Goal: Task Accomplishment & Management: Use online tool/utility

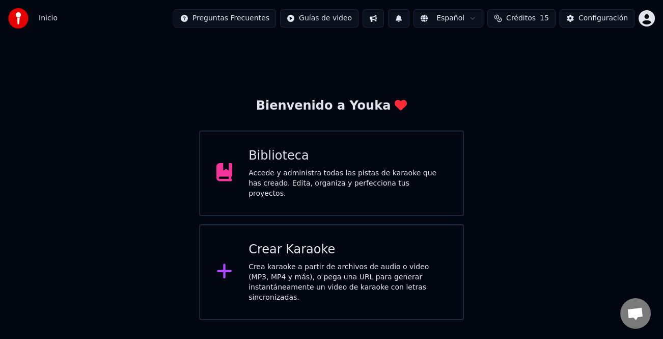
click at [375, 262] on div "Crea karaoke a partir de archivos de audio o video (MP3, MP4 y más), o pega una…" at bounding box center [348, 282] width 198 height 41
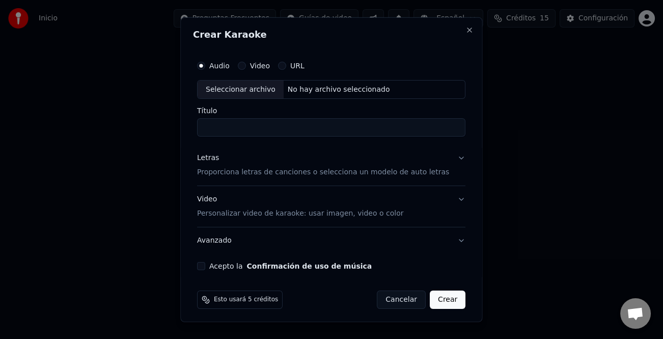
click at [251, 88] on div "Seleccionar archivo" at bounding box center [241, 89] width 86 height 18
type input "**********"
click at [213, 157] on div "Letras" at bounding box center [208, 158] width 22 height 10
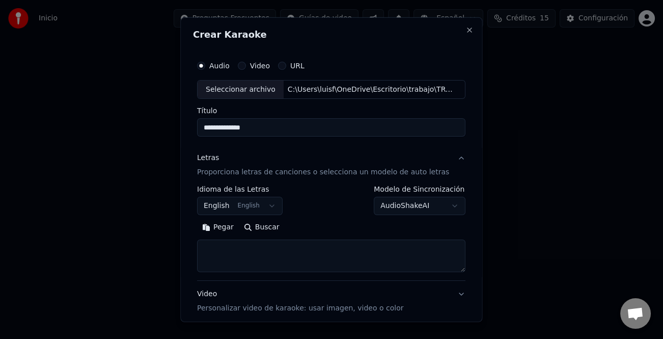
drag, startPoint x: 220, startPoint y: 232, endPoint x: 283, endPoint y: 246, distance: 65.2
click at [222, 232] on button "Pegar" at bounding box center [218, 227] width 42 height 16
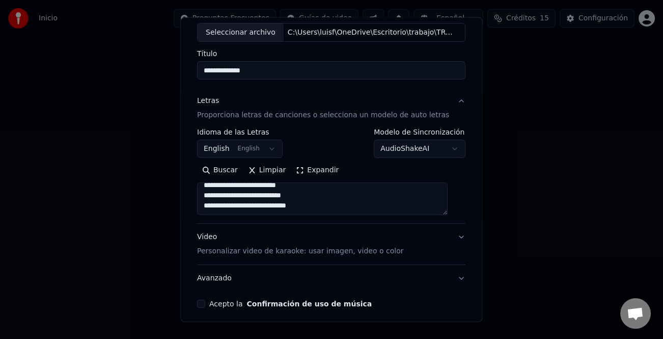
scroll to position [98, 0]
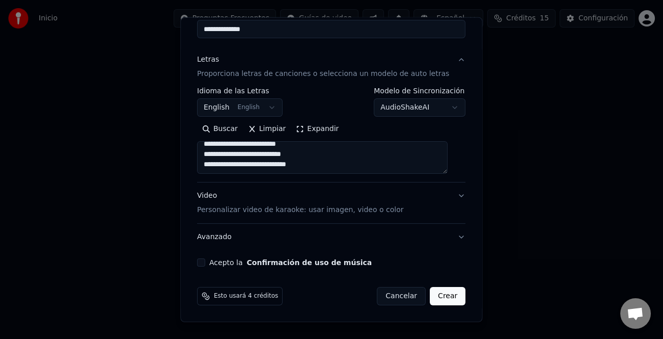
click at [211, 261] on div "Acepto la Confirmación de uso de música" at bounding box center [331, 262] width 268 height 8
click at [205, 263] on button "Acepto la Confirmación de uso de música" at bounding box center [201, 262] width 8 height 8
click at [214, 194] on div "Video Personalizar video de karaoke: usar imagen, video o color" at bounding box center [300, 202] width 206 height 24
type textarea "**********"
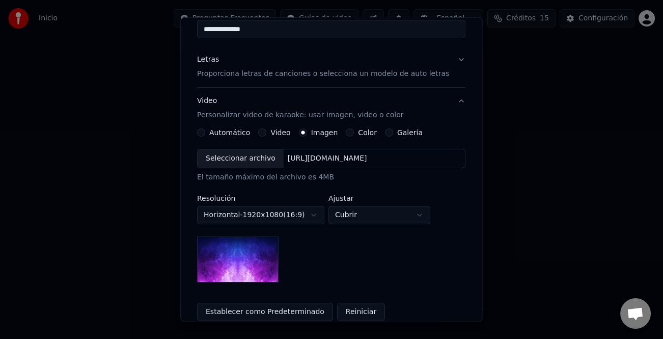
click at [266, 134] on button "Video" at bounding box center [263, 132] width 8 height 8
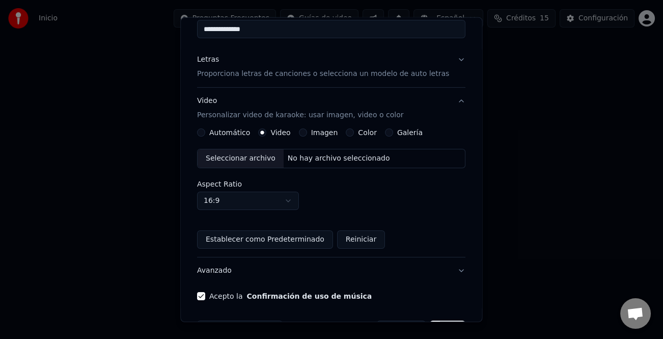
click at [258, 152] on div "Seleccionar archivo" at bounding box center [241, 158] width 86 height 18
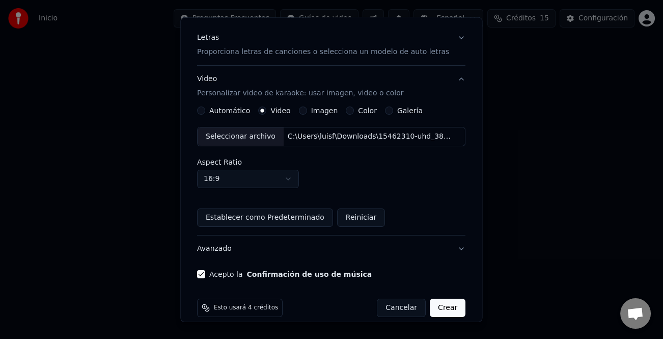
scroll to position [132, 0]
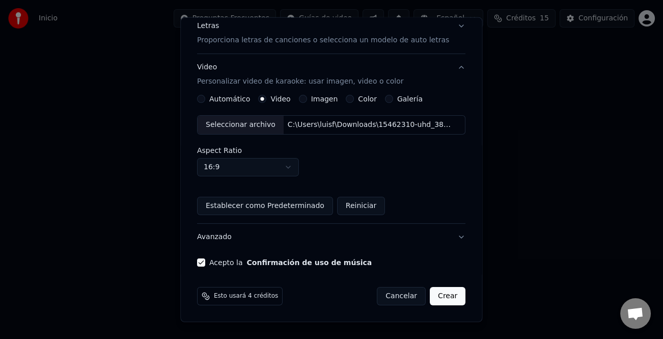
click at [430, 296] on button "Crear" at bounding box center [448, 296] width 36 height 18
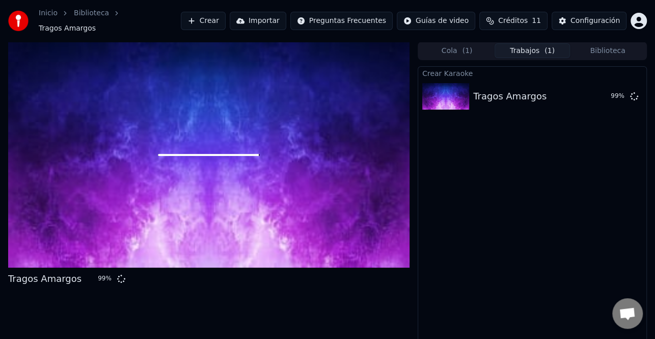
click at [226, 20] on button "Crear" at bounding box center [203, 21] width 45 height 18
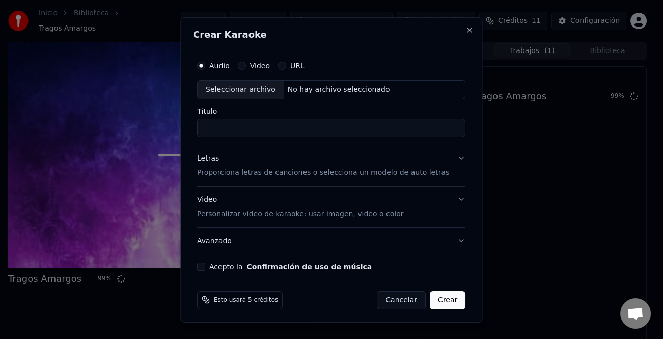
click at [244, 83] on div "Seleccionar archivo" at bounding box center [241, 89] width 86 height 18
type input "**********"
click at [210, 158] on div "Letras" at bounding box center [208, 158] width 22 height 10
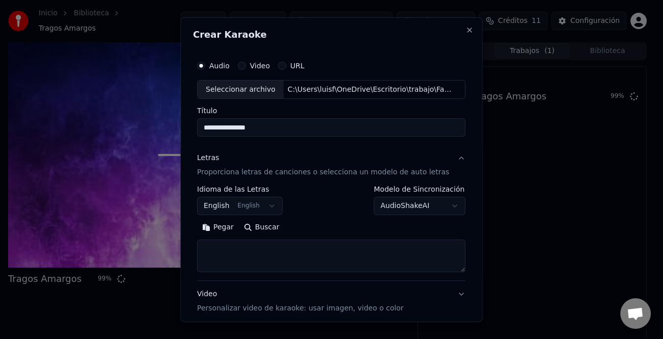
drag, startPoint x: 213, startPoint y: 231, endPoint x: 357, endPoint y: 272, distance: 149.4
click at [215, 232] on button "Pegar" at bounding box center [218, 227] width 42 height 16
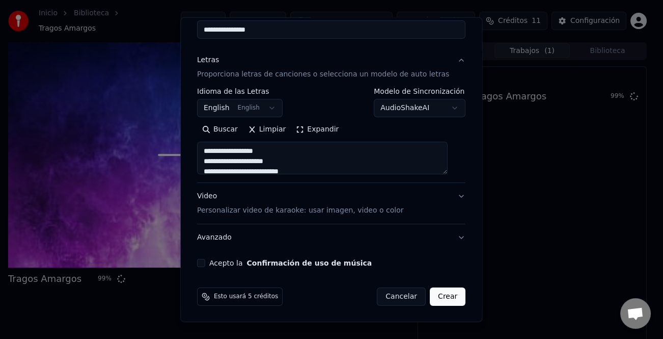
scroll to position [98, 0]
drag, startPoint x: 207, startPoint y: 190, endPoint x: 263, endPoint y: 213, distance: 60.8
click at [207, 190] on div "Video Personalizar video de karaoke: usar imagen, video o color" at bounding box center [300, 202] width 206 height 24
type textarea "**********"
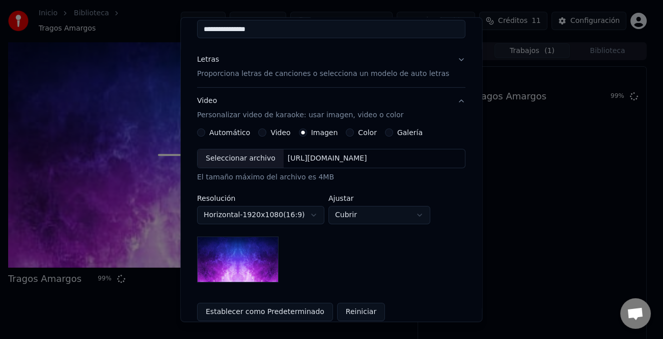
click at [264, 132] on button "Video" at bounding box center [263, 132] width 8 height 8
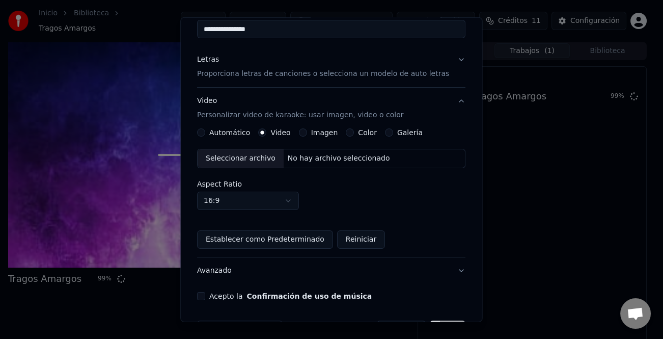
click at [253, 162] on div "Seleccionar archivo" at bounding box center [241, 158] width 86 height 18
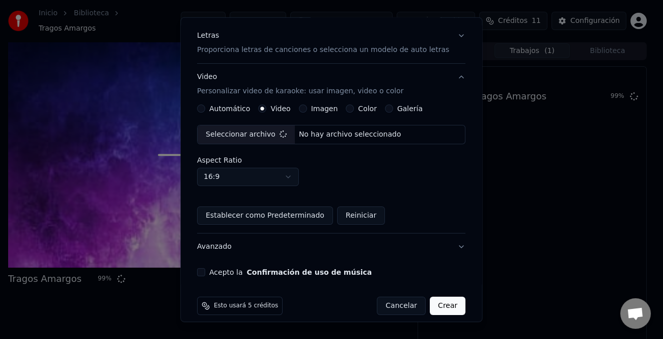
scroll to position [132, 0]
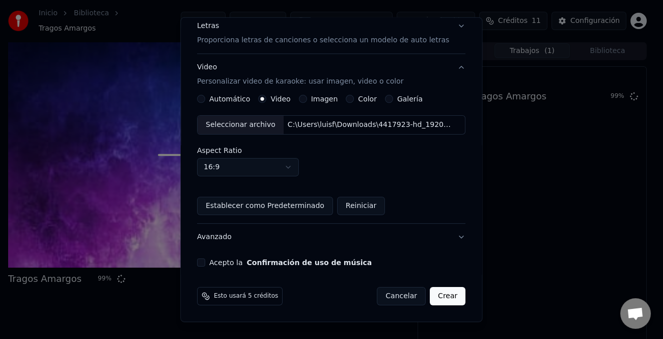
click at [205, 258] on button "Acepto la Confirmación de uso de música" at bounding box center [201, 262] width 8 height 8
click at [435, 289] on button "Crear" at bounding box center [448, 296] width 36 height 18
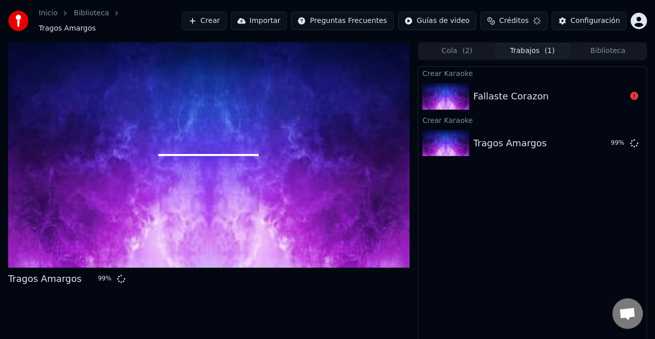
click at [535, 81] on div "Fallaste Corazon" at bounding box center [532, 96] width 228 height 35
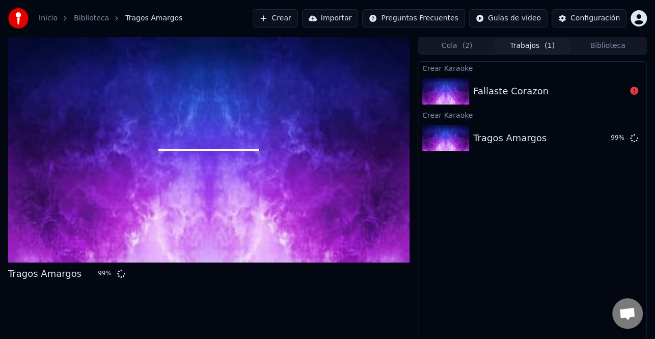
click at [545, 95] on div "Fallaste Corazon" at bounding box center [549, 91] width 153 height 14
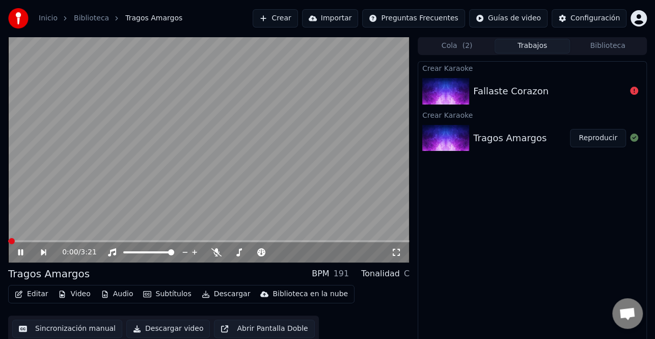
click at [22, 252] on icon at bounding box center [20, 252] width 5 height 6
click at [585, 15] on div "Configuración" at bounding box center [594, 18] width 49 height 10
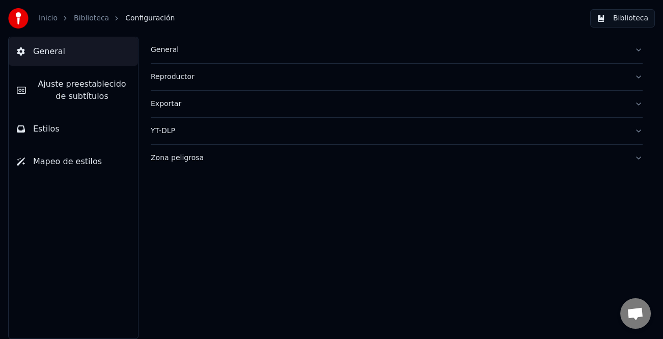
click at [88, 86] on span "Ajuste preestablecido de subtítulos" at bounding box center [82, 90] width 96 height 24
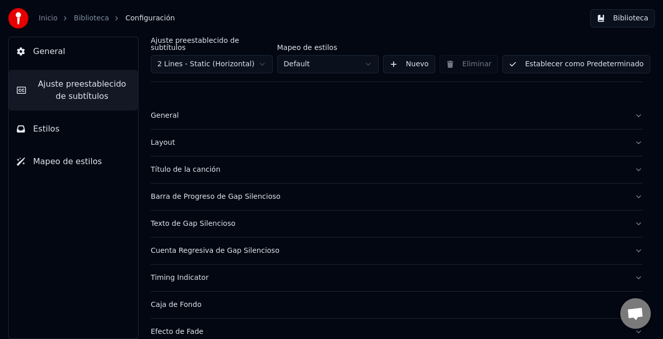
click at [269, 60] on html "Inicio Biblioteca Configuración Biblioteca General Ajuste preestablecido de sub…" at bounding box center [331, 169] width 663 height 339
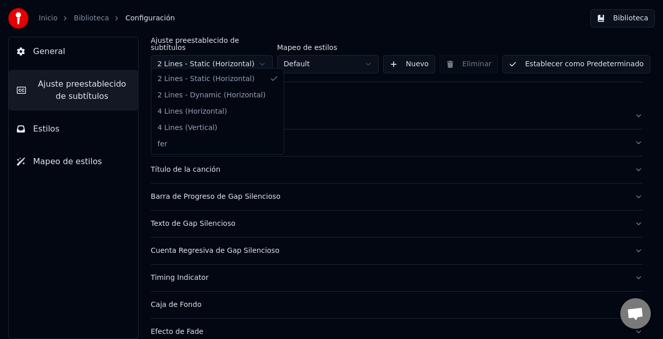
drag, startPoint x: 262, startPoint y: 61, endPoint x: 183, endPoint y: 56, distance: 79.1
click at [255, 61] on html "Inicio Biblioteca Configuración Biblioteca General Ajuste preestablecido de sub…" at bounding box center [331, 169] width 663 height 339
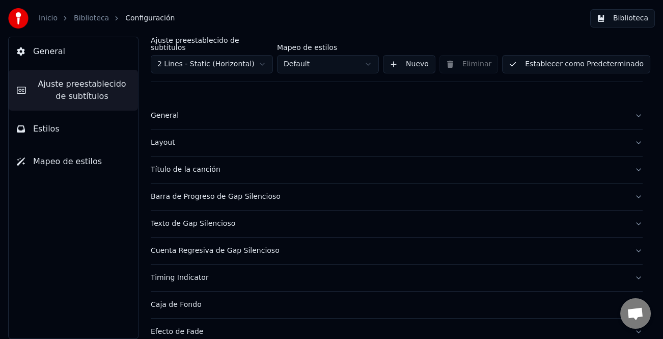
click at [178, 112] on div "General" at bounding box center [389, 116] width 476 height 10
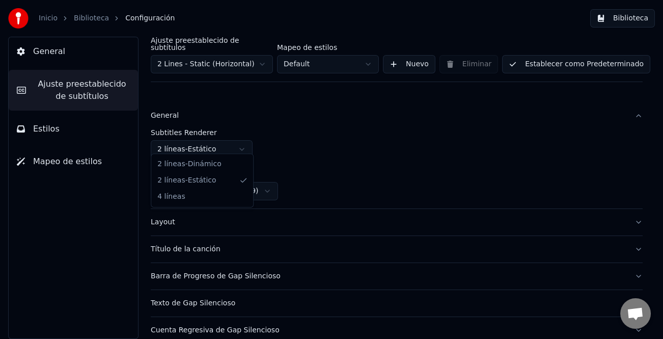
click at [241, 143] on html "Inicio Biblioteca Configuración Biblioteca General Ajuste preestablecido de sub…" at bounding box center [331, 169] width 663 height 339
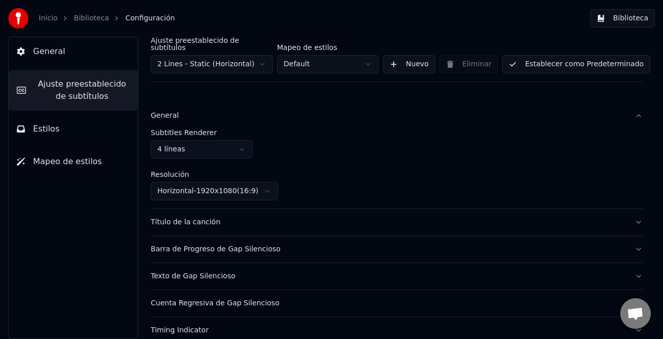
click at [600, 61] on button "Establecer como Predeterminado" at bounding box center [576, 64] width 148 height 18
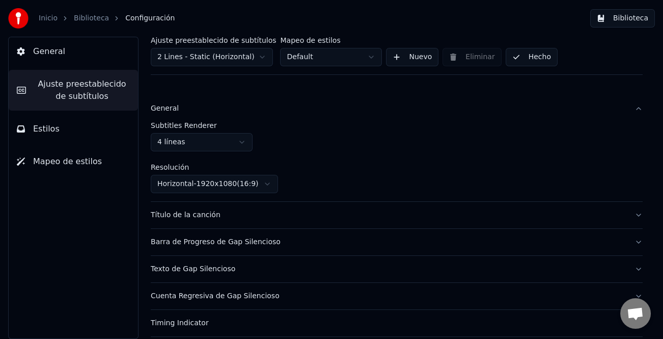
click at [527, 59] on button "Hecho" at bounding box center [532, 57] width 52 height 18
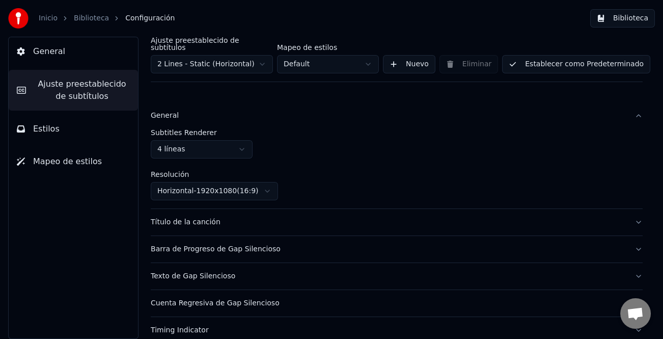
click at [623, 18] on button "Biblioteca" at bounding box center [622, 18] width 65 height 18
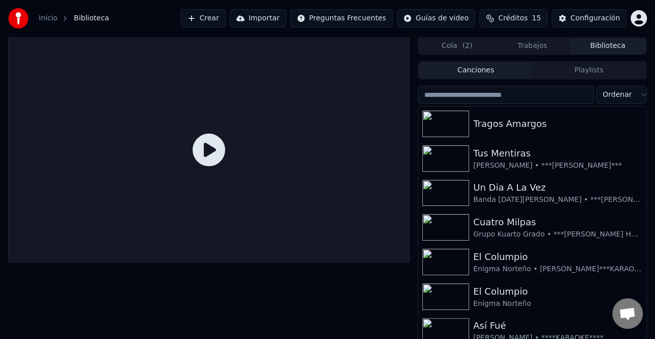
click at [207, 152] on icon at bounding box center [209, 149] width 33 height 33
click at [204, 152] on icon at bounding box center [209, 149] width 33 height 33
click at [540, 133] on div "Tragos Amargos" at bounding box center [532, 123] width 228 height 35
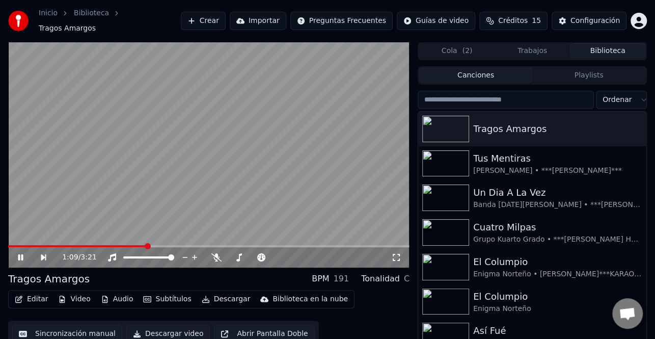
click at [20, 254] on icon at bounding box center [20, 257] width 5 height 6
click at [35, 297] on button "Editar" at bounding box center [31, 299] width 41 height 14
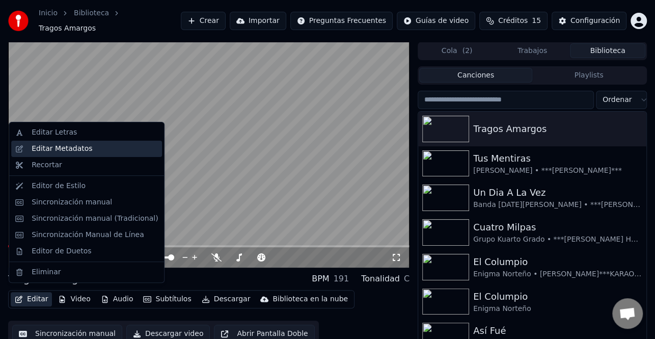
click at [70, 148] on div "Editar Metadatos" at bounding box center [62, 149] width 61 height 10
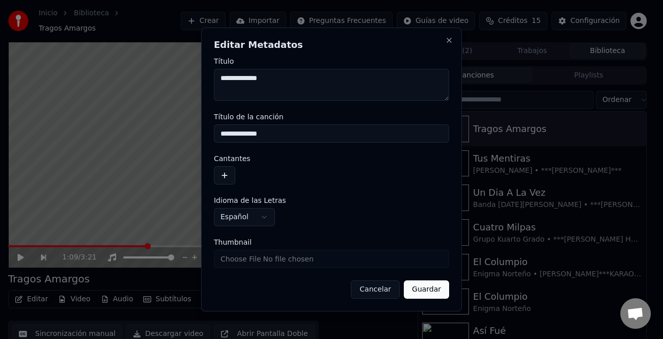
click at [228, 177] on button "button" at bounding box center [224, 175] width 21 height 18
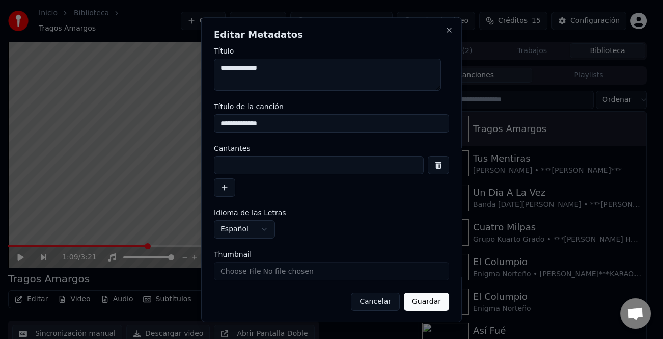
click at [250, 163] on input at bounding box center [319, 165] width 210 height 18
paste input "**********"
type input "**********"
click at [226, 185] on button "button" at bounding box center [224, 187] width 21 height 18
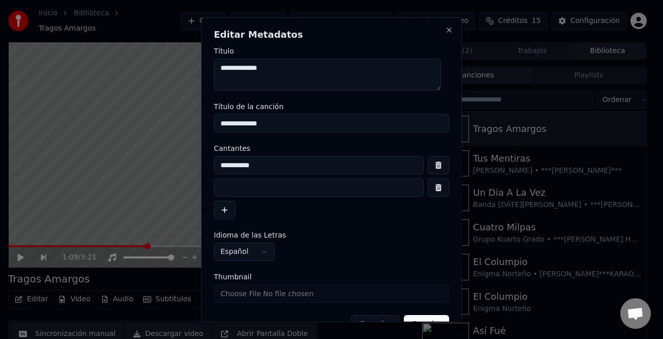
click at [242, 189] on input at bounding box center [319, 187] width 210 height 18
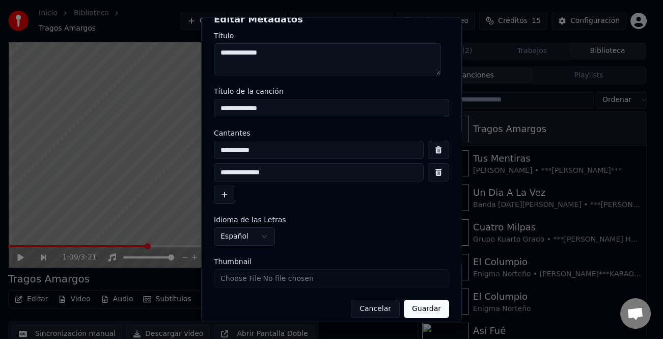
scroll to position [24, 0]
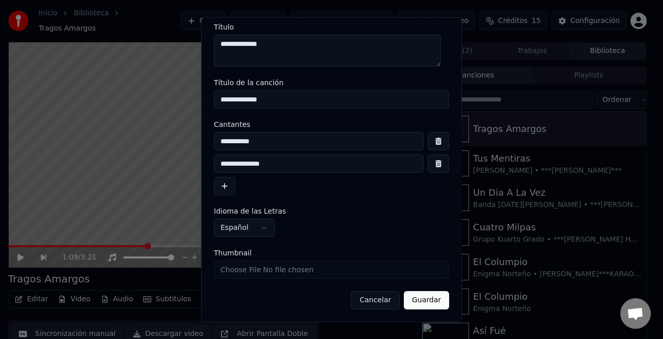
type input "**********"
click at [430, 306] on button "Guardar" at bounding box center [426, 300] width 45 height 18
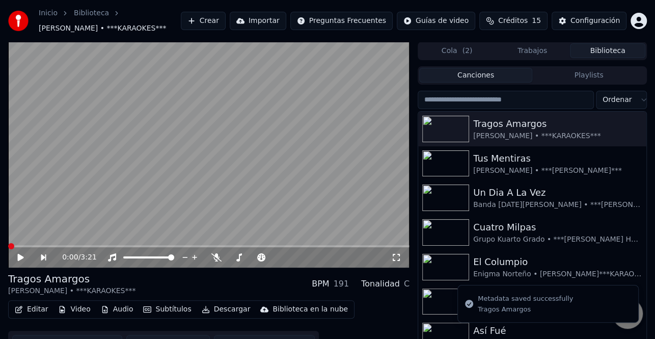
click at [19, 258] on icon at bounding box center [21, 257] width 6 height 7
click at [8, 247] on span at bounding box center [11, 246] width 6 height 6
click at [19, 258] on icon at bounding box center [20, 257] width 5 height 6
click at [541, 129] on div "Tragos Amargos" at bounding box center [552, 124] width 159 height 14
click at [20, 260] on icon at bounding box center [27, 257] width 23 height 8
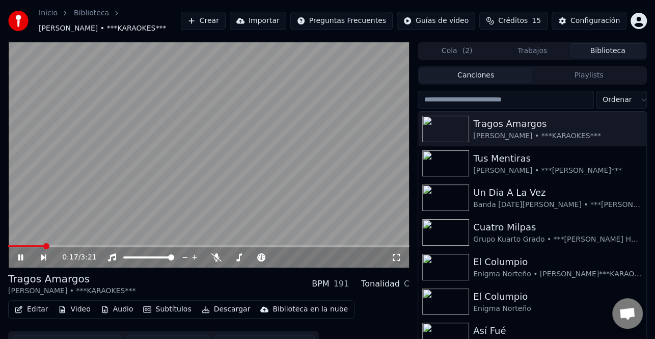
click at [20, 258] on icon at bounding box center [27, 257] width 23 height 8
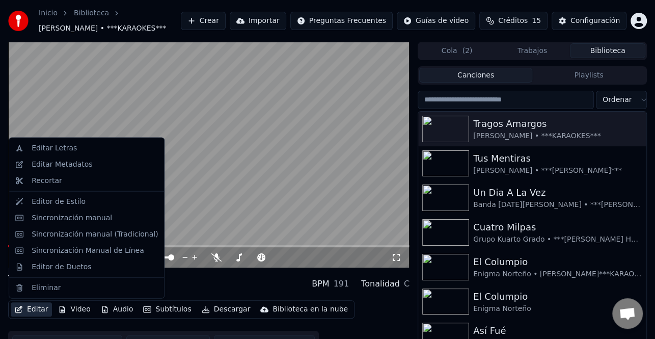
click at [32, 311] on button "Editar" at bounding box center [31, 309] width 41 height 14
click at [65, 239] on div "Sincronización manual (Tradicional)" at bounding box center [86, 234] width 151 height 16
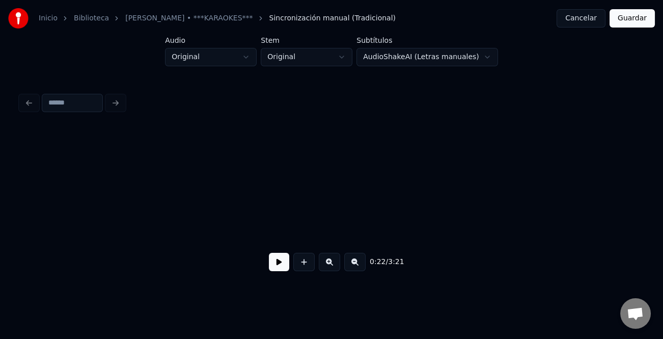
scroll to position [0, 1754]
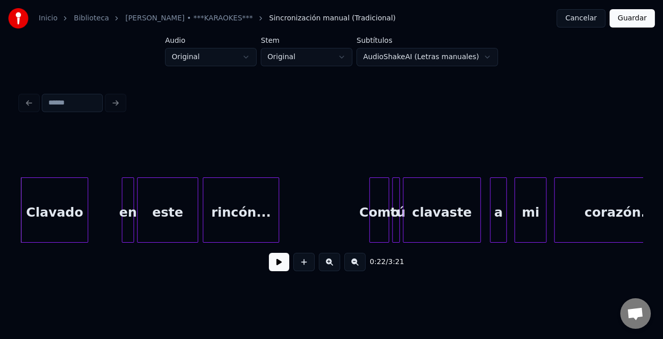
click at [285, 265] on button at bounding box center [279, 262] width 20 height 18
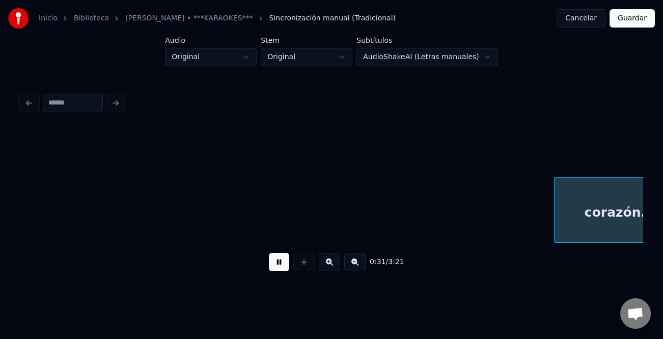
scroll to position [0, 2376]
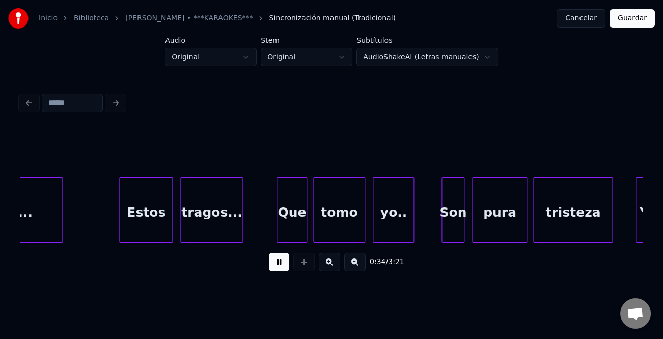
click at [119, 235] on div "Estos" at bounding box center [145, 209] width 53 height 65
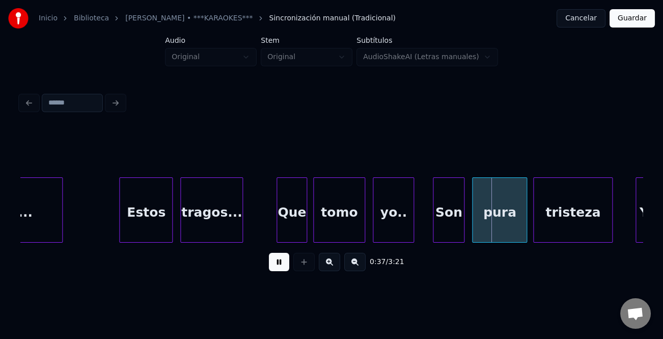
click at [433, 214] on div at bounding box center [434, 210] width 3 height 64
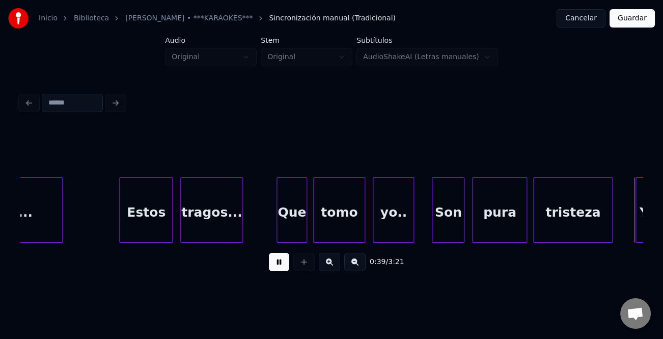
scroll to position [0, 2999]
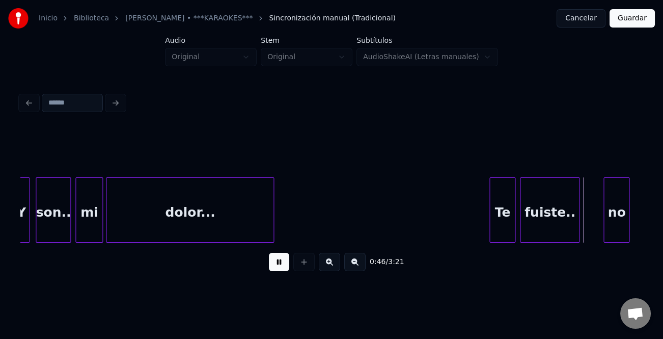
click at [606, 217] on div "no" at bounding box center [616, 212] width 25 height 69
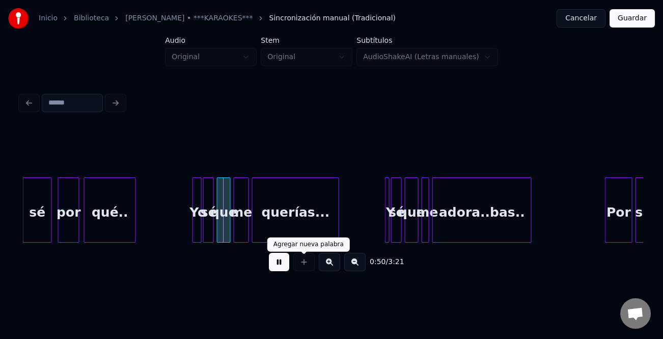
drag, startPoint x: 279, startPoint y: 267, endPoint x: 158, endPoint y: 224, distance: 128.1
click at [267, 265] on div "0:50 / 3:21" at bounding box center [332, 262] width 606 height 22
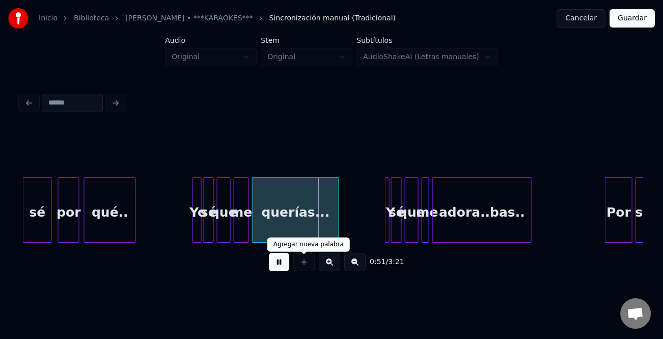
click at [278, 268] on button at bounding box center [279, 262] width 20 height 18
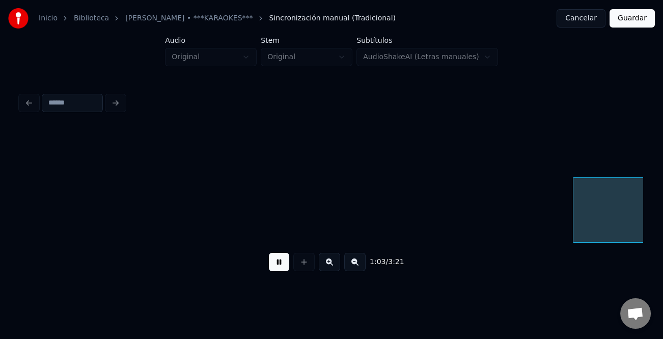
scroll to position [0, 4869]
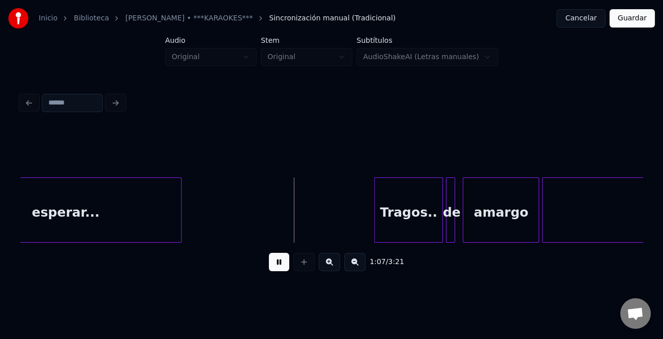
click at [283, 265] on button at bounding box center [279, 262] width 20 height 18
drag, startPoint x: 290, startPoint y: 269, endPoint x: 285, endPoint y: 266, distance: 6.2
click at [288, 267] on div "1:07 / 3:21" at bounding box center [332, 262] width 606 height 22
click at [281, 265] on button at bounding box center [279, 262] width 20 height 18
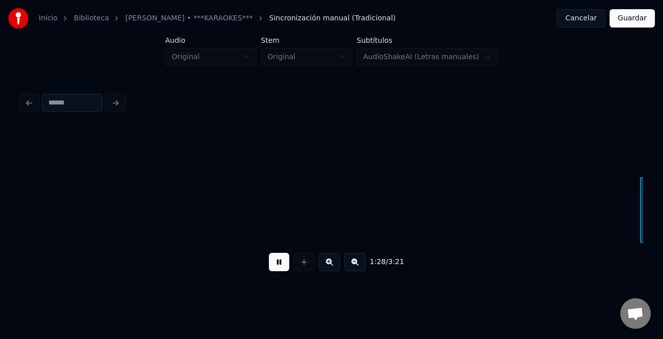
scroll to position [0, 6737]
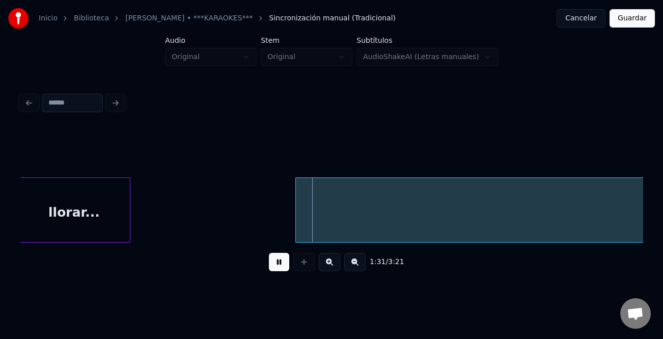
click at [296, 212] on div at bounding box center [297, 210] width 3 height 64
drag, startPoint x: 268, startPoint y: 265, endPoint x: 282, endPoint y: 262, distance: 14.0
click at [272, 265] on button at bounding box center [279, 262] width 20 height 18
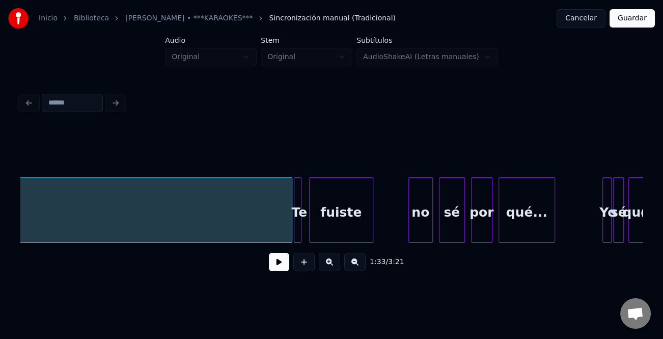
scroll to position [0, 8404]
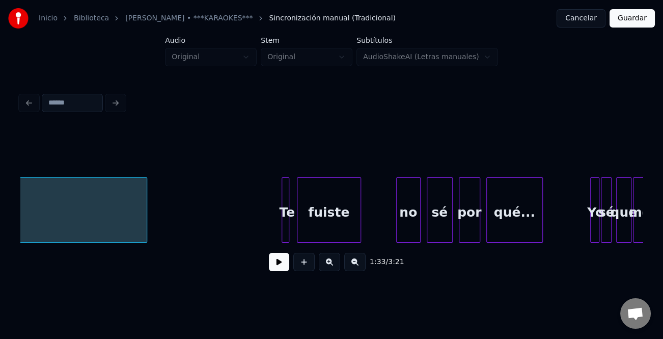
click at [147, 218] on div at bounding box center [145, 210] width 3 height 64
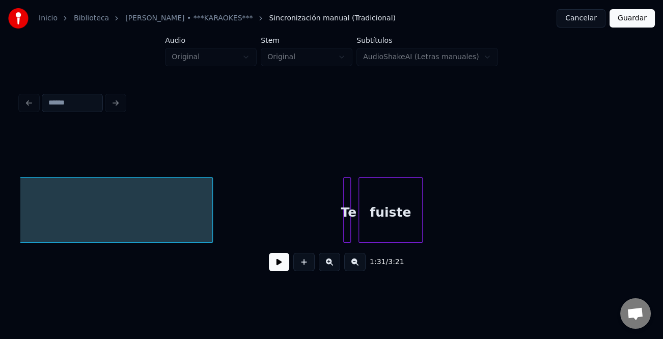
scroll to position [0, 8355]
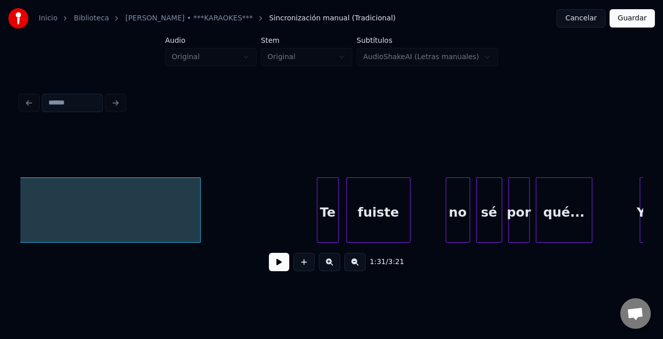
click at [317, 224] on div at bounding box center [318, 210] width 3 height 64
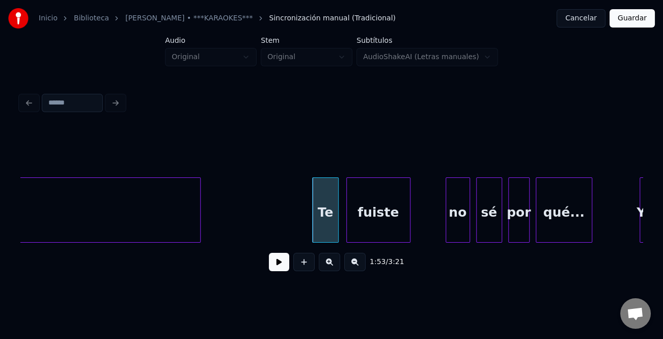
click at [284, 264] on button at bounding box center [279, 262] width 20 height 18
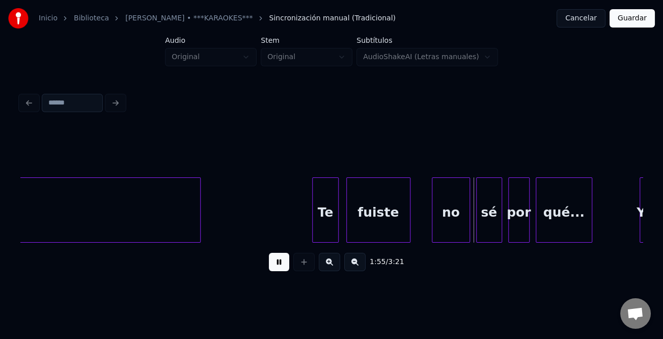
click at [432, 225] on div at bounding box center [433, 210] width 3 height 64
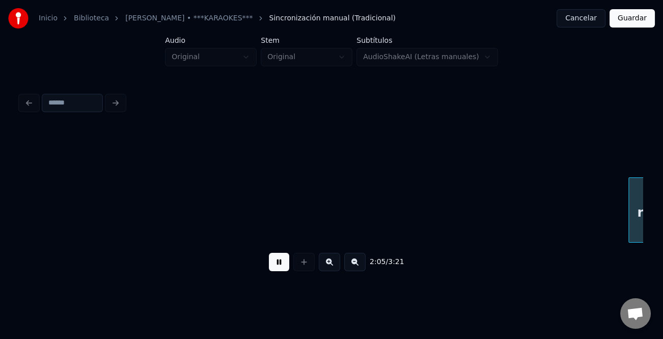
scroll to position [0, 9600]
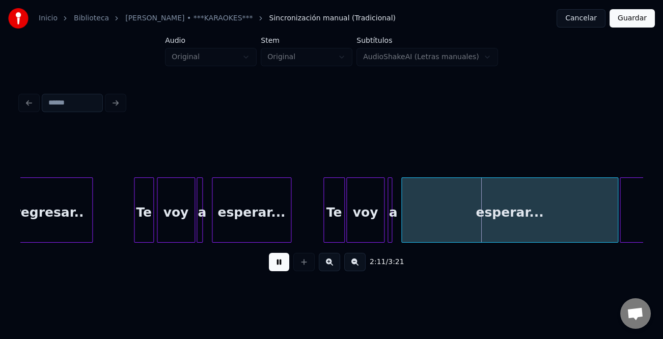
click at [351, 264] on button at bounding box center [354, 262] width 21 height 18
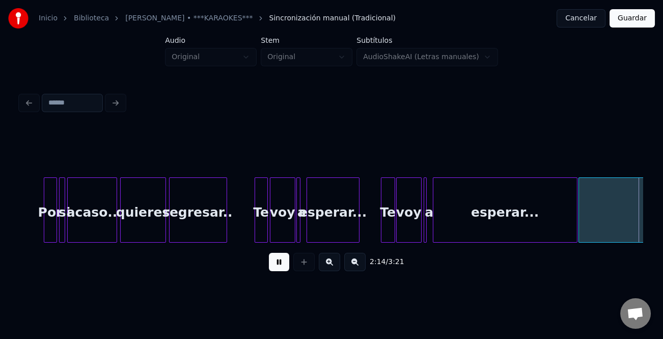
scroll to position [0, 6864]
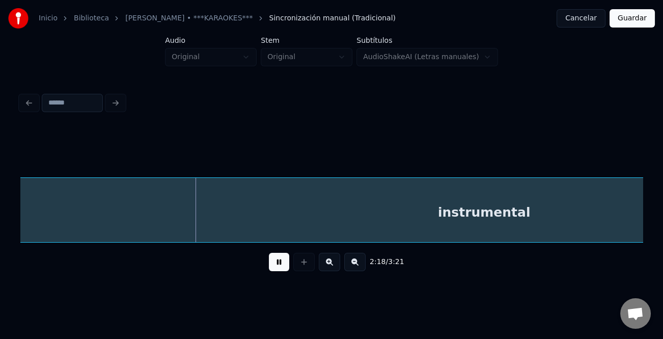
click at [352, 269] on button at bounding box center [354, 262] width 21 height 18
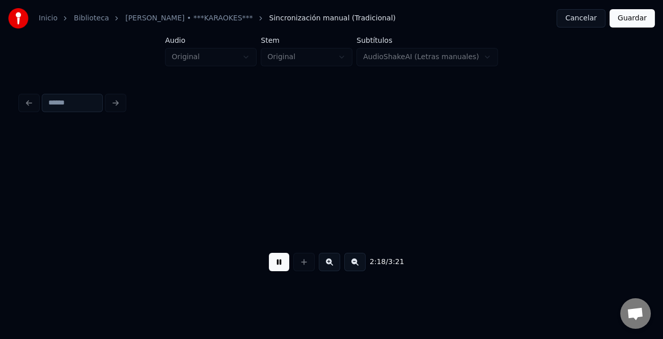
scroll to position [0, 3338]
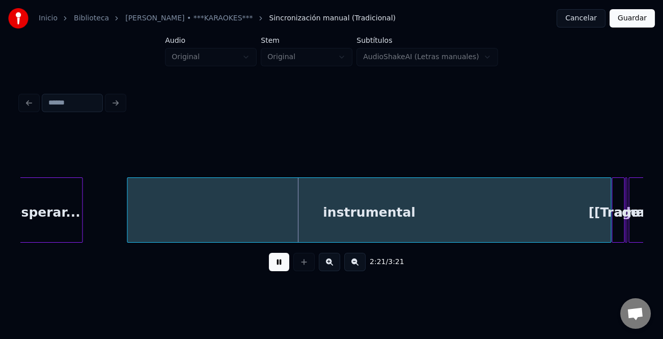
click at [127, 229] on div at bounding box center [128, 210] width 3 height 64
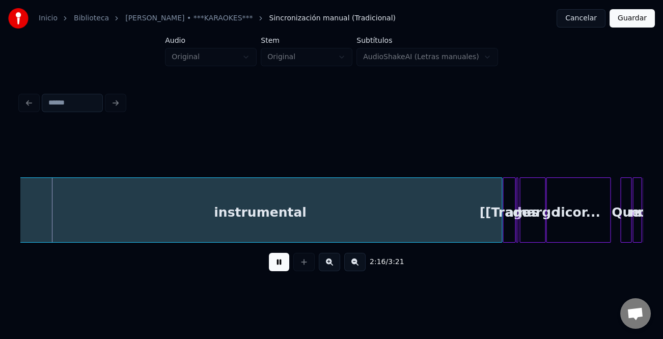
scroll to position [0, 3451]
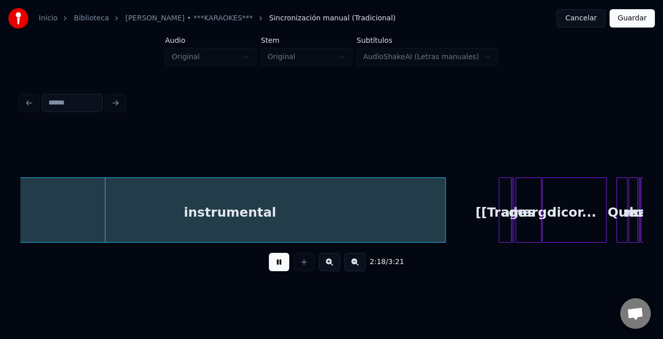
click at [444, 235] on div at bounding box center [443, 210] width 3 height 64
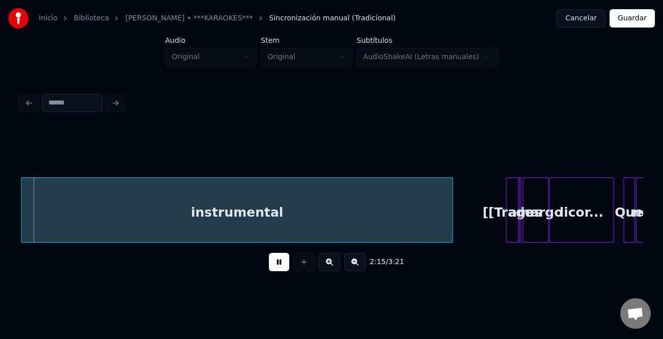
drag, startPoint x: 282, startPoint y: 266, endPoint x: 438, endPoint y: 219, distance: 162.9
click at [285, 266] on button at bounding box center [279, 262] width 20 height 18
click at [506, 201] on div "[[Tragos" at bounding box center [512, 212] width 12 height 69
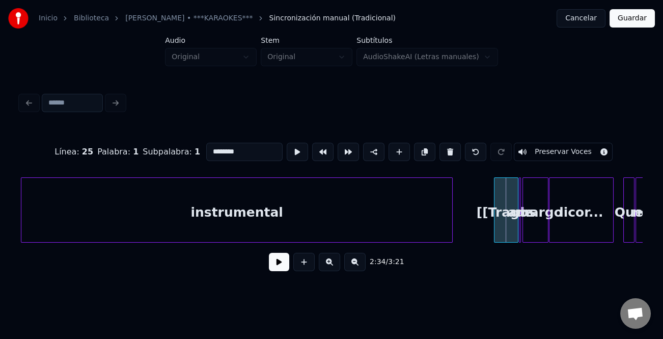
click at [495, 228] on div at bounding box center [496, 210] width 3 height 64
click at [498, 228] on div "[[Tragos" at bounding box center [499, 212] width 23 height 69
click at [277, 266] on button at bounding box center [279, 262] width 20 height 18
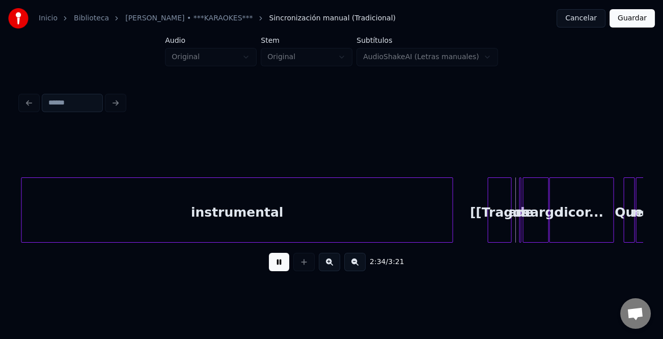
click at [277, 265] on button at bounding box center [279, 262] width 20 height 18
click at [326, 265] on button at bounding box center [329, 262] width 21 height 18
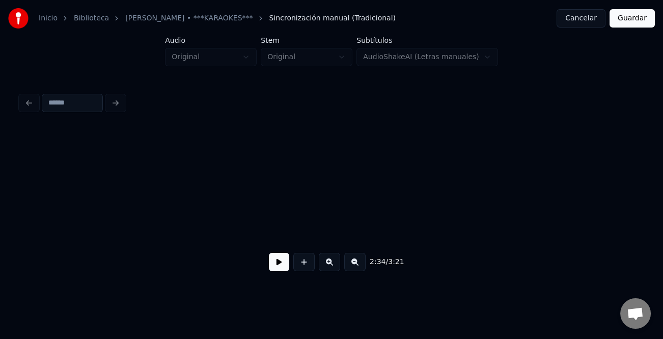
click at [326, 265] on button at bounding box center [329, 262] width 21 height 18
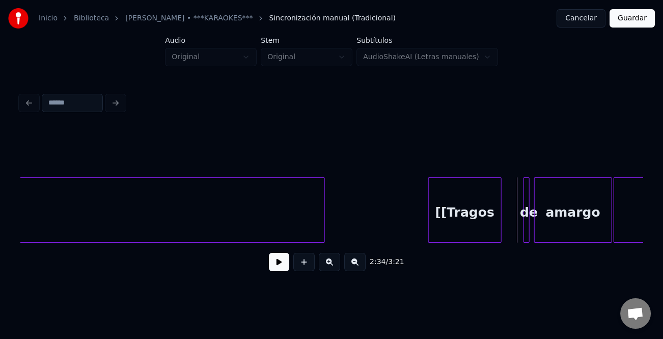
click at [326, 265] on button at bounding box center [329, 262] width 21 height 18
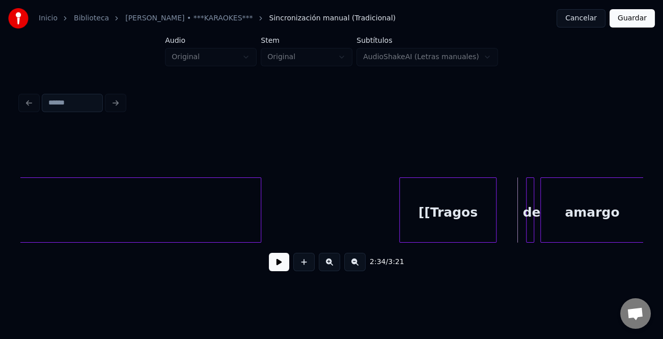
click at [326, 265] on button at bounding box center [329, 262] width 21 height 18
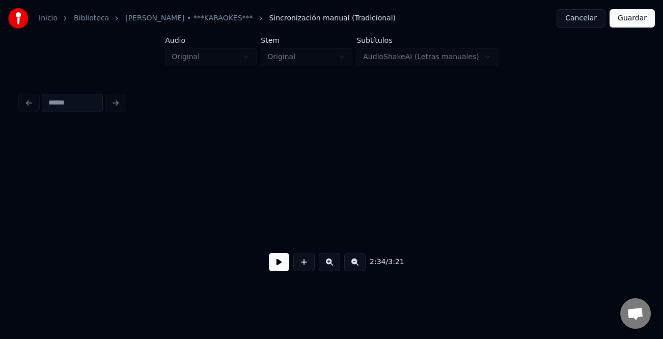
scroll to position [0, 19201]
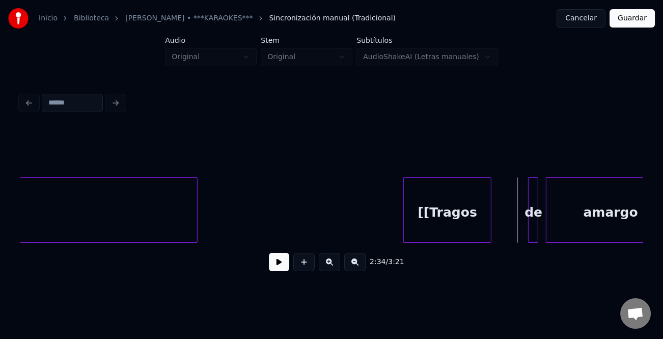
click at [406, 222] on div at bounding box center [405, 210] width 3 height 64
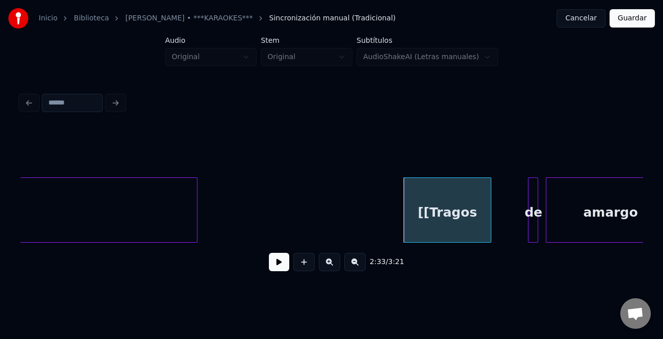
click at [273, 258] on button at bounding box center [279, 262] width 20 height 18
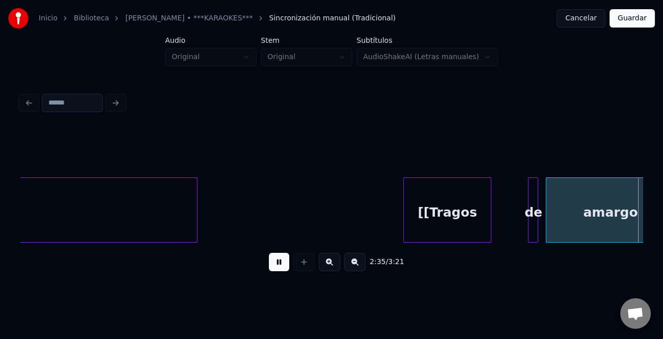
scroll to position [0, 19824]
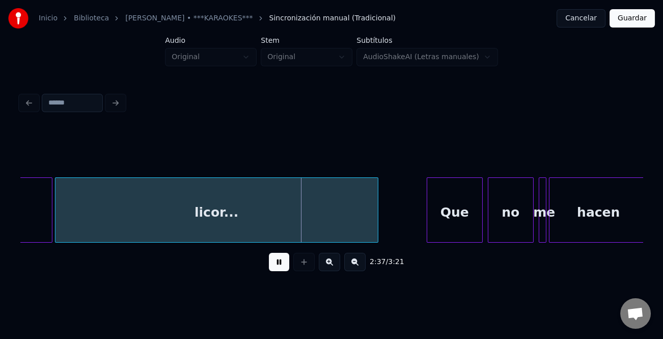
click at [427, 207] on div "Que" at bounding box center [455, 209] width 56 height 65
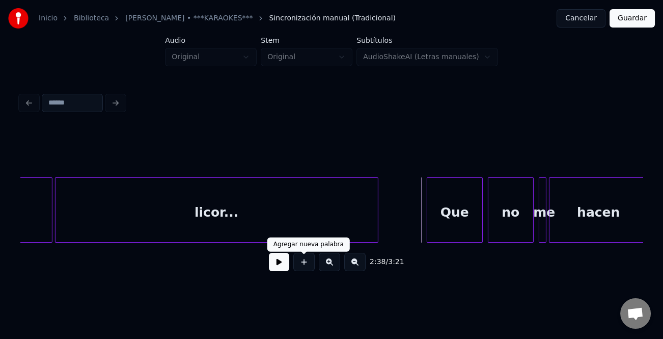
click at [291, 261] on div at bounding box center [303, 262] width 25 height 18
click at [287, 265] on button at bounding box center [279, 262] width 20 height 18
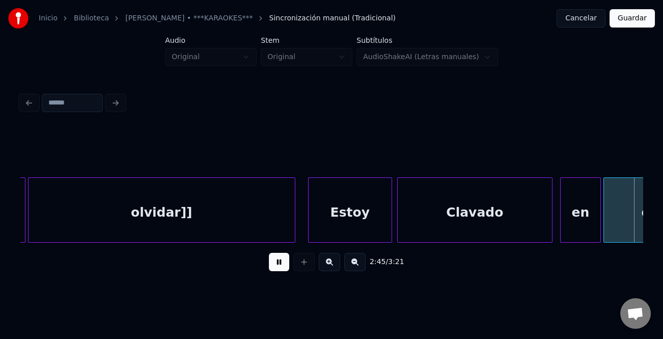
scroll to position [0, 21071]
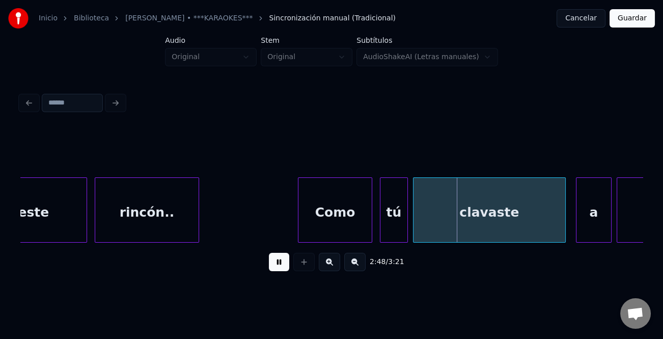
click at [298, 219] on div at bounding box center [299, 210] width 3 height 64
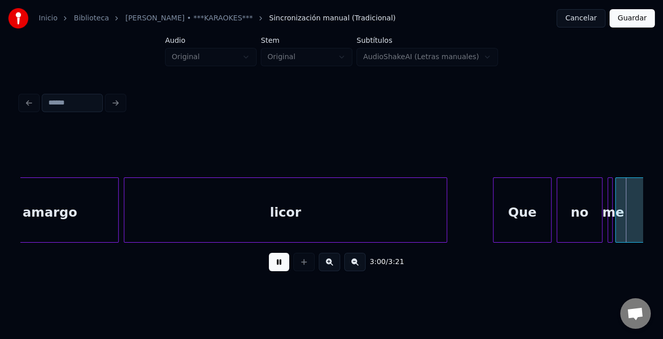
scroll to position [0, 22940]
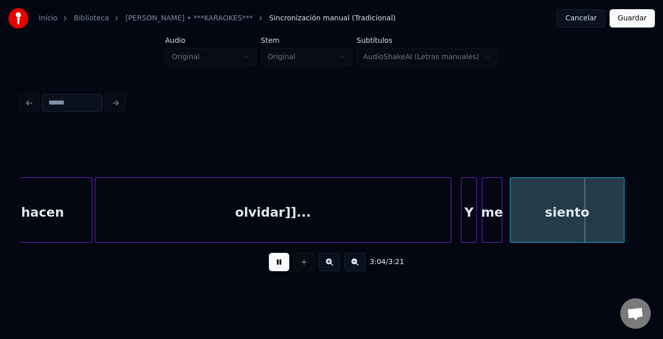
click at [462, 223] on div at bounding box center [462, 210] width 3 height 64
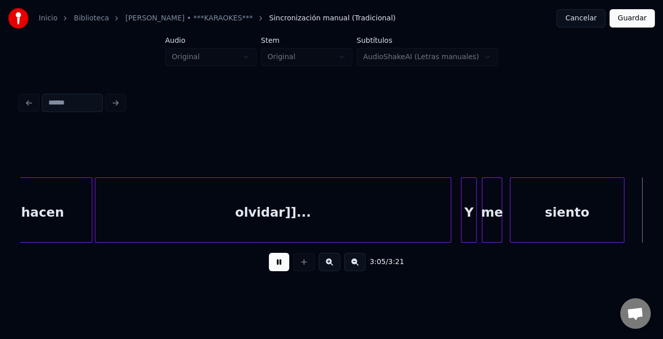
scroll to position [0, 23563]
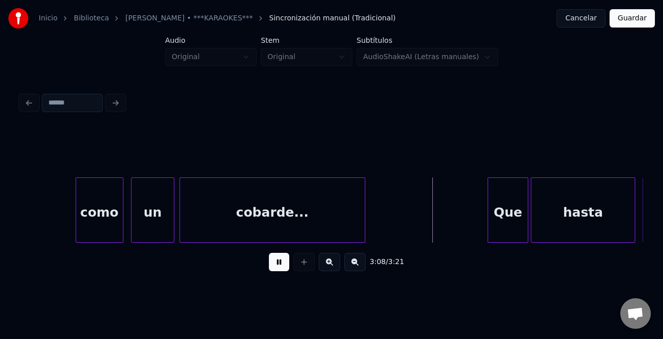
click at [79, 217] on div at bounding box center [77, 210] width 3 height 64
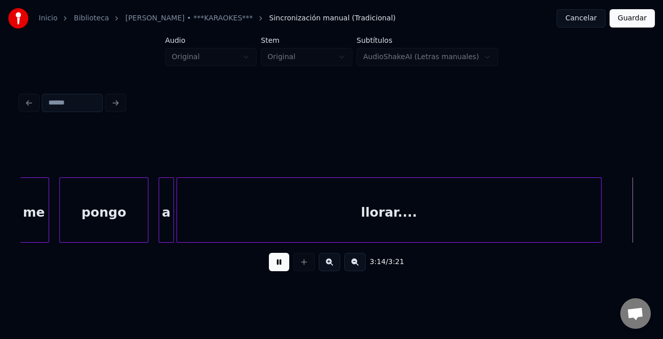
scroll to position [0, 24811]
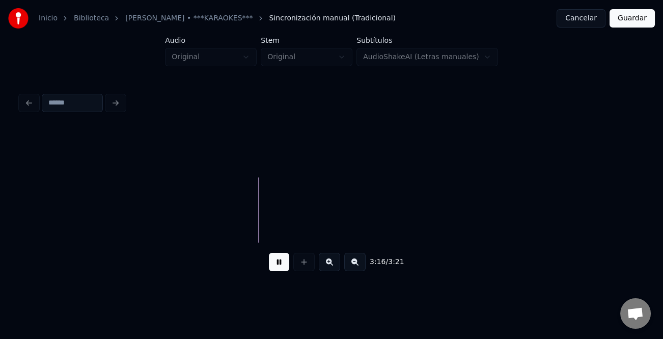
click at [354, 265] on button at bounding box center [354, 262] width 21 height 18
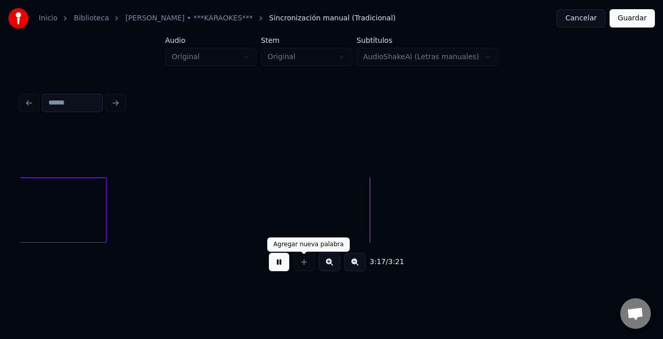
drag, startPoint x: 286, startPoint y: 267, endPoint x: 371, endPoint y: 238, distance: 90.4
click at [285, 267] on button at bounding box center [279, 262] width 20 height 18
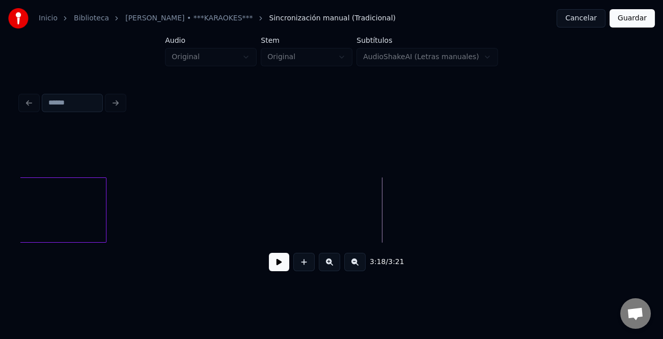
click at [632, 24] on button "Guardar" at bounding box center [632, 18] width 45 height 18
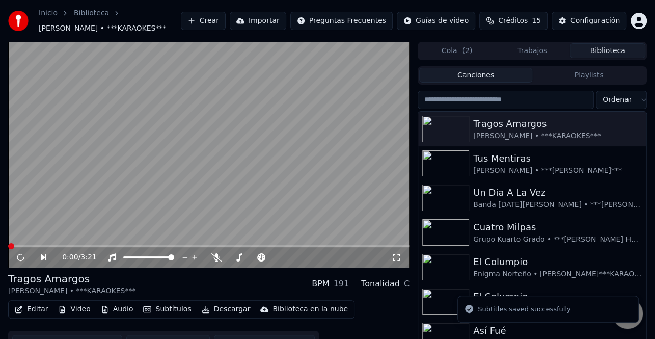
click at [217, 308] on button "Descargar" at bounding box center [226, 309] width 57 height 14
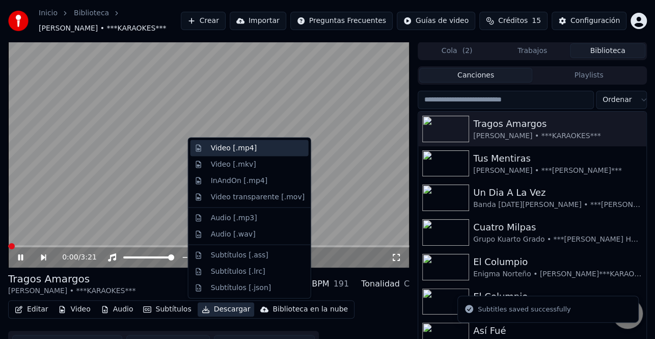
click at [241, 148] on div "Video [.mp4]" at bounding box center [234, 148] width 46 height 10
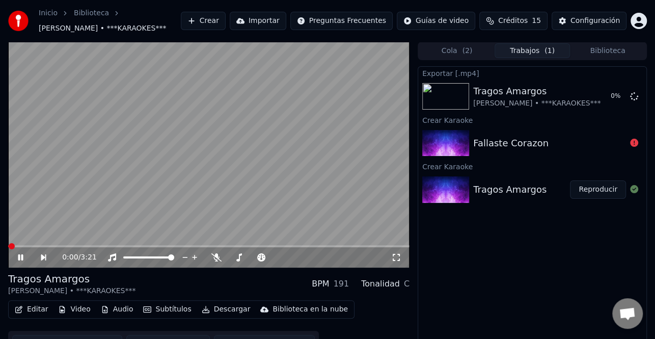
click at [20, 258] on icon at bounding box center [27, 257] width 23 height 8
click at [224, 18] on button "Crear" at bounding box center [203, 21] width 45 height 18
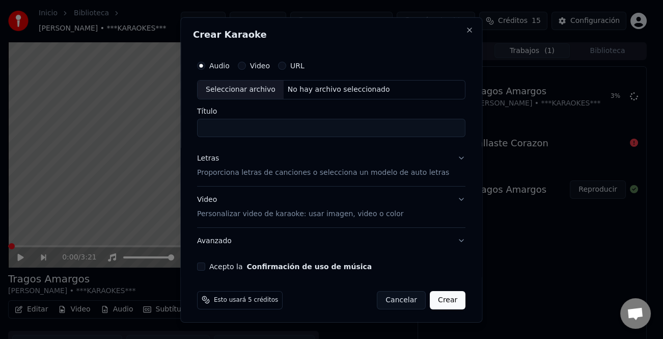
click at [257, 87] on div "Seleccionar archivo" at bounding box center [241, 89] width 86 height 18
type input "**********"
click at [213, 157] on div "Letras" at bounding box center [208, 158] width 22 height 10
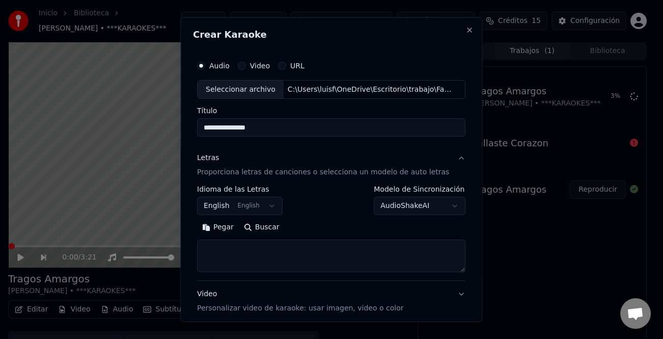
click at [229, 229] on button "Pegar" at bounding box center [218, 227] width 42 height 16
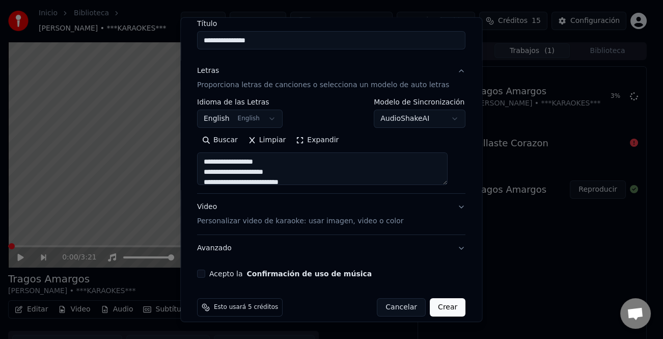
scroll to position [98, 0]
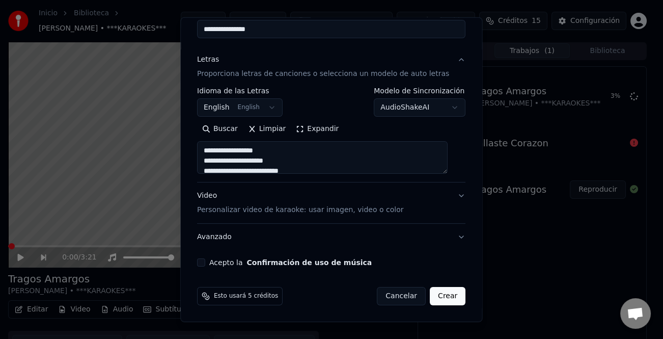
click at [203, 265] on button "Acepto la Confirmación de uso de música" at bounding box center [201, 262] width 8 height 8
click at [208, 198] on div "Video Personalizar video de karaoke: usar imagen, video o color" at bounding box center [300, 202] width 206 height 24
type textarea "**********"
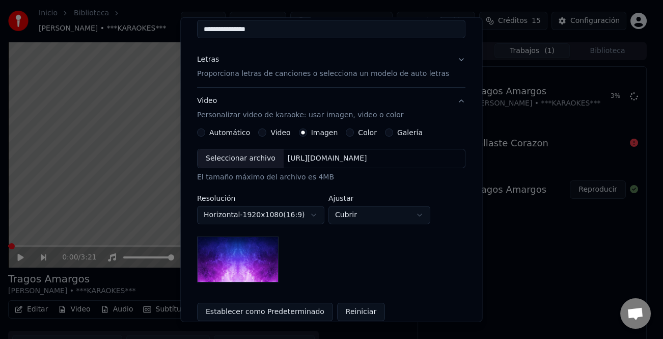
click at [268, 135] on div "Video" at bounding box center [275, 132] width 32 height 8
click at [264, 133] on button "Video" at bounding box center [263, 132] width 8 height 8
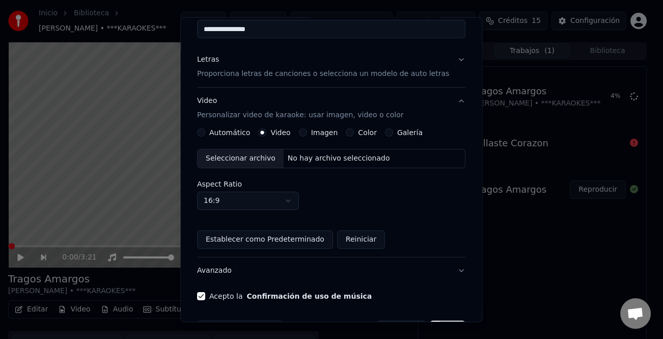
click at [263, 156] on div "Seleccionar archivo" at bounding box center [241, 158] width 86 height 18
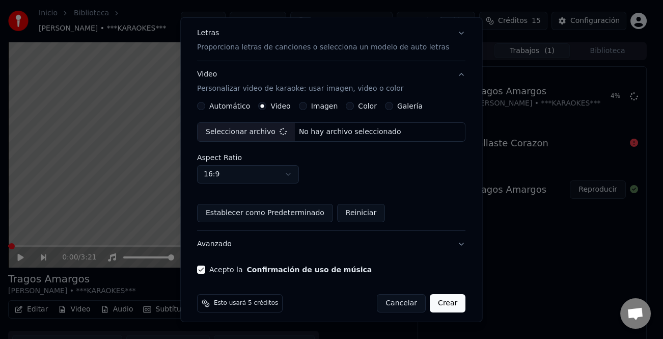
scroll to position [132, 0]
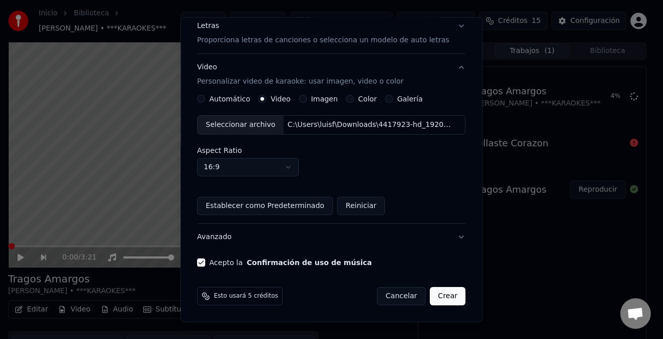
click at [438, 296] on button "Crear" at bounding box center [448, 296] width 36 height 18
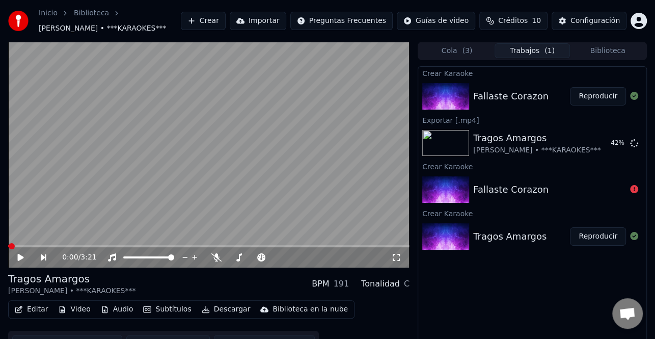
click at [588, 88] on button "Reproducir" at bounding box center [598, 96] width 56 height 18
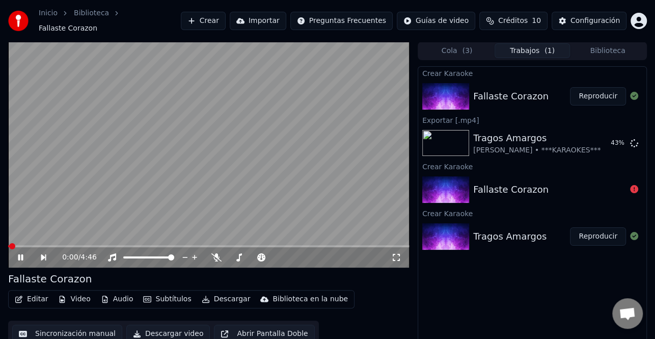
click at [18, 253] on icon at bounding box center [27, 257] width 23 height 8
click at [17, 253] on icon at bounding box center [27, 257] width 23 height 8
click at [22, 254] on icon at bounding box center [20, 257] width 5 height 6
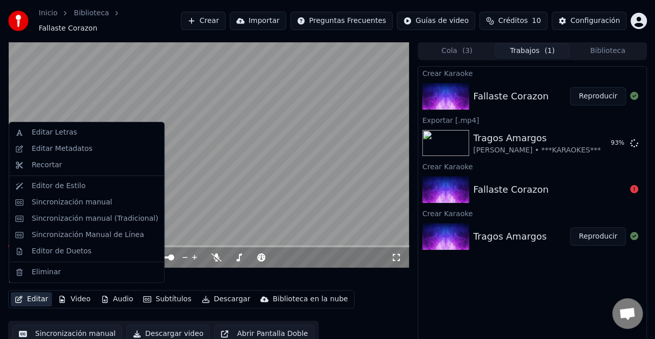
click at [41, 296] on button "Editar" at bounding box center [31, 299] width 41 height 14
click at [100, 215] on div "Sincronización manual (Tradicional)" at bounding box center [95, 218] width 126 height 10
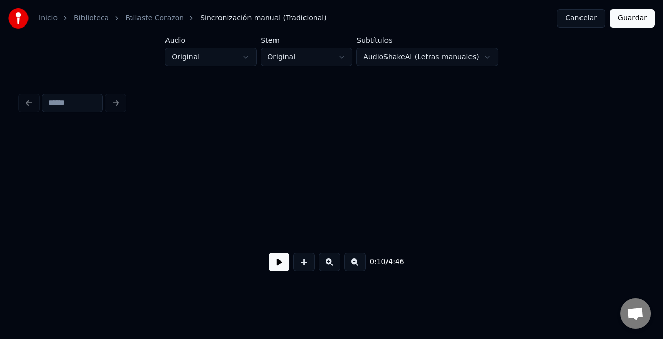
scroll to position [0, 818]
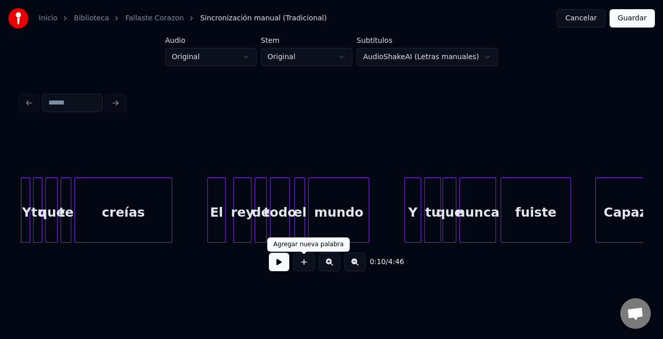
click at [277, 268] on button at bounding box center [279, 262] width 20 height 18
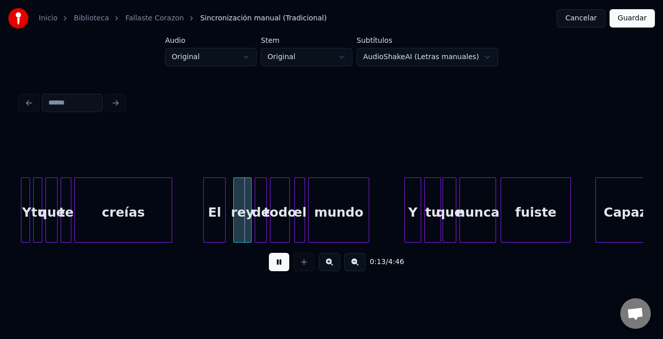
click at [204, 213] on div at bounding box center [205, 210] width 3 height 64
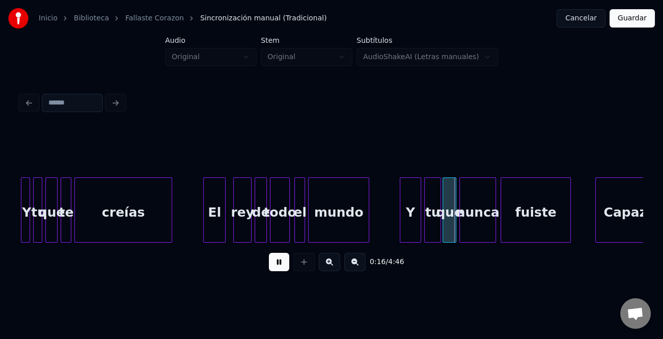
click at [400, 211] on div at bounding box center [401, 210] width 3 height 64
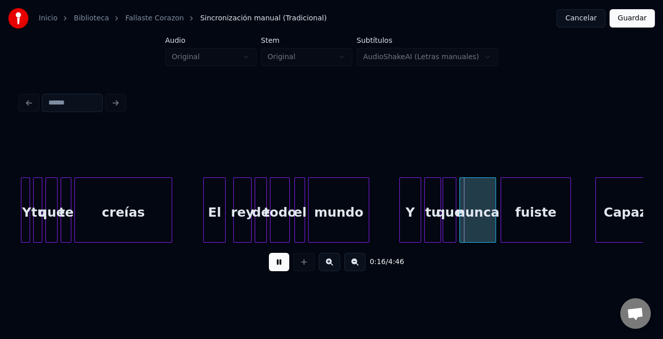
click at [336, 266] on button at bounding box center [329, 262] width 21 height 18
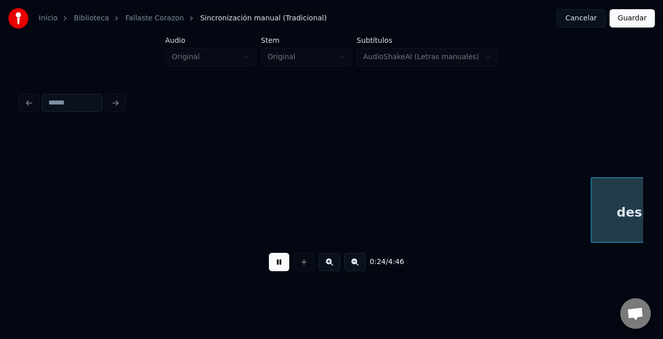
scroll to position [0, 2489]
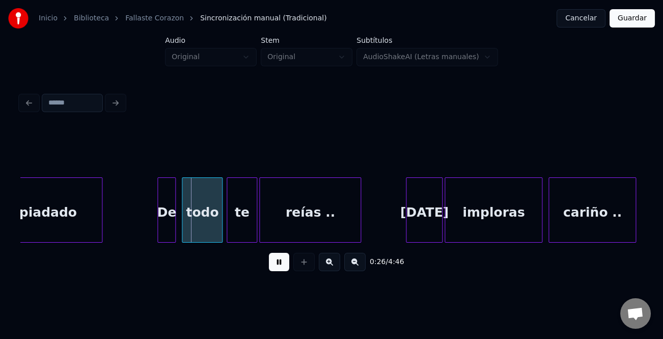
click at [407, 215] on div at bounding box center [407, 210] width 3 height 64
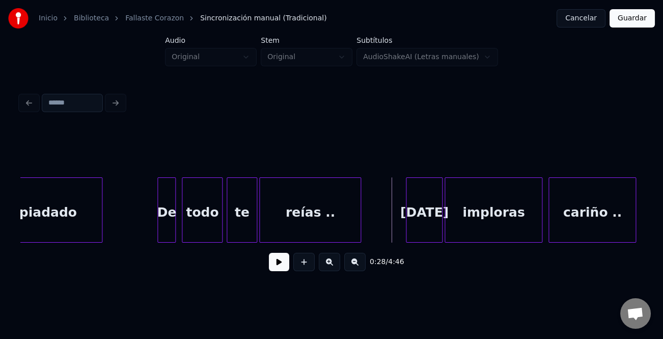
click at [271, 263] on button at bounding box center [279, 262] width 20 height 18
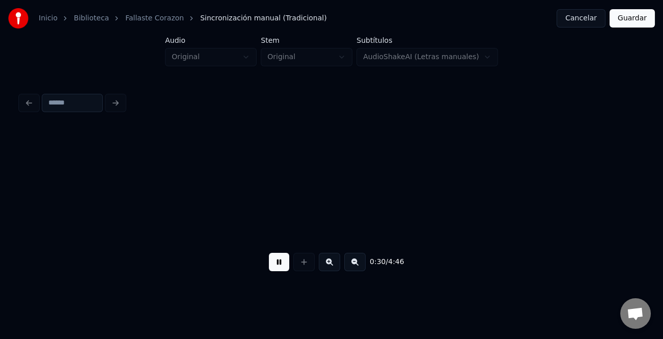
scroll to position [0, 3112]
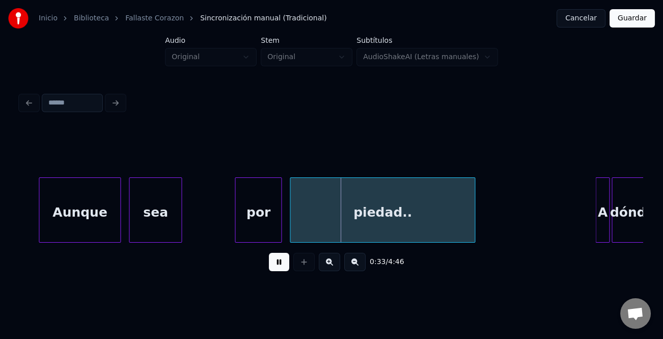
click at [39, 216] on div at bounding box center [40, 210] width 3 height 64
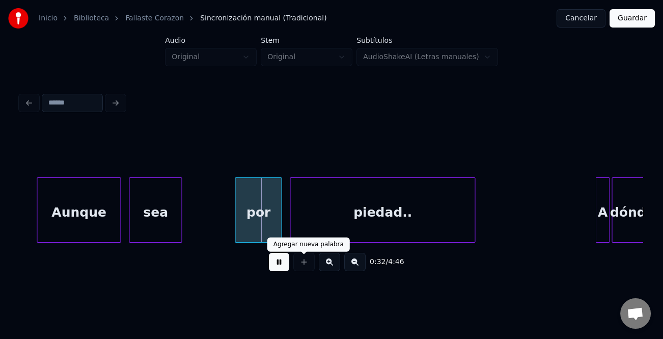
click at [270, 260] on button at bounding box center [279, 262] width 20 height 18
click at [258, 225] on div "por" at bounding box center [258, 212] width 46 height 69
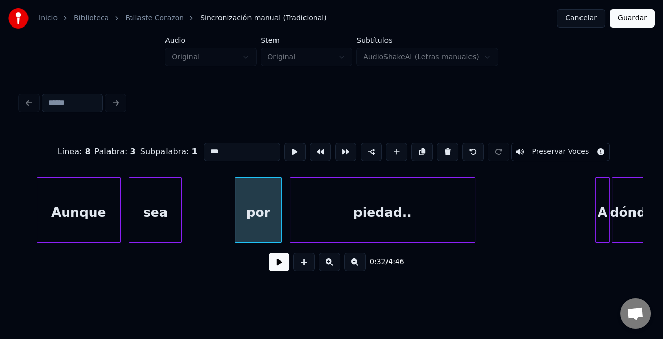
click at [208, 146] on input "***" at bounding box center [242, 152] width 76 height 18
type input "***"
click at [277, 265] on button at bounding box center [279, 262] width 20 height 18
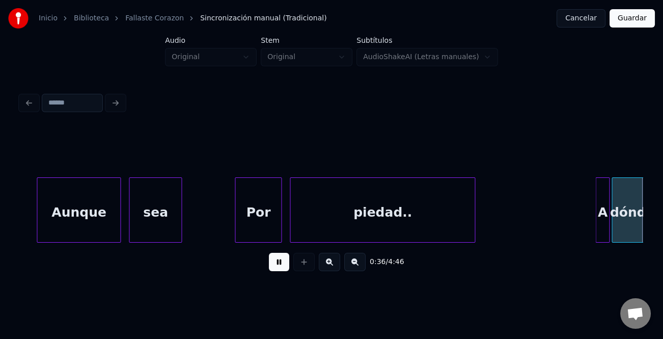
scroll to position [0, 3736]
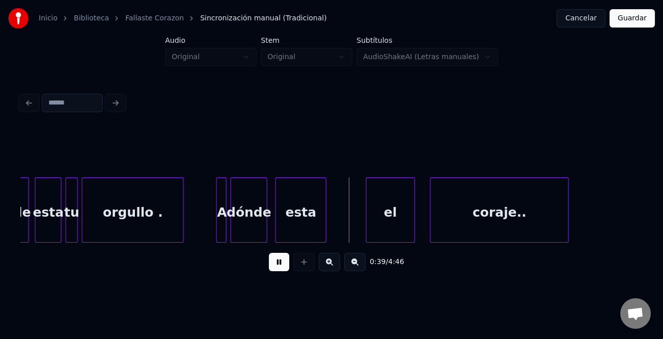
click at [379, 214] on div "el" at bounding box center [391, 212] width 48 height 69
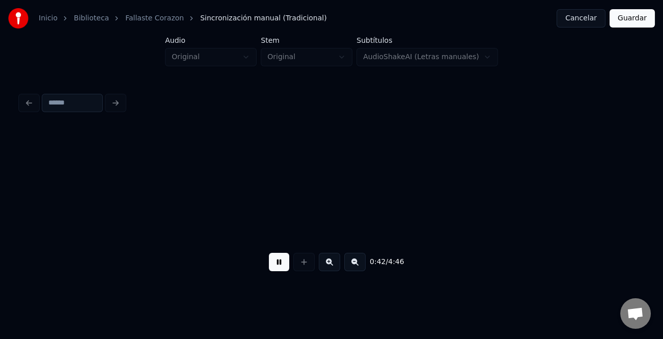
scroll to position [0, 4358]
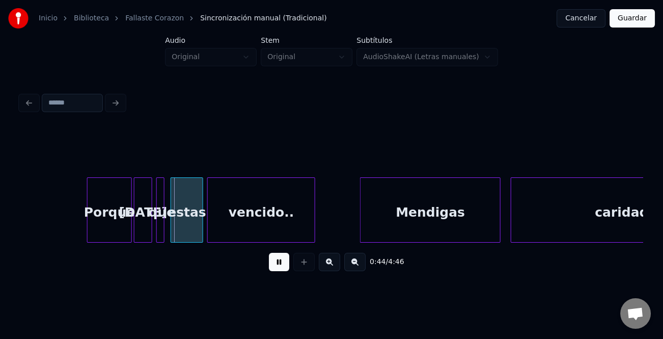
click at [335, 264] on button at bounding box center [329, 262] width 21 height 18
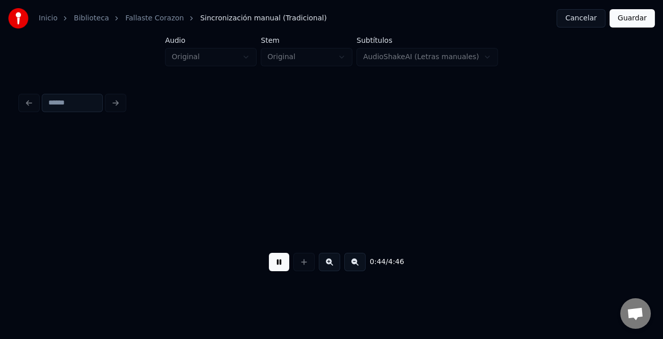
click at [335, 264] on button at bounding box center [329, 262] width 21 height 18
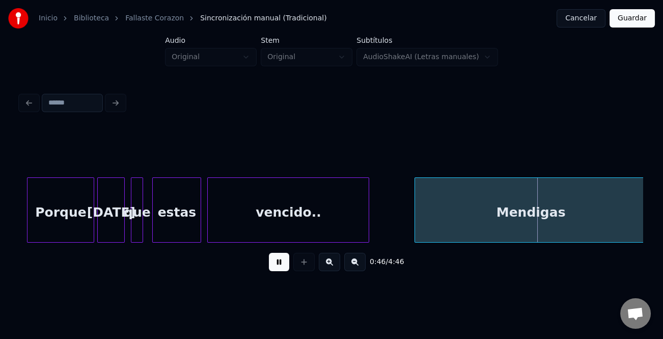
click at [417, 230] on div at bounding box center [416, 210] width 3 height 64
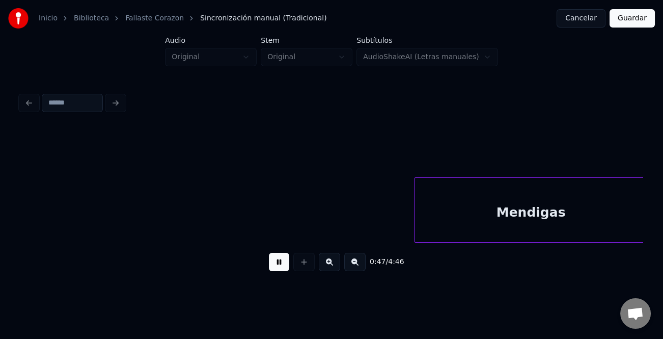
scroll to position [0, 7255]
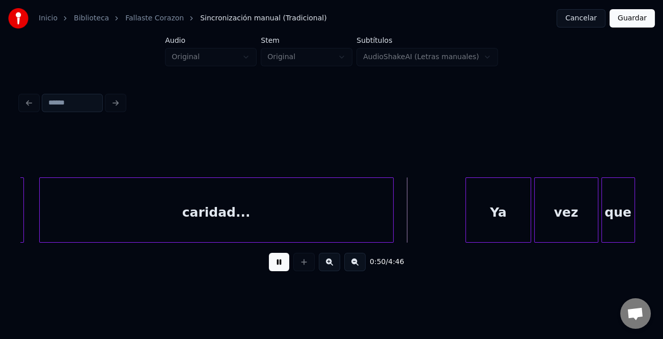
click at [468, 215] on div at bounding box center [467, 210] width 3 height 64
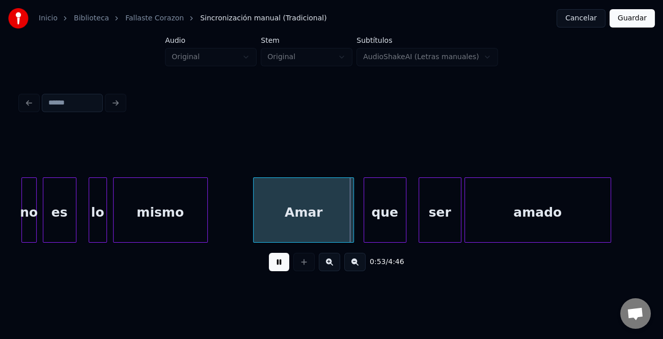
click at [277, 216] on div "Amar" at bounding box center [304, 212] width 100 height 69
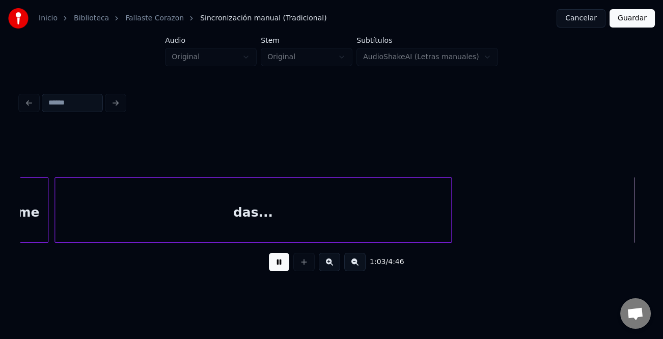
scroll to position [0, 9748]
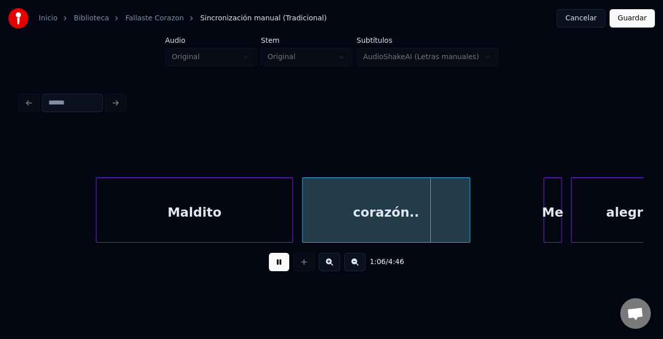
click at [98, 223] on div at bounding box center [97, 210] width 3 height 64
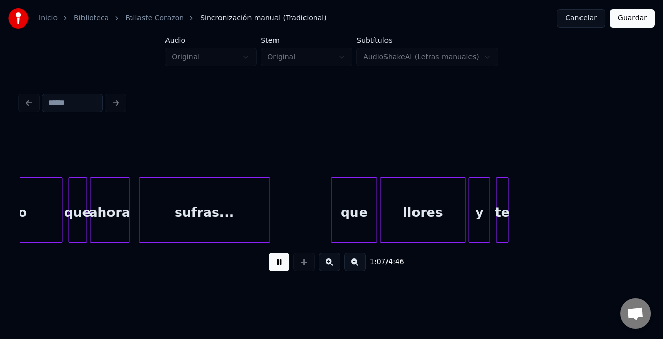
scroll to position [0, 10246]
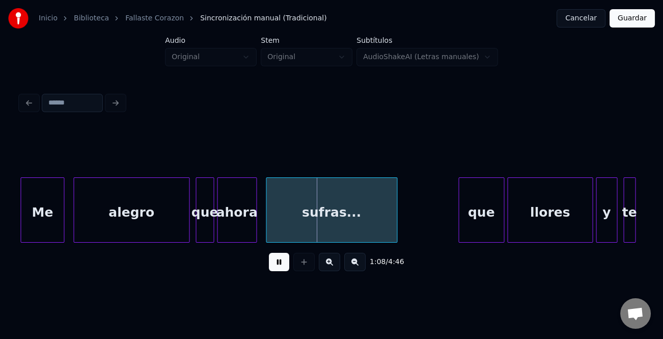
click at [279, 263] on button at bounding box center [279, 262] width 20 height 18
click at [476, 204] on div "que" at bounding box center [481, 212] width 45 height 69
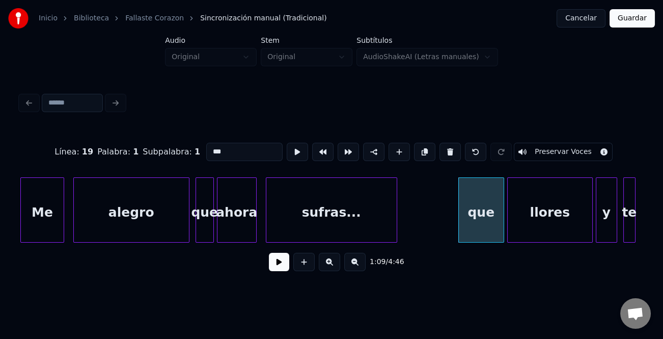
click at [209, 146] on input "***" at bounding box center [244, 152] width 76 height 18
type input "***"
click at [278, 269] on button at bounding box center [279, 262] width 20 height 18
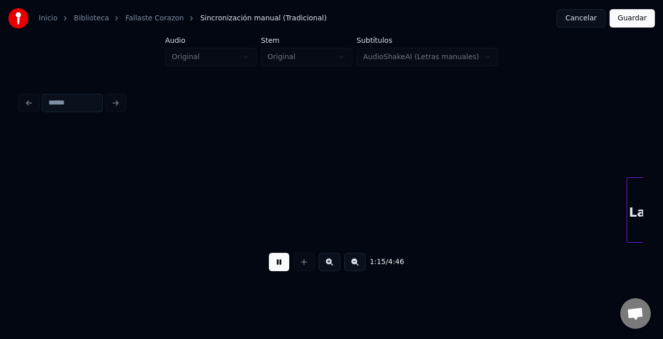
scroll to position [0, 11493]
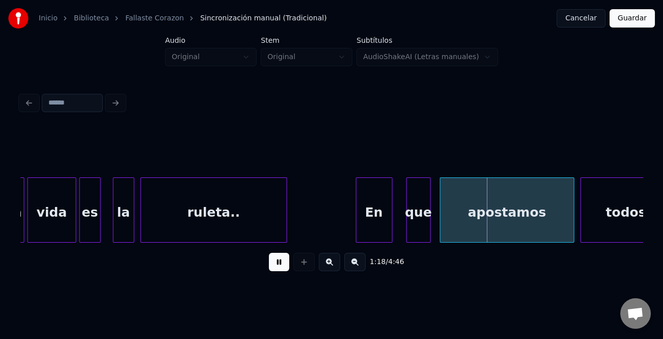
click at [366, 224] on div "En" at bounding box center [375, 212] width 36 height 69
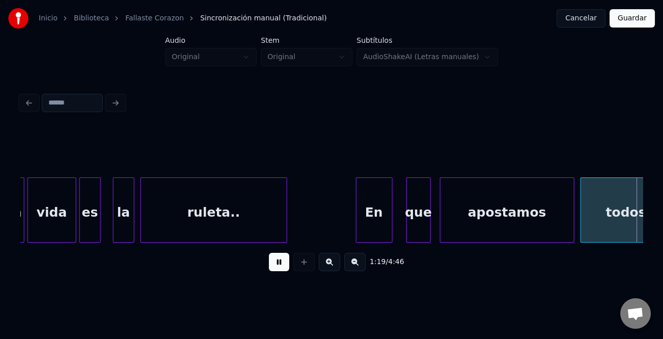
scroll to position [0, 12116]
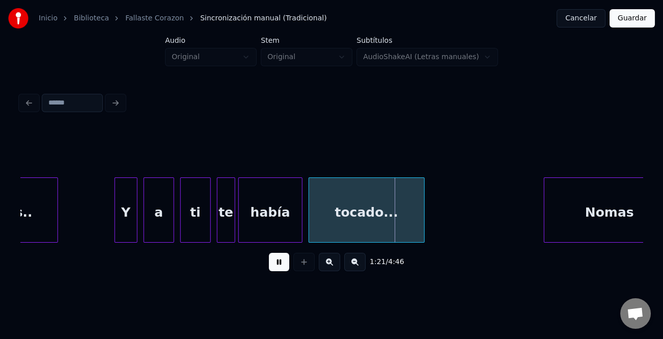
click at [115, 225] on div at bounding box center [116, 210] width 3 height 64
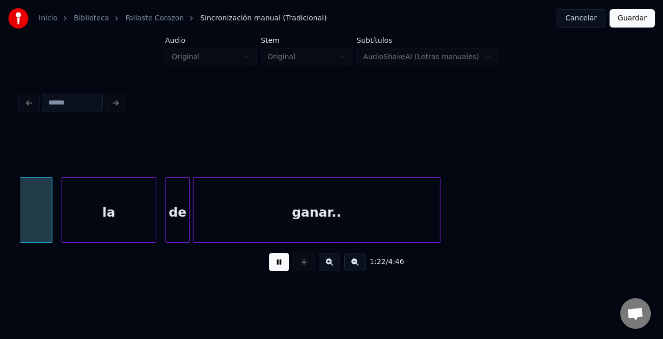
scroll to position [0, 12606]
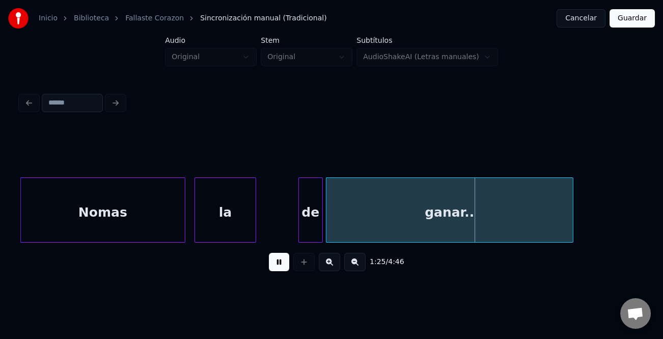
click at [253, 228] on div at bounding box center [254, 210] width 3 height 64
click at [278, 229] on div at bounding box center [277, 210] width 3 height 64
click at [299, 233] on div "de" at bounding box center [292, 212] width 46 height 69
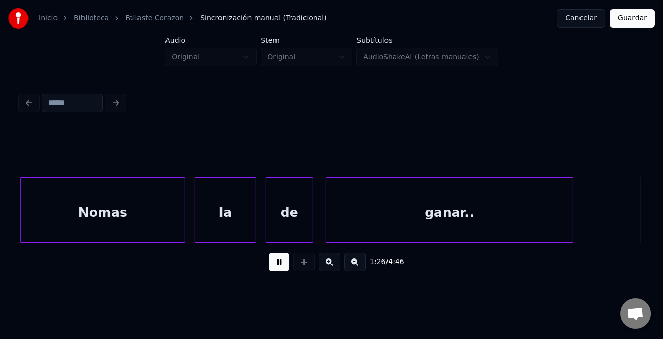
scroll to position [0, 13231]
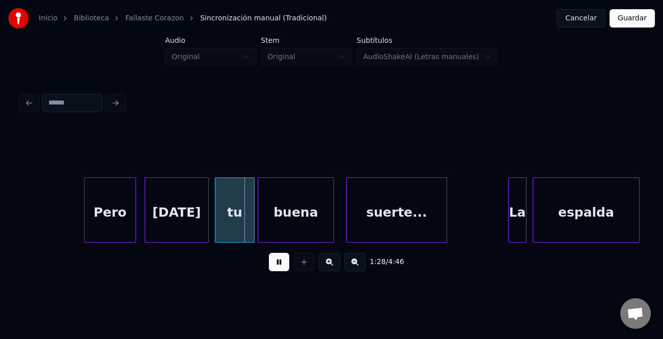
click at [111, 218] on div "Pero" at bounding box center [110, 212] width 51 height 69
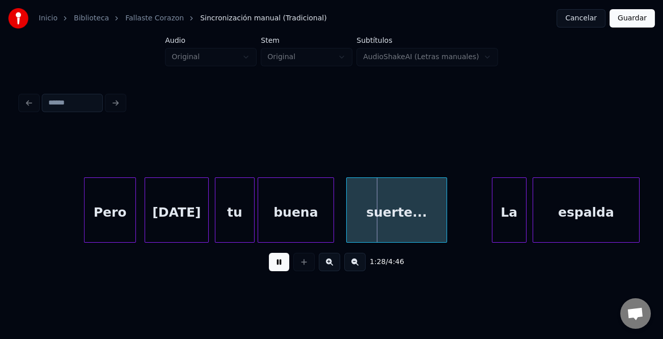
click at [493, 218] on div at bounding box center [494, 210] width 3 height 64
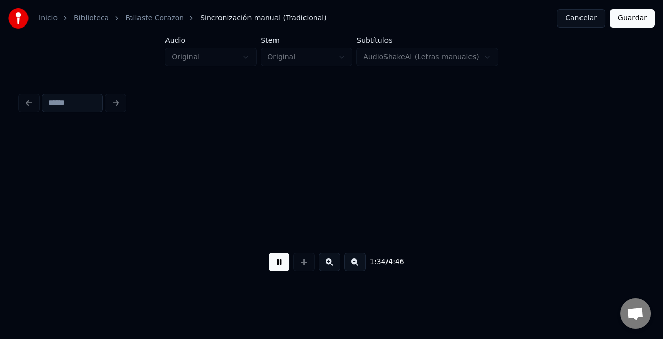
scroll to position [0, 14477]
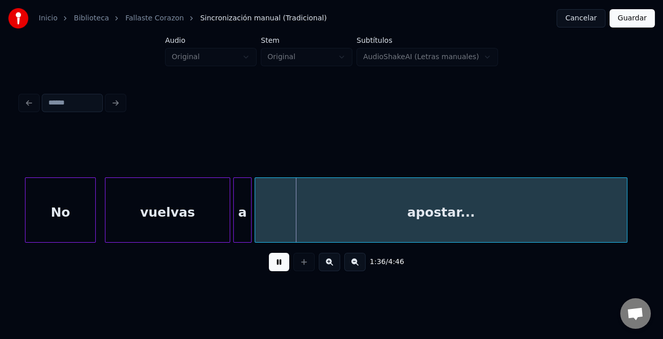
click at [26, 214] on div at bounding box center [26, 210] width 3 height 64
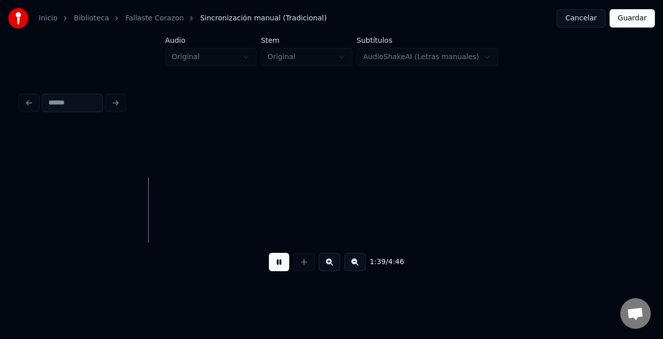
click at [360, 269] on button at bounding box center [354, 262] width 21 height 18
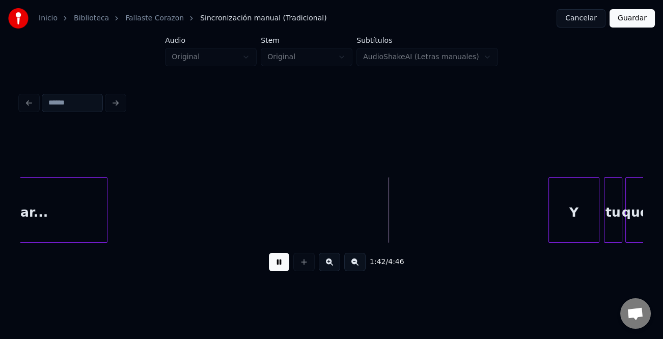
click at [549, 219] on div at bounding box center [550, 210] width 3 height 64
click at [331, 263] on button at bounding box center [329, 262] width 21 height 18
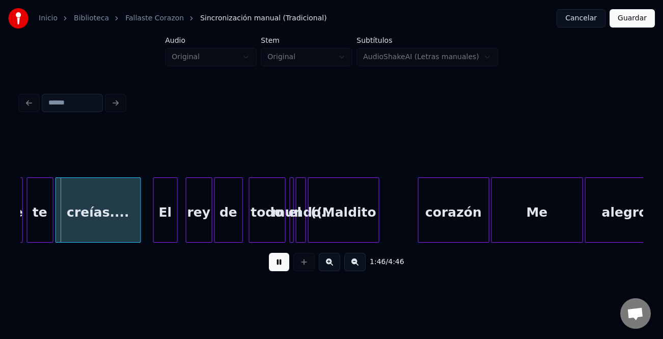
click at [331, 263] on button at bounding box center [329, 262] width 21 height 18
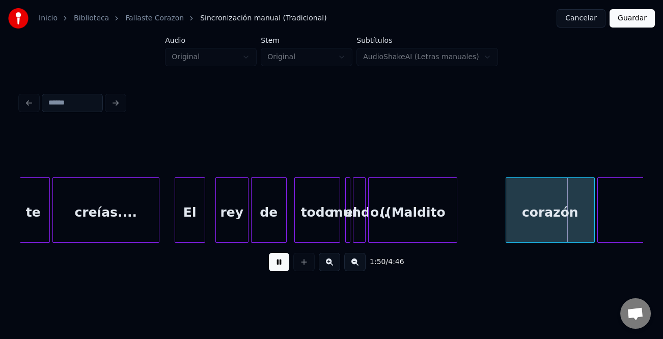
click at [332, 261] on button at bounding box center [329, 262] width 21 height 18
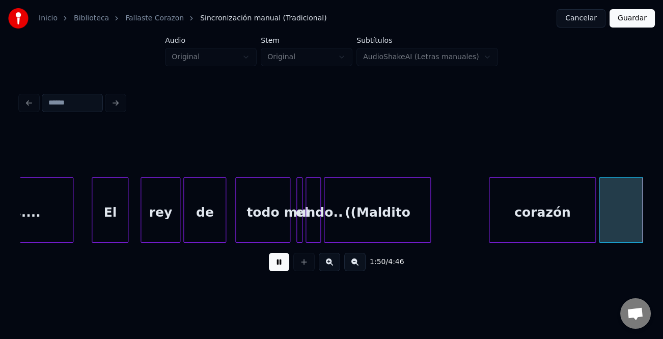
scroll to position [0, 16909]
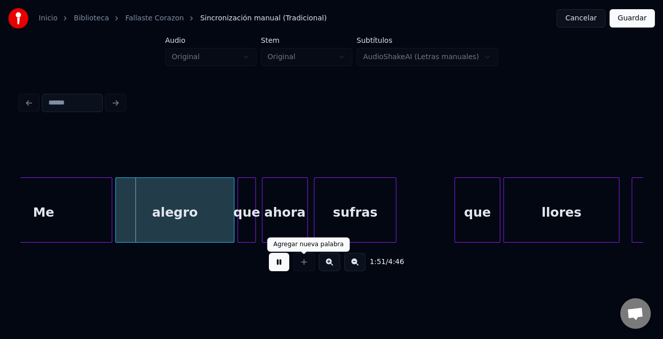
click at [293, 265] on div at bounding box center [303, 262] width 25 height 18
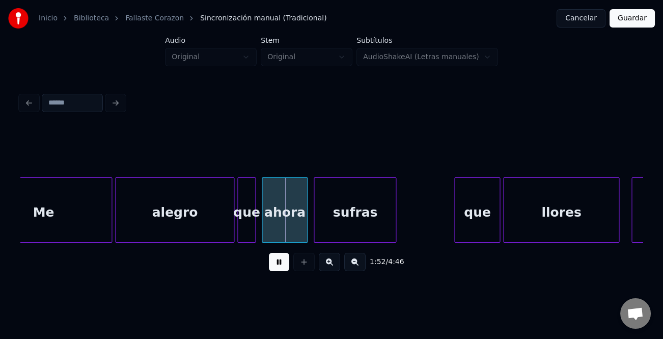
click at [278, 266] on button at bounding box center [279, 262] width 20 height 18
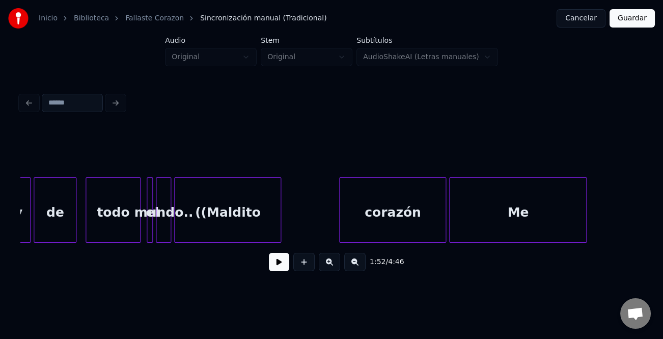
scroll to position [0, 16294]
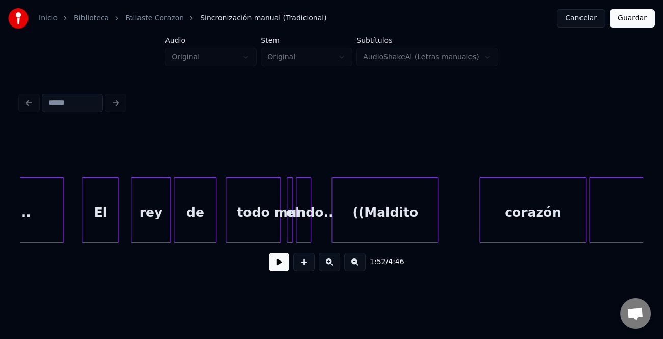
click at [361, 214] on div "((Maldito" at bounding box center [385, 212] width 106 height 69
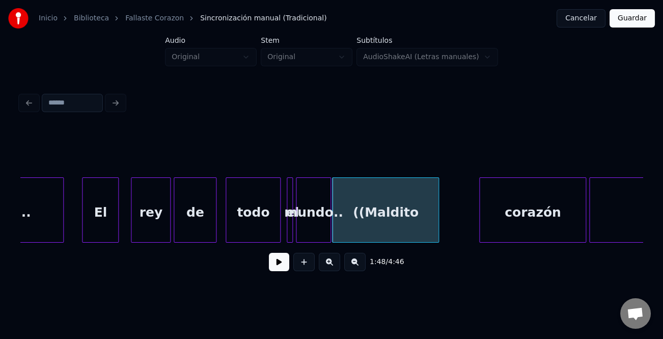
click at [328, 230] on div at bounding box center [328, 210] width 3 height 64
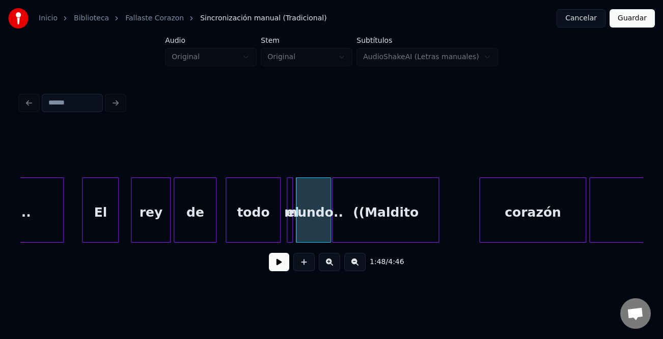
click at [286, 260] on button at bounding box center [279, 262] width 20 height 18
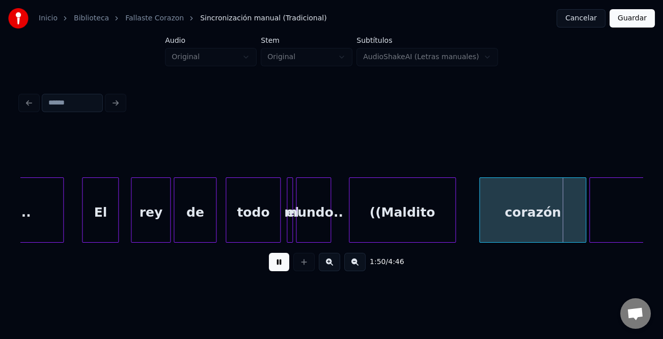
click at [419, 200] on div "((Maldito" at bounding box center [402, 212] width 106 height 69
click at [343, 234] on div at bounding box center [343, 210] width 3 height 64
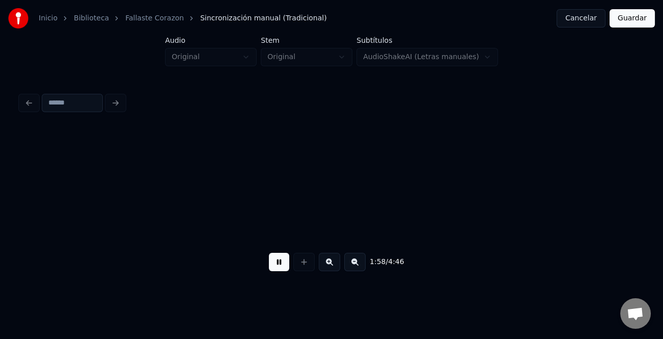
scroll to position [0, 18163]
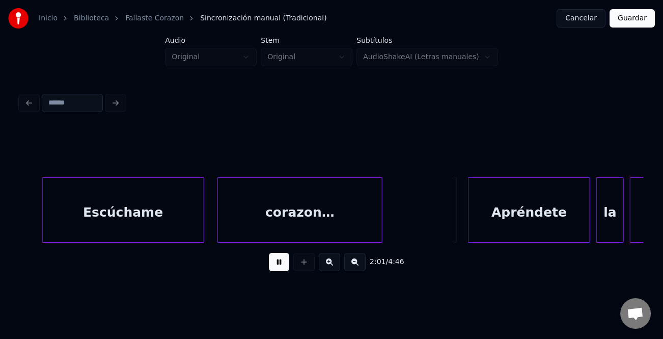
click at [51, 224] on div "Escúchame" at bounding box center [123, 212] width 161 height 69
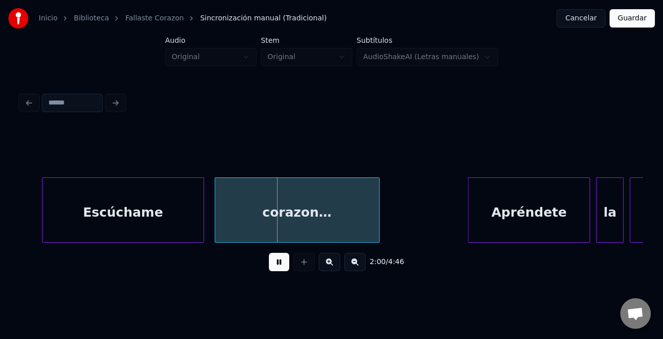
click at [338, 215] on div "corazon…" at bounding box center [297, 212] width 164 height 69
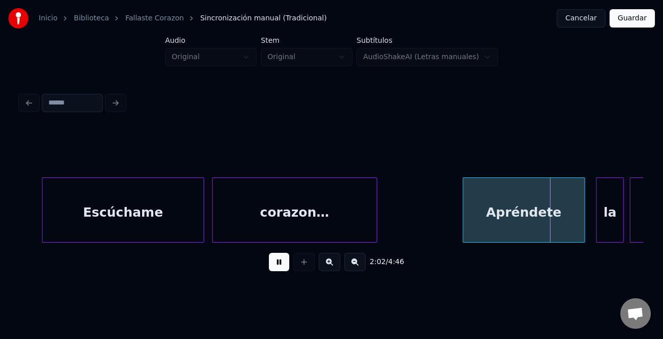
click at [501, 220] on div "Apréndete" at bounding box center [523, 212] width 121 height 69
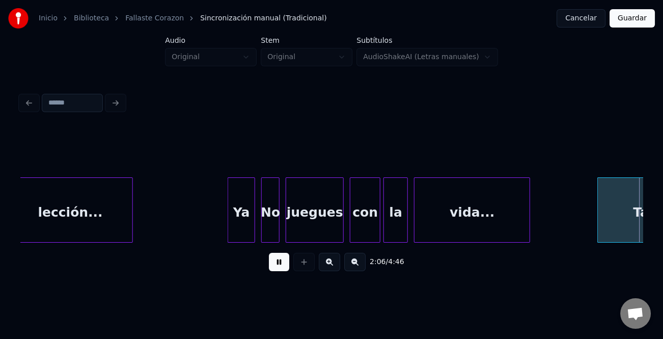
scroll to position [0, 19409]
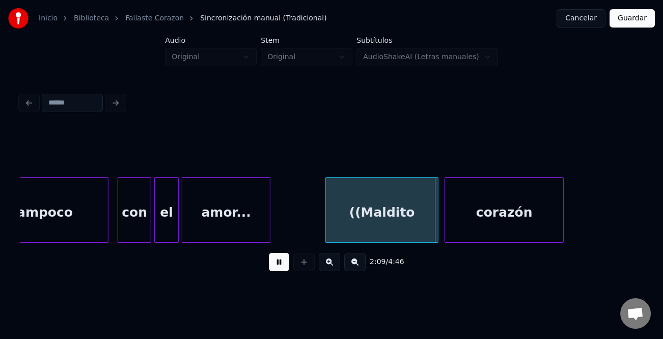
click at [327, 220] on div at bounding box center [327, 210] width 3 height 64
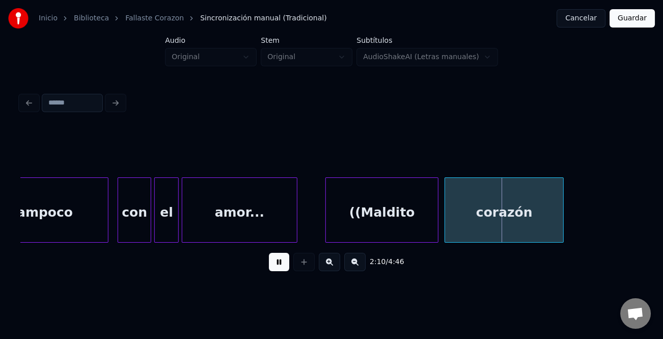
click at [297, 223] on div at bounding box center [295, 210] width 3 height 64
click at [305, 230] on div at bounding box center [305, 210] width 3 height 64
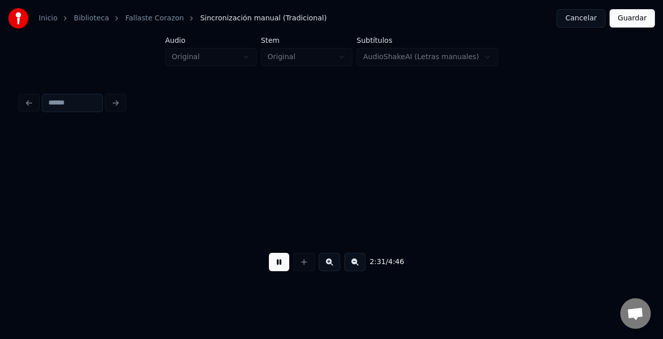
scroll to position [0, 23150]
click at [357, 265] on button at bounding box center [354, 262] width 21 height 18
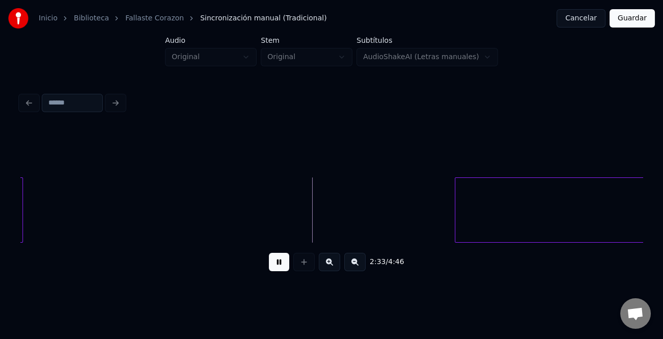
click at [357, 265] on button at bounding box center [354, 262] width 21 height 18
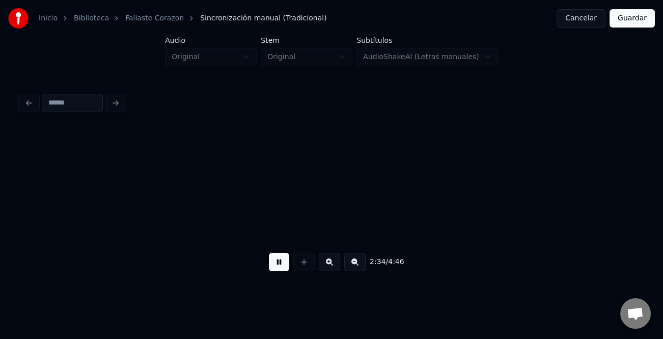
scroll to position [0, 7514]
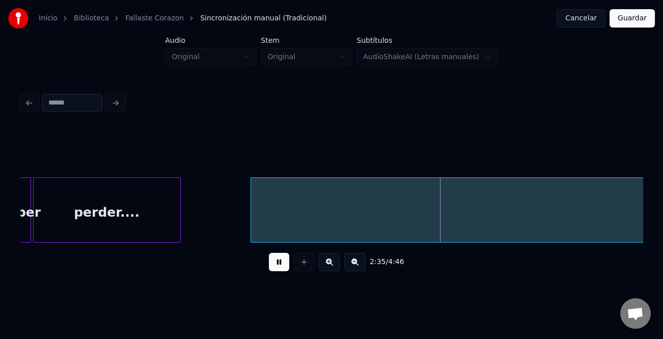
click at [251, 229] on div at bounding box center [252, 210] width 3 height 64
click at [274, 271] on button at bounding box center [279, 262] width 20 height 18
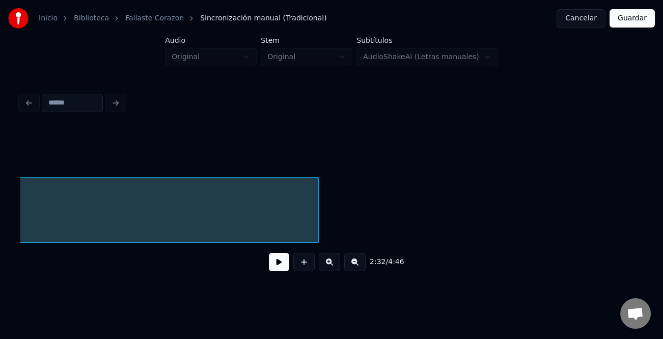
scroll to position [0, 8967]
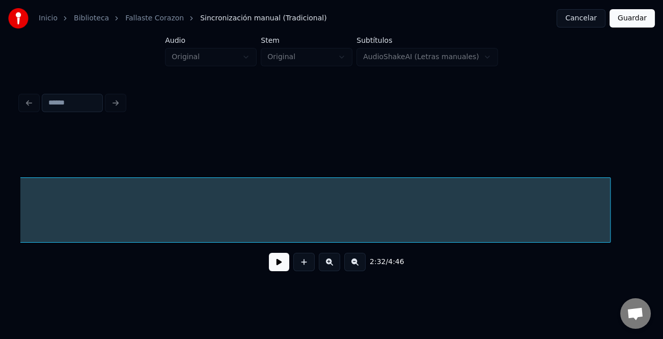
click at [610, 231] on div at bounding box center [608, 210] width 3 height 64
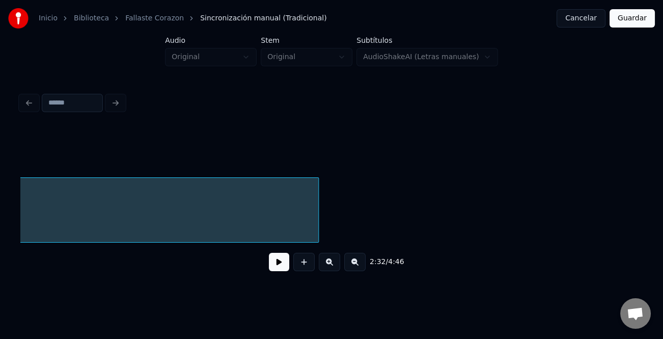
scroll to position [0, 9329]
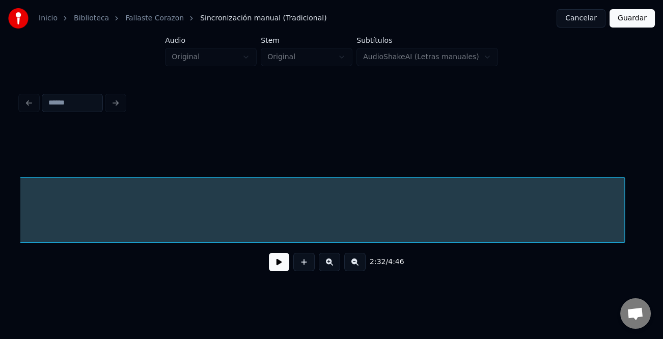
click at [624, 255] on div "2:32 / 4:46" at bounding box center [331, 203] width 622 height 155
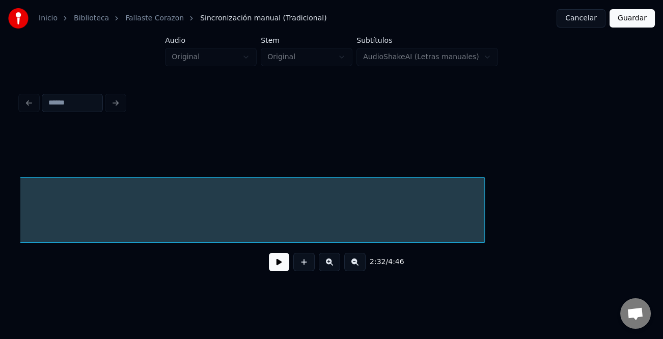
scroll to position [0, 9726]
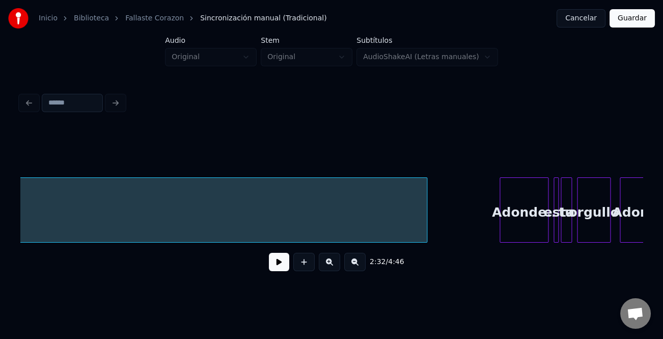
click at [427, 222] on div at bounding box center [425, 210] width 3 height 64
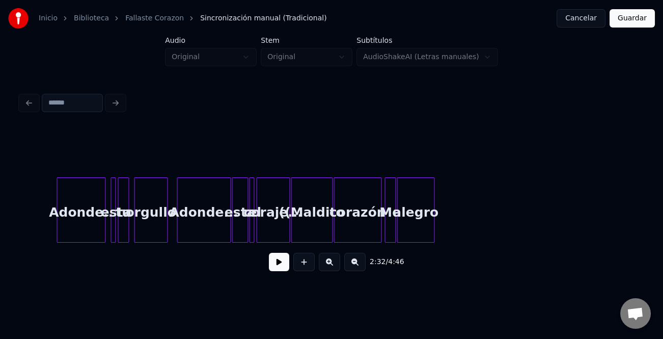
scroll to position [0, 10170]
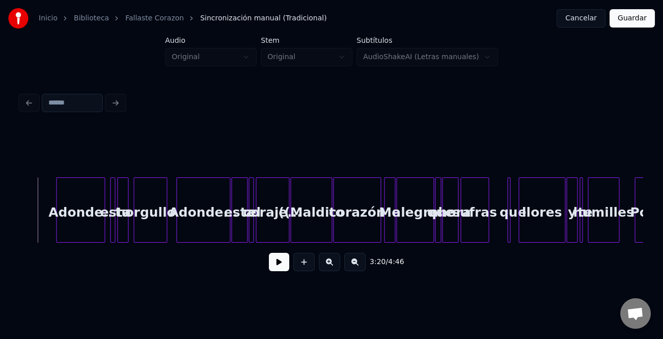
click at [283, 271] on button at bounding box center [279, 262] width 20 height 18
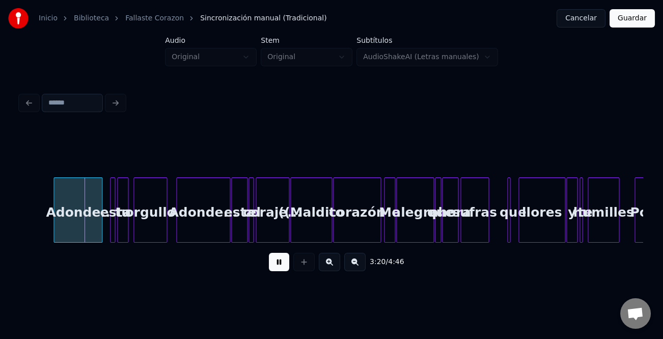
click at [81, 231] on div "Adonde.." at bounding box center [78, 212] width 48 height 69
click at [331, 261] on button at bounding box center [329, 262] width 21 height 18
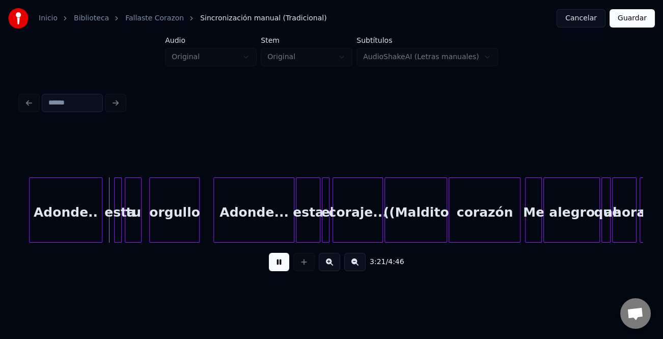
click at [331, 261] on button at bounding box center [329, 262] width 21 height 18
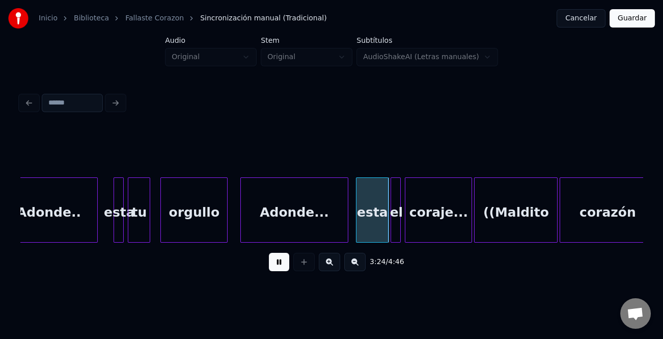
click at [288, 220] on div "Adonde..." at bounding box center [294, 212] width 107 height 69
click at [366, 228] on div "esta" at bounding box center [372, 212] width 32 height 69
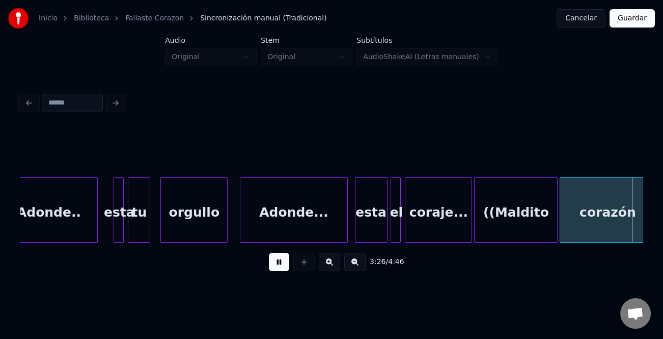
scroll to position [0, 21048]
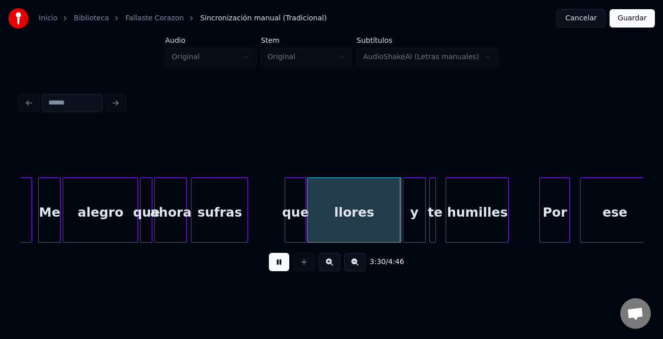
click at [304, 229] on div at bounding box center [304, 210] width 3 height 64
click at [281, 232] on div at bounding box center [282, 210] width 3 height 64
drag, startPoint x: 279, startPoint y: 265, endPoint x: 291, endPoint y: 218, distance: 47.9
click at [278, 265] on button at bounding box center [279, 262] width 20 height 18
click at [291, 216] on div "que" at bounding box center [293, 212] width 28 height 69
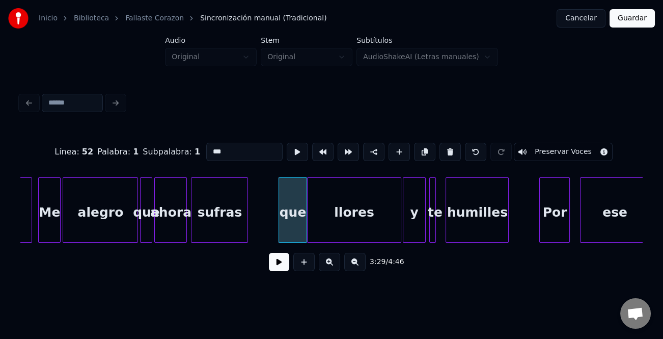
click at [208, 145] on input "***" at bounding box center [244, 152] width 76 height 18
type input "***"
click at [282, 268] on button at bounding box center [279, 262] width 20 height 18
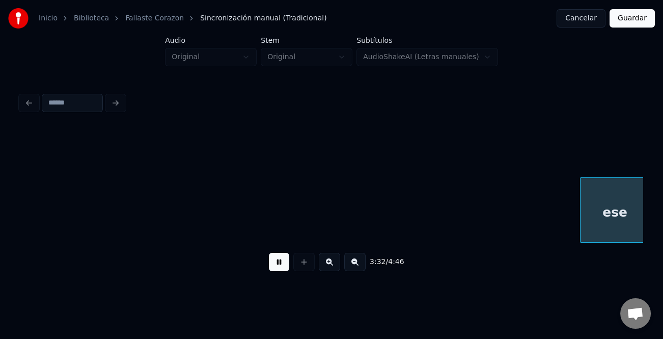
scroll to position [0, 21672]
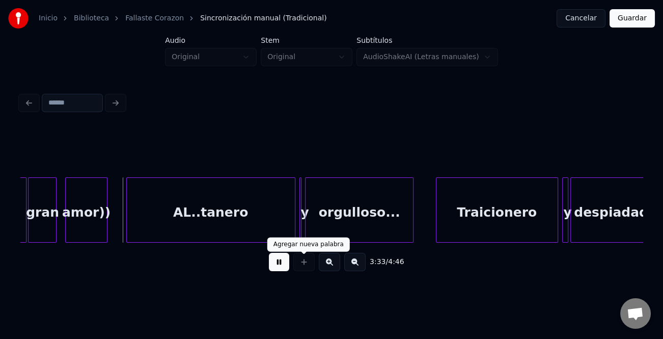
click at [276, 264] on button at bounding box center [279, 262] width 20 height 18
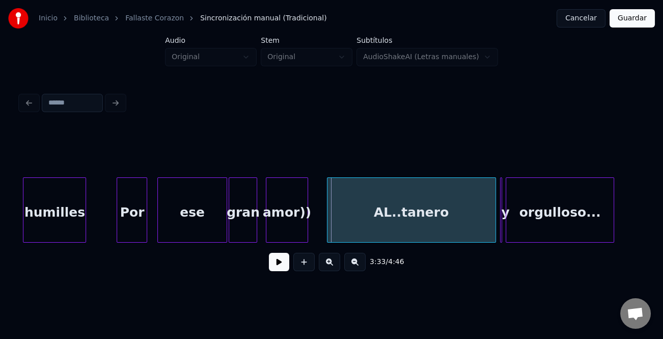
scroll to position [0, 21401]
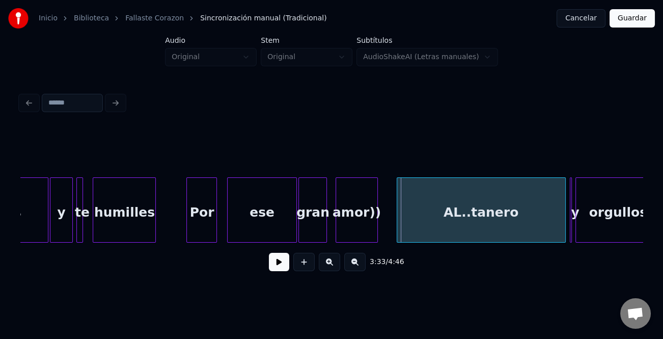
click at [198, 208] on div "Por" at bounding box center [202, 212] width 30 height 69
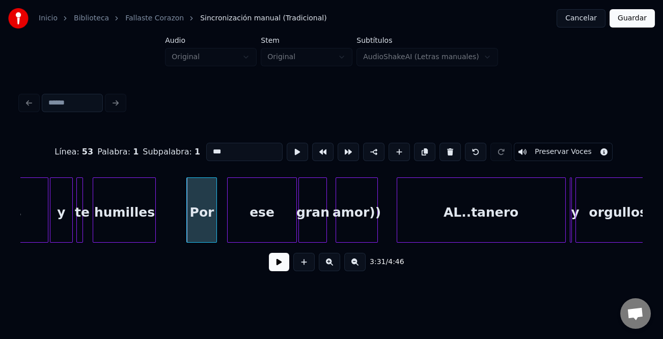
click at [198, 208] on div "Por" at bounding box center [202, 212] width 30 height 69
click at [233, 149] on input "***" at bounding box center [244, 152] width 76 height 18
type input "*"
click at [259, 216] on div "ese" at bounding box center [262, 212] width 68 height 69
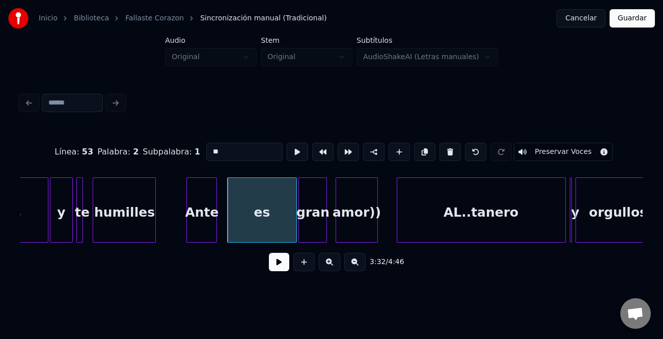
type input "*"
click at [209, 147] on input "*****" at bounding box center [244, 152] width 76 height 18
click at [196, 224] on div "Ante" at bounding box center [202, 212] width 30 height 69
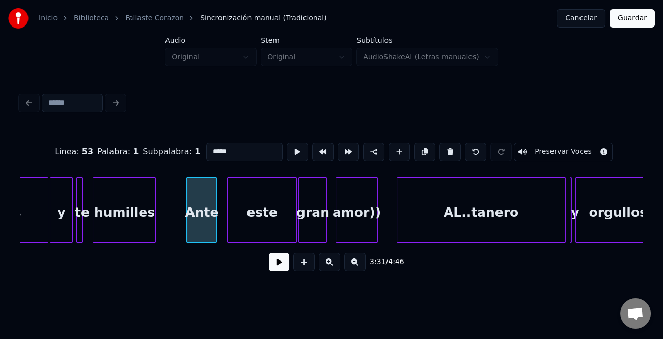
type input "****"
click at [277, 262] on button at bounding box center [279, 262] width 20 height 18
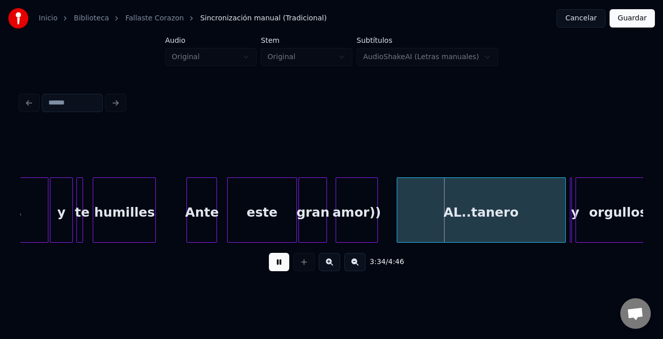
click at [279, 268] on button at bounding box center [279, 262] width 20 height 18
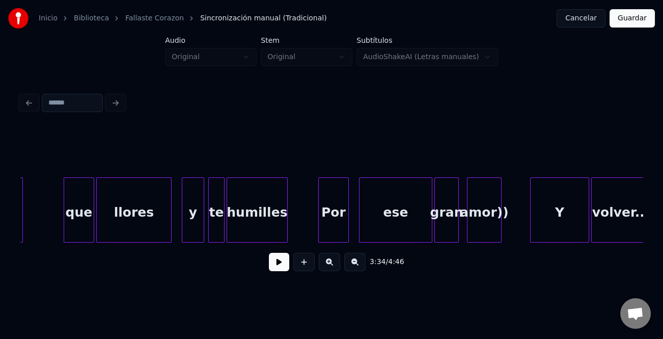
scroll to position [0, 13481]
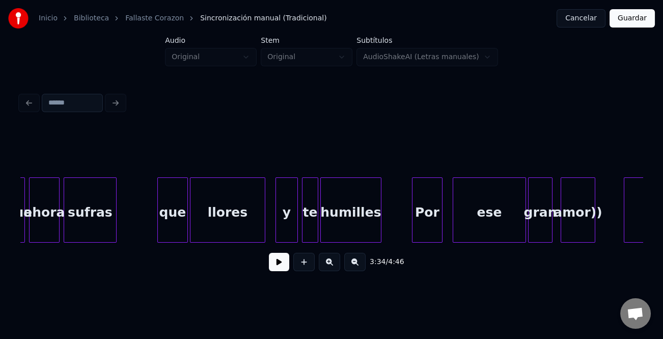
click at [218, 222] on div "llores" at bounding box center [227, 212] width 74 height 69
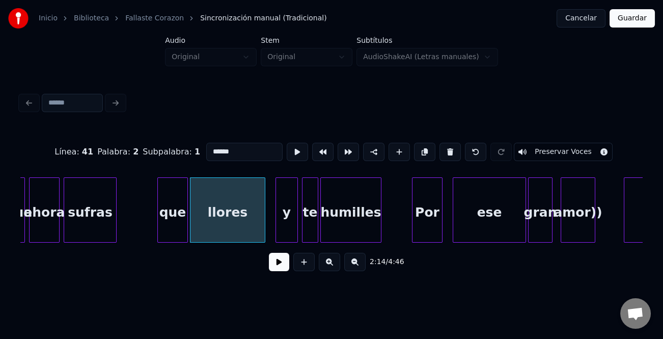
click at [283, 263] on button at bounding box center [279, 262] width 20 height 18
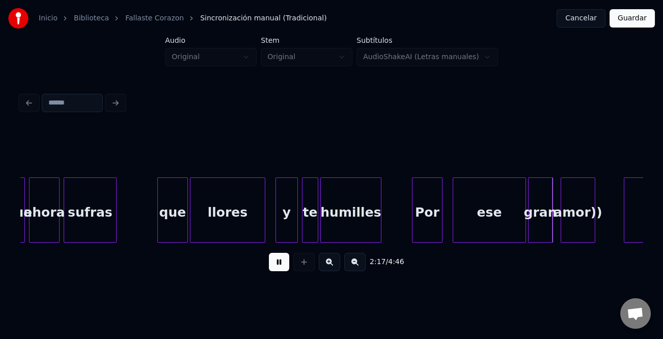
click at [277, 263] on button at bounding box center [279, 262] width 20 height 18
click at [422, 223] on div "Por" at bounding box center [428, 212] width 30 height 69
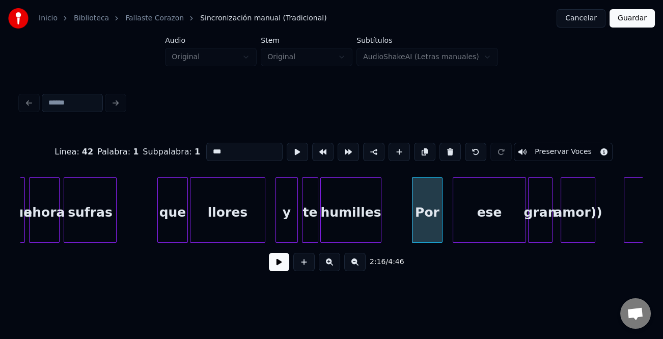
click at [247, 150] on input "***" at bounding box center [244, 152] width 76 height 18
type input "*"
click at [497, 194] on div "ese" at bounding box center [489, 212] width 72 height 69
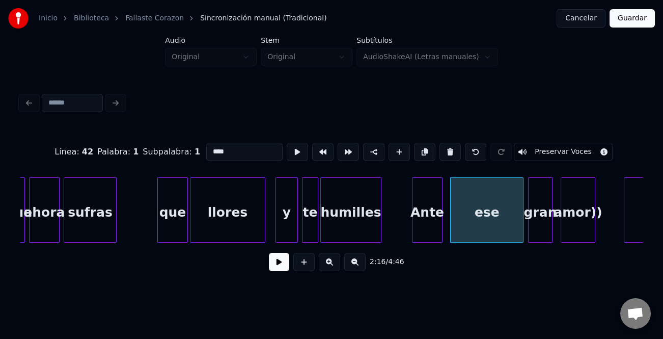
click at [481, 207] on div "ese" at bounding box center [487, 212] width 72 height 69
click at [213, 145] on input "***" at bounding box center [244, 152] width 76 height 18
type input "****"
click at [289, 271] on button at bounding box center [279, 262] width 20 height 18
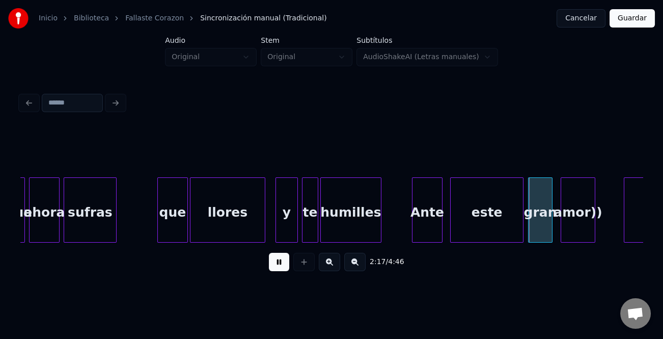
click at [283, 267] on button at bounding box center [279, 262] width 20 height 18
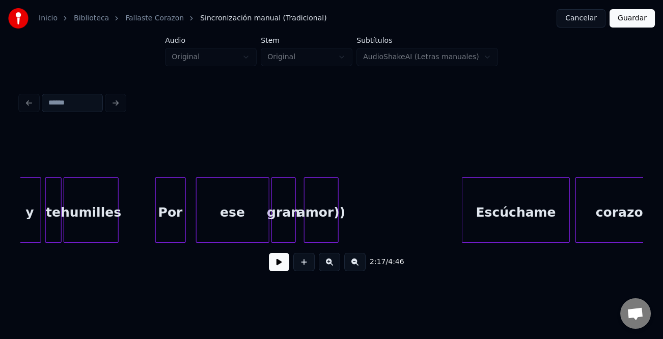
scroll to position [0, 11635]
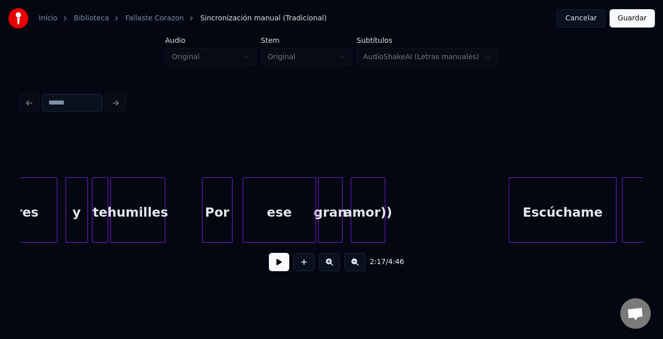
click at [224, 216] on div "Por" at bounding box center [218, 212] width 30 height 69
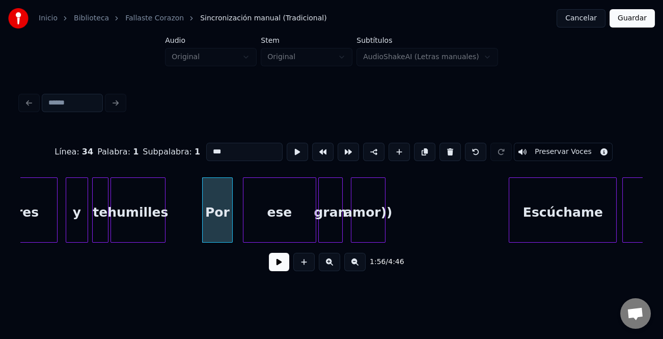
click at [220, 148] on input "***" at bounding box center [244, 152] width 76 height 18
type input "*"
click at [299, 210] on div "ese" at bounding box center [279, 212] width 72 height 69
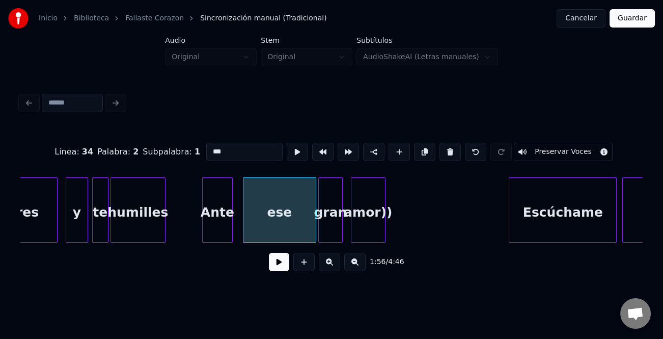
click at [210, 143] on input "***" at bounding box center [244, 152] width 76 height 18
click at [213, 146] on input "***" at bounding box center [244, 152] width 76 height 18
type input "****"
click at [282, 266] on button at bounding box center [279, 262] width 20 height 18
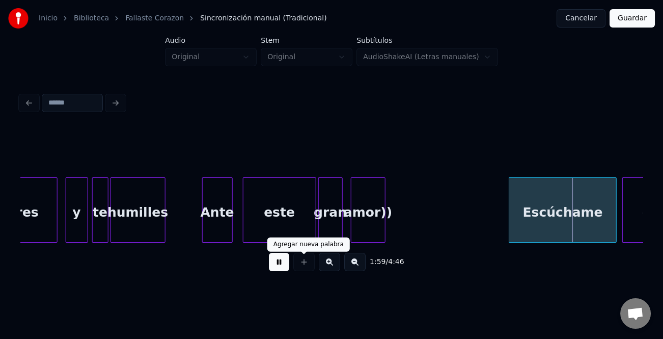
click at [287, 265] on button at bounding box center [279, 262] width 20 height 18
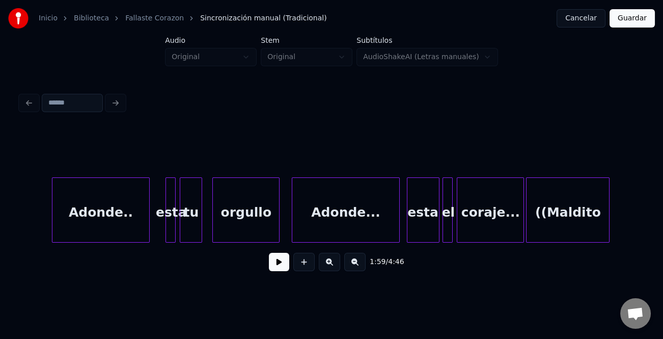
scroll to position [0, 20490]
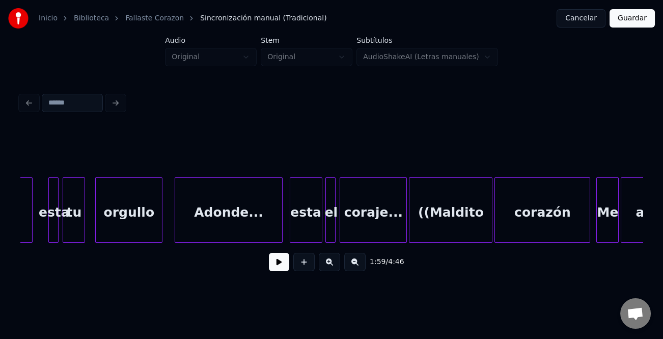
click at [281, 257] on button at bounding box center [279, 262] width 20 height 18
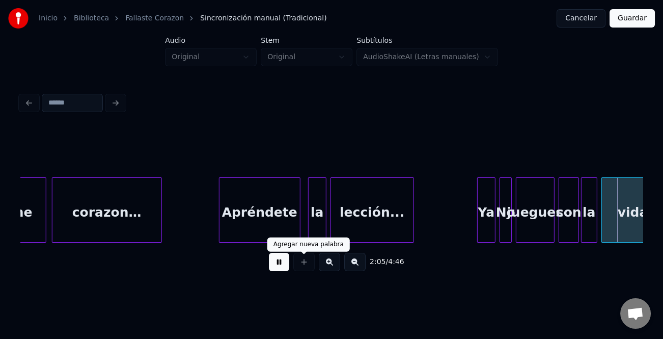
drag, startPoint x: 281, startPoint y: 268, endPoint x: 290, endPoint y: 266, distance: 9.3
click at [281, 268] on button at bounding box center [279, 262] width 20 height 18
drag, startPoint x: 342, startPoint y: 255, endPoint x: 346, endPoint y: 247, distance: 8.9
click at [343, 255] on div "2:05 / 4:46" at bounding box center [332, 262] width 606 height 22
click at [346, 247] on div "2:05 / 4:46" at bounding box center [331, 261] width 622 height 39
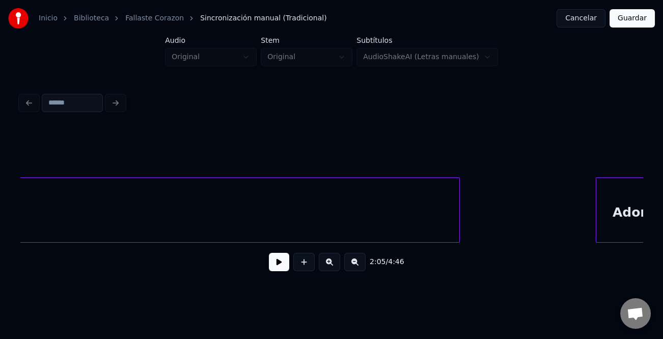
scroll to position [0, 20373]
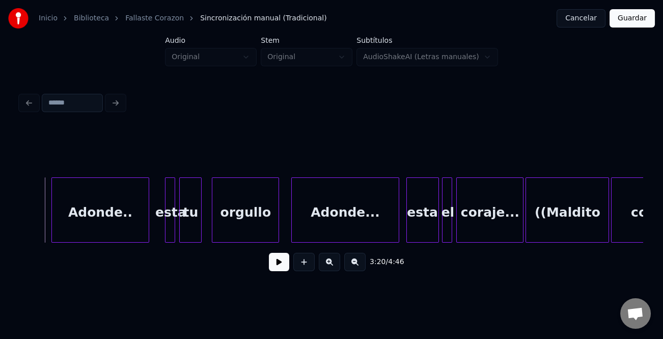
click at [296, 278] on div "3:20 / 4:46" at bounding box center [331, 261] width 622 height 39
click at [279, 263] on button at bounding box center [279, 262] width 20 height 18
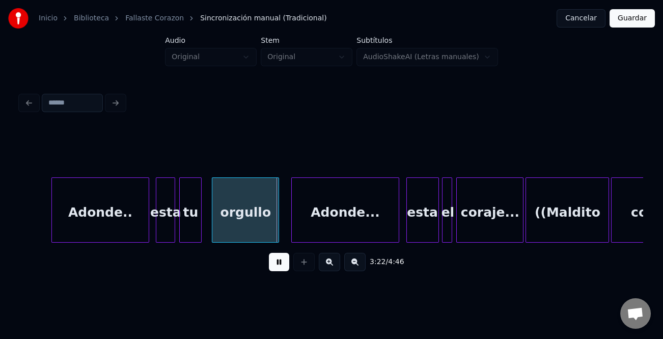
click at [158, 226] on div at bounding box center [157, 210] width 3 height 64
click at [128, 226] on div at bounding box center [129, 210] width 3 height 64
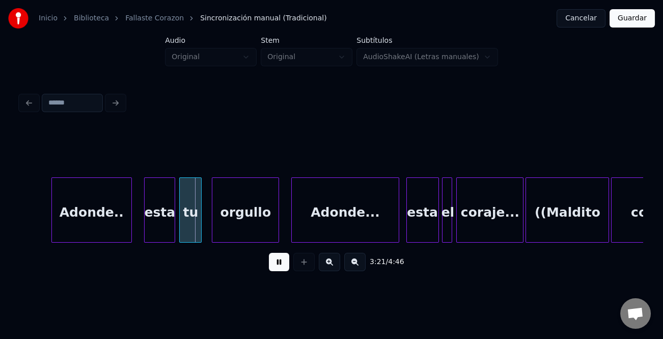
click at [146, 229] on div at bounding box center [146, 210] width 3 height 64
click at [151, 232] on div "esta" at bounding box center [154, 212] width 30 height 69
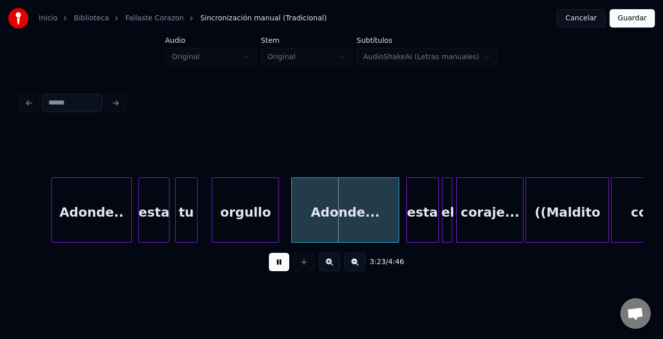
click at [183, 216] on div "tu" at bounding box center [186, 212] width 21 height 69
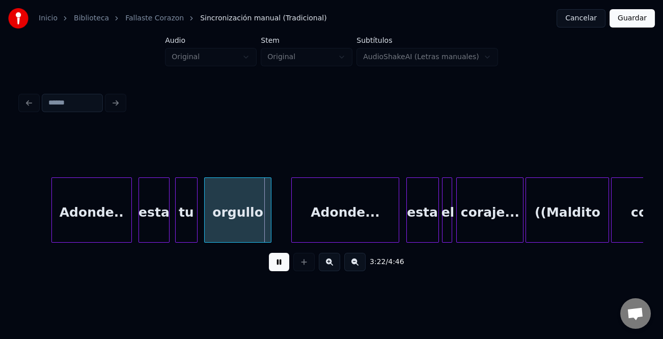
click at [221, 224] on div "orgullo" at bounding box center [238, 212] width 66 height 69
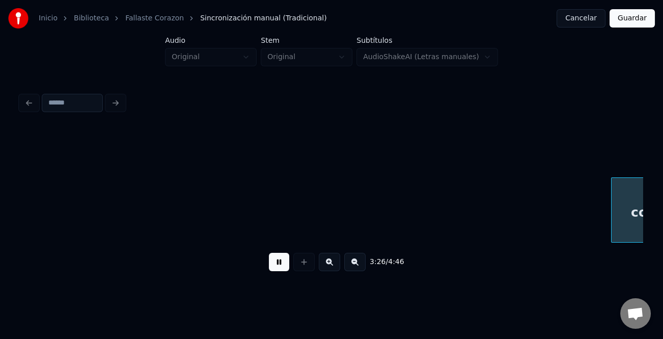
scroll to position [0, 20997]
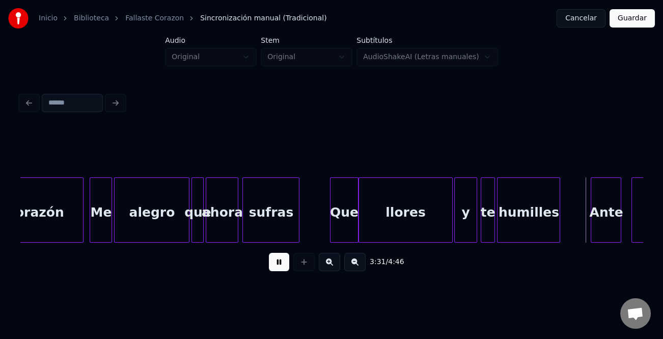
click at [493, 231] on div at bounding box center [492, 210] width 3 height 64
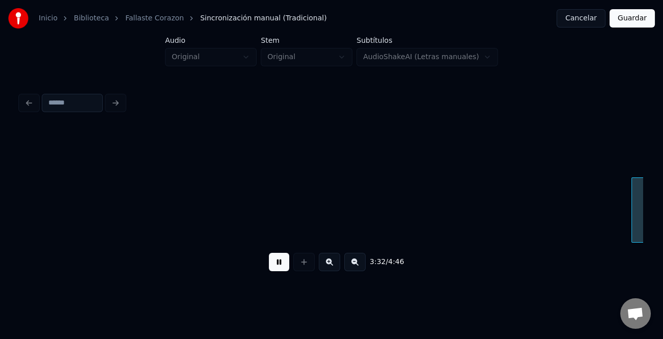
scroll to position [0, 21620]
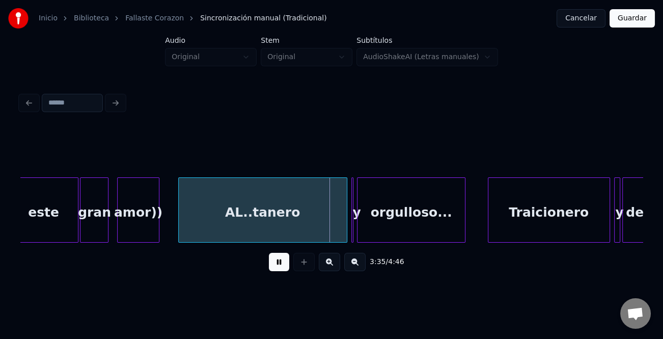
click at [275, 261] on button at bounding box center [279, 262] width 20 height 18
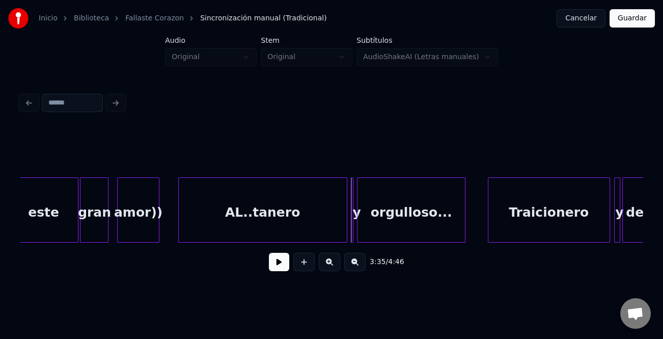
click at [269, 217] on div "AL..tanero" at bounding box center [263, 212] width 168 height 69
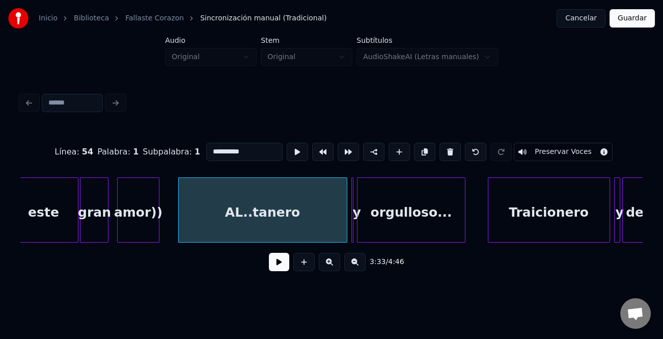
click at [214, 145] on input "**********" at bounding box center [244, 152] width 76 height 18
type input "**********"
click at [285, 261] on button at bounding box center [279, 262] width 20 height 18
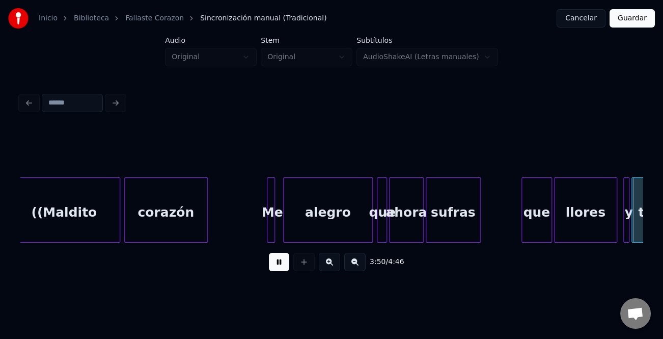
scroll to position [0, 23488]
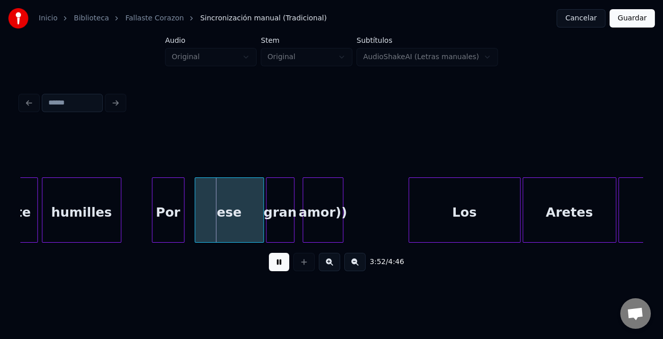
drag, startPoint x: 280, startPoint y: 260, endPoint x: 203, endPoint y: 243, distance: 79.3
click at [271, 260] on button at bounding box center [279, 262] width 20 height 18
click at [175, 223] on div "Por" at bounding box center [168, 212] width 32 height 69
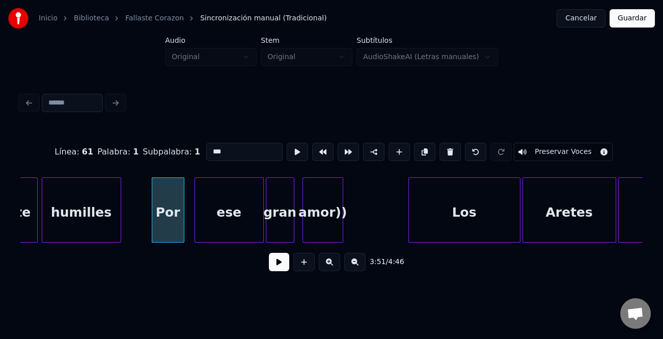
click at [220, 149] on input "***" at bounding box center [244, 152] width 76 height 18
type input "*"
click at [163, 212] on div "ante" at bounding box center [168, 212] width 32 height 69
click at [209, 149] on input "****" at bounding box center [244, 152] width 76 height 18
click at [233, 216] on div "ese" at bounding box center [229, 212] width 68 height 69
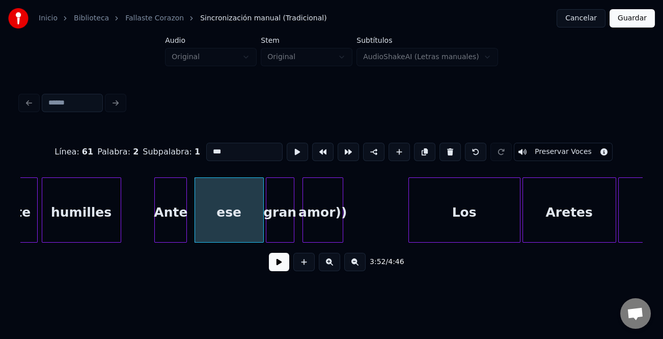
click at [213, 144] on input "***" at bounding box center [244, 152] width 76 height 18
type input "****"
click at [279, 262] on button at bounding box center [279, 262] width 20 height 18
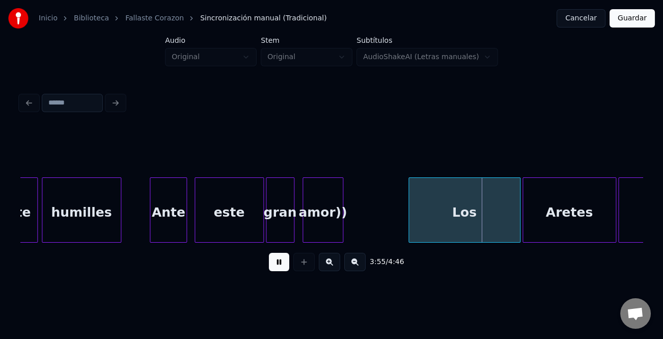
click at [151, 224] on div at bounding box center [151, 210] width 3 height 64
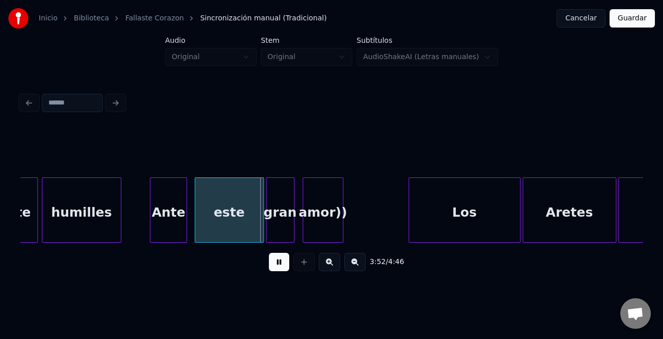
click at [411, 204] on div at bounding box center [410, 210] width 3 height 64
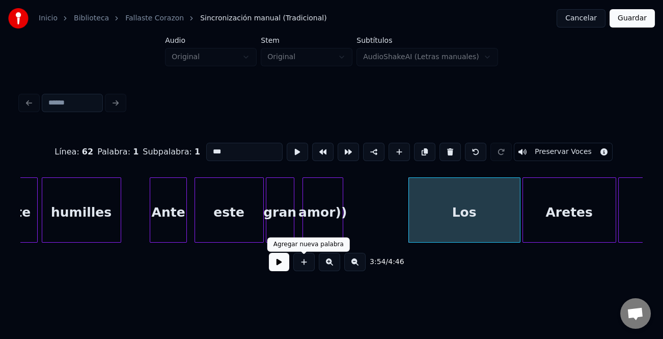
click at [270, 264] on button at bounding box center [279, 262] width 20 height 18
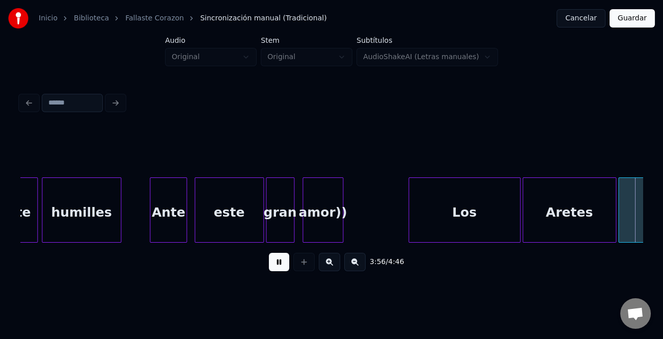
scroll to position [0, 24111]
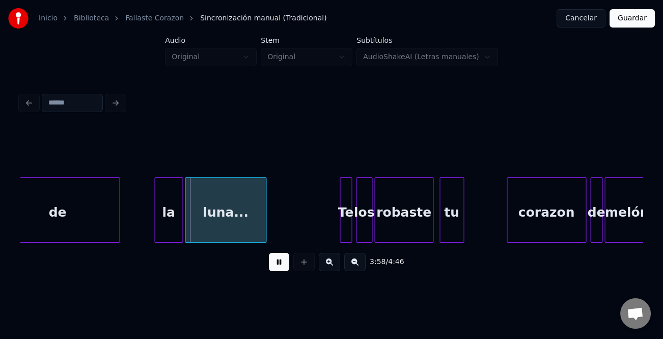
click at [47, 217] on div "de" at bounding box center [57, 212] width 123 height 69
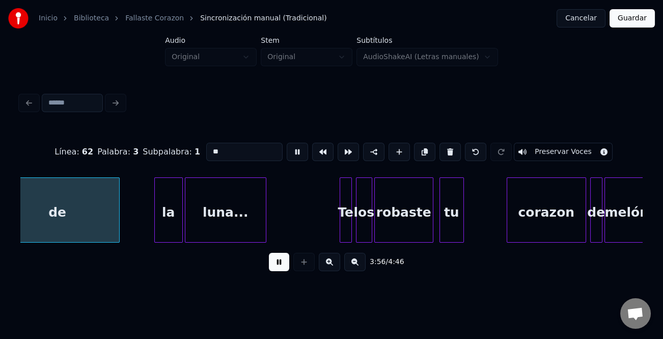
scroll to position [0, 24085]
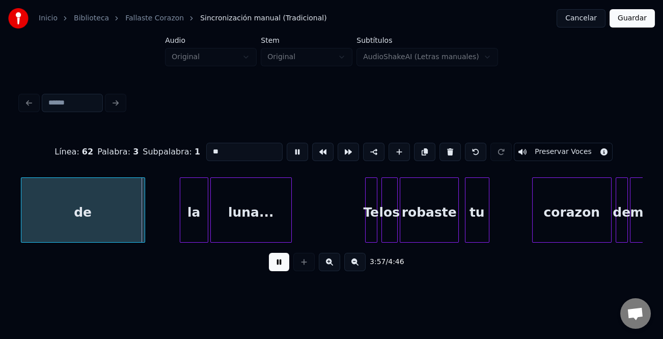
click at [453, 248] on div "3:57 / 4:46" at bounding box center [331, 261] width 622 height 39
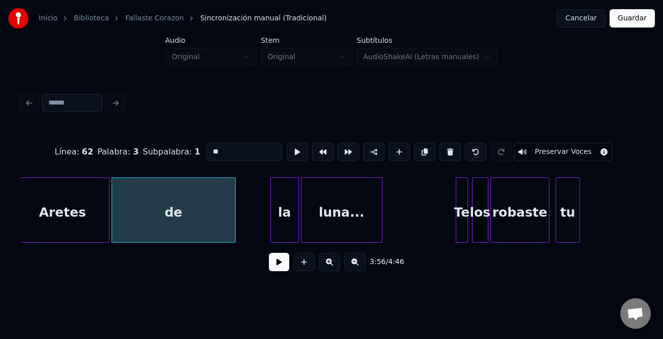
scroll to position [0, 23971]
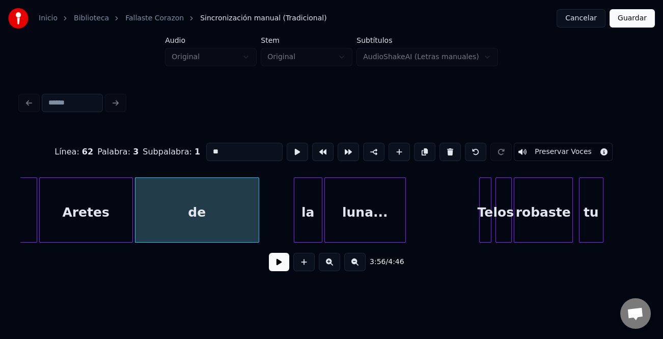
click at [93, 228] on div "Aretes" at bounding box center [86, 212] width 93 height 69
type input "******"
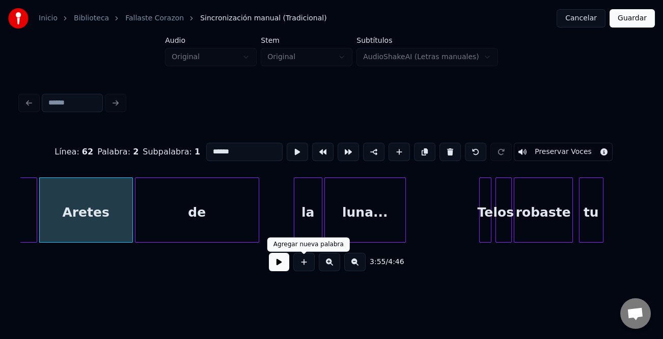
click at [281, 267] on button at bounding box center [279, 262] width 20 height 18
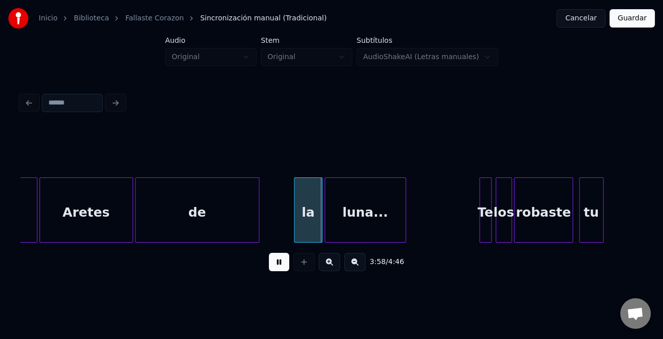
click at [65, 216] on div "Aretes" at bounding box center [86, 212] width 93 height 69
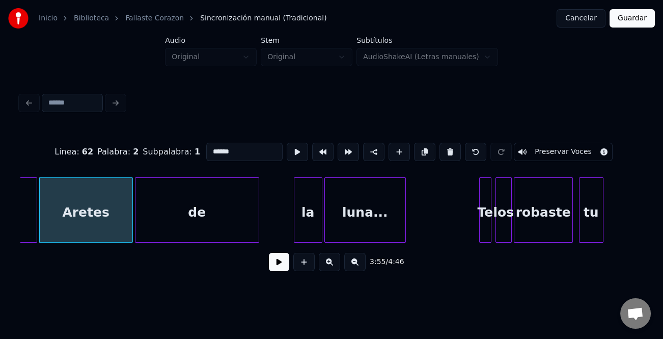
click at [65, 216] on div "Aretes" at bounding box center [86, 212] width 93 height 69
click at [283, 263] on button at bounding box center [279, 262] width 20 height 18
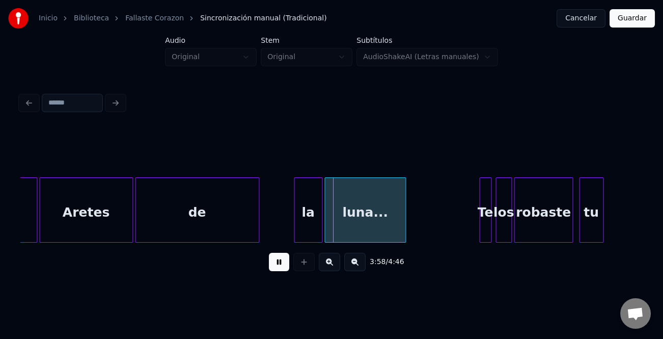
drag, startPoint x: 283, startPoint y: 263, endPoint x: 97, endPoint y: 213, distance: 193.1
click at [282, 263] on button at bounding box center [279, 262] width 20 height 18
click at [37, 197] on div at bounding box center [35, 210] width 3 height 64
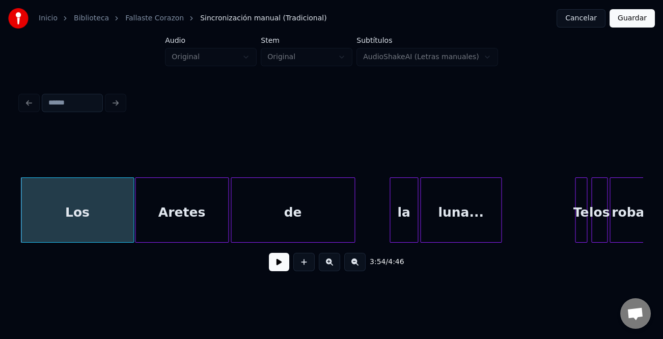
click at [197, 214] on div "Aretes" at bounding box center [181, 212] width 93 height 69
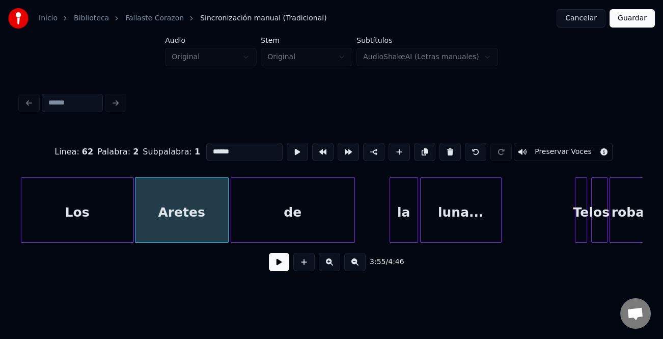
click at [231, 216] on div "de" at bounding box center [293, 209] width 124 height 65
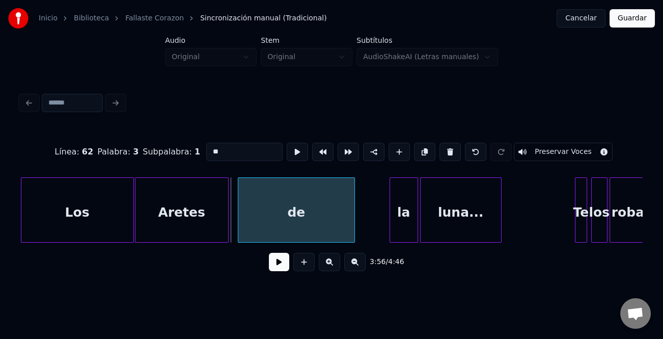
click at [240, 221] on div at bounding box center [239, 210] width 3 height 64
click at [262, 220] on div "de" at bounding box center [296, 212] width 116 height 69
click at [236, 147] on input "**" at bounding box center [244, 152] width 76 height 18
type input "*"
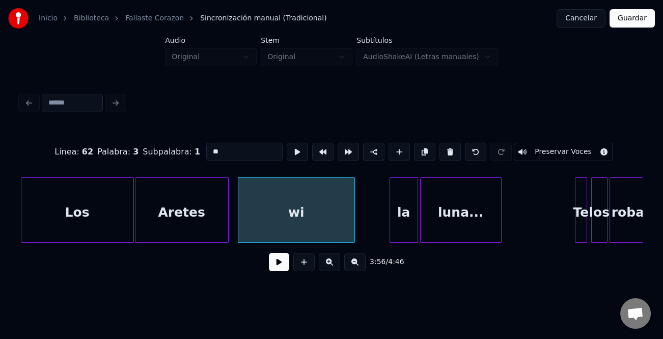
type input "*"
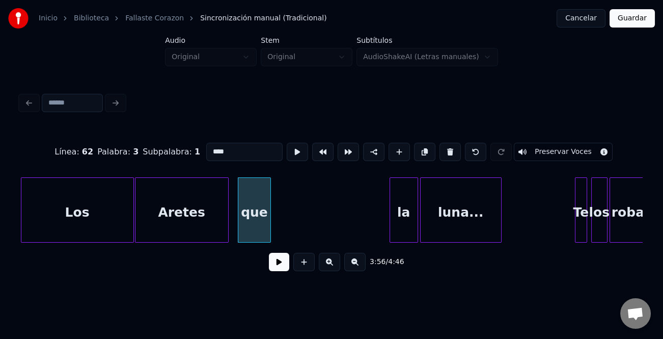
click at [267, 226] on div at bounding box center [268, 210] width 3 height 64
click at [248, 232] on div "que" at bounding box center [246, 212] width 28 height 69
click at [249, 231] on div "que" at bounding box center [246, 212] width 28 height 69
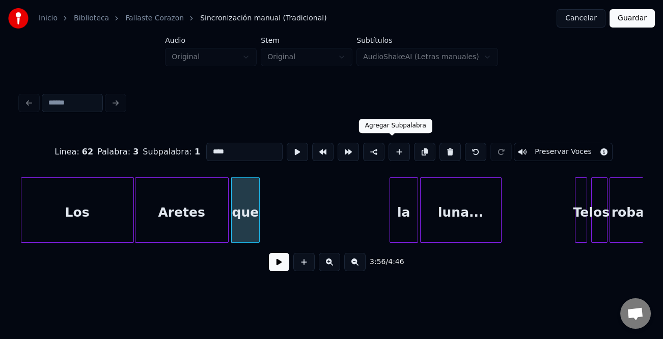
click at [397, 146] on button at bounding box center [399, 152] width 21 height 18
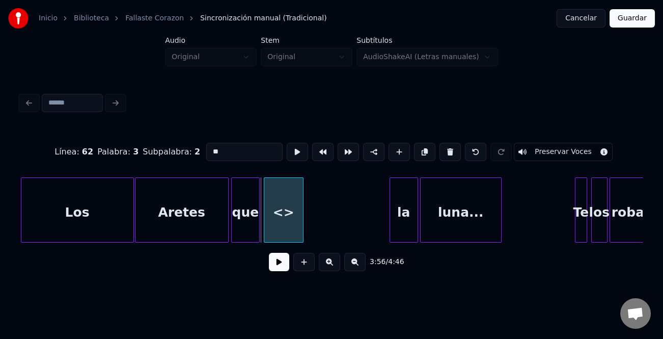
click at [291, 201] on div "<>" at bounding box center [283, 212] width 39 height 69
click at [288, 203] on div "<>" at bounding box center [285, 212] width 39 height 69
click at [244, 143] on input "**" at bounding box center [244, 152] width 76 height 18
type input "*"
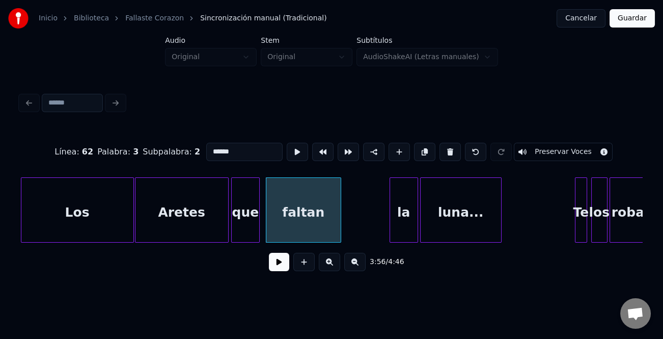
click at [342, 240] on div "que la luna... Te los robaste Aretes Los faltan" at bounding box center [331, 209] width 622 height 65
click at [333, 226] on div "faltan" at bounding box center [305, 212] width 79 height 69
click at [392, 146] on button at bounding box center [399, 152] width 21 height 18
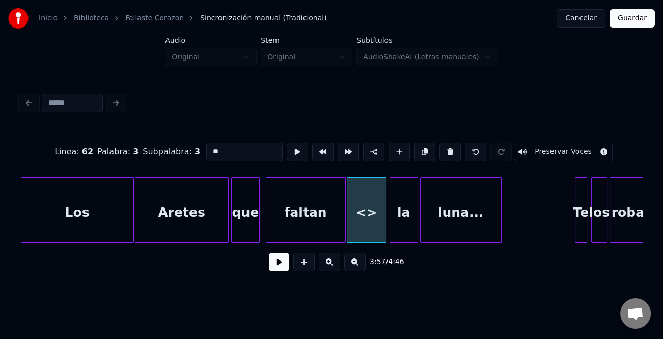
click at [237, 144] on input "**" at bounding box center [244, 152] width 76 height 18
type input "*"
click at [373, 227] on div at bounding box center [374, 210] width 3 height 64
click at [388, 222] on div "la" at bounding box center [395, 212] width 28 height 69
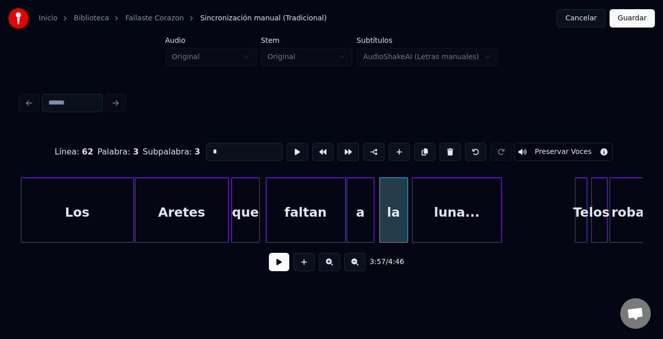
click at [414, 223] on div at bounding box center [414, 210] width 3 height 64
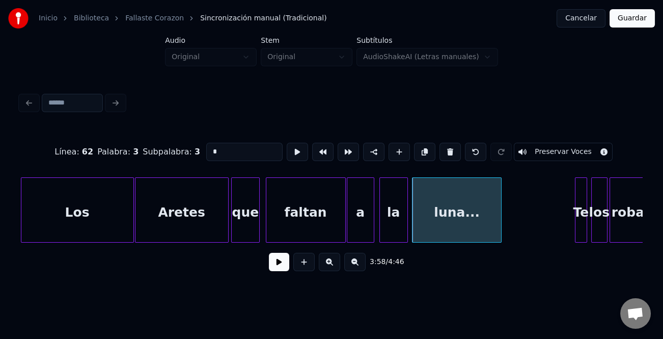
click at [180, 214] on div "Aretes" at bounding box center [181, 212] width 93 height 69
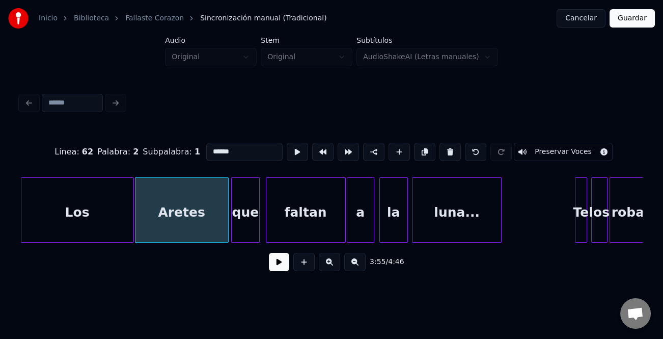
click at [94, 211] on div "Los" at bounding box center [77, 212] width 112 height 69
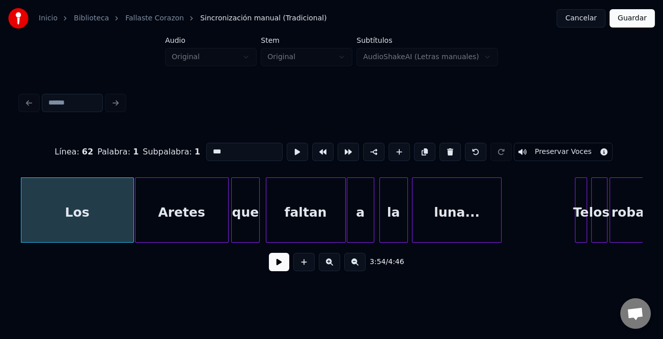
type input "***"
click at [287, 269] on button at bounding box center [279, 262] width 20 height 18
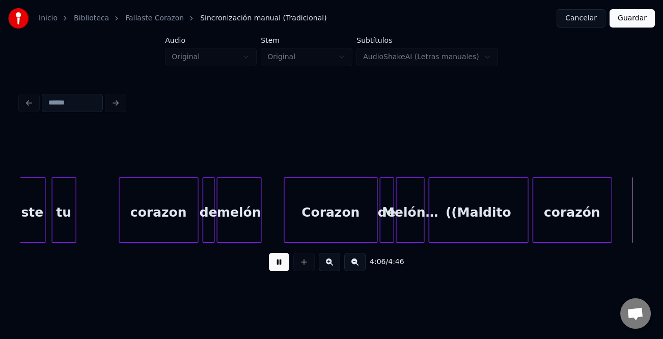
scroll to position [0, 25120]
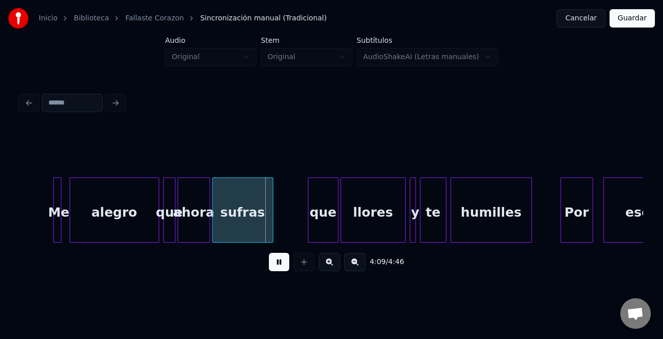
drag, startPoint x: 282, startPoint y: 267, endPoint x: 310, endPoint y: 232, distance: 45.3
click at [284, 265] on button at bounding box center [279, 262] width 20 height 18
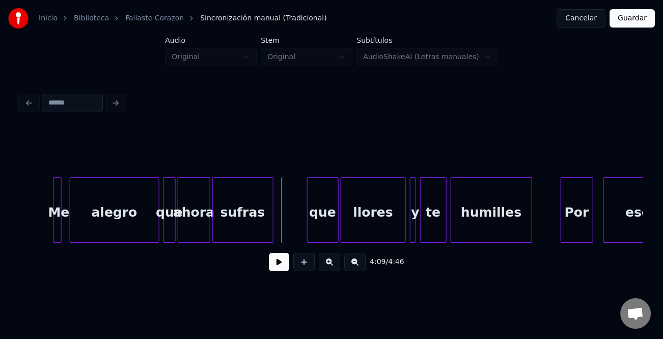
click at [308, 226] on div at bounding box center [309, 210] width 3 height 64
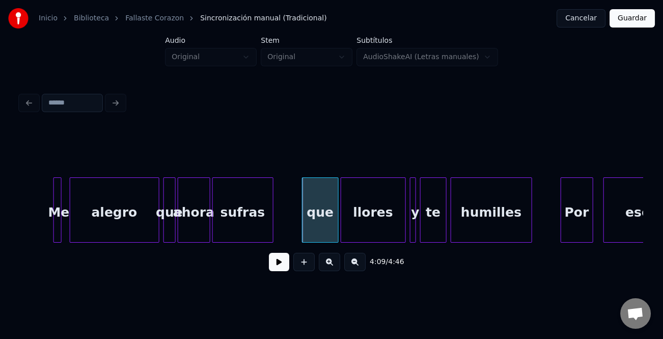
click at [306, 226] on div "que" at bounding box center [320, 212] width 35 height 69
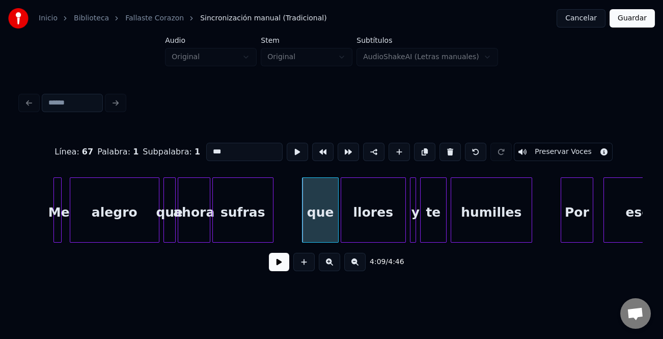
click at [209, 148] on input "***" at bounding box center [244, 152] width 76 height 18
type input "***"
click at [282, 261] on button at bounding box center [279, 262] width 20 height 18
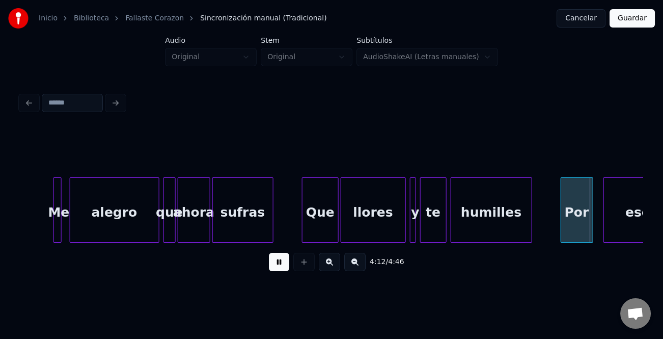
click at [282, 261] on button at bounding box center [279, 262] width 20 height 18
click at [575, 206] on div "Por" at bounding box center [577, 212] width 32 height 69
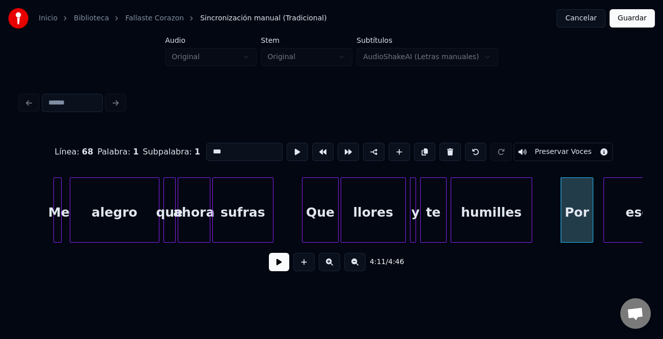
click at [234, 143] on input "***" at bounding box center [244, 152] width 76 height 18
type input "*"
click at [632, 210] on div "ese" at bounding box center [638, 212] width 68 height 69
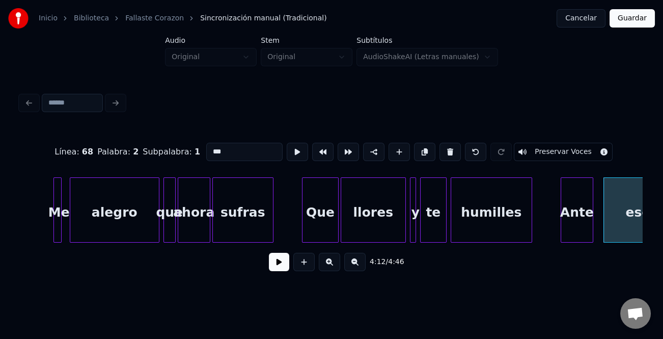
click at [212, 144] on input "***" at bounding box center [244, 152] width 76 height 18
type input "****"
click at [274, 261] on button at bounding box center [279, 262] width 20 height 18
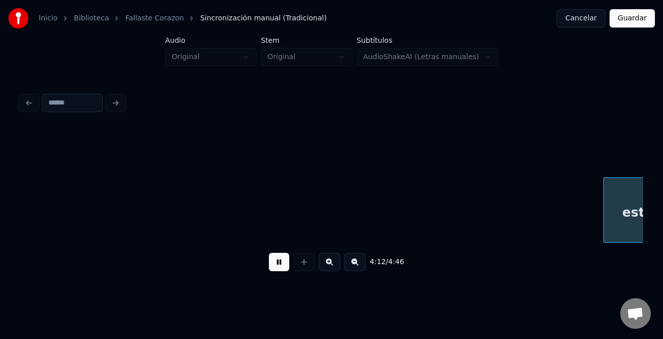
scroll to position [0, 25743]
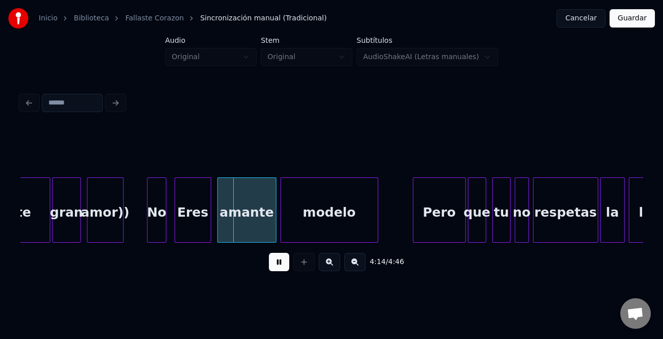
click at [148, 213] on div at bounding box center [149, 210] width 3 height 64
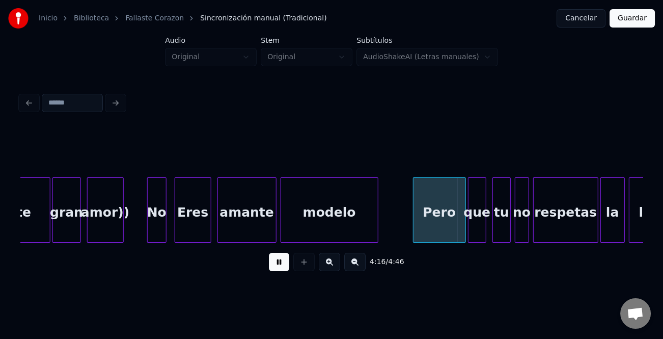
click at [417, 221] on div "Pero" at bounding box center [440, 212] width 52 height 69
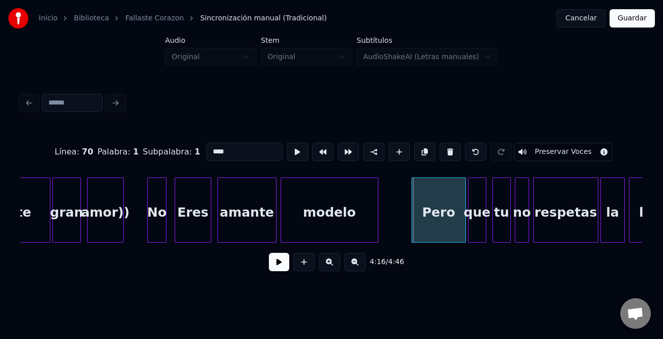
click at [414, 223] on div at bounding box center [413, 210] width 3 height 64
click at [280, 266] on button at bounding box center [279, 262] width 20 height 18
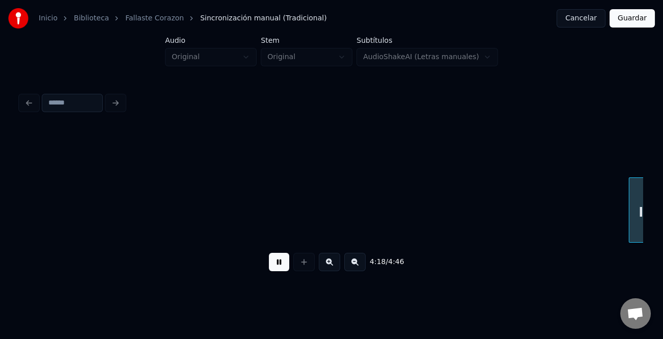
scroll to position [0, 26367]
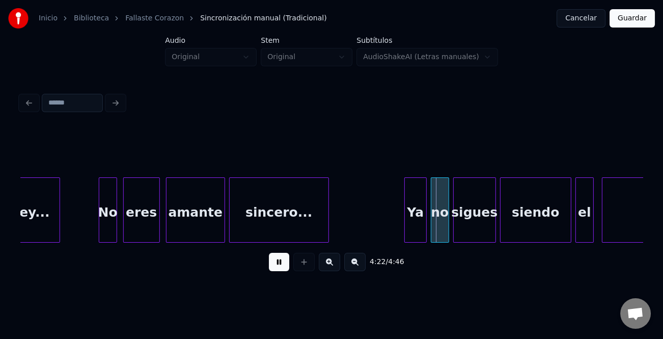
click at [408, 226] on div "Ya" at bounding box center [415, 212] width 21 height 69
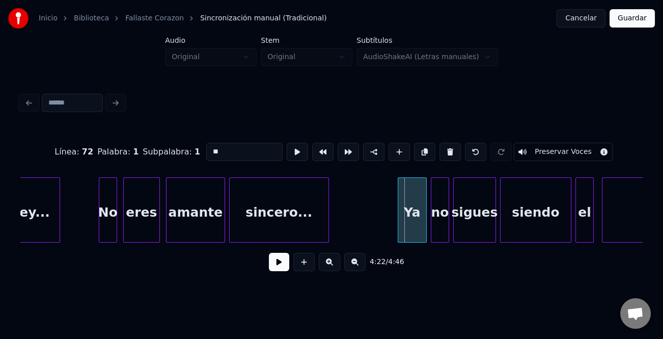
click at [398, 234] on div at bounding box center [399, 210] width 3 height 64
click at [279, 265] on button at bounding box center [279, 262] width 20 height 18
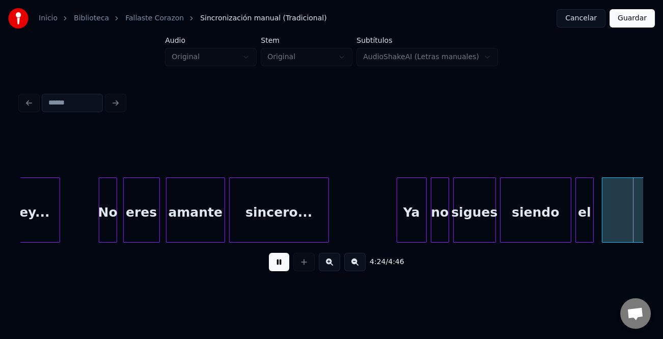
scroll to position [0, 26989]
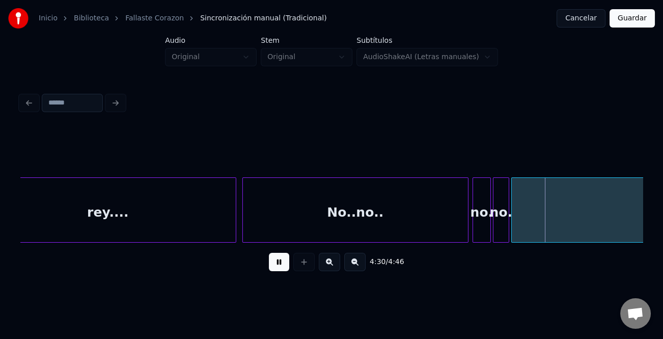
click at [284, 266] on button at bounding box center [279, 262] width 20 height 18
click at [443, 229] on div at bounding box center [444, 210] width 3 height 64
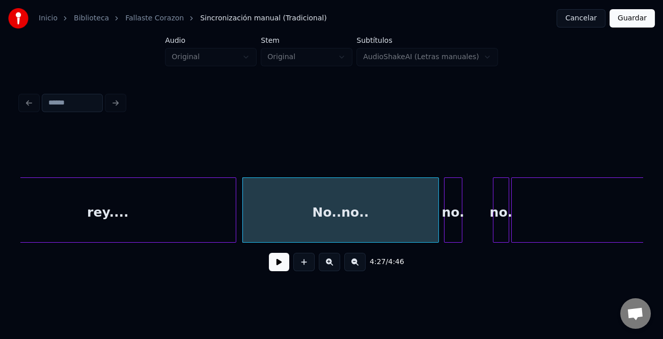
click at [456, 237] on div "no." at bounding box center [453, 212] width 17 height 69
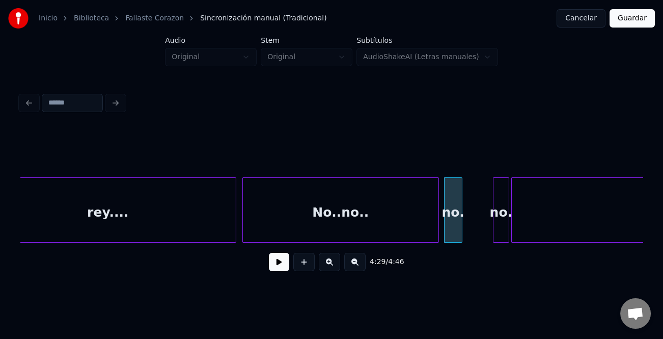
click at [462, 234] on div at bounding box center [460, 210] width 3 height 64
click at [477, 234] on div "no." at bounding box center [478, 212] width 15 height 69
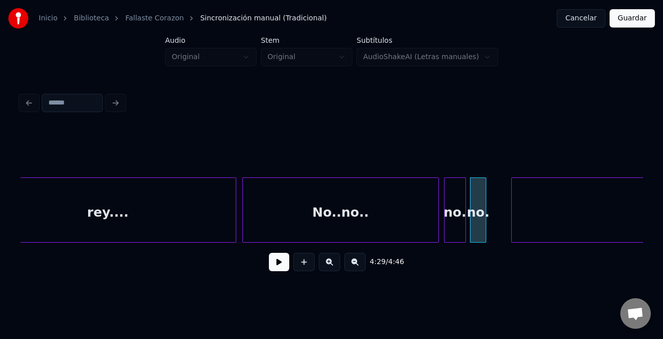
click at [486, 234] on div "no." at bounding box center [478, 209] width 16 height 65
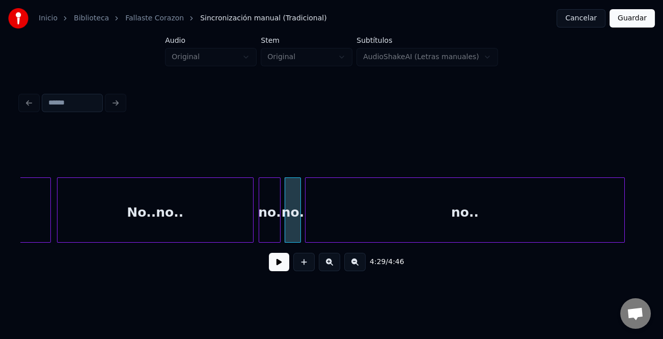
click at [512, 239] on div "rey.... No..no.. no. no. no.." at bounding box center [331, 209] width 622 height 65
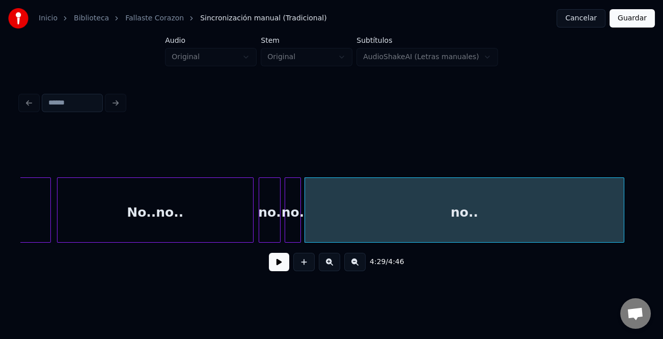
click at [230, 224] on div "No..no.." at bounding box center [156, 212] width 196 height 69
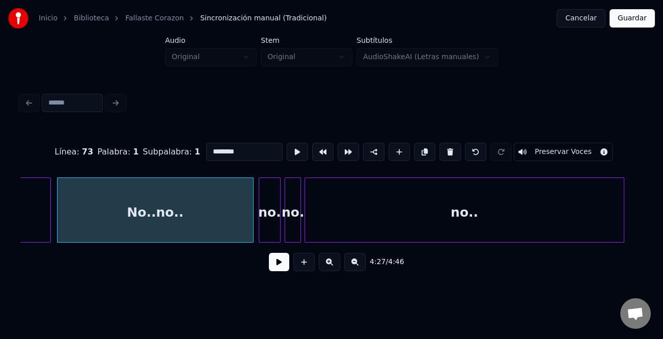
click at [279, 259] on button at bounding box center [279, 262] width 20 height 18
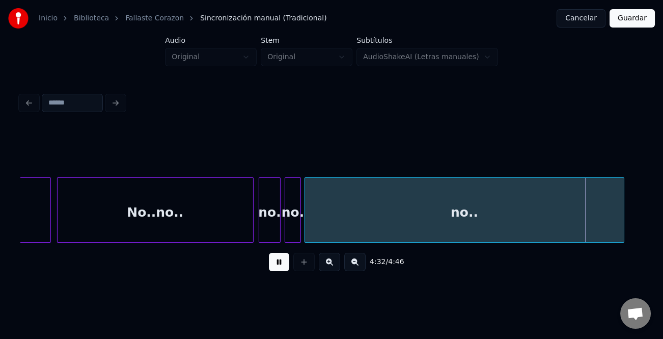
click at [352, 266] on button at bounding box center [354, 262] width 21 height 18
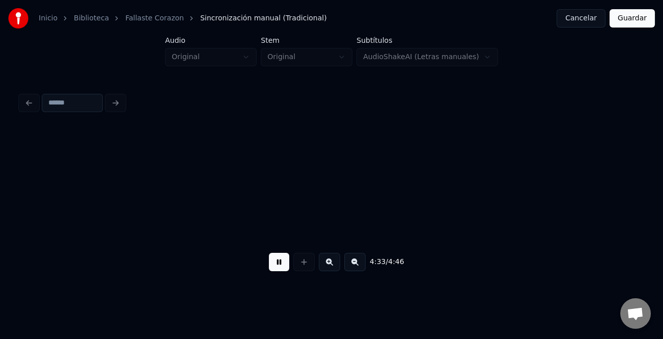
scroll to position [0, 20860]
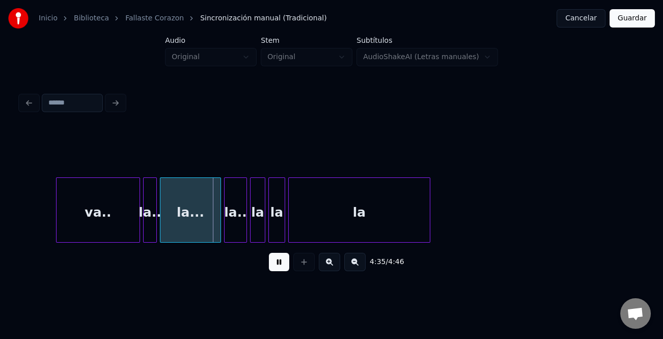
click at [97, 223] on div "va.." at bounding box center [98, 212] width 83 height 69
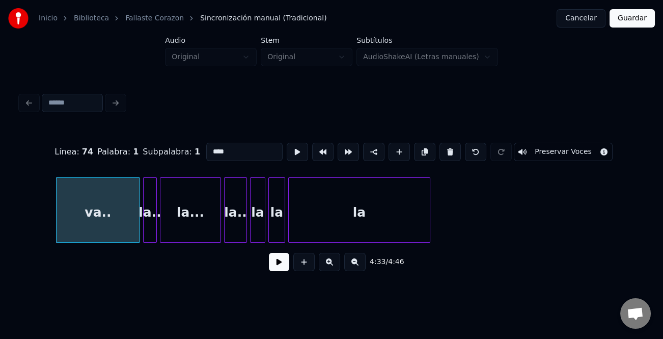
click at [286, 263] on button at bounding box center [279, 262] width 20 height 18
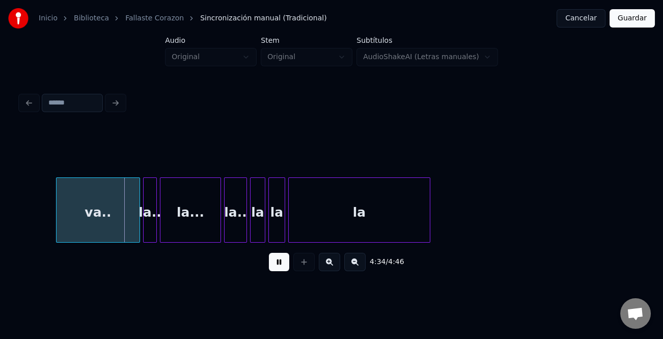
click at [282, 265] on button at bounding box center [279, 262] width 20 height 18
click at [139, 201] on div at bounding box center [137, 210] width 3 height 64
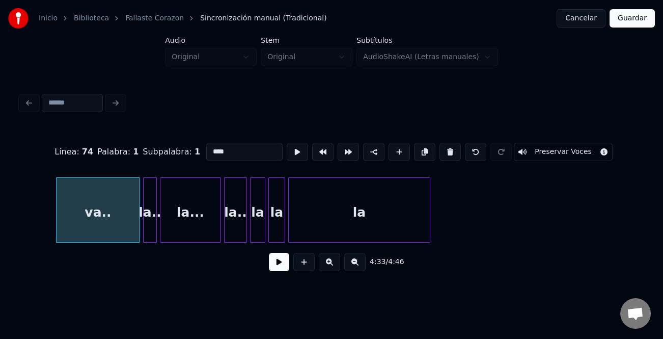
click at [207, 149] on input "****" at bounding box center [244, 152] width 76 height 18
click at [209, 150] on input "****" at bounding box center [244, 152] width 76 height 18
click at [254, 143] on input "****" at bounding box center [244, 152] width 76 height 18
type input "*******"
click at [281, 263] on button at bounding box center [279, 262] width 20 height 18
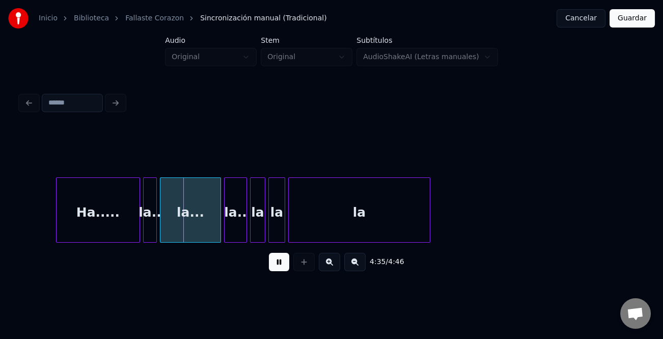
drag, startPoint x: 279, startPoint y: 261, endPoint x: 253, endPoint y: 257, distance: 26.7
click at [275, 261] on button at bounding box center [279, 262] width 20 height 18
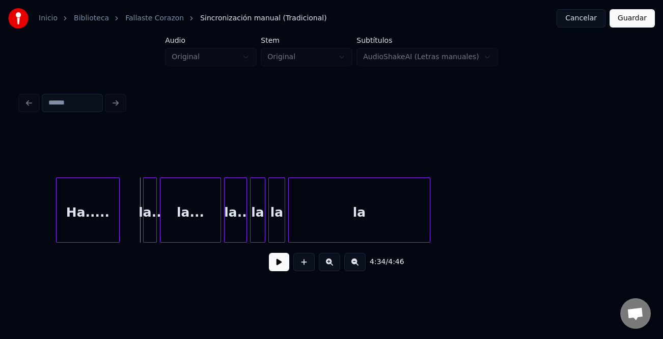
click at [117, 224] on div at bounding box center [117, 210] width 3 height 64
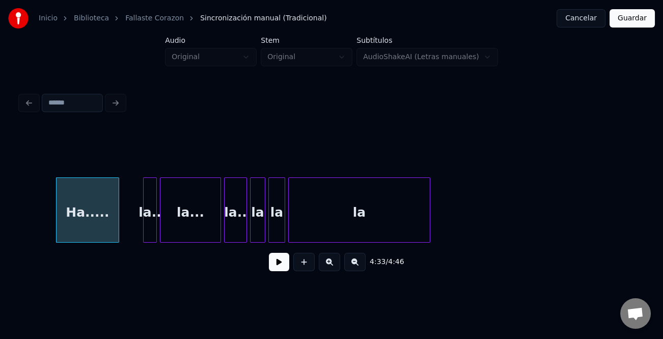
click at [283, 263] on button at bounding box center [279, 262] width 20 height 18
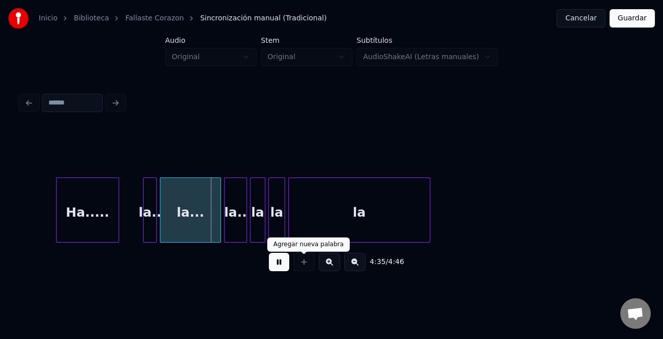
click at [273, 265] on button at bounding box center [279, 262] width 20 height 18
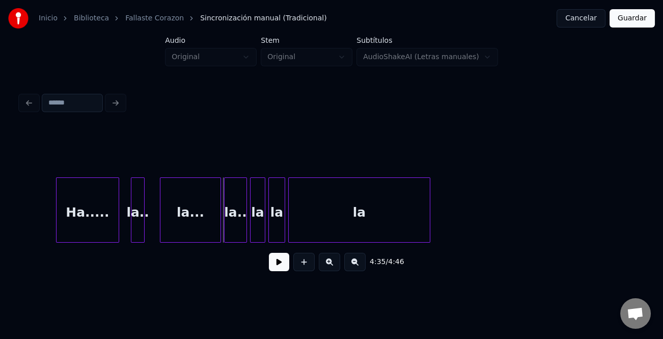
click at [136, 224] on div "la.." at bounding box center [137, 212] width 13 height 69
click at [133, 226] on div "la.." at bounding box center [132, 212] width 13 height 69
click at [131, 226] on div "la.." at bounding box center [132, 212] width 13 height 69
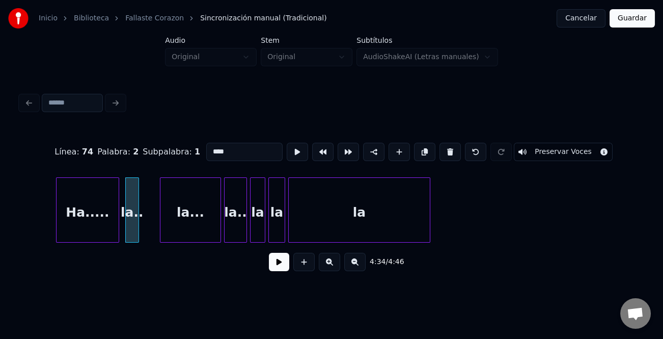
click at [209, 146] on input "****" at bounding box center [244, 152] width 76 height 18
type input "****"
click at [282, 265] on button at bounding box center [279, 262] width 20 height 18
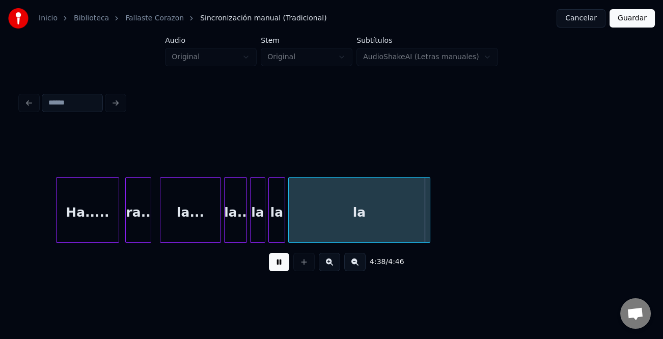
click at [150, 226] on div at bounding box center [149, 210] width 3 height 64
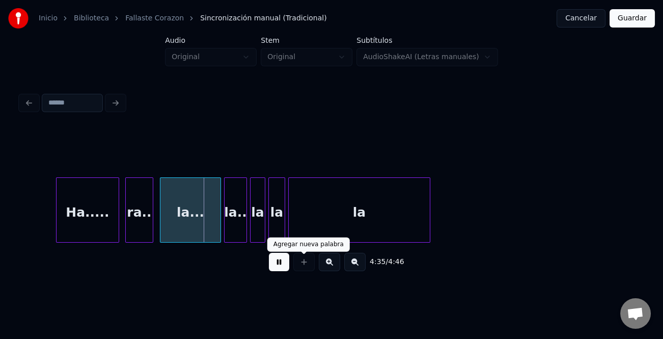
drag, startPoint x: 287, startPoint y: 262, endPoint x: 303, endPoint y: 255, distance: 18.0
click at [287, 263] on button at bounding box center [279, 262] width 20 height 18
click at [386, 213] on div "la" at bounding box center [359, 212] width 141 height 69
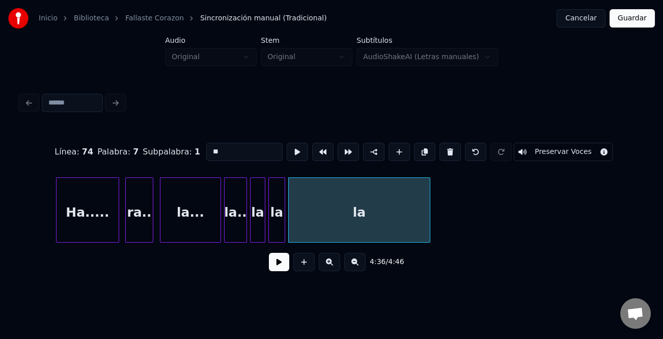
drag, startPoint x: 258, startPoint y: 160, endPoint x: 250, endPoint y: 160, distance: 8.1
click at [253, 160] on div "Línea : 74 Palabra : 7 Subpalabra : 1 ** Preservar Voces" at bounding box center [331, 151] width 622 height 51
click at [235, 144] on input "**" at bounding box center [244, 152] width 76 height 18
type input "*********"
click at [285, 265] on button at bounding box center [279, 262] width 20 height 18
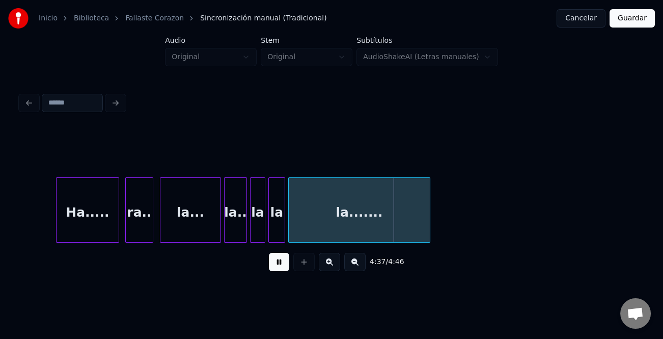
click at [94, 214] on div "Ha....." at bounding box center [88, 212] width 62 height 69
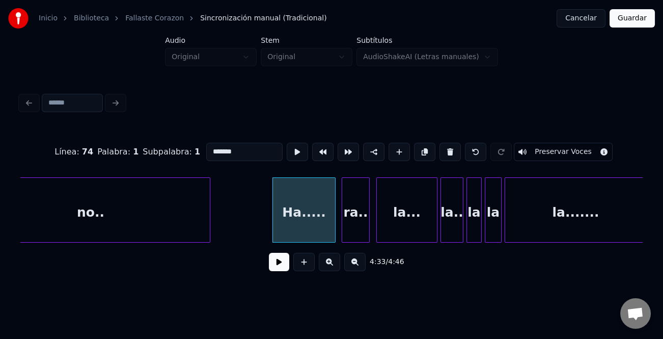
scroll to position [0, 20556]
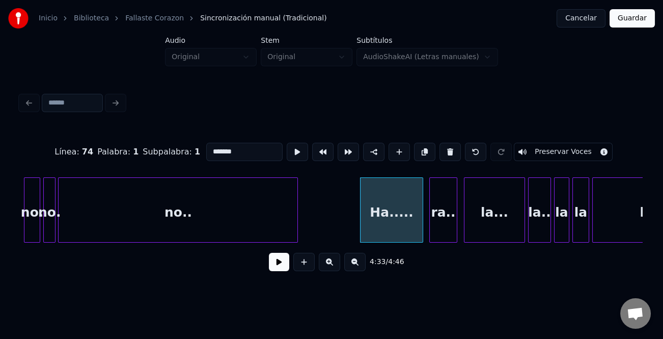
click at [641, 22] on button "Guardar" at bounding box center [632, 18] width 45 height 18
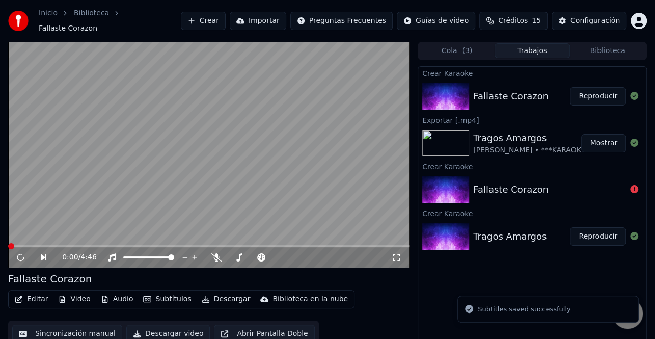
click at [32, 295] on button "Editar" at bounding box center [31, 299] width 41 height 14
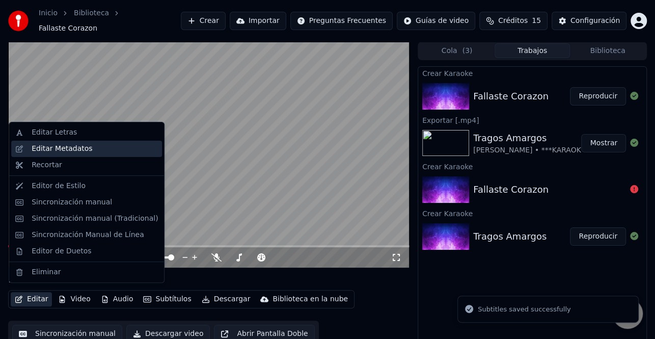
click at [74, 152] on div "Editar Metadatos" at bounding box center [62, 149] width 61 height 10
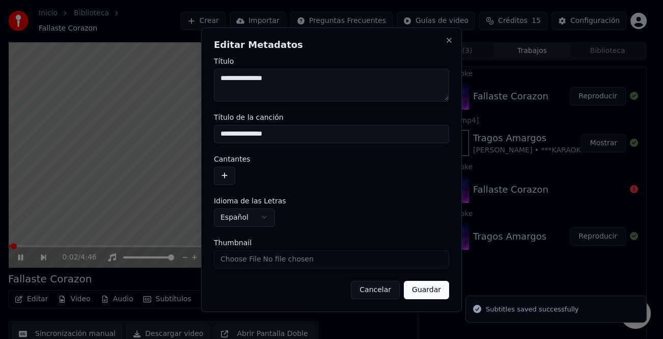
click at [215, 170] on button "button" at bounding box center [224, 175] width 21 height 18
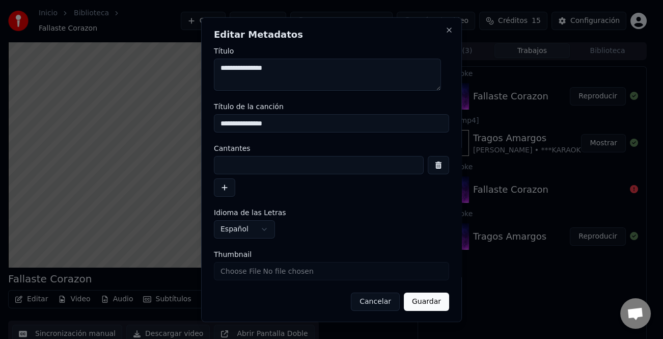
click at [244, 160] on input at bounding box center [319, 165] width 210 height 18
type input "*"
paste input "**********"
type input "**********"
click at [222, 187] on button "button" at bounding box center [224, 187] width 21 height 18
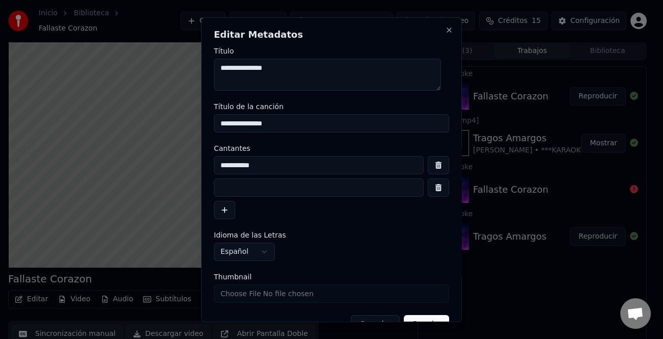
click at [251, 187] on input at bounding box center [319, 187] width 210 height 18
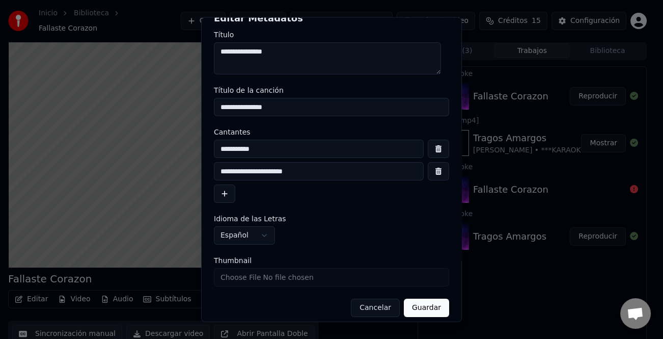
scroll to position [24, 0]
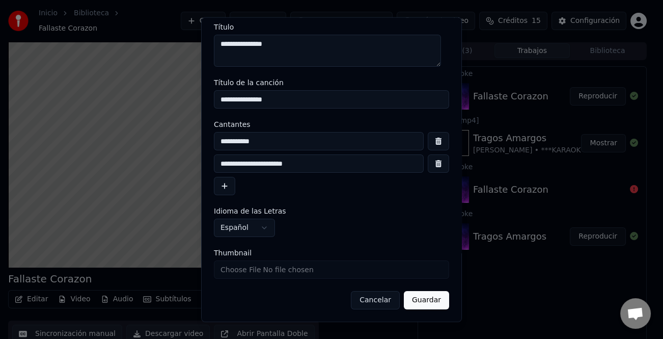
type input "**********"
click at [414, 296] on button "Guardar" at bounding box center [426, 300] width 45 height 18
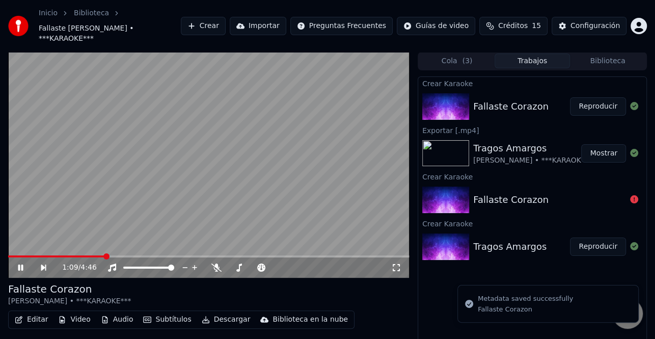
click at [20, 263] on icon at bounding box center [27, 267] width 23 height 8
click at [20, 264] on icon at bounding box center [21, 267] width 6 height 7
click at [12, 255] on span at bounding box center [57, 256] width 99 height 2
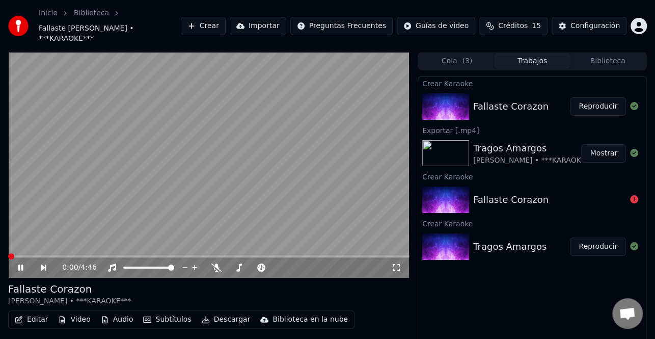
click at [8, 255] on span at bounding box center [8, 256] width 0 height 2
click at [16, 257] on div "0:14 / 4:46" at bounding box center [208, 267] width 401 height 20
click at [21, 264] on icon at bounding box center [20, 267] width 5 height 6
click at [603, 21] on div "Configuración" at bounding box center [594, 26] width 49 height 10
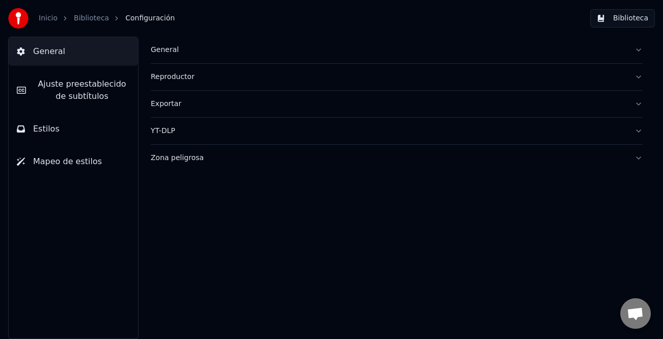
click at [71, 93] on span "Ajuste preestablecido de subtítulos" at bounding box center [82, 90] width 96 height 24
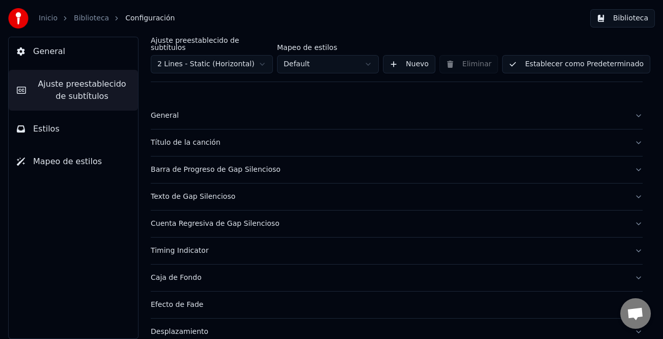
click at [183, 138] on div "Título de la canción" at bounding box center [389, 143] width 476 height 10
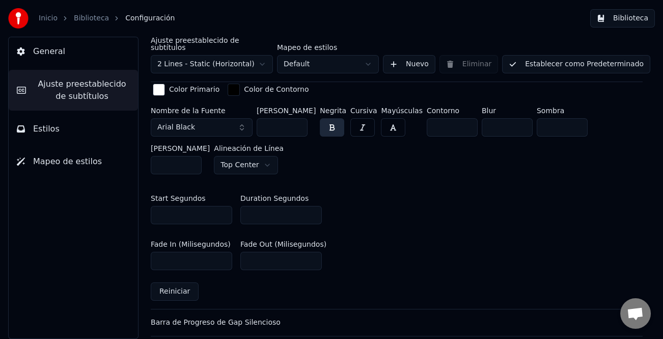
scroll to position [407, 0]
click at [314, 208] on input "**" at bounding box center [280, 213] width 81 height 18
click at [314, 208] on input "*" at bounding box center [280, 213] width 81 height 18
type input "*"
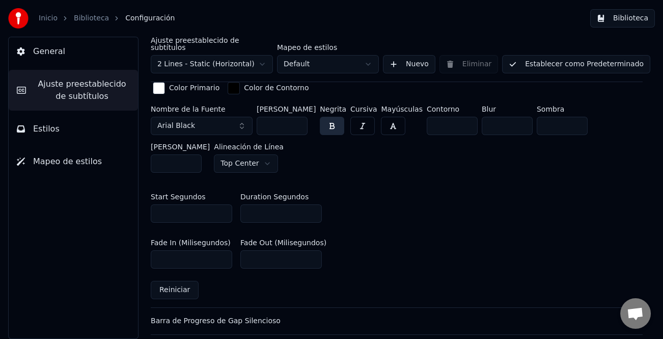
click at [314, 208] on input "*" at bounding box center [280, 213] width 81 height 18
click at [603, 61] on button "Establecer como Predeterminado" at bounding box center [576, 64] width 148 height 18
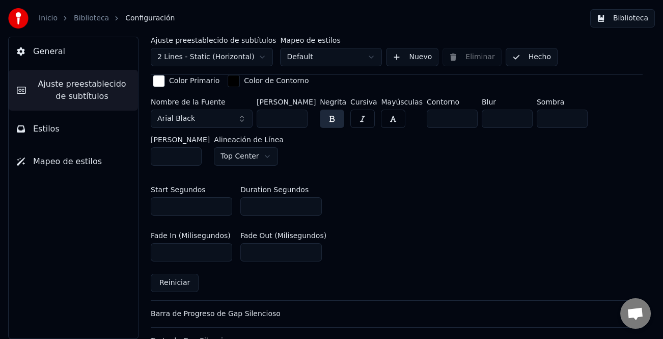
click at [523, 63] on button "Hecho" at bounding box center [532, 57] width 52 height 18
drag, startPoint x: 541, startPoint y: 48, endPoint x: 527, endPoint y: 57, distance: 16.5
click at [537, 52] on button "Hecho" at bounding box center [532, 57] width 52 height 18
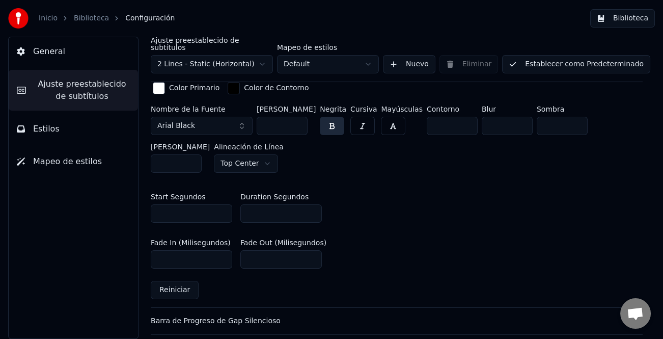
click at [527, 57] on button "Establecer como Predeterminado" at bounding box center [576, 64] width 148 height 18
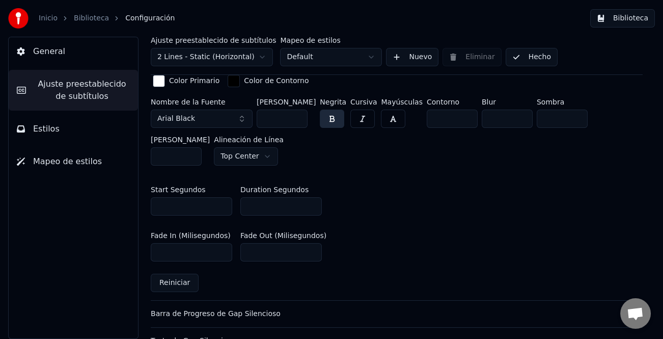
click at [642, 16] on button "Biblioteca" at bounding box center [622, 18] width 65 height 18
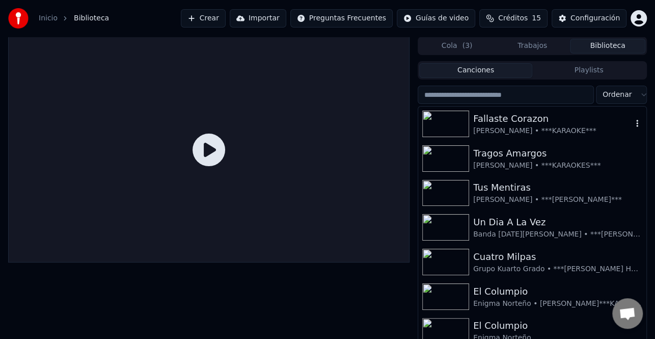
click at [525, 131] on div "[PERSON_NAME] • ***KARAOKE***" at bounding box center [552, 131] width 159 height 10
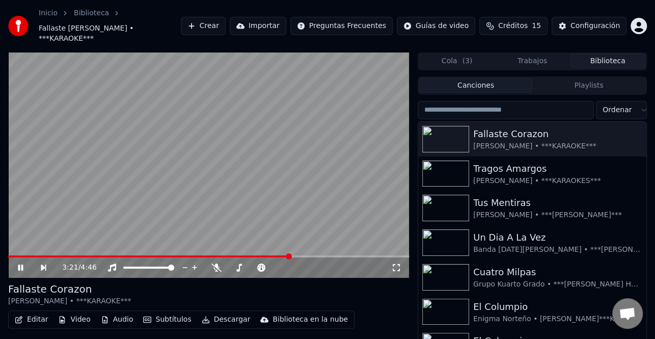
click at [290, 255] on span at bounding box center [208, 256] width 401 height 2
click at [252, 202] on video at bounding box center [208, 165] width 401 height 226
click at [231, 203] on video at bounding box center [208, 165] width 401 height 226
click at [24, 263] on icon at bounding box center [27, 267] width 23 height 8
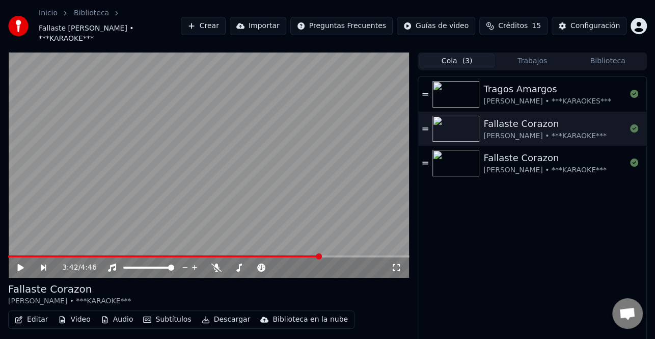
click at [457, 54] on button "Cola ( 3 )" at bounding box center [456, 60] width 75 height 15
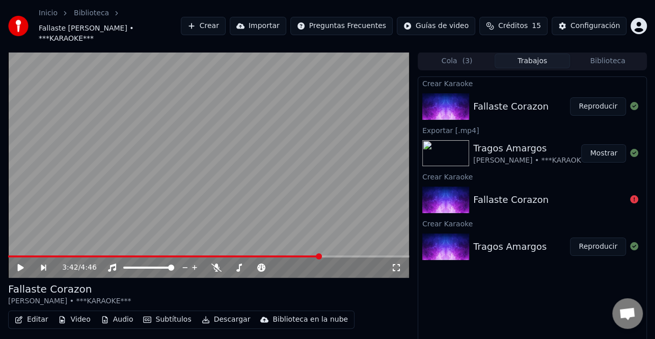
click at [542, 54] on button "Trabajos" at bounding box center [532, 60] width 75 height 15
click at [599, 144] on button "Mostrar" at bounding box center [603, 153] width 45 height 18
click at [27, 263] on icon at bounding box center [27, 267] width 23 height 8
click at [22, 264] on icon at bounding box center [20, 267] width 5 height 6
click at [224, 312] on button "Descargar" at bounding box center [226, 319] width 57 height 14
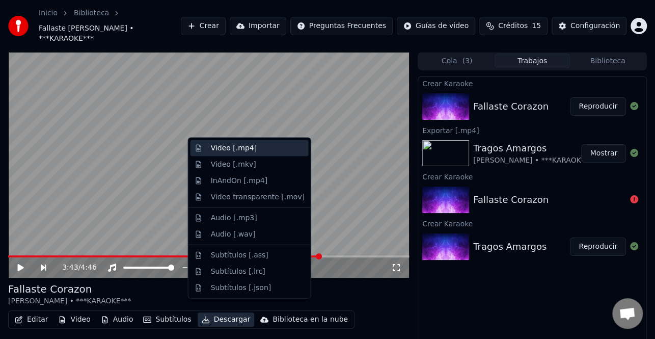
click at [239, 147] on div "Video [.mp4]" at bounding box center [234, 148] width 46 height 10
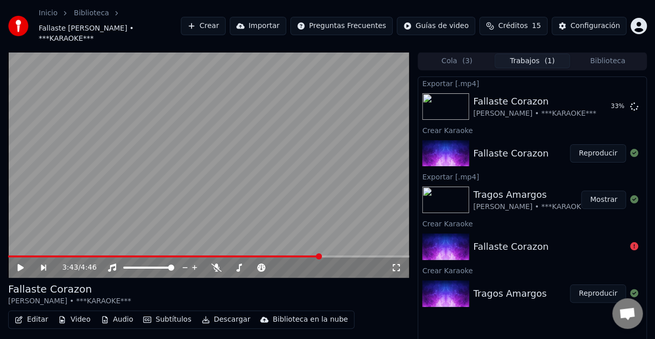
click at [226, 22] on button "Crear" at bounding box center [203, 26] width 45 height 18
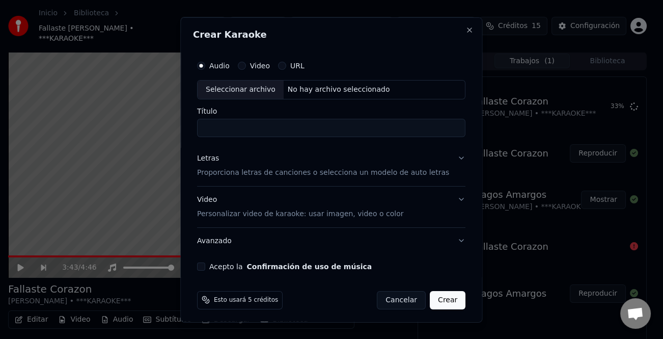
click at [229, 78] on div "Audio Video URL Seleccionar archivo No hay archivo seleccionado" at bounding box center [331, 77] width 268 height 44
click at [228, 89] on div "Seleccionar archivo" at bounding box center [241, 89] width 86 height 18
type input "**********"
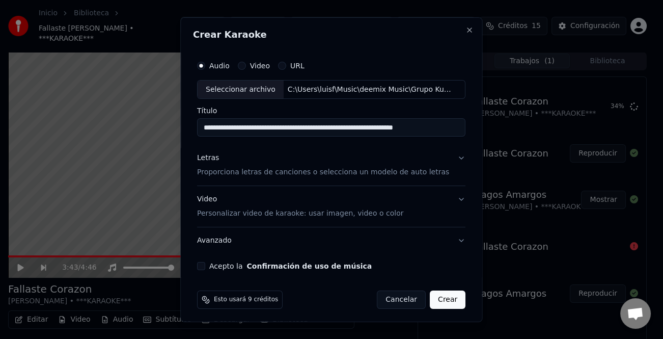
click at [212, 157] on div "Letras" at bounding box center [208, 158] width 22 height 10
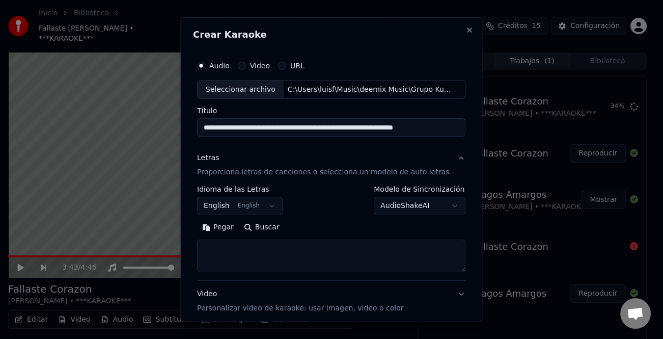
click at [230, 226] on button "Pegar" at bounding box center [218, 227] width 42 height 16
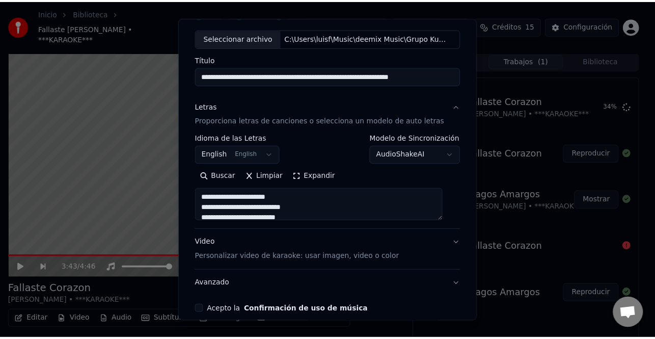
scroll to position [98, 0]
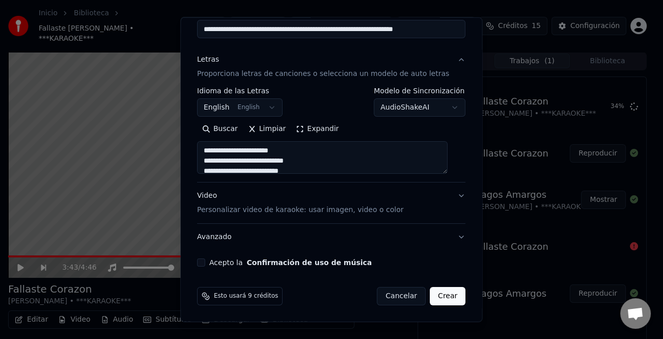
click at [211, 261] on div "Acepto la Confirmación de uso de música" at bounding box center [331, 262] width 268 height 8
click at [203, 262] on button "Acepto la Confirmación de uso de música" at bounding box center [201, 262] width 8 height 8
type textarea "**********"
click at [434, 302] on button "Crear" at bounding box center [448, 296] width 36 height 18
select select "**"
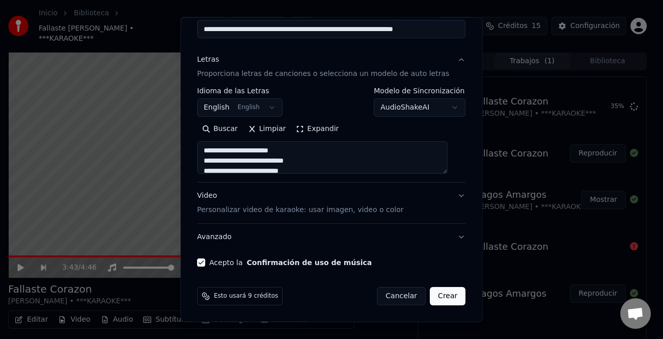
type textarea "**********"
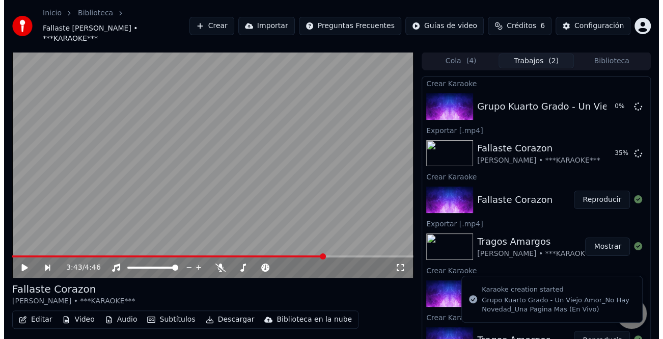
scroll to position [0, 0]
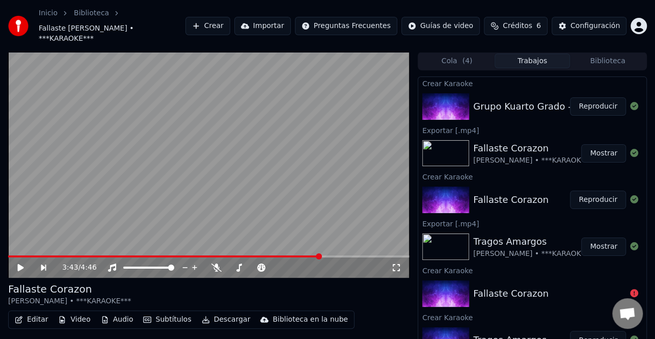
click at [602, 144] on button "Mostrar" at bounding box center [603, 153] width 45 height 18
drag, startPoint x: 589, startPoint y: 94, endPoint x: 523, endPoint y: 120, distance: 71.3
click at [590, 97] on button "Reproducir" at bounding box center [598, 106] width 56 height 18
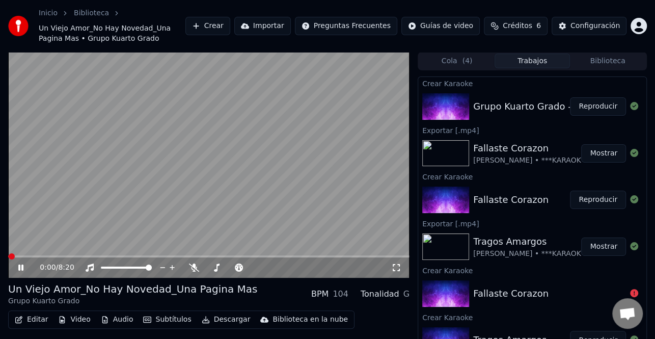
click at [20, 265] on icon at bounding box center [20, 267] width 5 height 6
click at [24, 318] on button "Editar" at bounding box center [31, 319] width 41 height 14
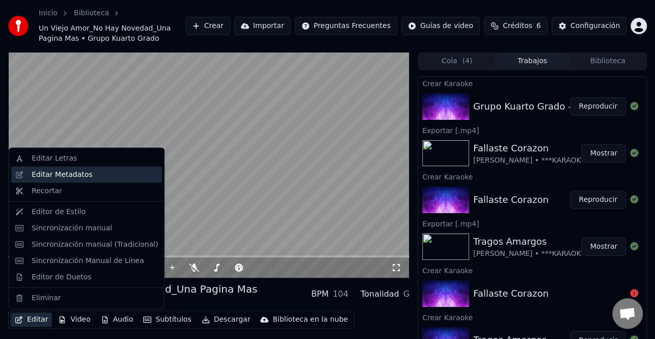
click at [85, 173] on div "Editar Metadatos" at bounding box center [62, 175] width 61 height 10
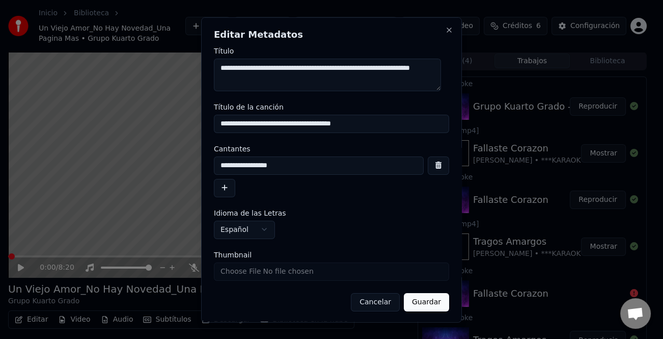
click at [338, 68] on textarea "**********" at bounding box center [327, 74] width 227 height 33
click at [339, 72] on textarea "**********" at bounding box center [327, 74] width 227 height 33
click at [270, 127] on input "**********" at bounding box center [331, 123] width 235 height 18
click at [330, 124] on input "**********" at bounding box center [331, 123] width 235 height 18
type input "**********"
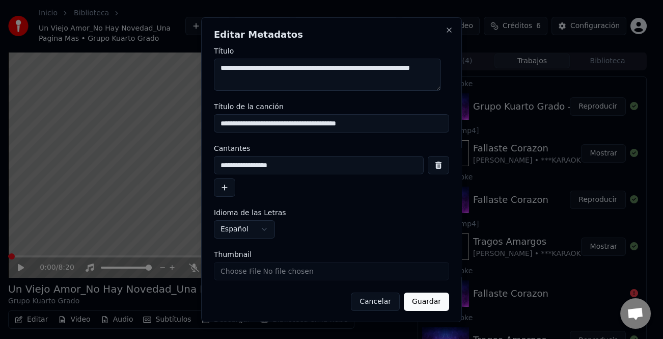
click at [230, 194] on button "button" at bounding box center [224, 187] width 21 height 18
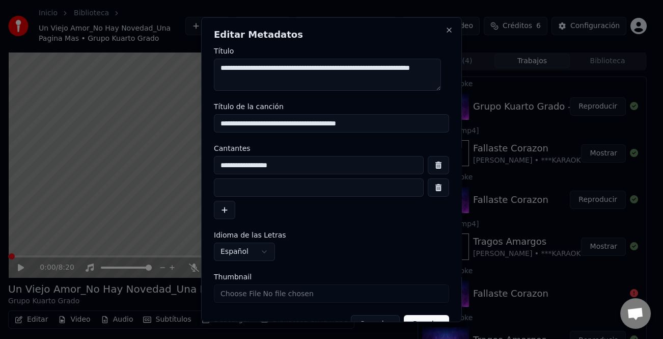
click at [241, 189] on input at bounding box center [319, 187] width 210 height 18
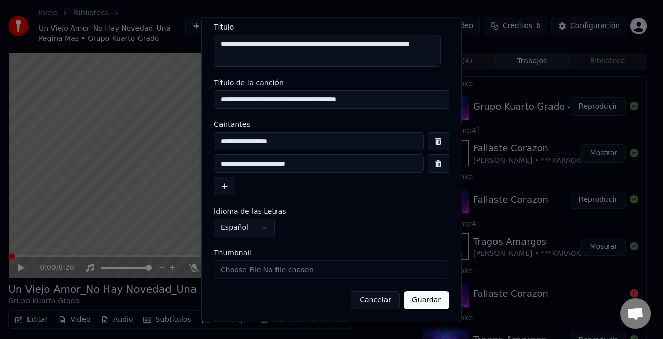
type input "**********"
click at [408, 297] on button "Guardar" at bounding box center [426, 300] width 45 height 18
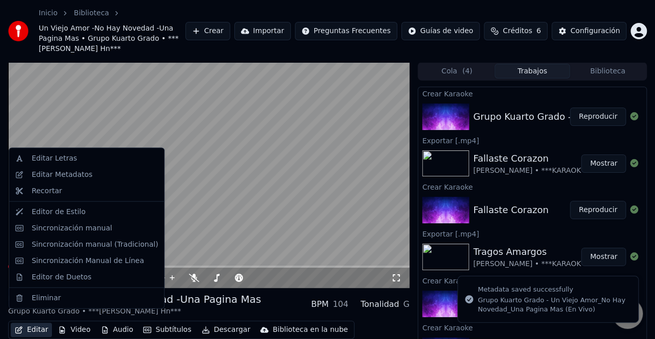
click at [31, 322] on button "Editar" at bounding box center [31, 329] width 41 height 14
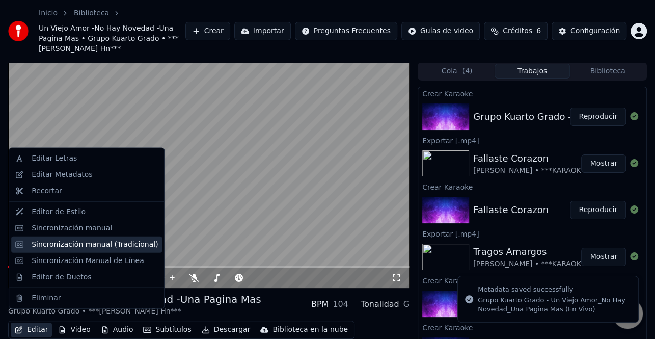
click at [76, 243] on div "Sincronización manual (Tradicional)" at bounding box center [95, 244] width 126 height 10
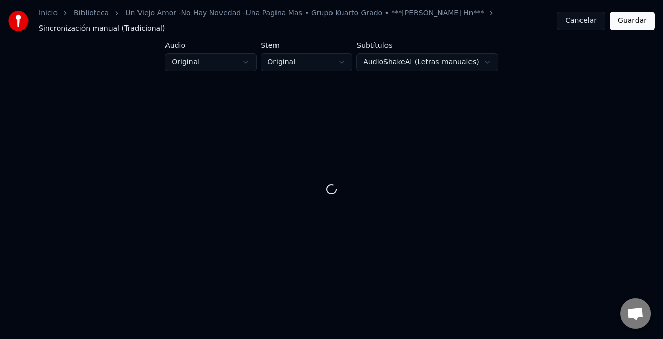
click at [590, 18] on button "Cancelar" at bounding box center [581, 21] width 49 height 18
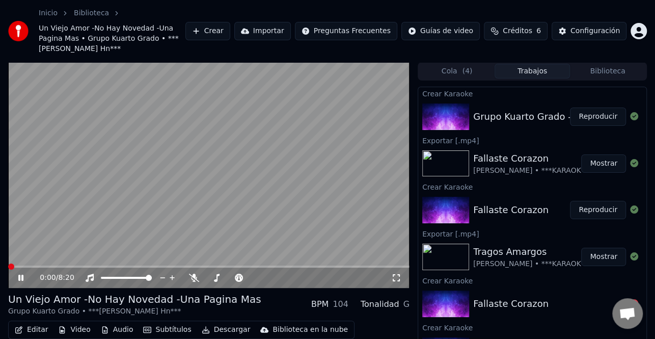
click at [592, 107] on button "Reproducir" at bounding box center [598, 116] width 56 height 18
click at [8, 263] on span at bounding box center [11, 266] width 6 height 6
click at [21, 275] on icon at bounding box center [20, 278] width 5 height 6
click at [8, 263] on span at bounding box center [11, 266] width 6 height 6
click at [27, 274] on icon at bounding box center [27, 278] width 23 height 8
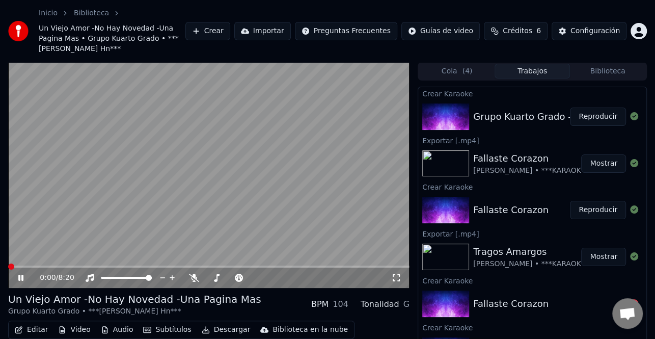
click at [603, 107] on button "Reproducir" at bounding box center [598, 116] width 56 height 18
click at [18, 274] on icon at bounding box center [27, 278] width 23 height 8
click at [42, 322] on button "Editar" at bounding box center [31, 329] width 41 height 14
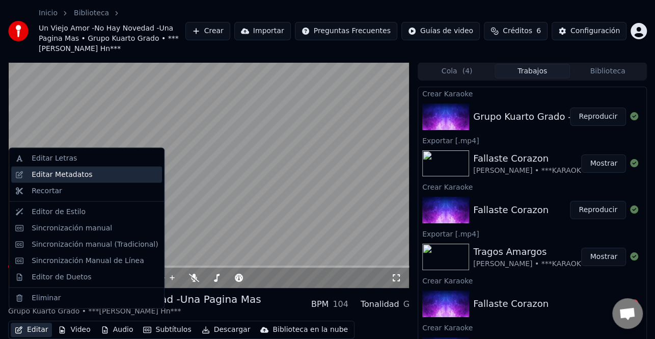
click at [88, 176] on div "Editar Metadatos" at bounding box center [95, 175] width 126 height 10
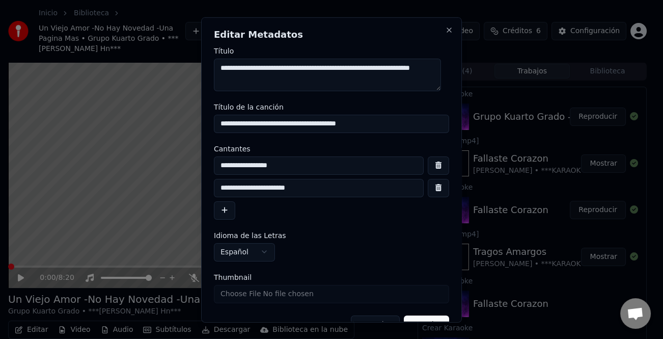
click at [273, 125] on input "**********" at bounding box center [331, 123] width 235 height 18
click at [333, 121] on input "**********" at bounding box center [331, 123] width 235 height 18
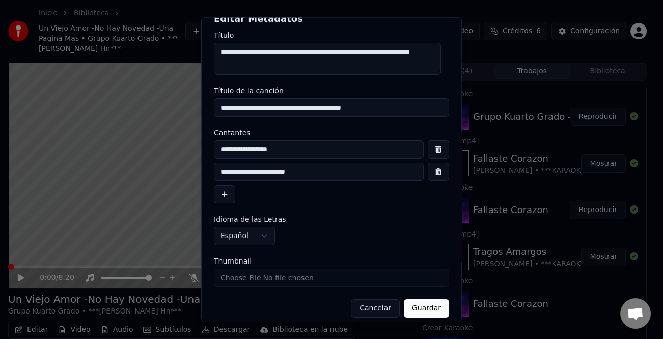
scroll to position [24, 0]
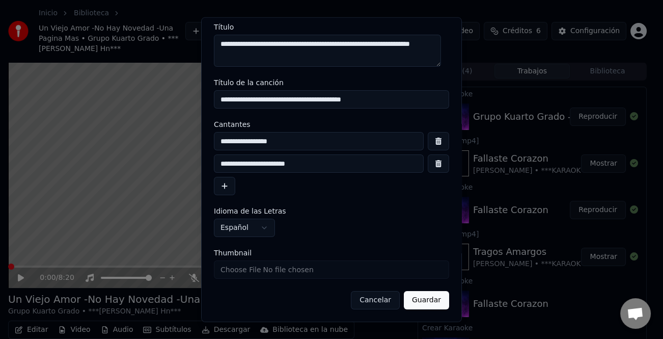
type input "**********"
click at [416, 299] on button "Guardar" at bounding box center [426, 300] width 45 height 18
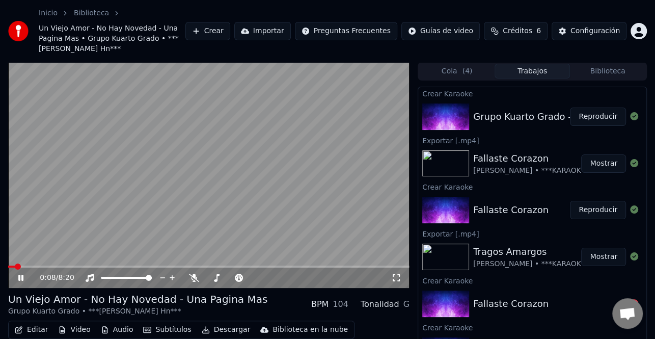
click at [20, 274] on icon at bounding box center [27, 278] width 23 height 8
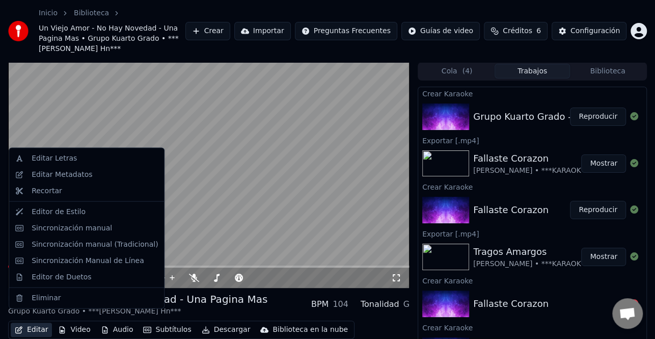
click at [33, 322] on button "Editar" at bounding box center [31, 329] width 41 height 14
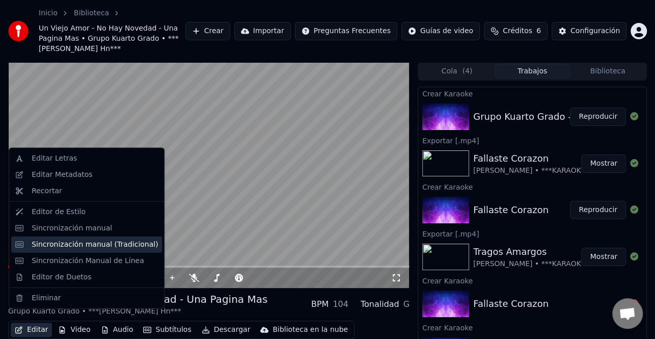
click at [119, 245] on div "Sincronización manual (Tradicional)" at bounding box center [95, 244] width 126 height 10
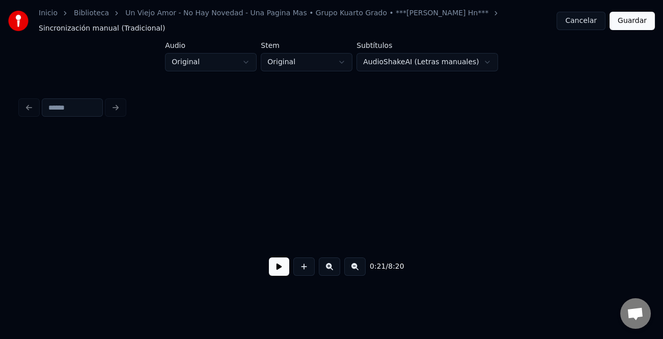
scroll to position [0, 1673]
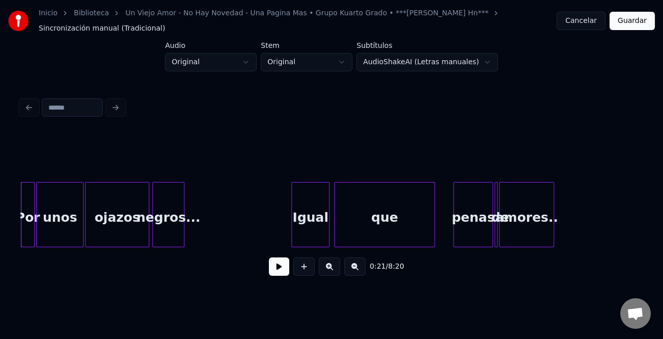
click at [276, 273] on button at bounding box center [279, 266] width 20 height 18
click at [291, 235] on div at bounding box center [291, 214] width 3 height 64
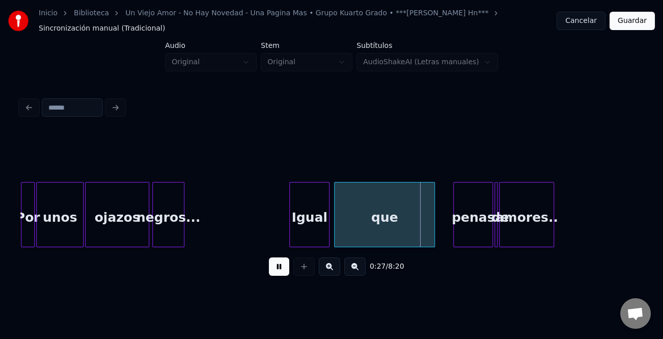
click at [431, 227] on div at bounding box center [432, 214] width 3 height 64
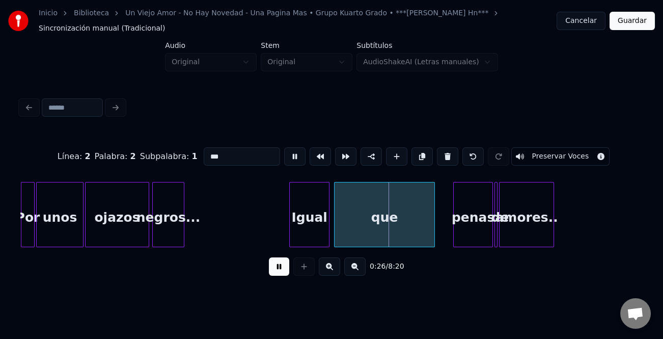
drag, startPoint x: 277, startPoint y: 270, endPoint x: 387, endPoint y: 212, distance: 124.8
click at [282, 270] on button at bounding box center [279, 266] width 20 height 18
click at [387, 212] on div "que" at bounding box center [385, 216] width 100 height 69
click at [240, 149] on input "***" at bounding box center [242, 156] width 76 height 18
type input "********"
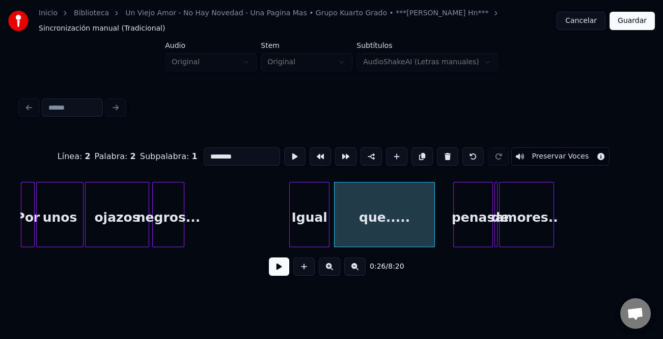
click at [272, 270] on button at bounding box center [279, 266] width 20 height 18
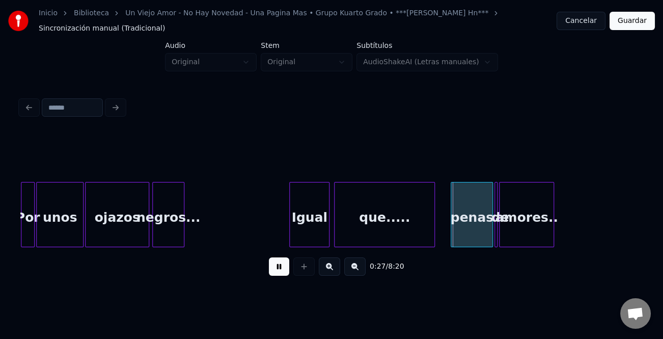
click at [452, 236] on div at bounding box center [452, 214] width 3 height 64
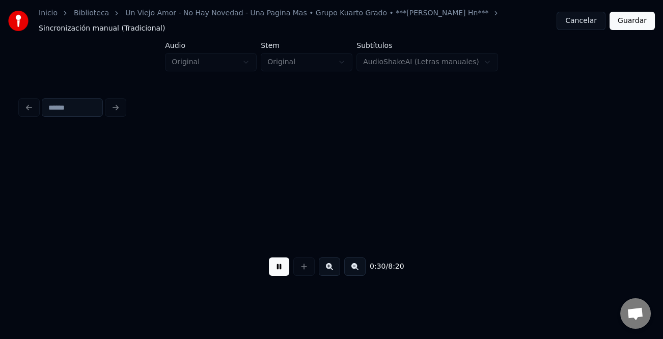
scroll to position [0, 2296]
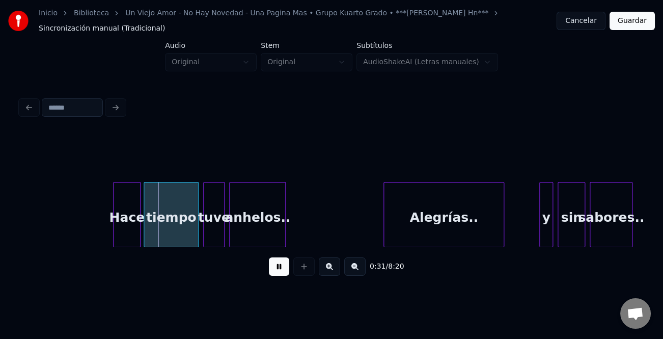
click at [338, 272] on button at bounding box center [329, 266] width 21 height 18
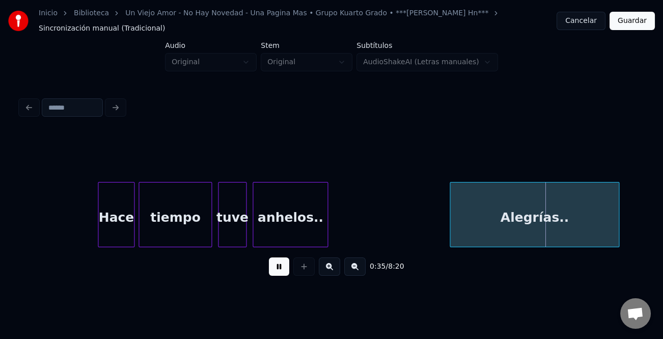
click at [450, 218] on div at bounding box center [451, 214] width 3 height 64
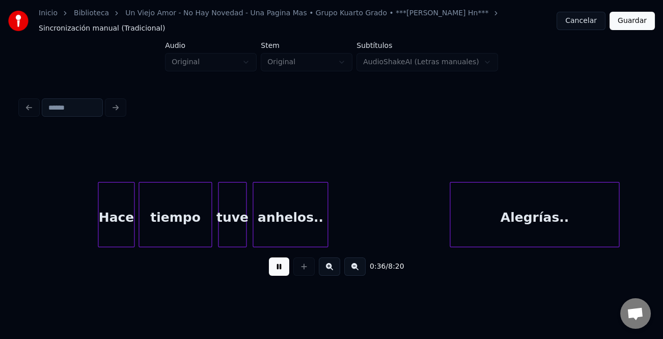
scroll to position [0, 3731]
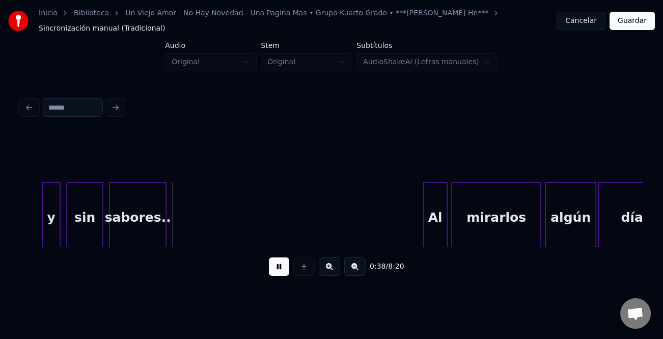
click at [45, 230] on div "y" at bounding box center [51, 216] width 17 height 69
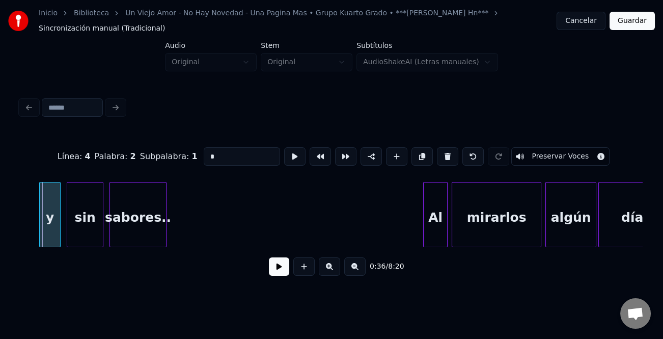
click at [41, 232] on div at bounding box center [41, 214] width 3 height 64
click at [49, 232] on div "y" at bounding box center [50, 216] width 20 height 69
click at [227, 152] on input "*" at bounding box center [242, 156] width 76 height 18
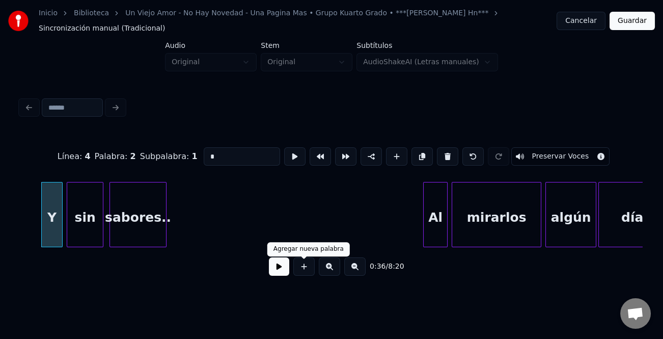
type input "*"
click at [287, 267] on button at bounding box center [279, 266] width 20 height 18
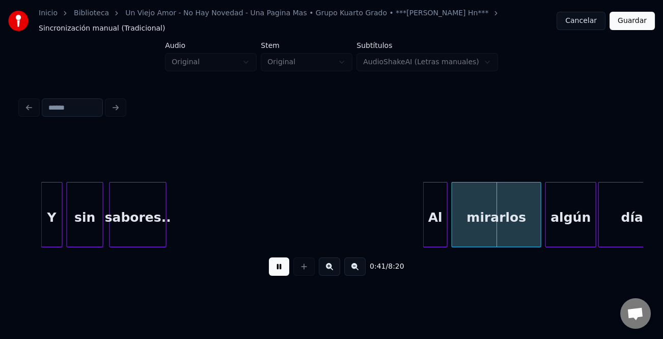
click at [424, 214] on div at bounding box center [425, 214] width 3 height 64
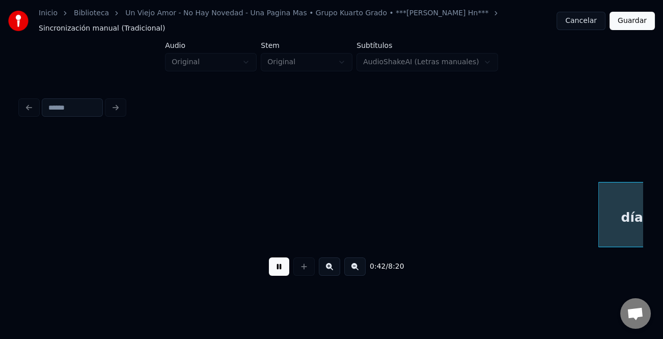
scroll to position [0, 4354]
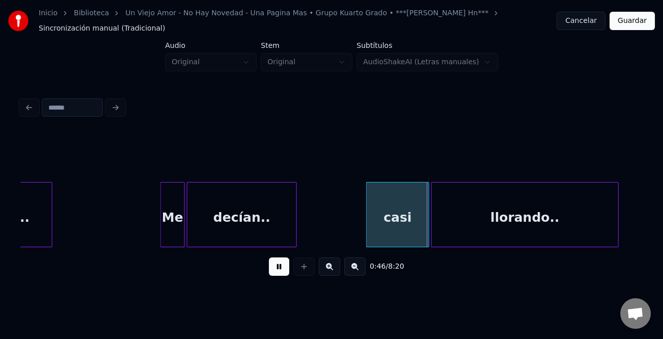
click at [286, 269] on button at bounding box center [279, 266] width 20 height 18
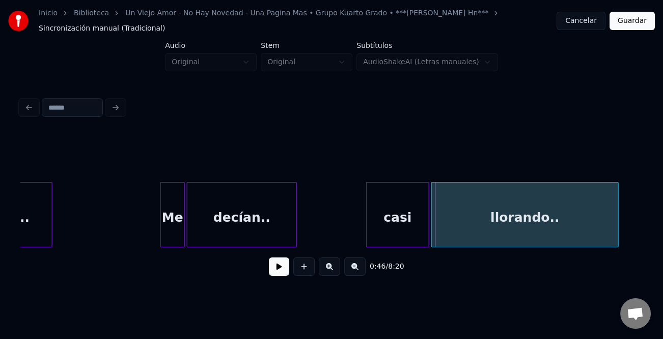
click at [392, 217] on div "casi" at bounding box center [398, 216] width 62 height 69
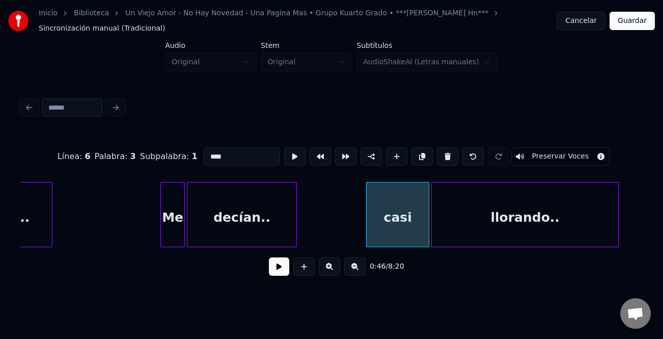
click at [210, 149] on input "****" at bounding box center [242, 156] width 76 height 18
click at [207, 151] on input "****" at bounding box center [242, 156] width 76 height 18
type input "****"
click at [276, 274] on button at bounding box center [279, 266] width 20 height 18
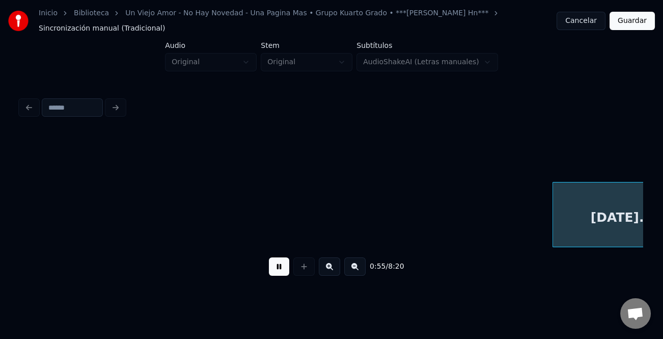
scroll to position [0, 5599]
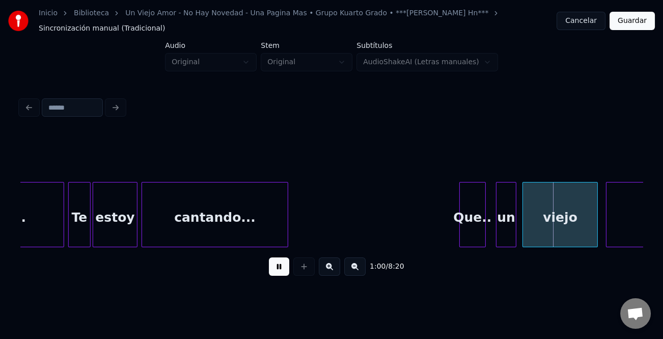
click at [485, 227] on div at bounding box center [483, 214] width 3 height 64
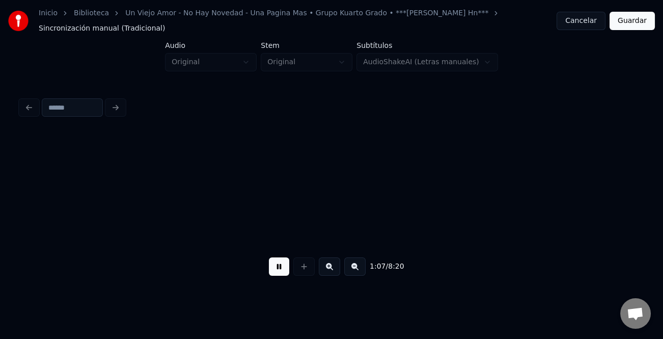
scroll to position [0, 6845]
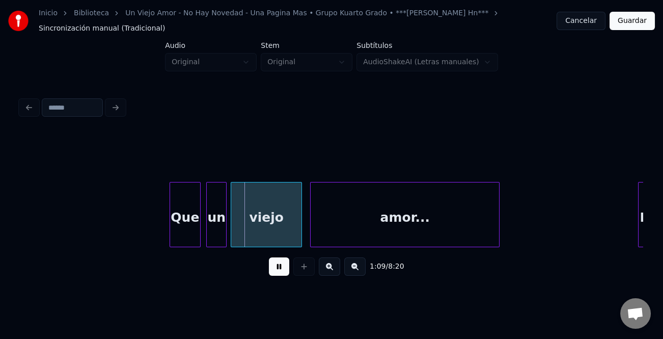
click at [199, 230] on div at bounding box center [198, 214] width 3 height 64
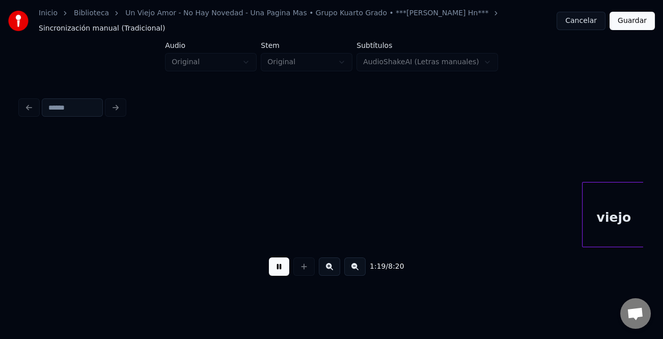
scroll to position [0, 8091]
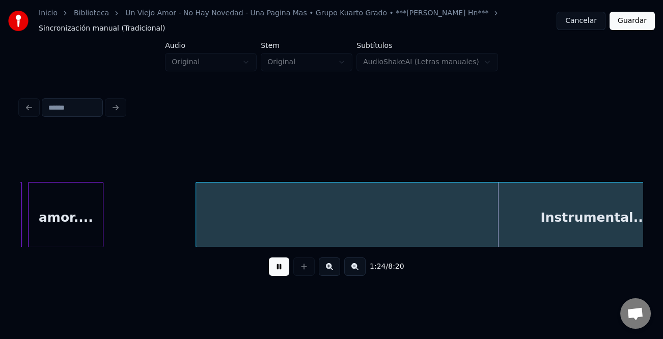
click at [196, 231] on div at bounding box center [197, 214] width 3 height 64
click at [279, 269] on button at bounding box center [279, 266] width 20 height 18
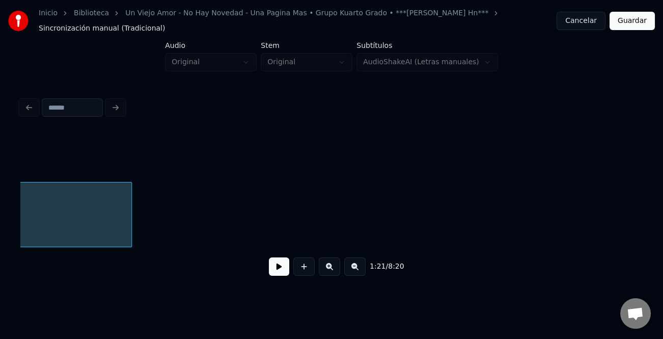
scroll to position [0, 9028]
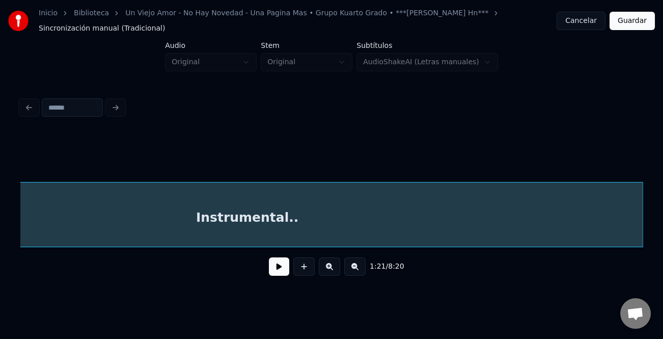
click at [427, 242] on div "Instrumental.." at bounding box center [247, 214] width 793 height 65
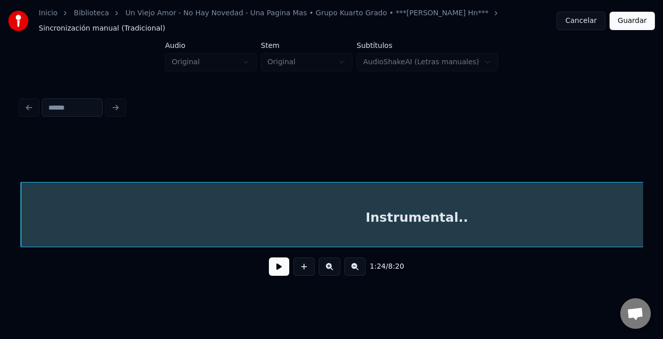
click at [356, 271] on button at bounding box center [354, 266] width 21 height 18
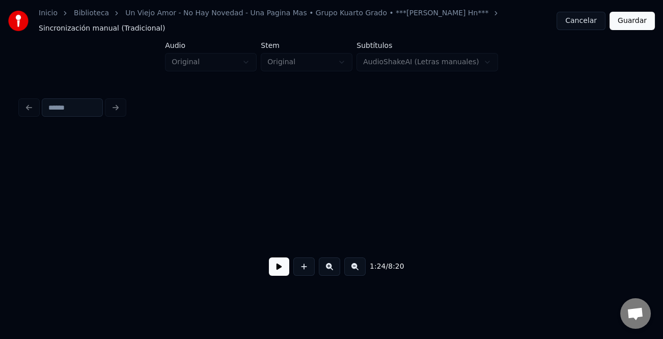
click at [356, 271] on button at bounding box center [354, 266] width 21 height 18
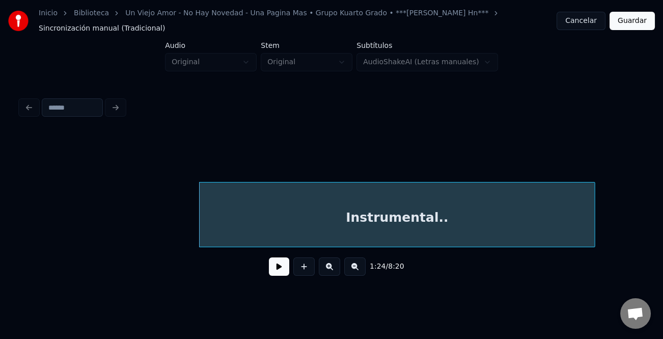
scroll to position [0, 3979]
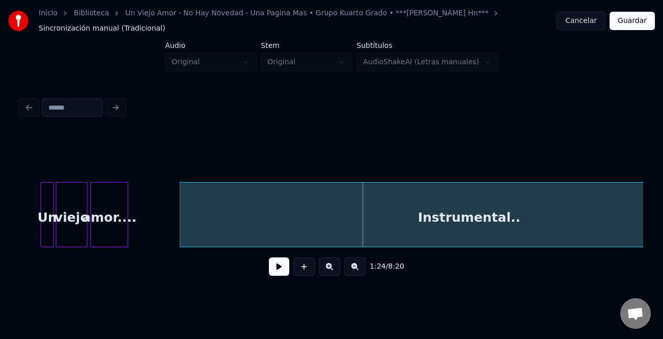
click at [182, 221] on div at bounding box center [181, 214] width 3 height 64
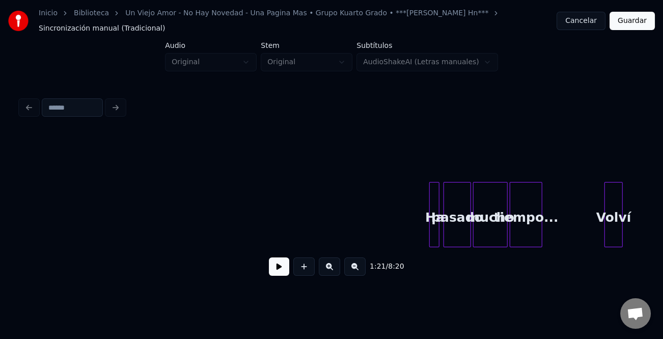
scroll to position [0, 4632]
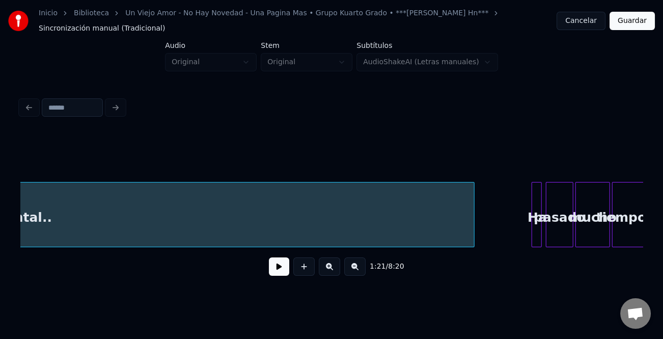
click at [471, 224] on div at bounding box center [472, 214] width 3 height 64
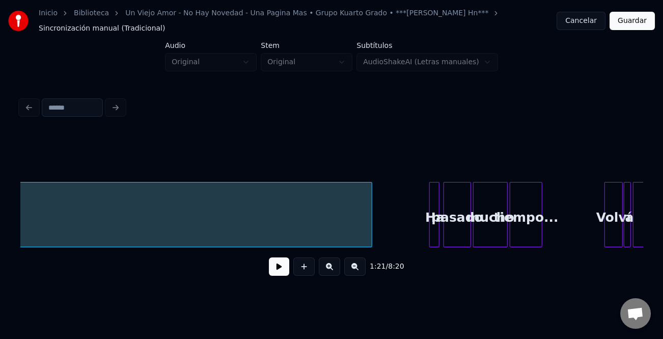
scroll to position [0, 4775]
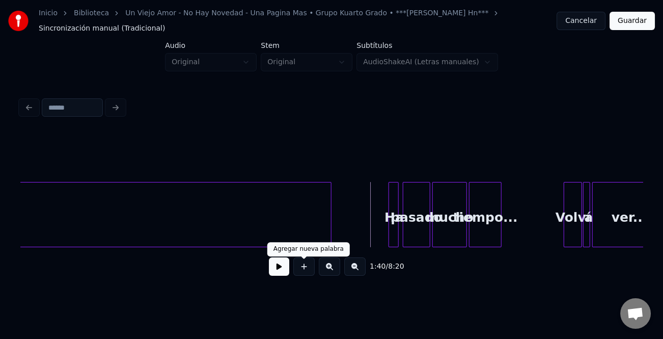
drag, startPoint x: 283, startPoint y: 269, endPoint x: 308, endPoint y: 274, distance: 25.8
click at [283, 270] on button at bounding box center [279, 266] width 20 height 18
click at [333, 273] on button at bounding box center [329, 266] width 21 height 18
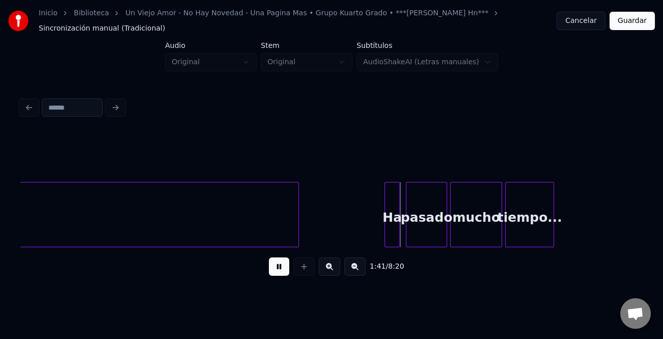
click at [333, 273] on button at bounding box center [329, 266] width 21 height 18
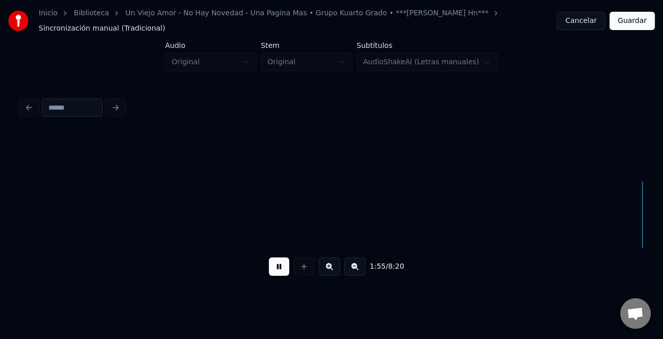
scroll to position [0, 11802]
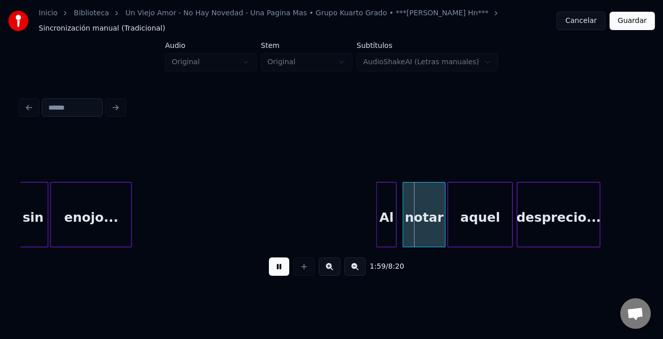
click at [377, 209] on div at bounding box center [378, 214] width 3 height 64
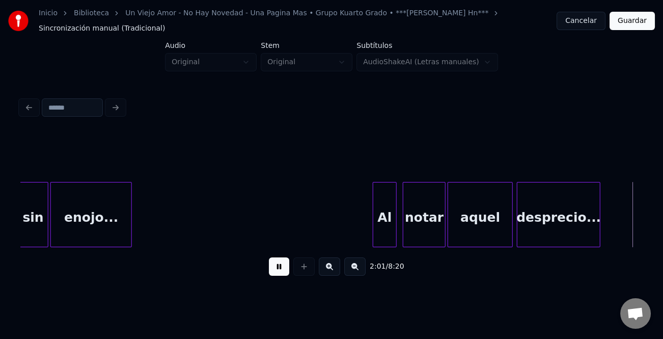
scroll to position [0, 12425]
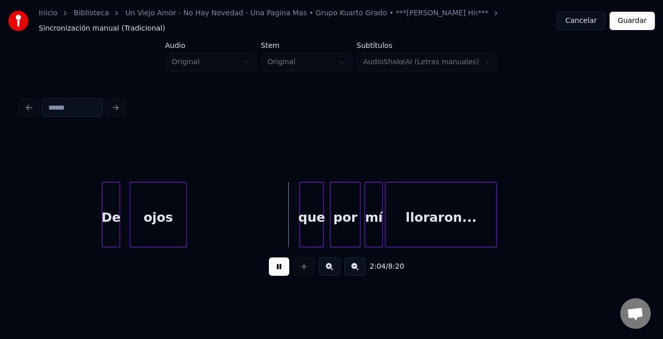
click at [133, 232] on div "ojos" at bounding box center [158, 216] width 56 height 69
click at [222, 233] on div at bounding box center [220, 214] width 3 height 64
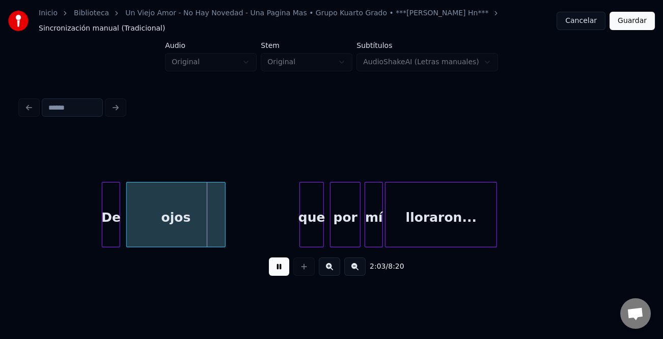
drag, startPoint x: 280, startPoint y: 267, endPoint x: 305, endPoint y: 234, distance: 41.5
click at [284, 264] on button at bounding box center [279, 266] width 20 height 18
click at [305, 232] on div "que" at bounding box center [311, 216] width 23 height 69
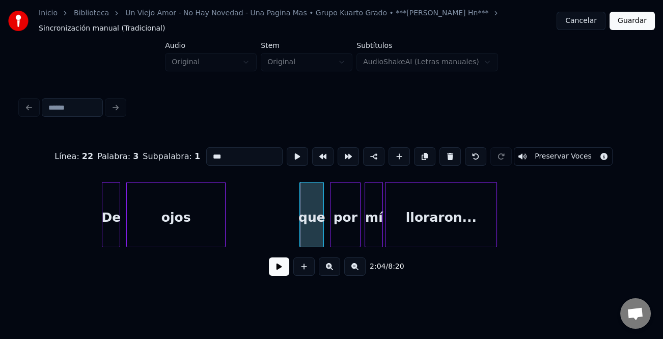
click at [212, 153] on input "***" at bounding box center [244, 156] width 76 height 18
click at [211, 153] on input "***" at bounding box center [244, 156] width 76 height 18
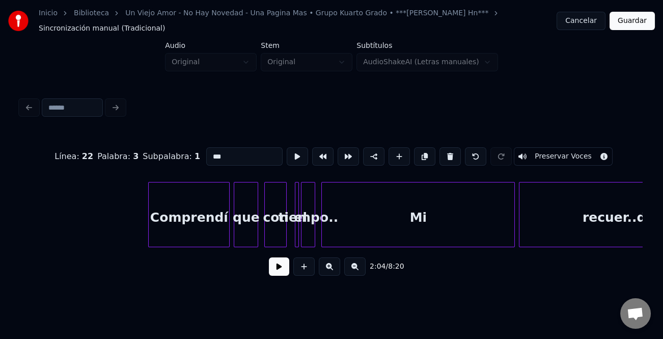
type input "***"
click at [286, 272] on button at bounding box center [279, 266] width 20 height 18
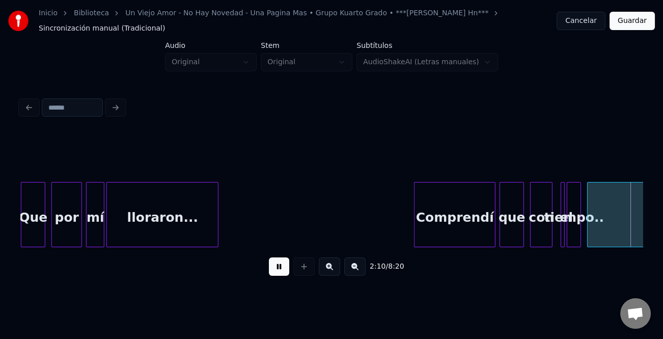
scroll to position [0, 13326]
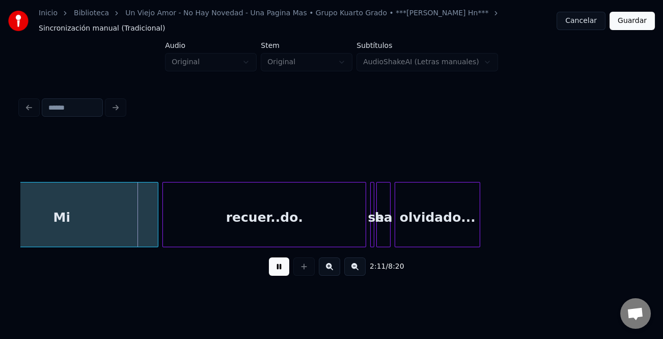
click at [270, 274] on button at bounding box center [279, 266] width 20 height 18
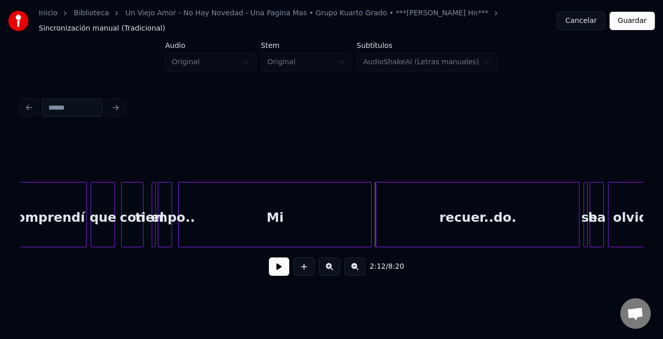
scroll to position [0, 13031]
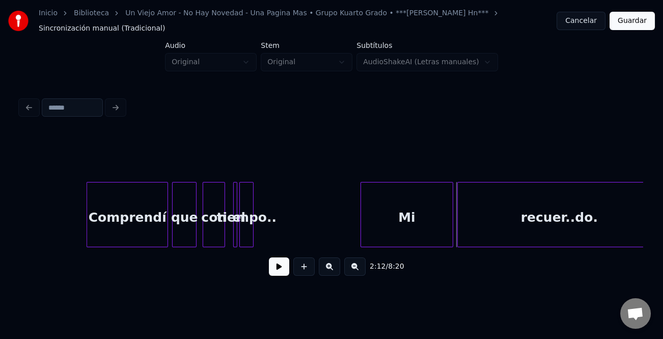
click at [364, 234] on div at bounding box center [362, 214] width 3 height 64
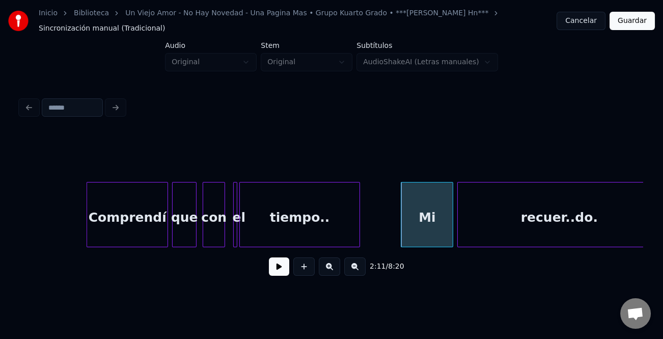
click at [358, 236] on div at bounding box center [358, 214] width 3 height 64
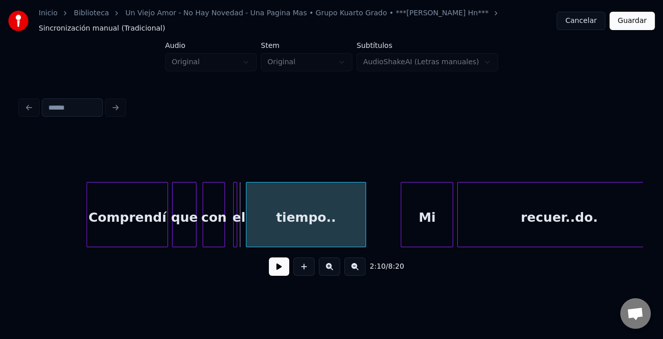
click at [271, 235] on div "tiempo.." at bounding box center [307, 216] width 120 height 69
click at [280, 270] on button at bounding box center [279, 266] width 20 height 18
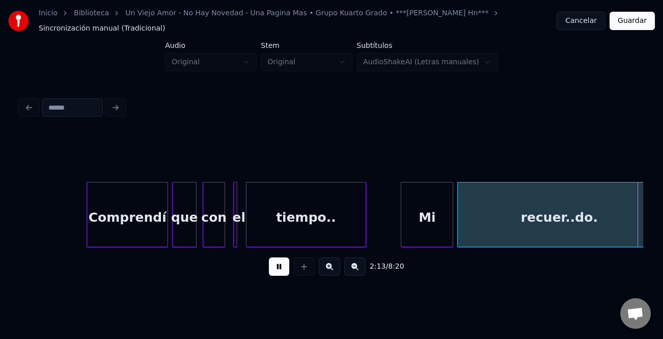
scroll to position [0, 13655]
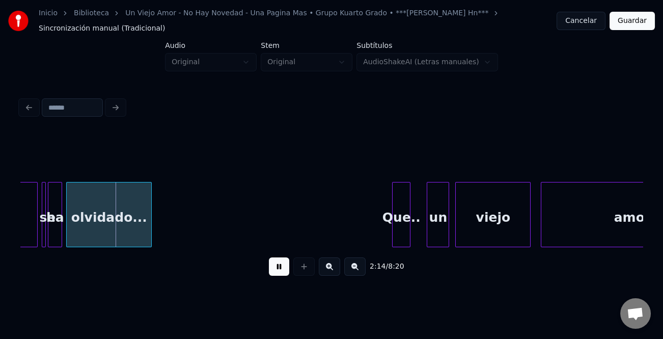
click at [277, 268] on button at bounding box center [279, 266] width 20 height 18
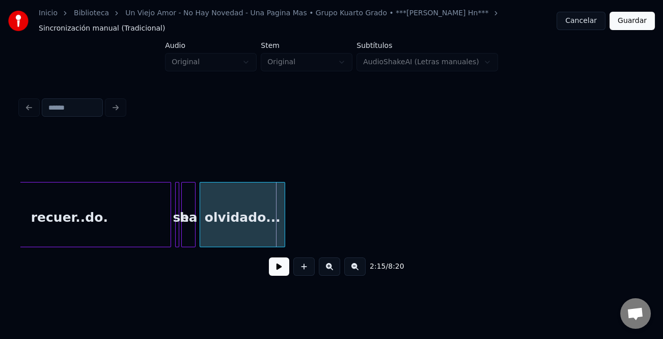
scroll to position [0, 13399]
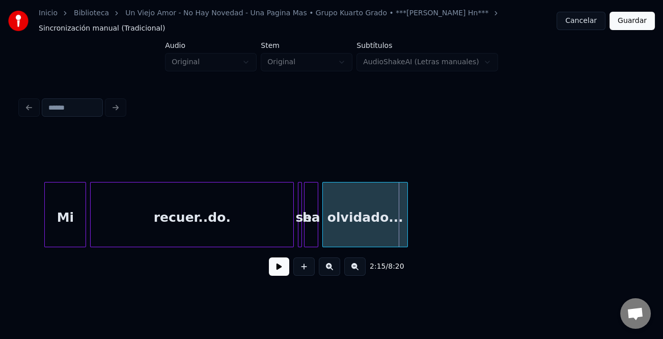
click at [48, 224] on div at bounding box center [46, 214] width 3 height 64
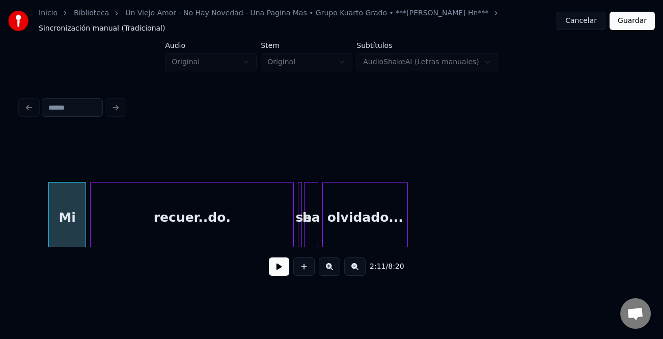
click at [68, 221] on div "Mi" at bounding box center [67, 216] width 37 height 69
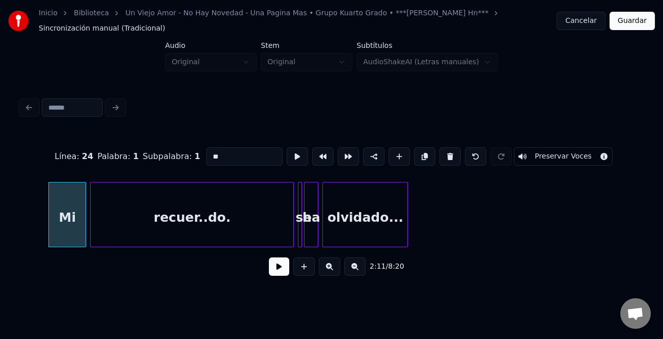
drag, startPoint x: 229, startPoint y: 155, endPoint x: 174, endPoint y: 153, distance: 54.5
click at [174, 153] on div "Línea : 24 Palabra : 1 Subpalabra : 1 ** Preservar Voces" at bounding box center [331, 156] width 622 height 51
type input "**"
click at [280, 273] on button at bounding box center [279, 266] width 20 height 18
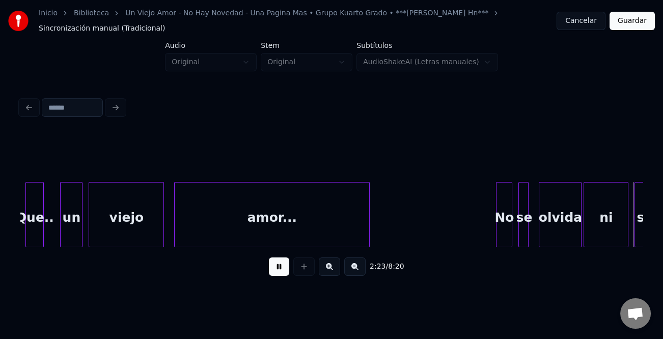
scroll to position [0, 14645]
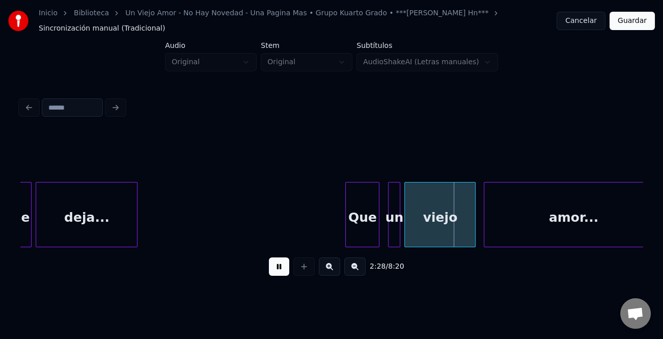
click at [377, 235] on div at bounding box center [377, 214] width 3 height 64
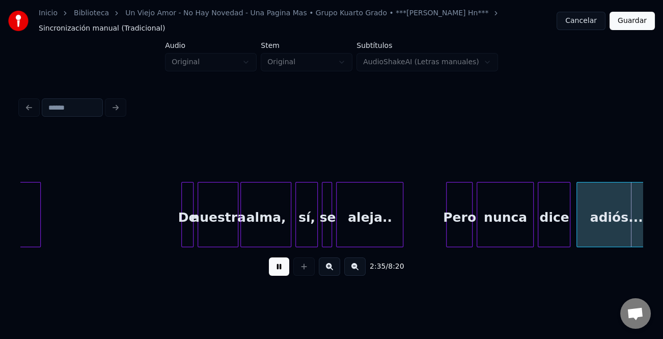
scroll to position [0, 15891]
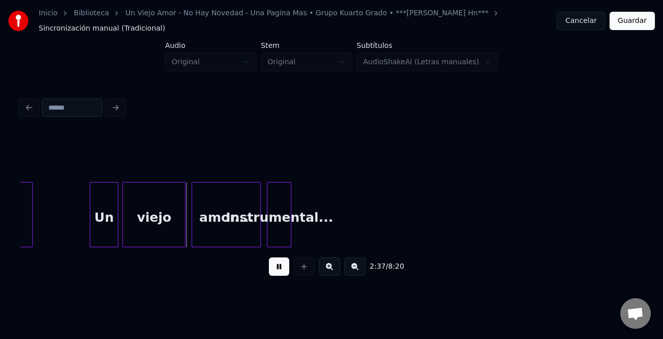
click at [90, 235] on div at bounding box center [91, 214] width 3 height 64
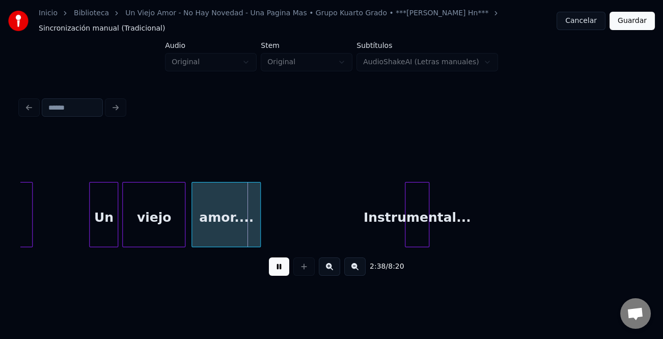
click at [420, 233] on div "Instrumental..." at bounding box center [416, 216] width 23 height 69
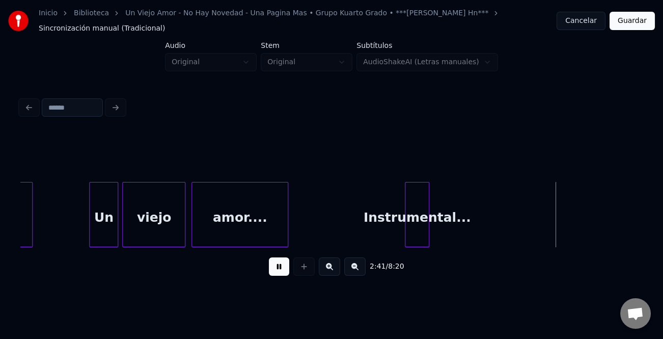
click at [288, 228] on div at bounding box center [286, 214] width 3 height 64
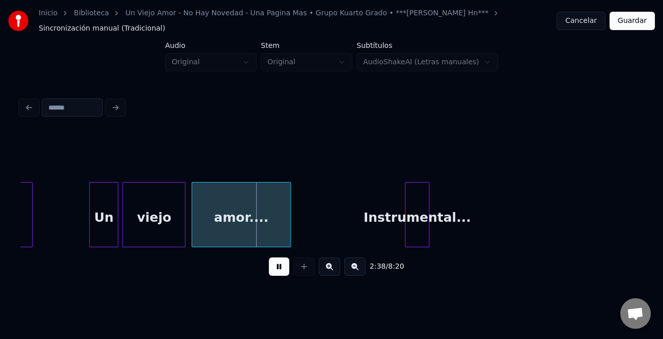
click at [357, 267] on button at bounding box center [354, 266] width 21 height 18
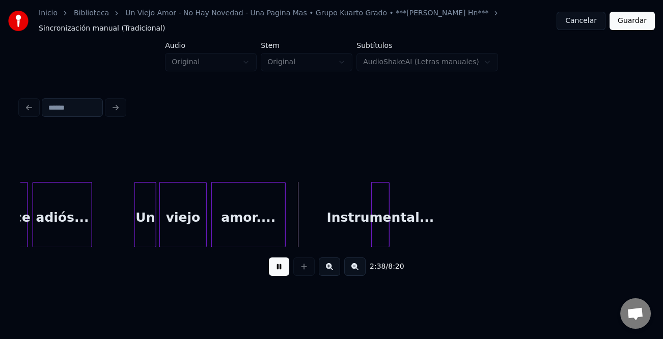
click at [356, 267] on button at bounding box center [354, 266] width 21 height 18
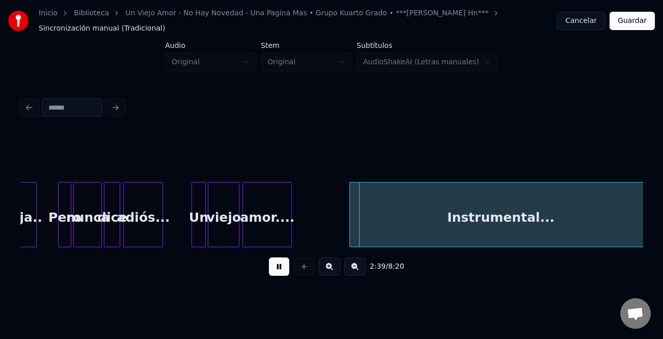
click at [663, 253] on html "Inicio Biblioteca Un Viejo Amor - No Hay Novedad - Una Pagina Mas • Grupo Kuart…" at bounding box center [331, 153] width 663 height 307
click at [278, 269] on button at bounding box center [279, 266] width 20 height 18
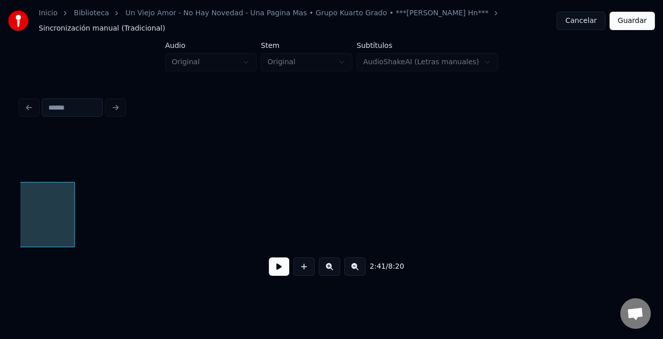
scroll to position [0, 8427]
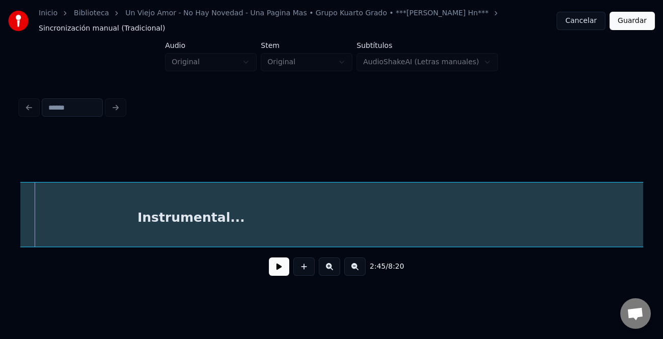
click at [647, 263] on div "Inicio Biblioteca Un Viejo Amor - No Hay Novedad - Una Pagina Mas • Grupo Kuart…" at bounding box center [331, 145] width 663 height 291
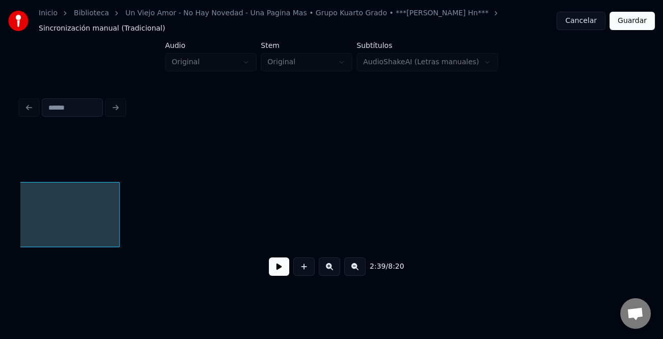
scroll to position [0, 8978]
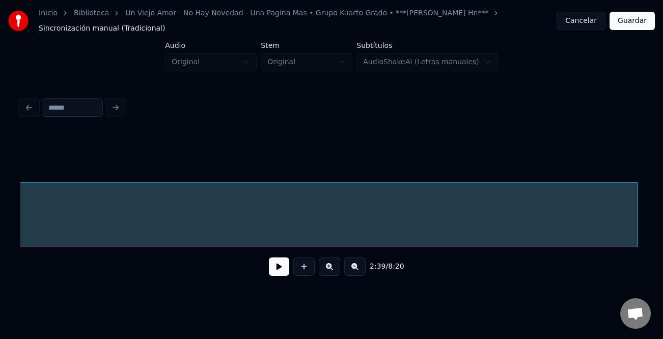
click at [636, 225] on div at bounding box center [635, 214] width 3 height 64
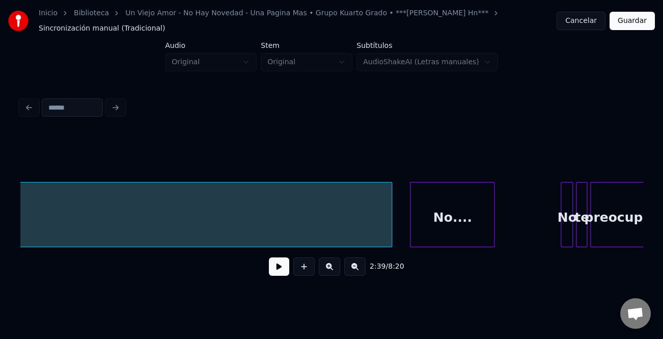
scroll to position [0, 9346]
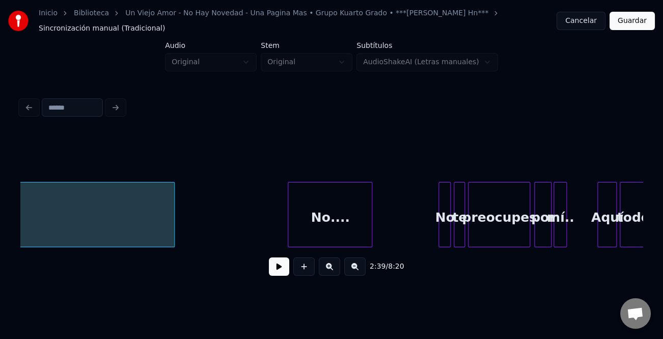
click at [173, 228] on div at bounding box center [172, 214] width 3 height 64
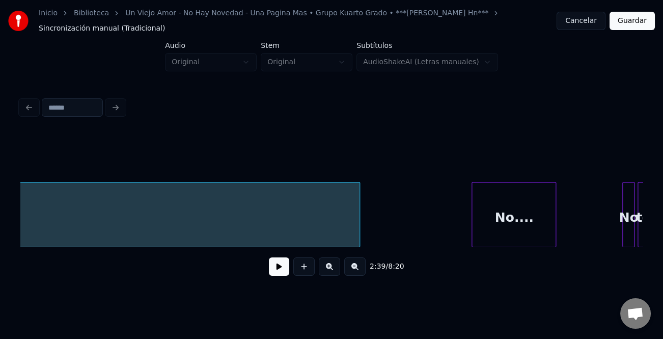
scroll to position [0, 9202]
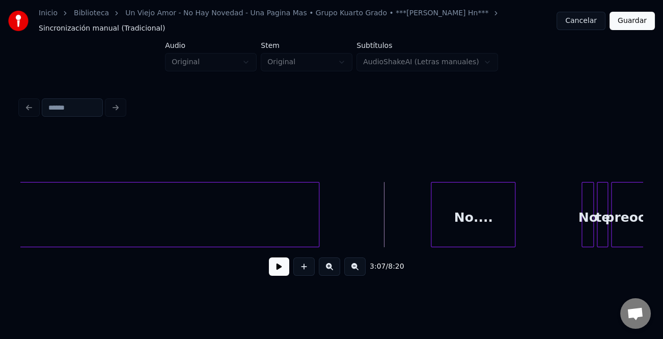
drag, startPoint x: 276, startPoint y: 262, endPoint x: 278, endPoint y: 267, distance: 5.5
click at [277, 266] on button at bounding box center [279, 266] width 20 height 18
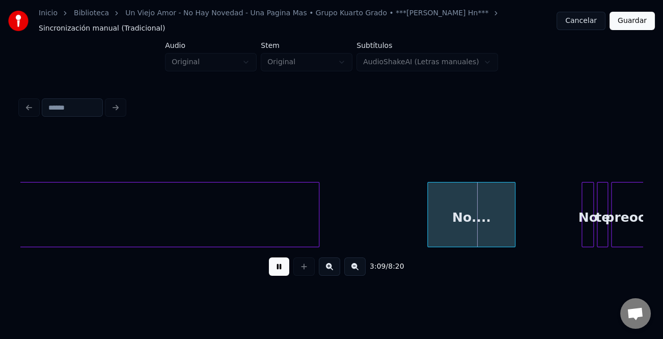
click at [428, 237] on div at bounding box center [429, 214] width 3 height 64
click at [582, 218] on div "No" at bounding box center [587, 216] width 11 height 69
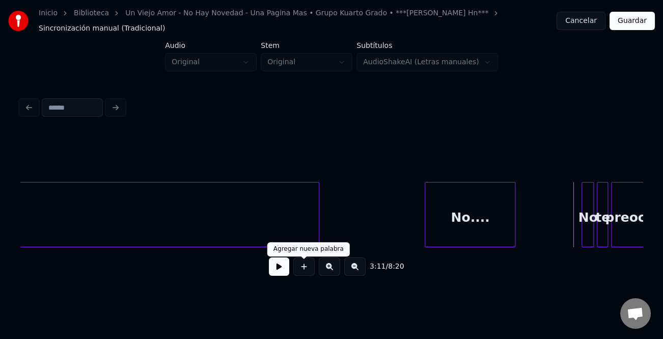
click at [283, 271] on button at bounding box center [279, 266] width 20 height 18
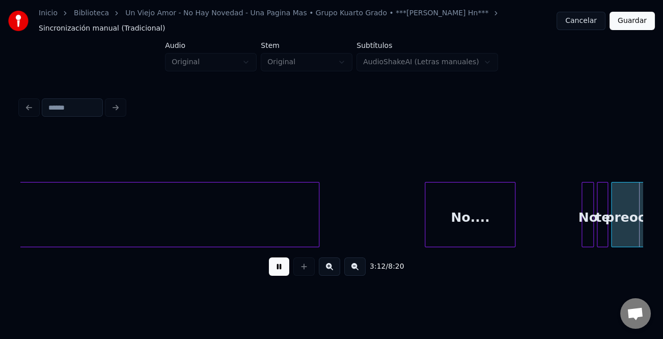
scroll to position [0, 9825]
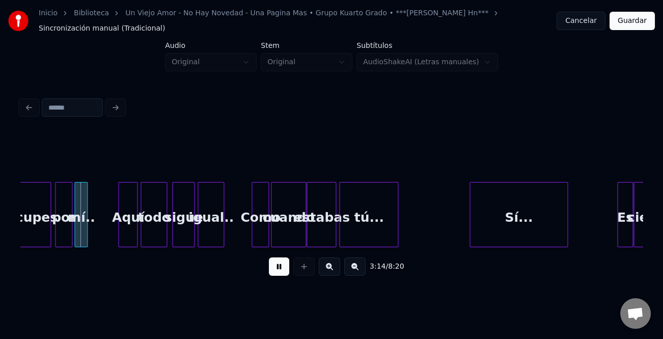
click at [336, 272] on button at bounding box center [329, 266] width 21 height 18
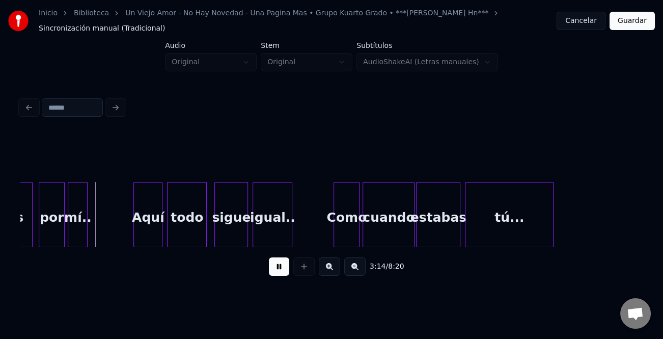
click at [336, 272] on button at bounding box center [329, 266] width 21 height 18
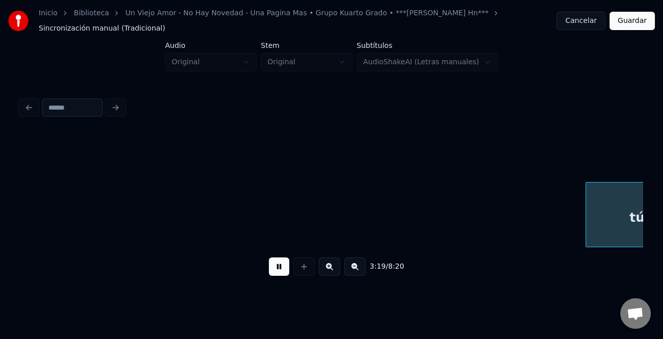
scroll to position [0, 20345]
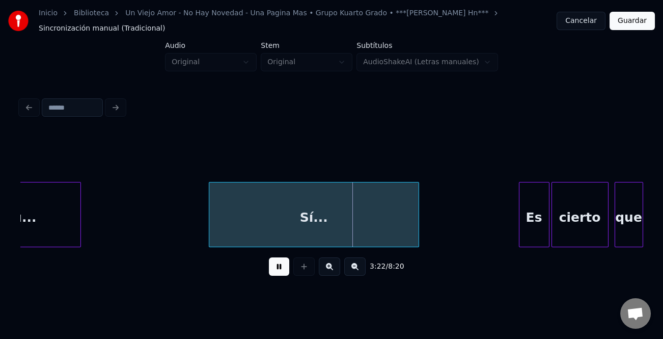
click at [209, 231] on div at bounding box center [210, 214] width 3 height 64
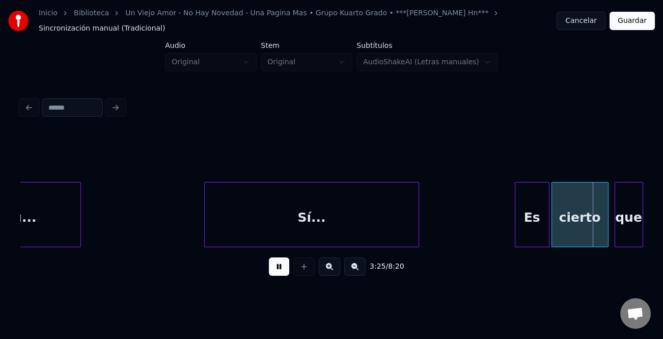
click at [516, 213] on div at bounding box center [516, 214] width 3 height 64
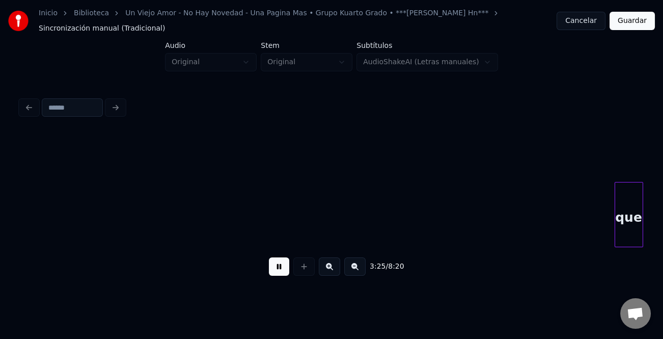
scroll to position [0, 20968]
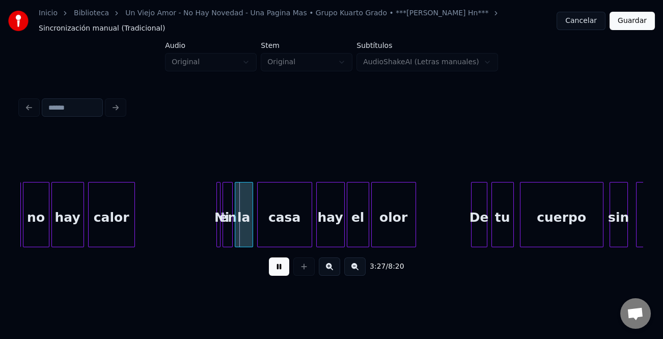
click at [323, 267] on button at bounding box center [329, 266] width 21 height 18
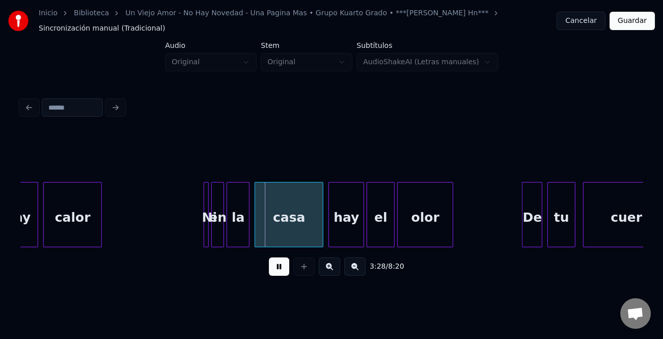
click at [323, 267] on button at bounding box center [329, 266] width 21 height 18
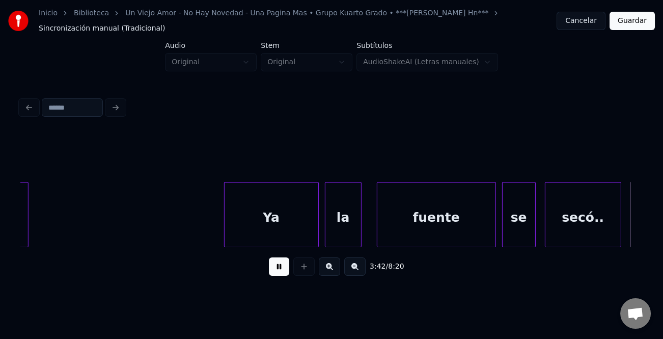
scroll to position [0, 34071]
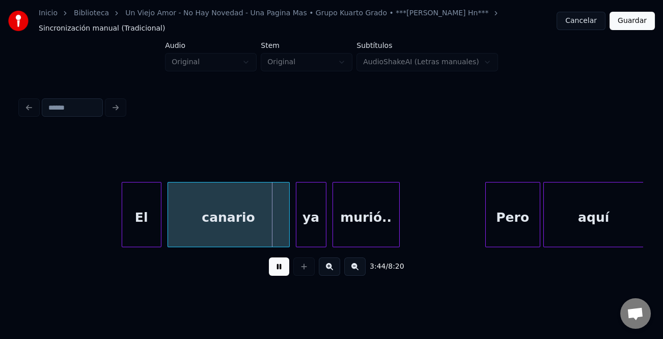
click at [125, 224] on div "El" at bounding box center [141, 216] width 39 height 69
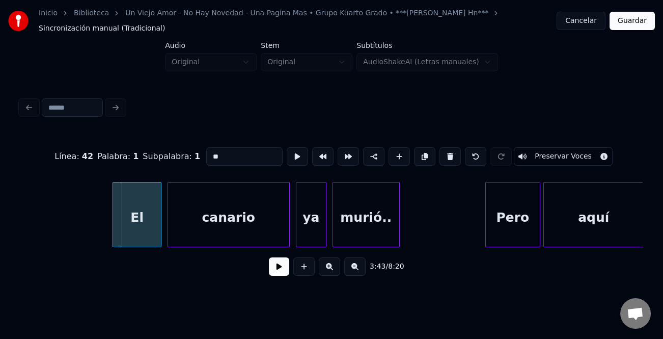
click at [115, 228] on div at bounding box center [114, 214] width 3 height 64
click at [285, 275] on button at bounding box center [279, 266] width 20 height 18
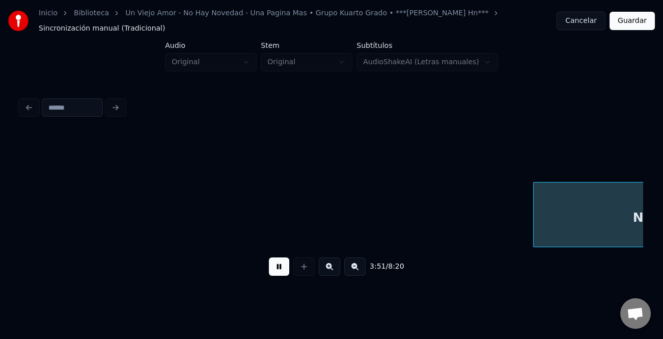
scroll to position [0, 35319]
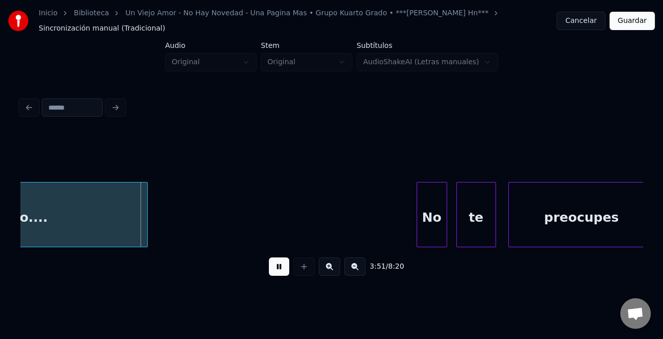
click at [417, 223] on div at bounding box center [418, 214] width 3 height 64
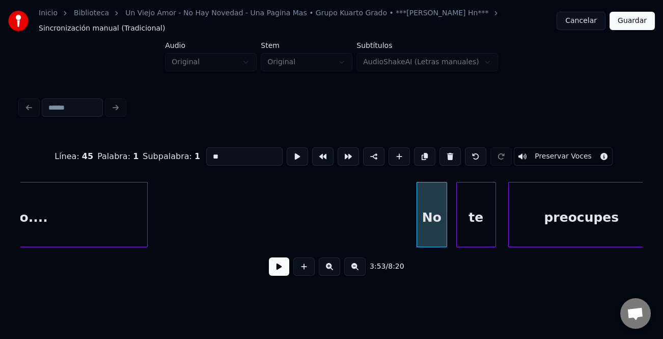
drag, startPoint x: 409, startPoint y: 223, endPoint x: 397, endPoint y: 228, distance: 13.2
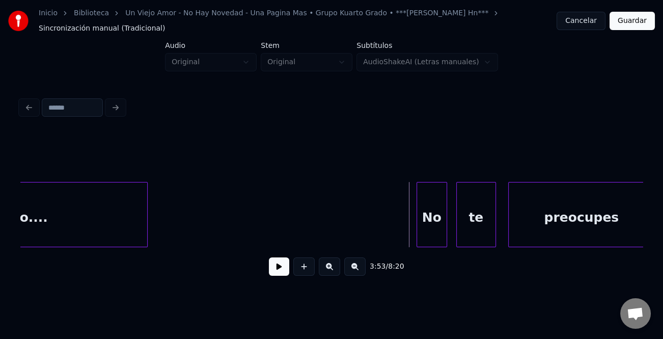
click at [272, 267] on button at bounding box center [279, 266] width 20 height 18
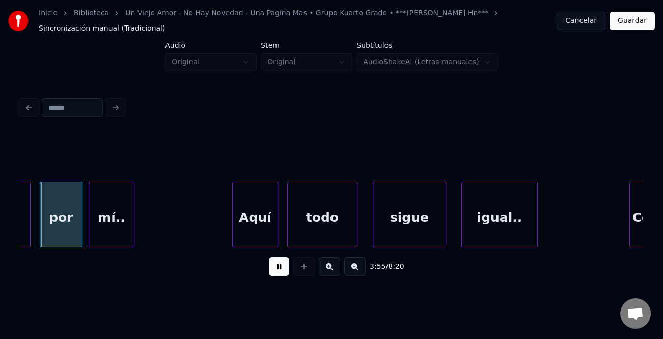
click at [350, 270] on button at bounding box center [354, 266] width 21 height 18
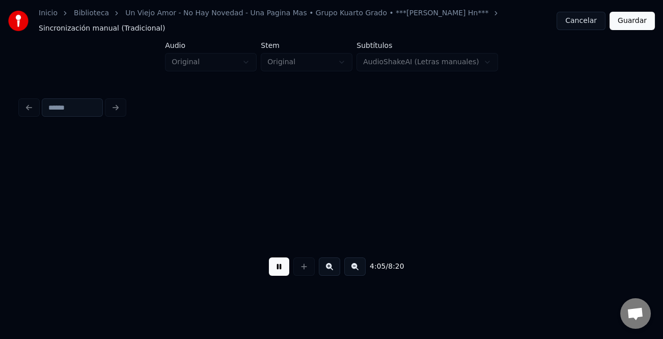
scroll to position [0, 31194]
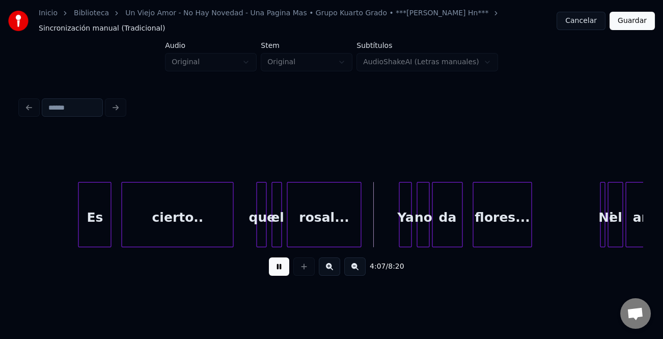
drag, startPoint x: 271, startPoint y: 266, endPoint x: 265, endPoint y: 240, distance: 26.7
click at [271, 265] on button at bounding box center [279, 266] width 20 height 18
click at [257, 233] on div at bounding box center [258, 214] width 3 height 64
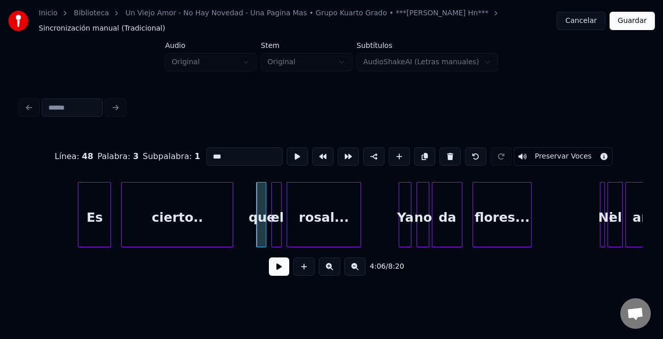
click at [208, 151] on input "***" at bounding box center [244, 156] width 76 height 18
type input "***"
click at [286, 271] on button at bounding box center [279, 266] width 20 height 18
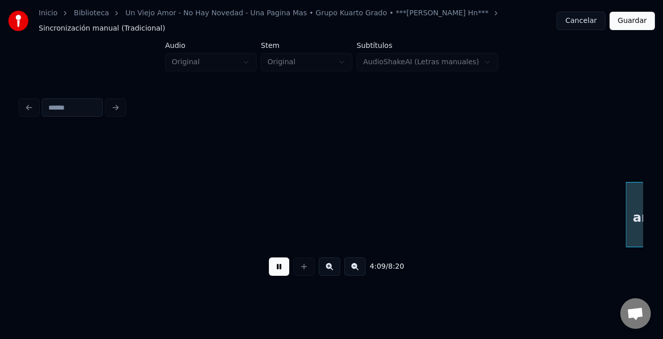
scroll to position [0, 31817]
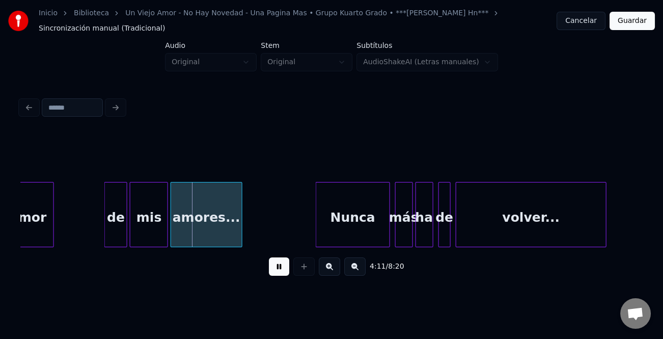
drag, startPoint x: 286, startPoint y: 271, endPoint x: 122, endPoint y: 224, distance: 170.8
click at [283, 271] on button at bounding box center [279, 266] width 20 height 18
click at [119, 223] on div "de" at bounding box center [116, 216] width 22 height 69
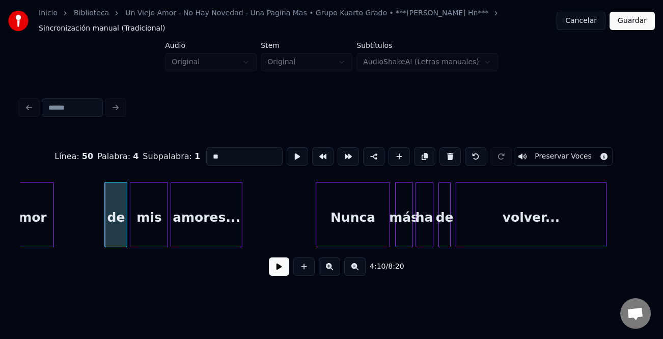
click at [211, 154] on input "**" at bounding box center [244, 156] width 76 height 18
type input "**"
click at [278, 267] on button at bounding box center [279, 266] width 20 height 18
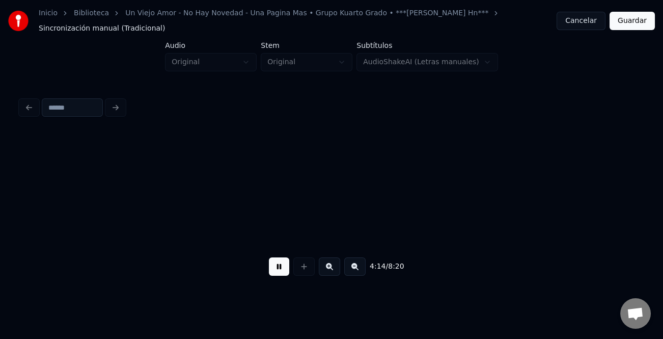
scroll to position [0, 32441]
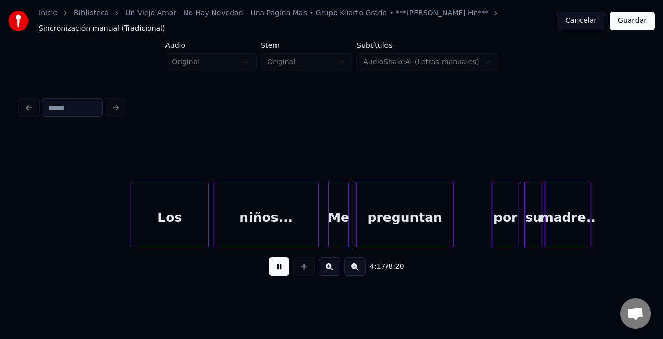
click at [133, 239] on div at bounding box center [132, 214] width 3 height 64
drag, startPoint x: 277, startPoint y: 270, endPoint x: 470, endPoint y: 239, distance: 196.0
click at [284, 267] on button at bounding box center [279, 266] width 20 height 18
click at [505, 228] on div "por" at bounding box center [506, 216] width 27 height 69
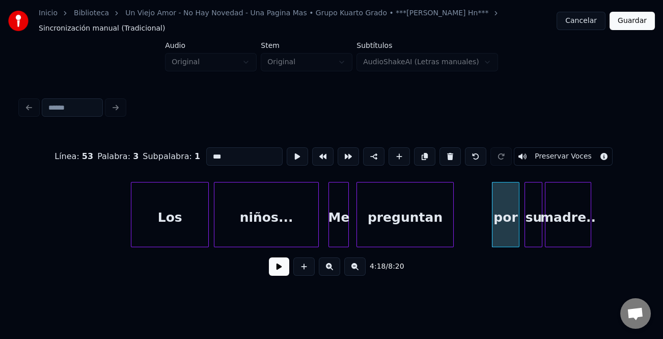
click at [212, 152] on input "***" at bounding box center [244, 156] width 76 height 18
type input "***"
click at [280, 268] on button at bounding box center [279, 266] width 20 height 18
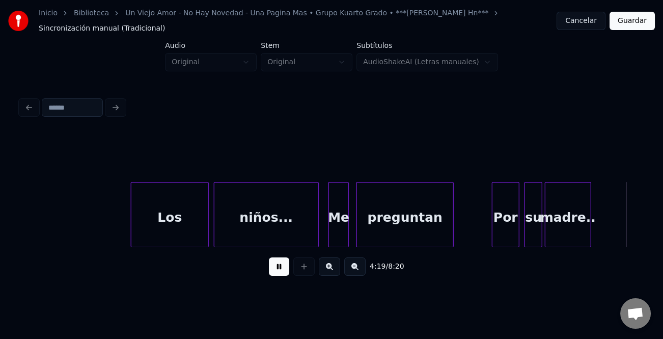
scroll to position [0, 33064]
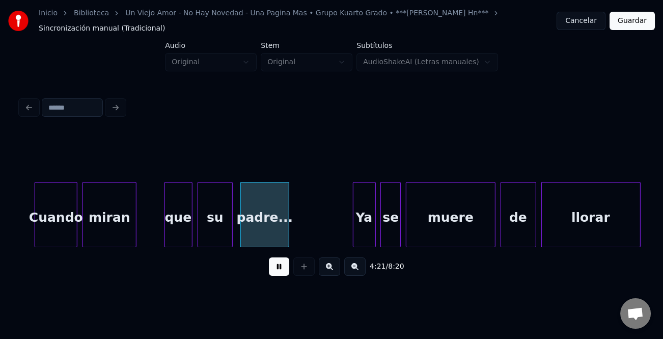
click at [280, 267] on button at bounding box center [279, 266] width 20 height 18
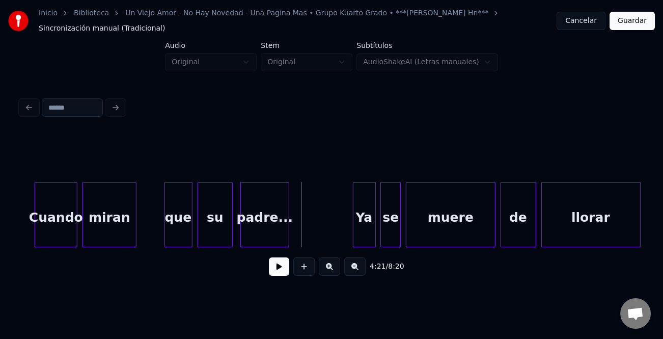
click at [182, 204] on div "que" at bounding box center [178, 216] width 27 height 69
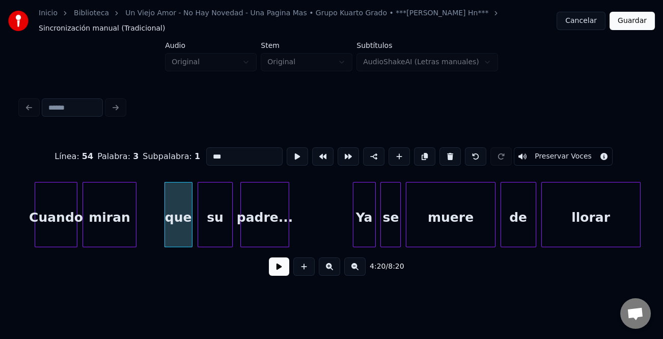
click at [208, 153] on input "***" at bounding box center [244, 156] width 76 height 18
click at [210, 159] on input "***" at bounding box center [244, 156] width 76 height 18
type input "***"
click at [284, 268] on button at bounding box center [279, 266] width 20 height 18
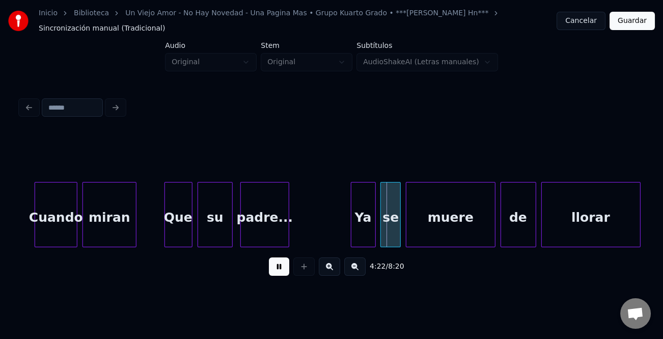
click at [352, 229] on div at bounding box center [352, 214] width 3 height 64
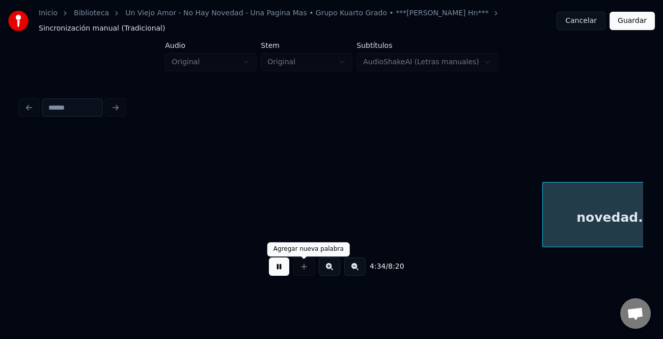
scroll to position [0, 34933]
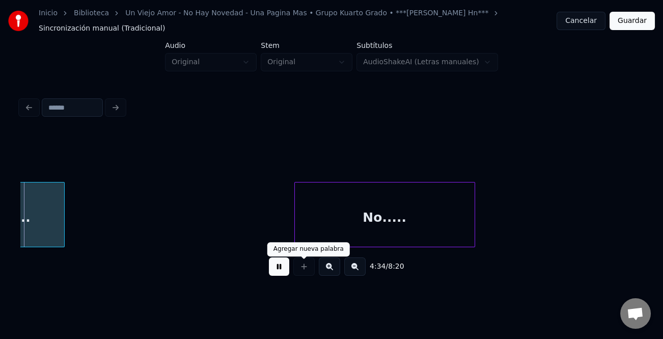
click at [278, 273] on button at bounding box center [279, 266] width 20 height 18
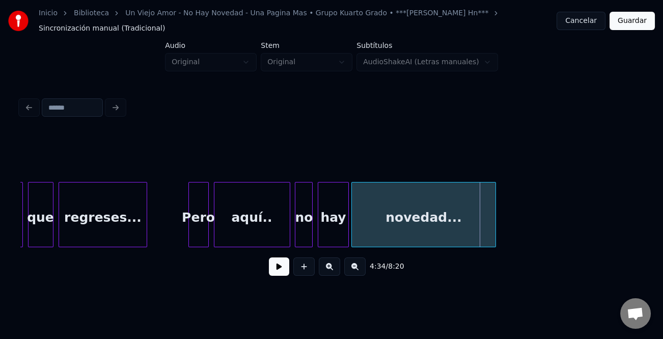
scroll to position [0, 34502]
click at [300, 233] on div "no" at bounding box center [303, 216] width 17 height 69
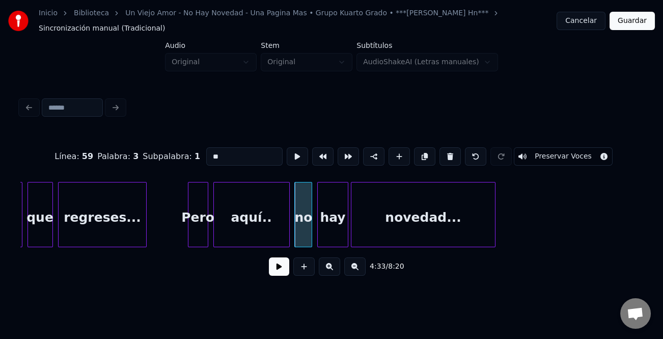
click at [210, 153] on input "**" at bounding box center [244, 156] width 76 height 18
type input "**"
click at [283, 267] on button at bounding box center [279, 266] width 20 height 18
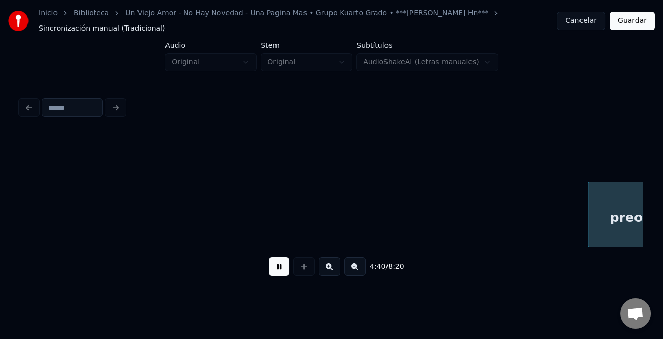
scroll to position [0, 35591]
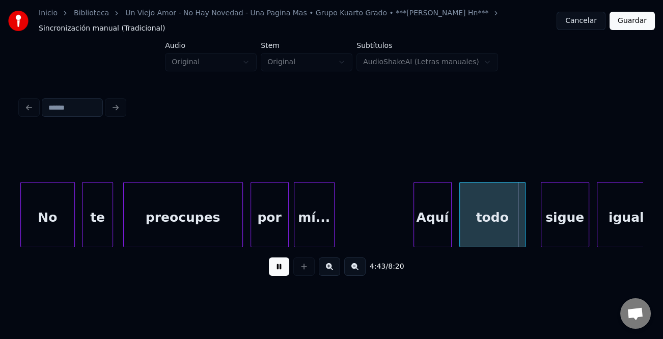
click at [416, 217] on div at bounding box center [415, 214] width 3 height 64
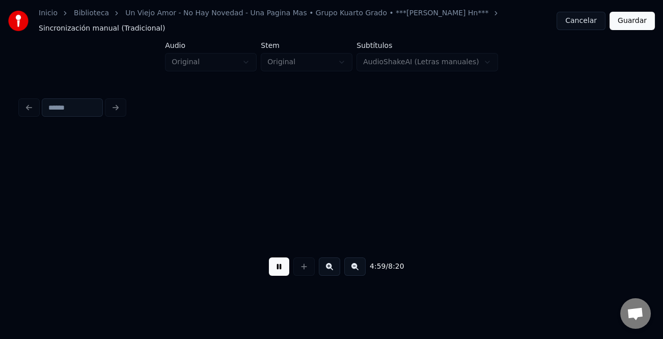
scroll to position [0, 38085]
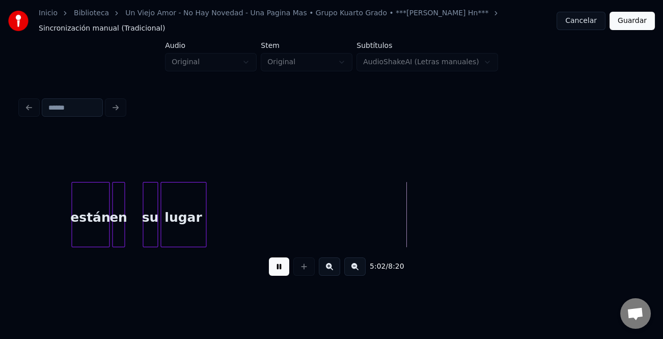
click at [92, 227] on div "están" at bounding box center [90, 216] width 37 height 69
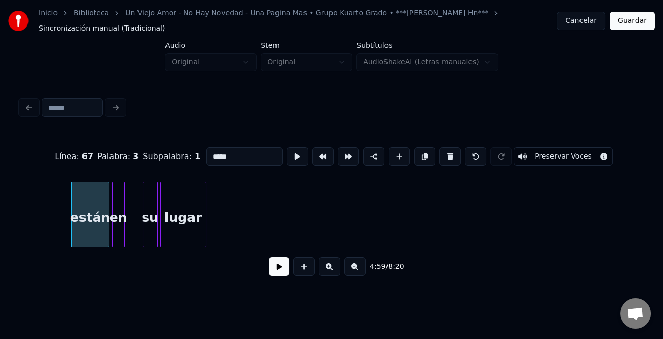
click at [92, 227] on div "están" at bounding box center [90, 216] width 37 height 69
click at [273, 273] on button at bounding box center [279, 266] width 20 height 18
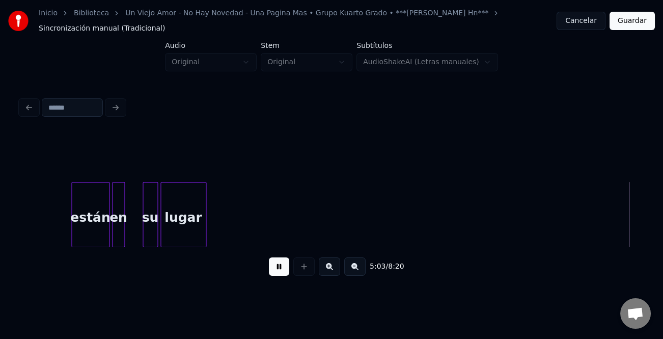
scroll to position [0, 38707]
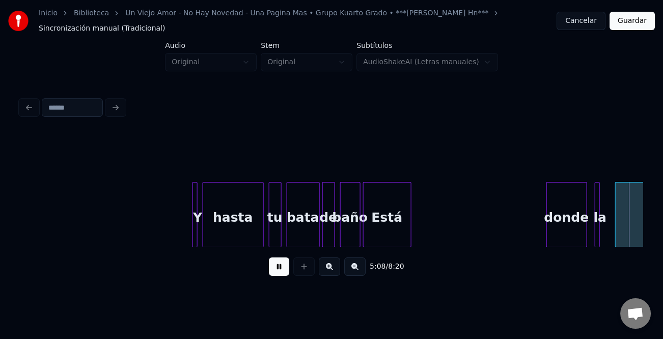
scroll to position [0, 39330]
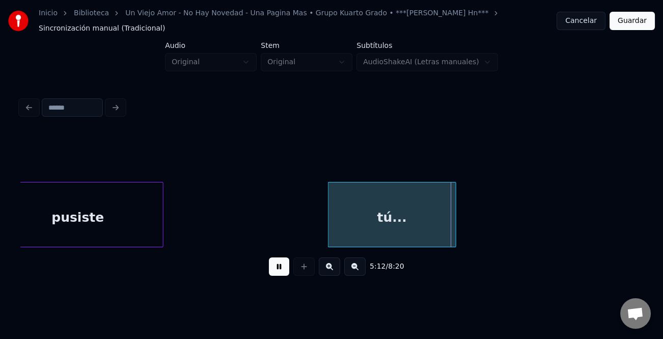
click at [330, 234] on div at bounding box center [330, 214] width 3 height 64
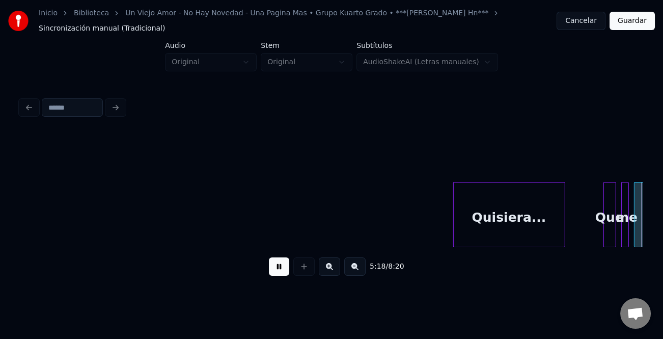
scroll to position [0, 40574]
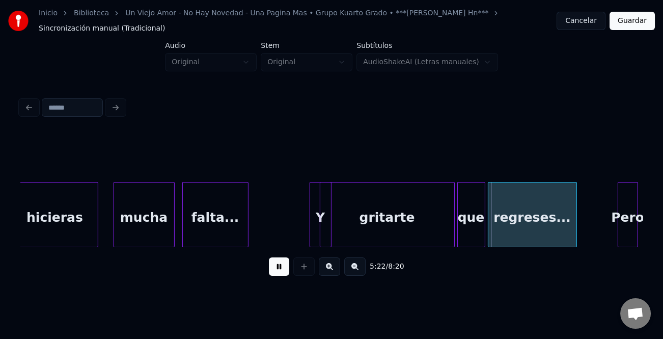
click at [318, 225] on div "Y" at bounding box center [321, 214] width 22 height 65
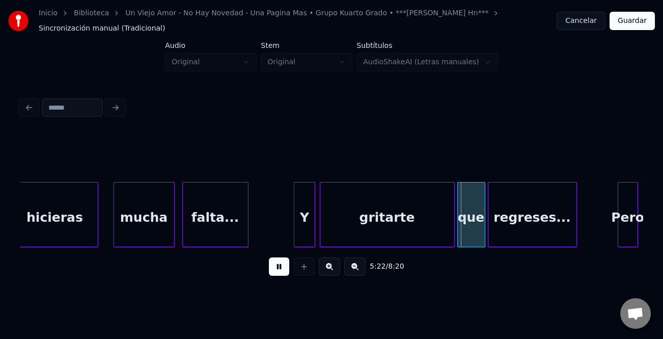
click at [301, 228] on div "Y" at bounding box center [304, 216] width 20 height 69
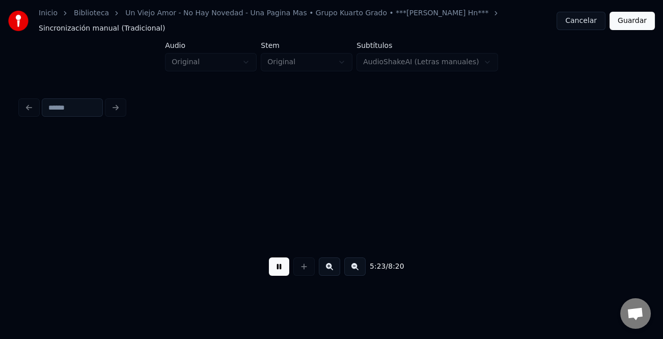
scroll to position [0, 41197]
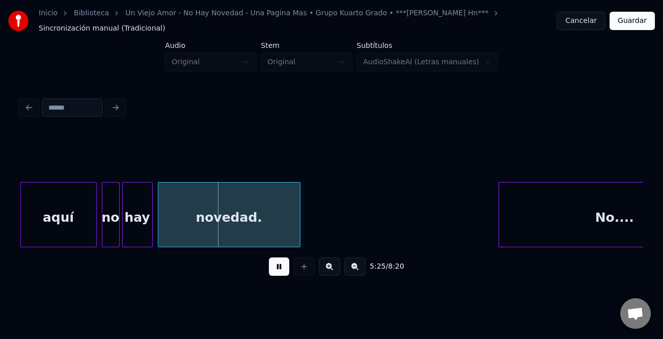
click at [499, 220] on div at bounding box center [500, 214] width 3 height 64
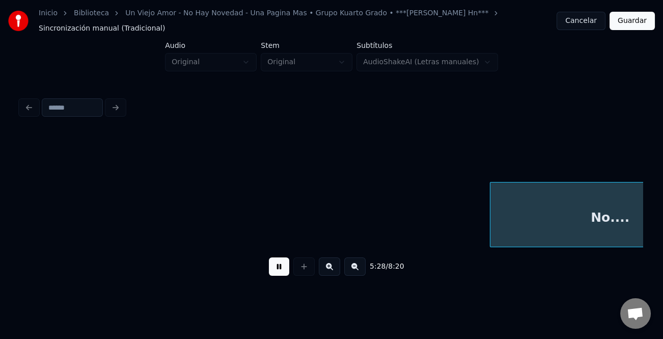
scroll to position [0, 41820]
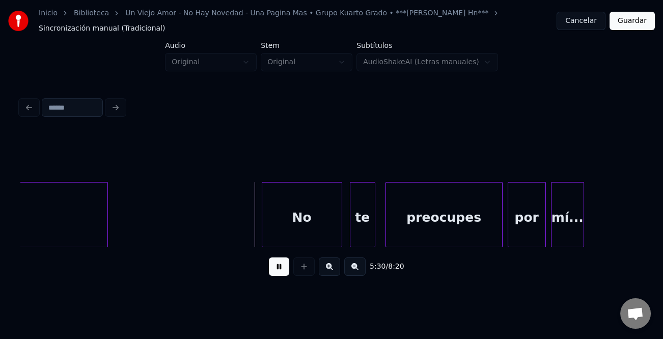
click at [262, 214] on div at bounding box center [263, 214] width 3 height 64
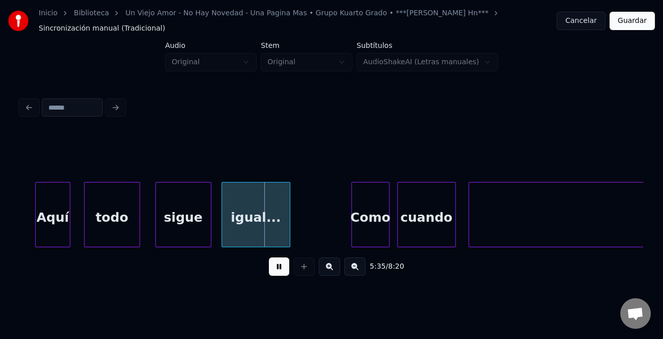
click at [61, 220] on div "Aquí" at bounding box center [53, 216] width 35 height 69
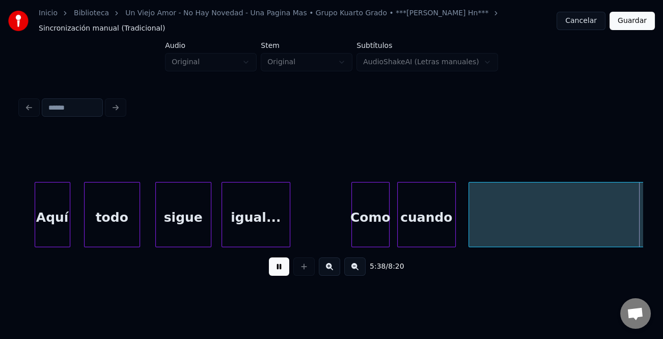
scroll to position [0, 43067]
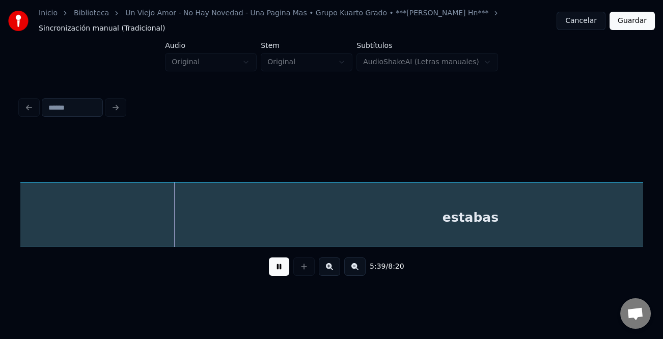
click at [365, 267] on button at bounding box center [354, 266] width 21 height 18
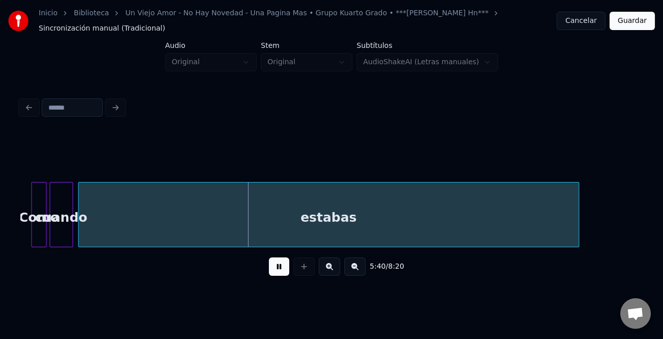
click at [365, 267] on button at bounding box center [354, 266] width 21 height 18
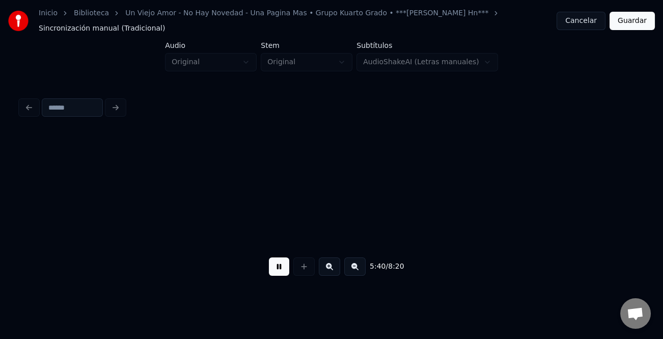
scroll to position [0, 8431]
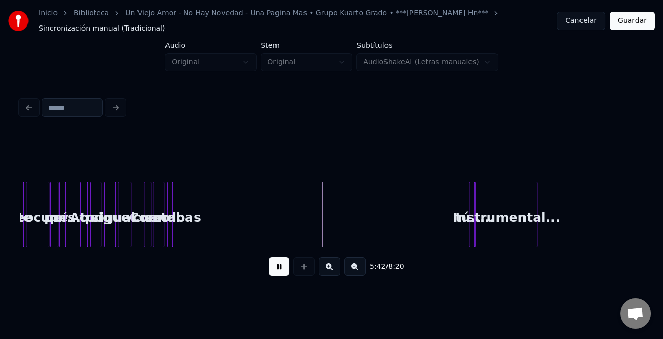
click at [170, 226] on div at bounding box center [170, 214] width 3 height 64
click at [445, 231] on div at bounding box center [446, 214] width 3 height 64
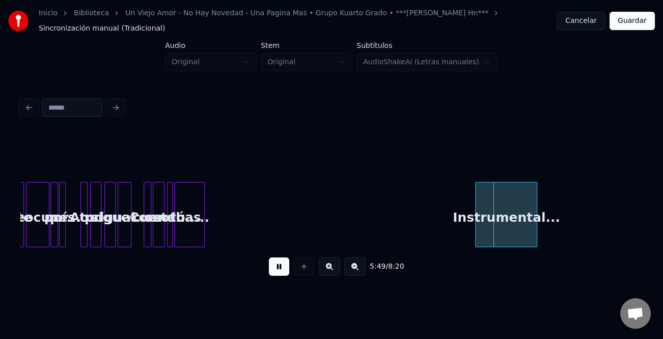
click at [187, 217] on div "tú....." at bounding box center [190, 216] width 30 height 69
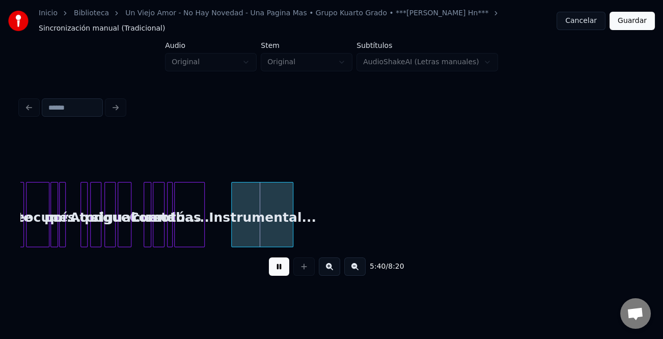
click at [236, 233] on div "Instrumental..." at bounding box center [262, 216] width 61 height 69
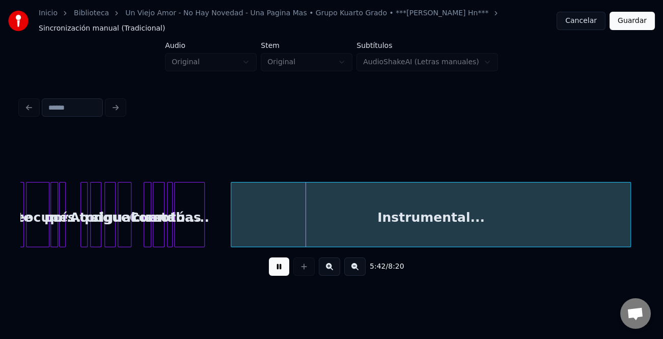
click at [629, 239] on div at bounding box center [628, 214] width 3 height 64
drag, startPoint x: 280, startPoint y: 268, endPoint x: 421, endPoint y: 254, distance: 141.9
click at [284, 268] on button at bounding box center [279, 266] width 20 height 18
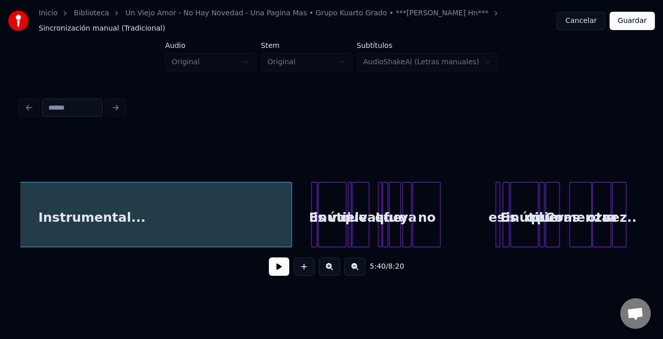
scroll to position [0, 8750]
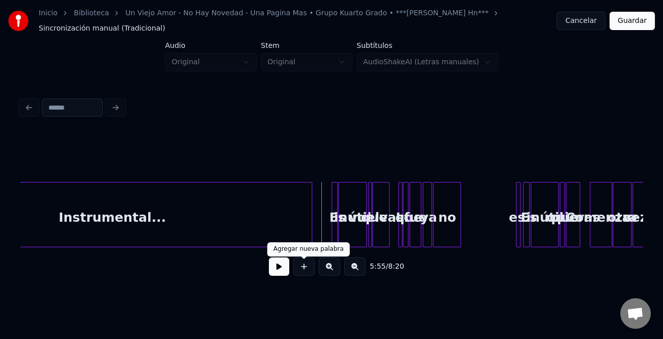
click at [304, 266] on button at bounding box center [303, 266] width 21 height 18
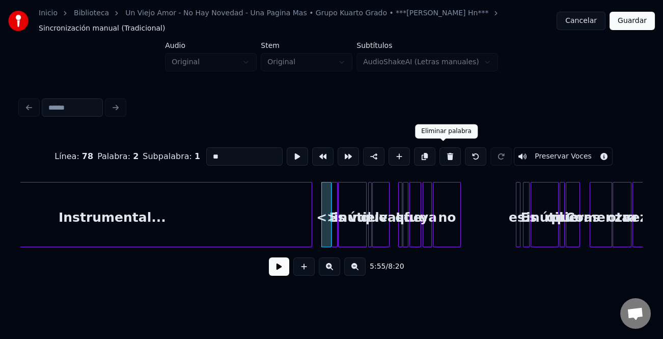
click at [444, 156] on button at bounding box center [450, 156] width 21 height 18
type input "**********"
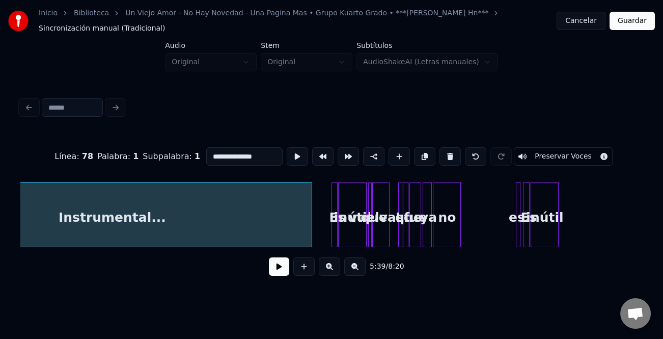
scroll to position [0, 8641]
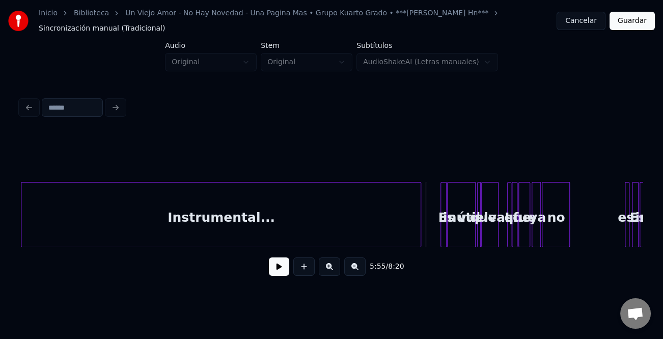
click at [280, 270] on button at bounding box center [279, 266] width 20 height 18
click at [330, 273] on button at bounding box center [329, 266] width 21 height 18
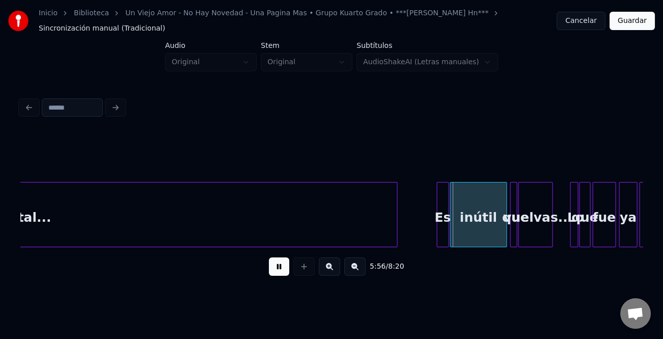
click at [330, 273] on button at bounding box center [329, 266] width 21 height 18
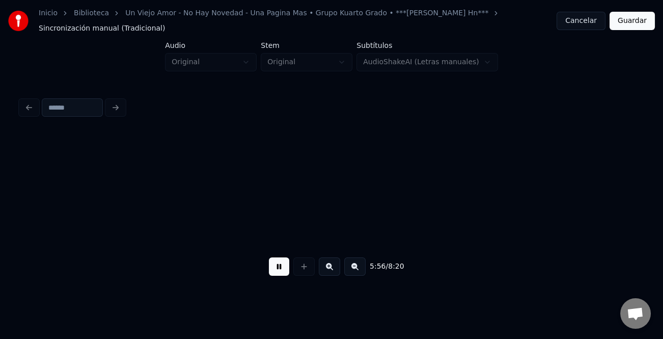
click at [330, 273] on button at bounding box center [329, 266] width 21 height 18
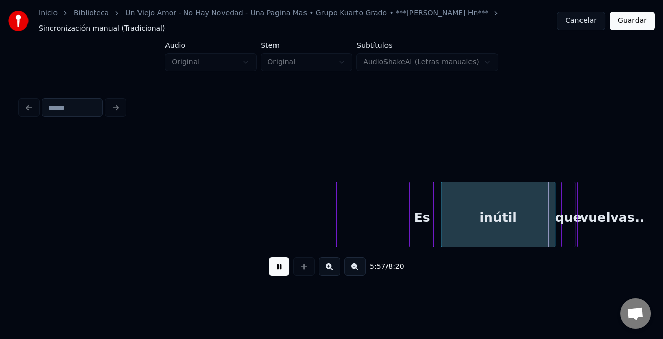
click at [415, 226] on div "Es" at bounding box center [421, 216] width 23 height 69
click at [299, 232] on div at bounding box center [300, 214] width 3 height 64
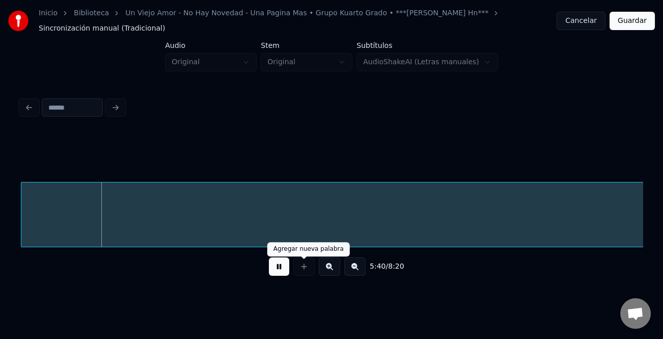
click at [277, 268] on button at bounding box center [279, 266] width 20 height 18
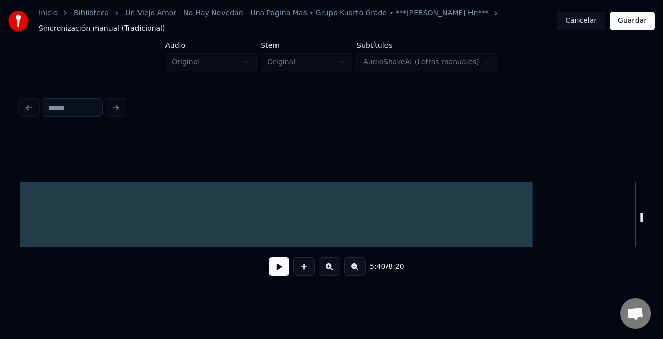
scroll to position [0, 35991]
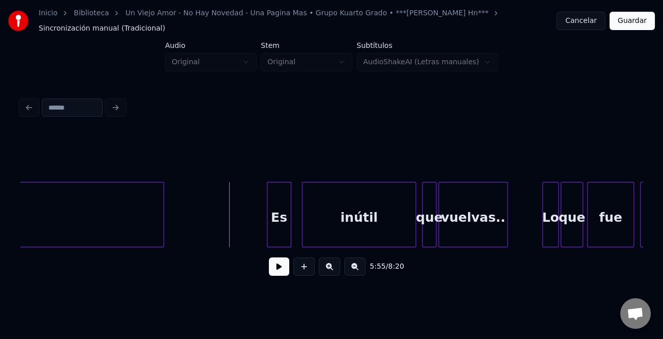
drag, startPoint x: 281, startPoint y: 274, endPoint x: 302, endPoint y: 274, distance: 20.9
click at [282, 274] on button at bounding box center [279, 266] width 20 height 18
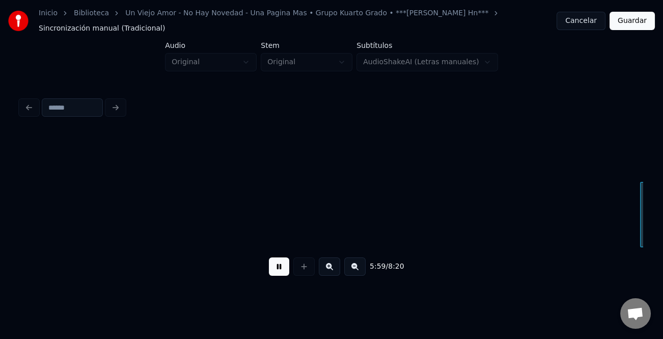
scroll to position [0, 36613]
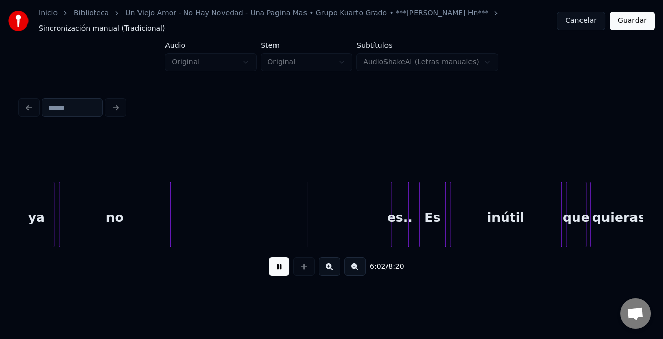
click at [285, 267] on button at bounding box center [279, 266] width 20 height 18
click at [402, 222] on div "es.." at bounding box center [399, 216] width 17 height 69
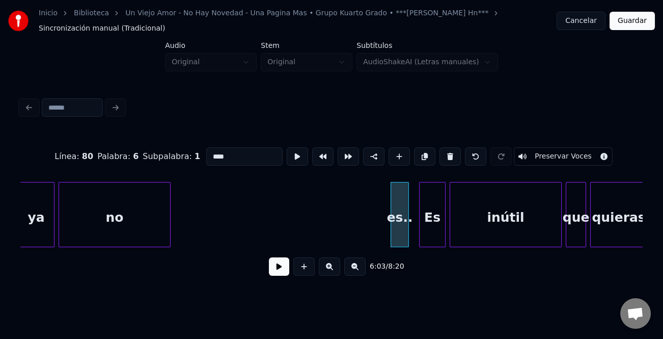
click at [207, 151] on input "****" at bounding box center [244, 156] width 76 height 18
click at [208, 151] on input "****" at bounding box center [244, 156] width 76 height 18
type input "****"
click at [281, 272] on button at bounding box center [279, 266] width 20 height 18
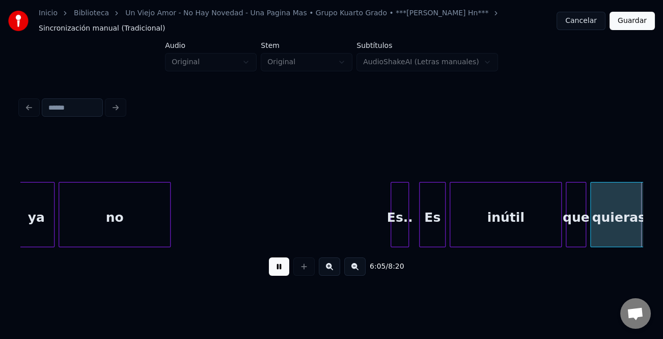
scroll to position [0, 37235]
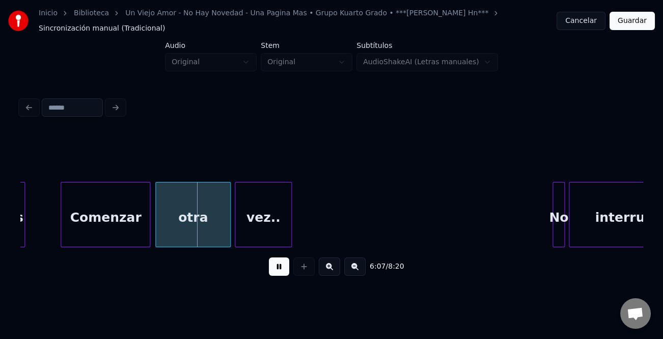
click at [98, 217] on div "Comenzar" at bounding box center [105, 216] width 89 height 69
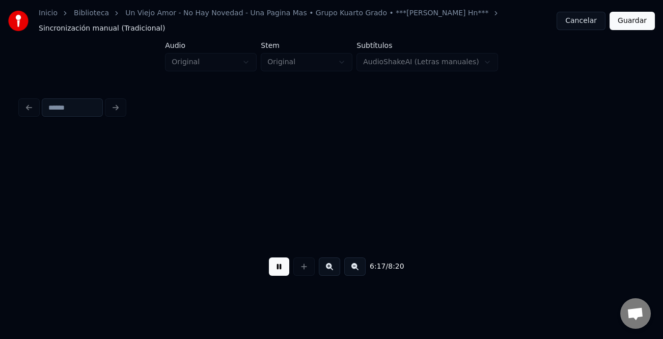
scroll to position [0, 38483]
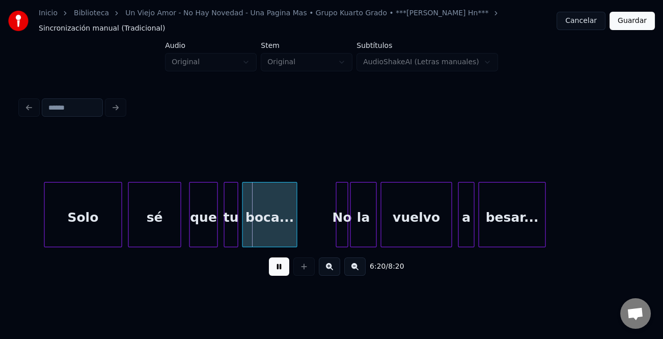
click at [45, 231] on div at bounding box center [46, 214] width 3 height 64
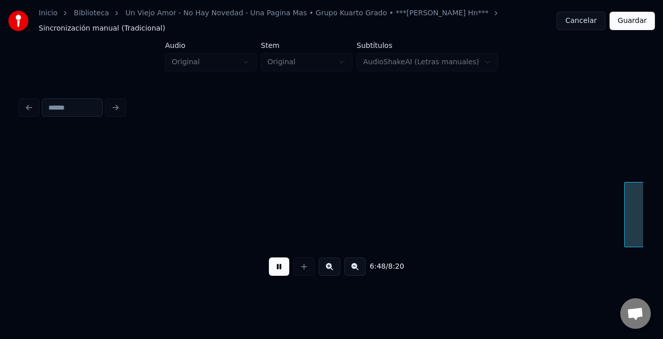
scroll to position [0, 41598]
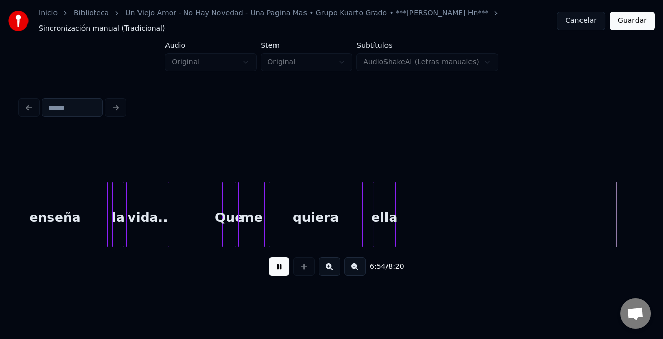
click at [392, 225] on div at bounding box center [393, 214] width 3 height 64
click at [369, 227] on div at bounding box center [370, 214] width 3 height 64
drag, startPoint x: 279, startPoint y: 275, endPoint x: 503, endPoint y: 268, distance: 223.7
click at [305, 275] on div "6:52 / 8:20" at bounding box center [332, 266] width 606 height 22
click at [282, 266] on button at bounding box center [279, 266] width 20 height 18
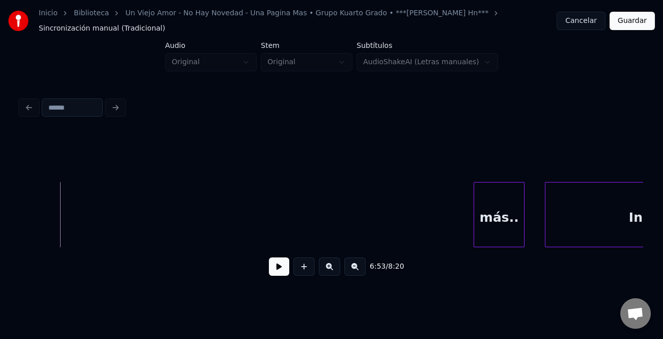
scroll to position [0, 41996]
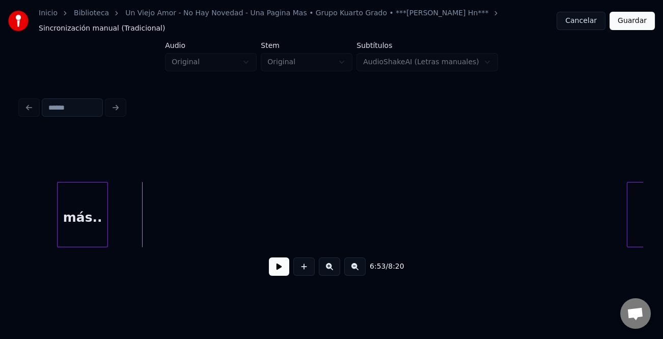
click at [68, 197] on div "más.." at bounding box center [83, 216] width 50 height 69
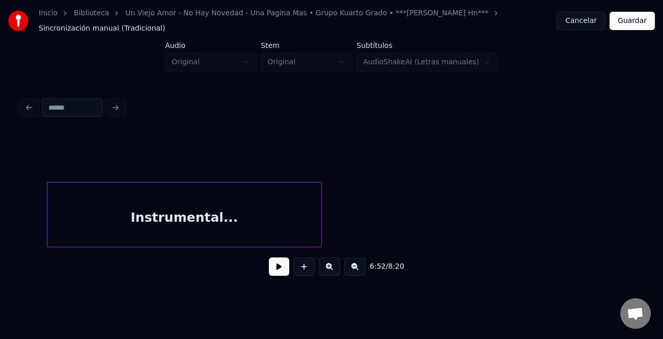
click at [311, 206] on div "Instrumental..." at bounding box center [184, 216] width 274 height 69
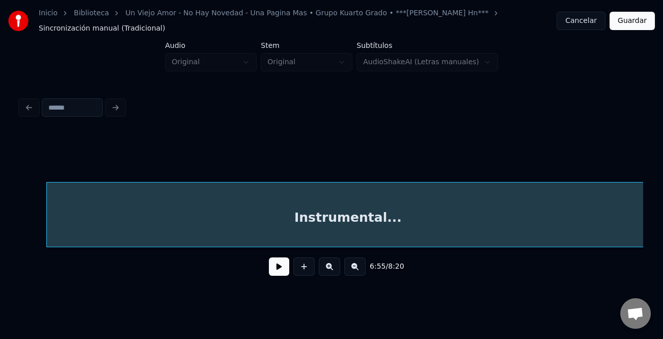
click at [663, 265] on html "Inicio Biblioteca Un Viejo Amor - No Hay Novedad - Una Pagina Mas • Grupo Kuart…" at bounding box center [331, 153] width 663 height 307
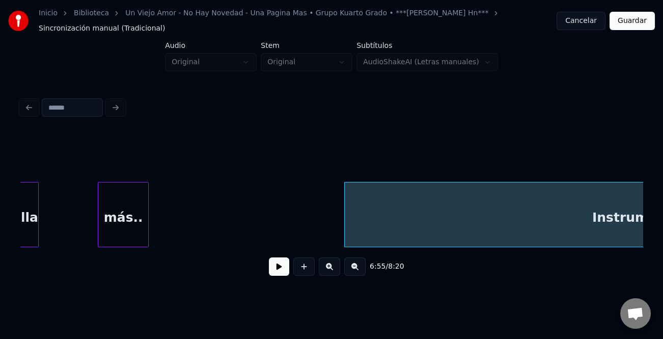
scroll to position [0, 41791]
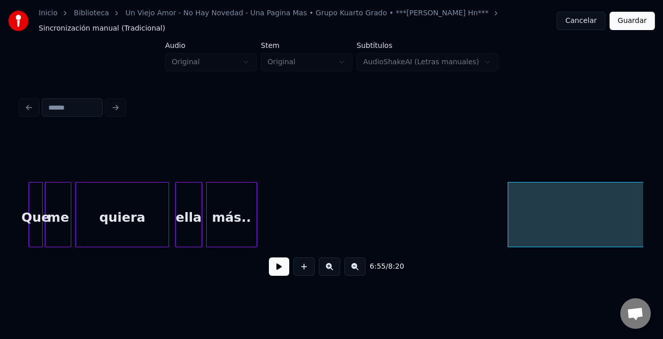
click at [244, 223] on div "más.." at bounding box center [232, 216] width 50 height 69
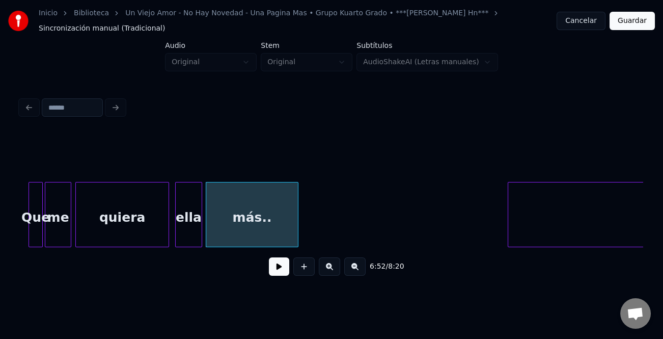
click at [298, 224] on div at bounding box center [296, 214] width 3 height 64
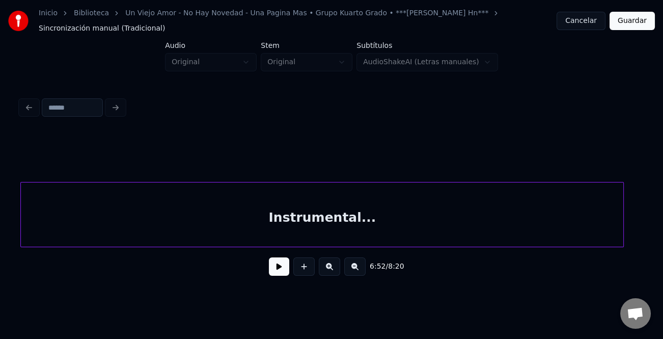
click at [475, 234] on div "Instrumental..." at bounding box center [322, 216] width 603 height 69
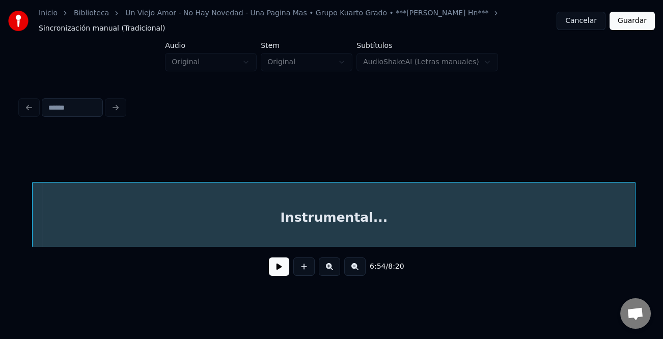
scroll to position [0, 42220]
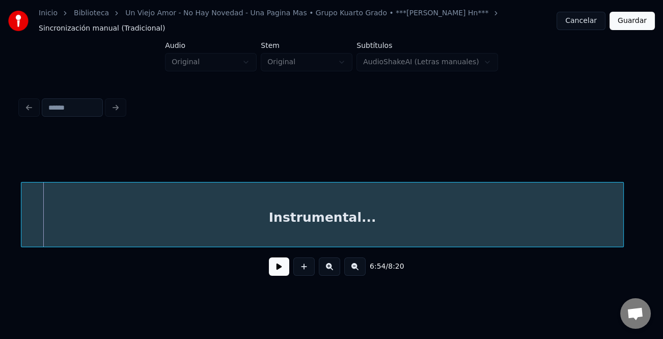
click at [526, 237] on div "Instrumental..." at bounding box center [322, 216] width 603 height 69
click at [360, 268] on button at bounding box center [354, 266] width 21 height 18
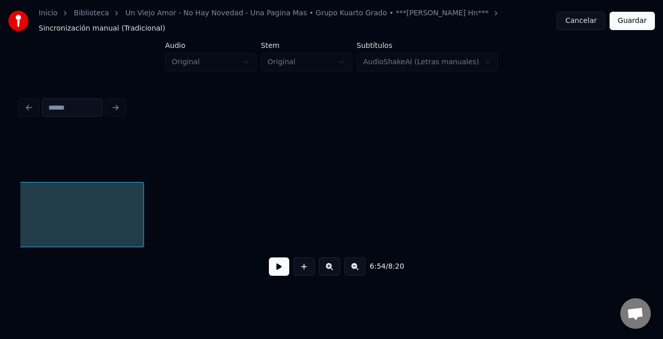
scroll to position [0, 32086]
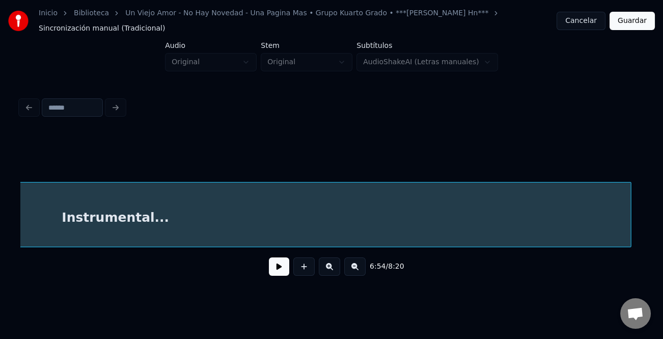
click at [629, 201] on div at bounding box center [629, 214] width 3 height 64
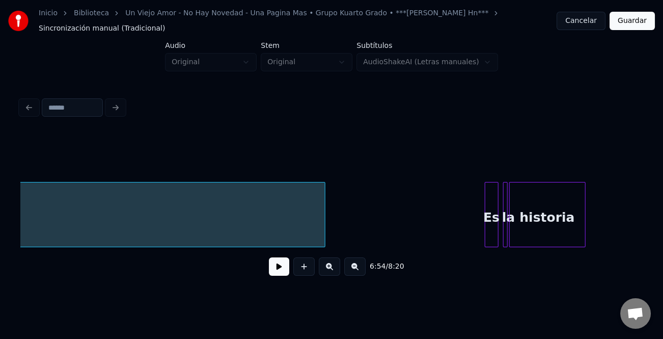
scroll to position [0, 32422]
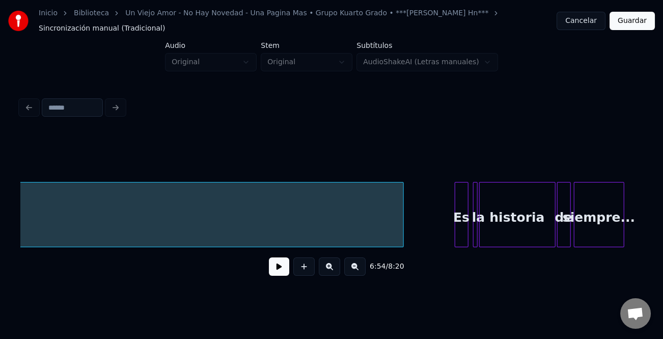
click at [402, 223] on div at bounding box center [401, 214] width 3 height 64
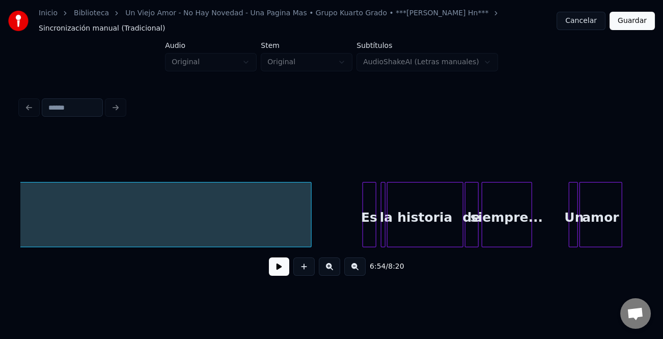
scroll to position [0, 32545]
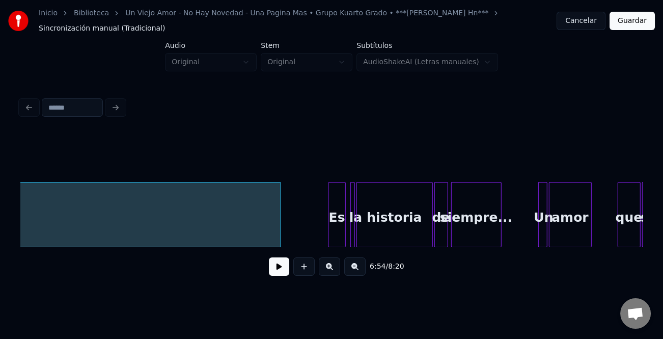
click at [329, 210] on div at bounding box center [330, 214] width 3 height 64
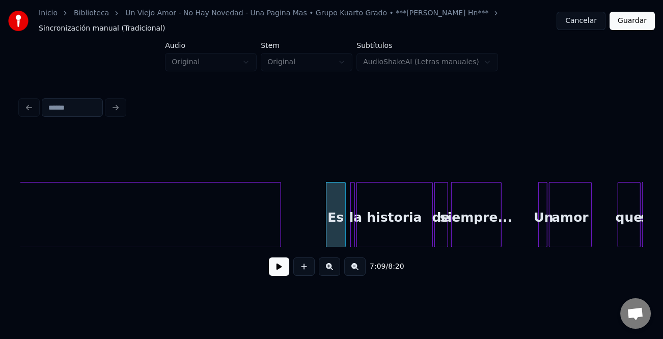
click at [286, 260] on div "7:09 / 8:20" at bounding box center [332, 266] width 606 height 22
click at [283, 264] on button at bounding box center [279, 266] width 20 height 18
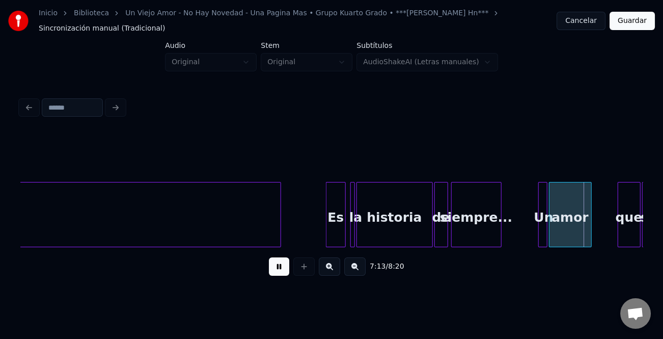
click at [334, 266] on button at bounding box center [329, 266] width 21 height 18
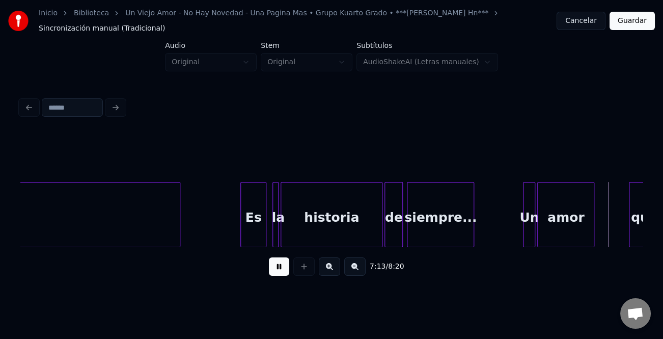
click at [334, 266] on button at bounding box center [329, 266] width 21 height 18
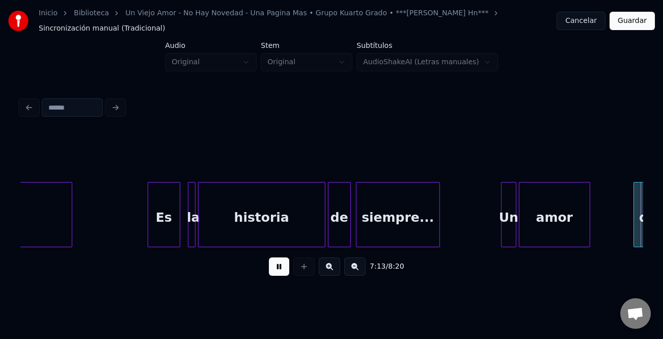
scroll to position [0, 55246]
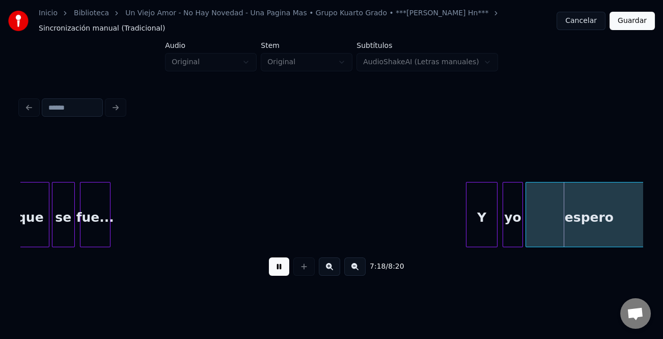
click at [467, 219] on div at bounding box center [468, 214] width 3 height 64
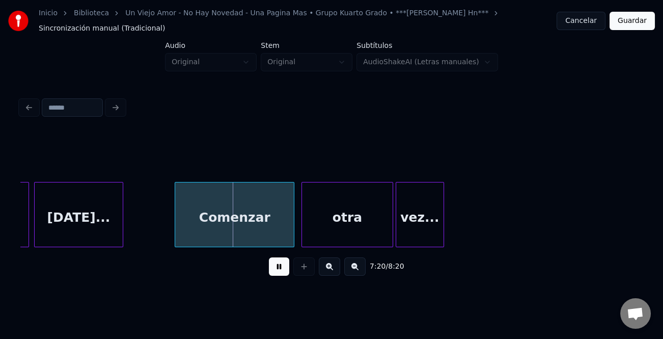
click at [287, 212] on div "Comenzar" at bounding box center [234, 216] width 119 height 69
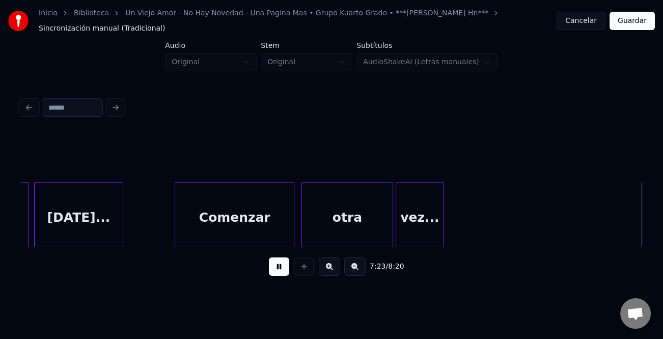
scroll to position [0, 56493]
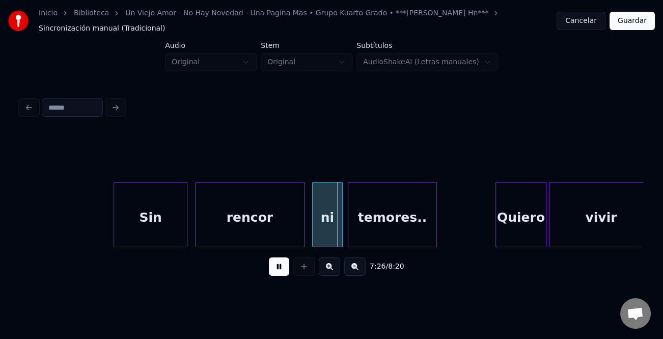
click at [114, 236] on div at bounding box center [115, 214] width 3 height 64
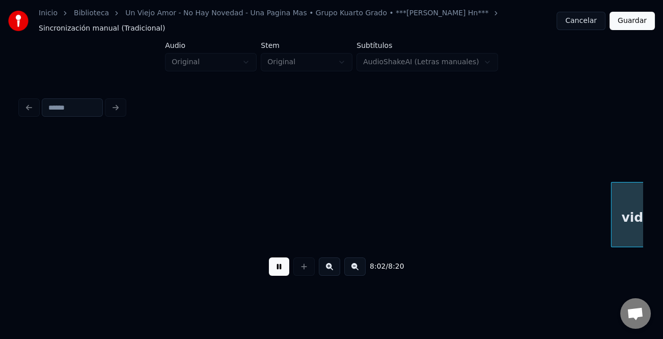
scroll to position [0, 61475]
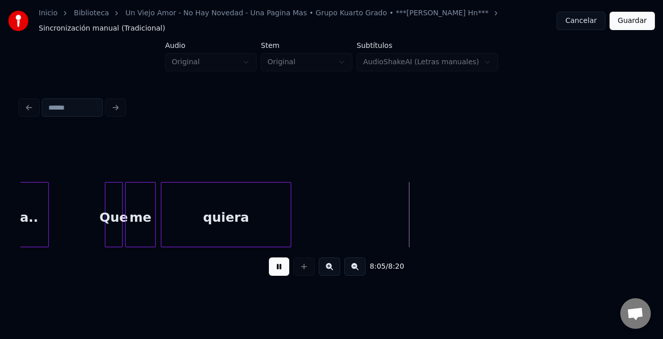
click at [288, 225] on div at bounding box center [289, 214] width 3 height 64
click at [350, 275] on button at bounding box center [354, 266] width 21 height 18
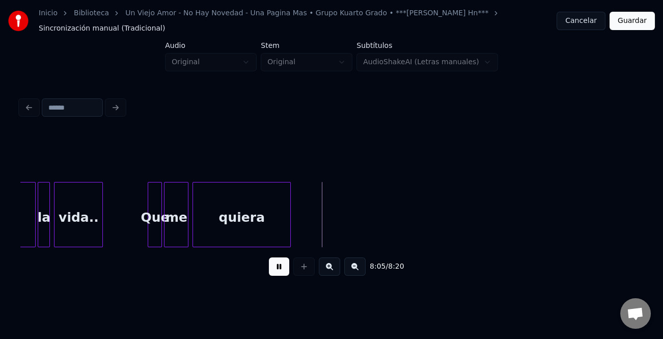
click at [350, 275] on button at bounding box center [354, 266] width 21 height 18
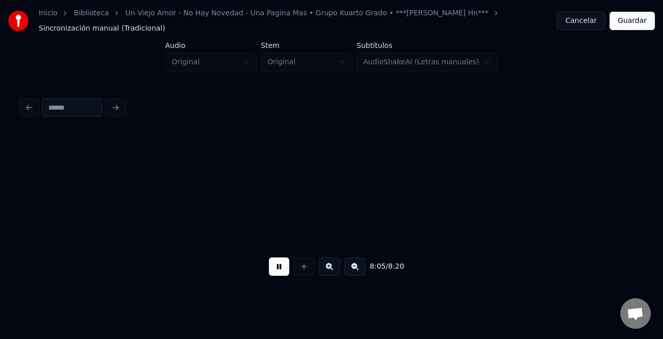
scroll to position [0, 36759]
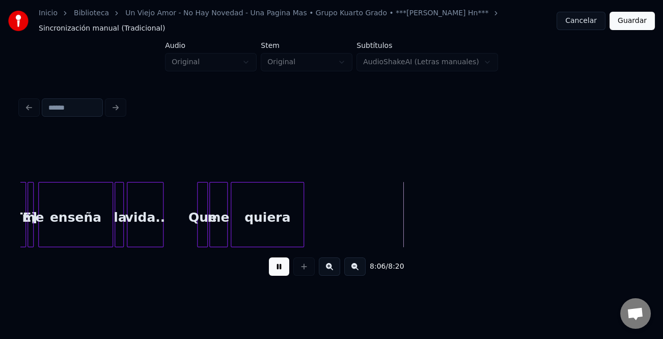
drag, startPoint x: 282, startPoint y: 266, endPoint x: 595, endPoint y: 261, distance: 313.3
click at [297, 265] on div "8:06 / 8:20" at bounding box center [332, 266] width 606 height 22
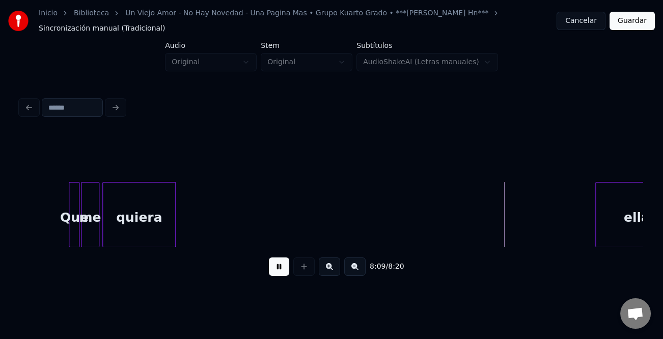
scroll to position [0, 36922]
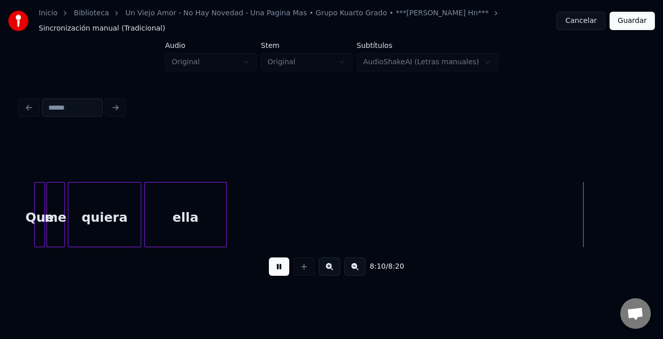
click at [195, 203] on div "ella" at bounding box center [185, 216] width 81 height 69
click at [160, 210] on div at bounding box center [160, 214] width 3 height 64
click at [278, 266] on button at bounding box center [279, 266] width 20 height 18
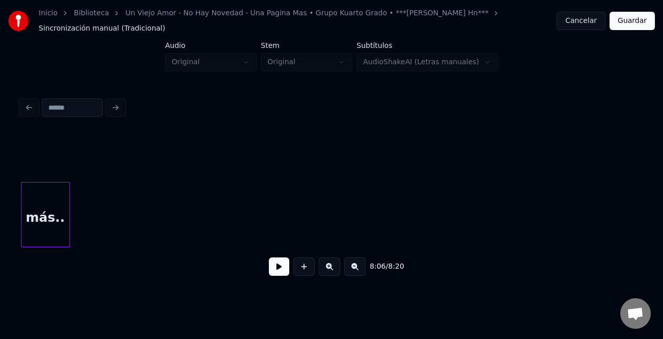
scroll to position [0, 37359]
click at [27, 204] on div "más.." at bounding box center [46, 216] width 48 height 69
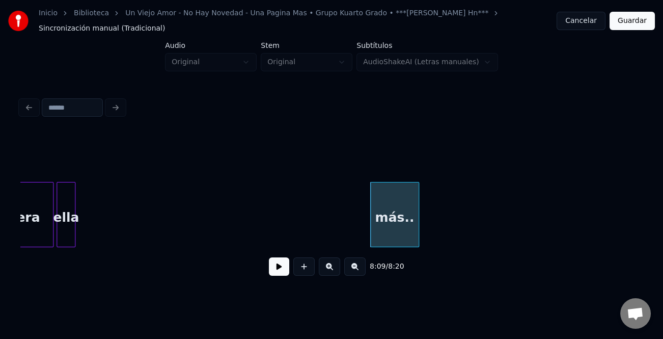
scroll to position [0, 36888]
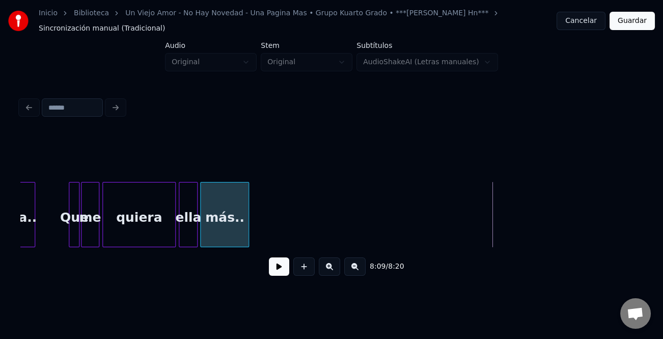
click at [226, 195] on div "más.." at bounding box center [225, 216] width 48 height 69
click at [237, 214] on div at bounding box center [236, 214] width 3 height 64
click at [628, 18] on button "Guardar" at bounding box center [632, 21] width 45 height 18
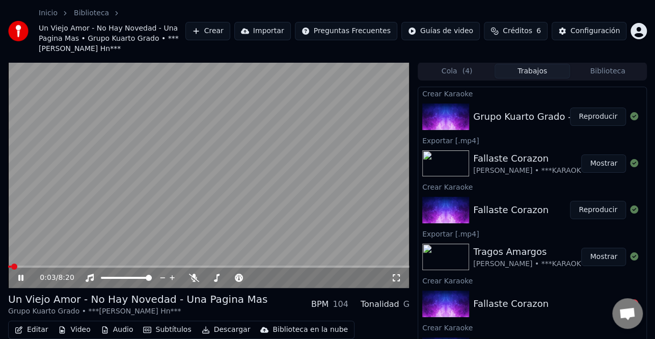
click at [224, 322] on button "Descargar" at bounding box center [226, 329] width 57 height 14
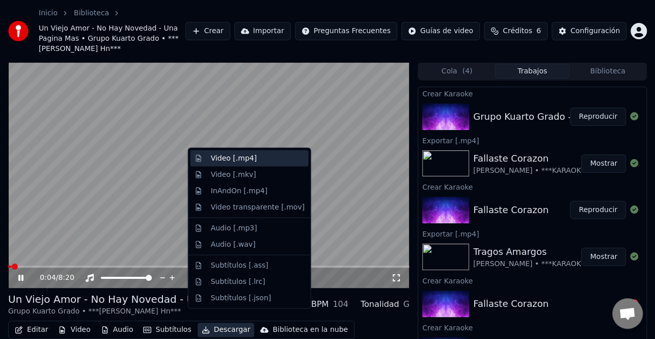
click at [247, 161] on div "Video [.mp4]" at bounding box center [234, 158] width 46 height 10
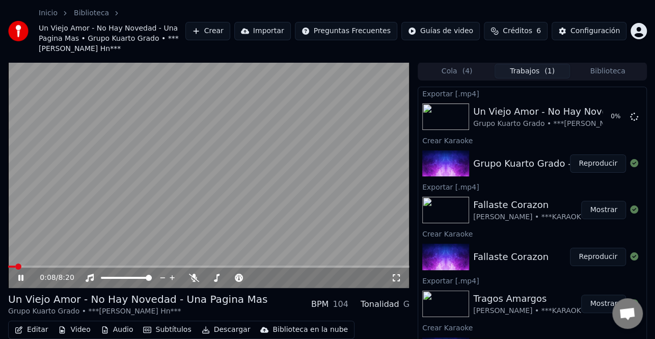
click at [19, 275] on icon at bounding box center [20, 278] width 5 height 6
click at [230, 31] on button "Crear" at bounding box center [207, 31] width 45 height 18
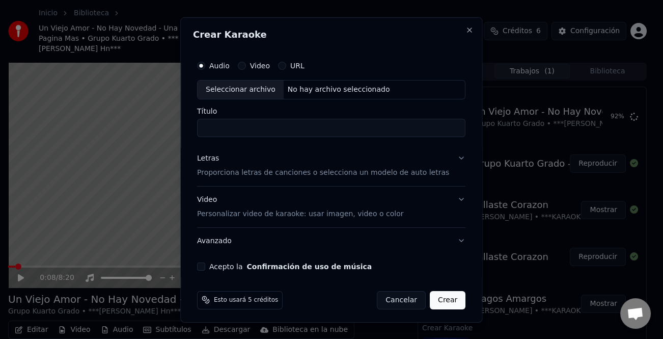
click at [228, 84] on div "Seleccionar archivo" at bounding box center [241, 89] width 86 height 18
type input "**********"
click at [214, 163] on div "Letras Proporciona letras de canciones o selecciona un modelo de auto letras" at bounding box center [323, 165] width 252 height 24
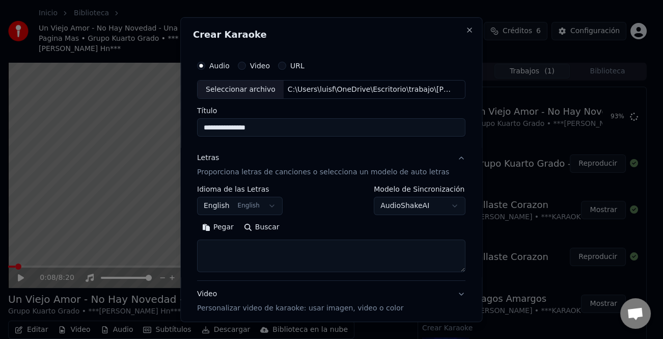
drag, startPoint x: 228, startPoint y: 227, endPoint x: 325, endPoint y: 251, distance: 100.3
click at [230, 227] on button "Pegar" at bounding box center [218, 227] width 42 height 16
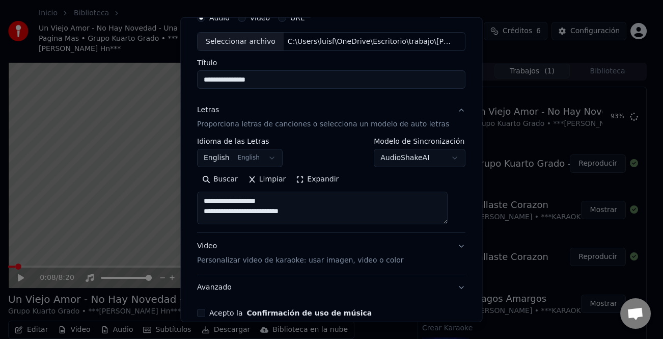
scroll to position [98, 0]
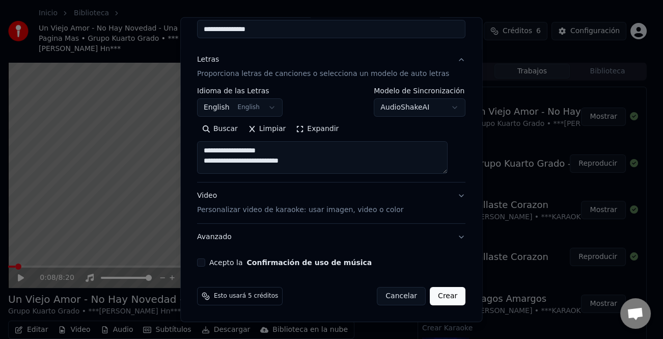
drag, startPoint x: 212, startPoint y: 197, endPoint x: 257, endPoint y: 214, distance: 47.6
click at [212, 197] on div "Video Personalizar video de karaoke: usar imagen, video o color" at bounding box center [300, 202] width 206 height 24
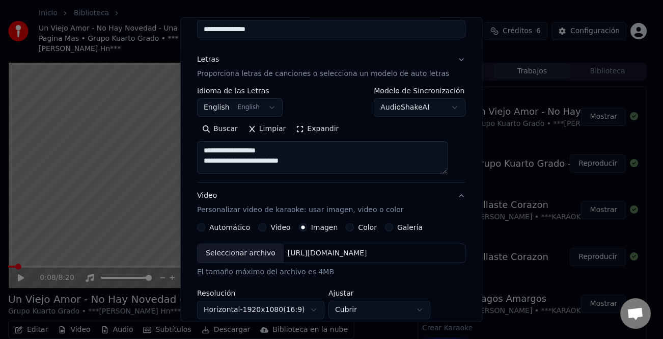
type textarea "**********"
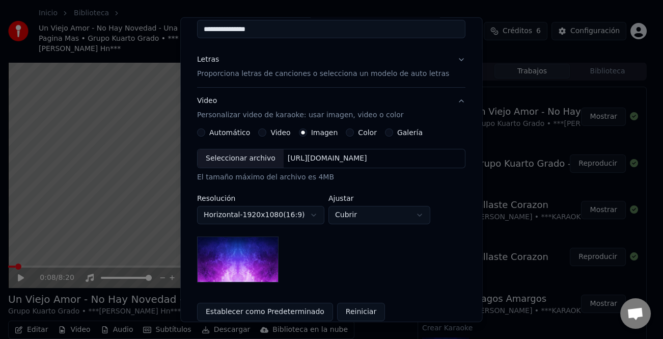
click at [260, 154] on div "Seleccionar archivo" at bounding box center [241, 158] width 86 height 18
click at [269, 131] on div "Video" at bounding box center [275, 132] width 32 height 8
click at [266, 133] on button "Video" at bounding box center [263, 132] width 8 height 8
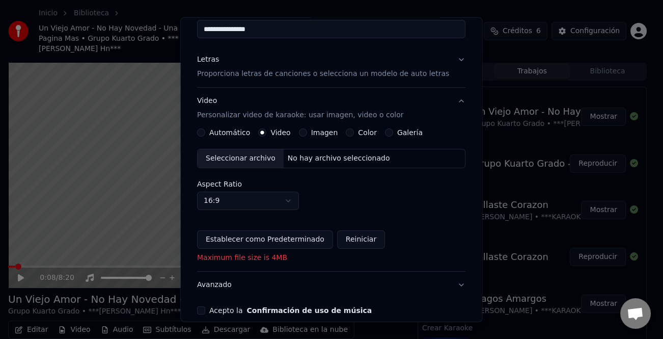
click at [255, 156] on div "Seleccionar archivo" at bounding box center [241, 158] width 86 height 18
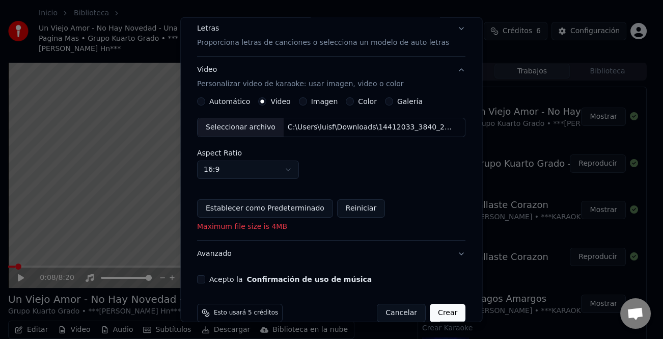
scroll to position [146, 0]
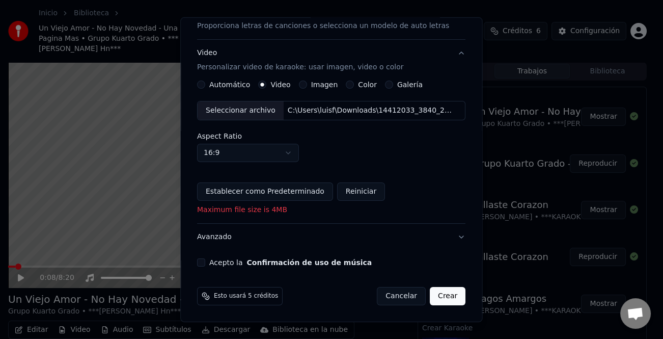
click at [205, 262] on button "Acepto la Confirmación de uso de música" at bounding box center [201, 262] width 8 height 8
click at [443, 296] on button "Crear" at bounding box center [448, 296] width 36 height 18
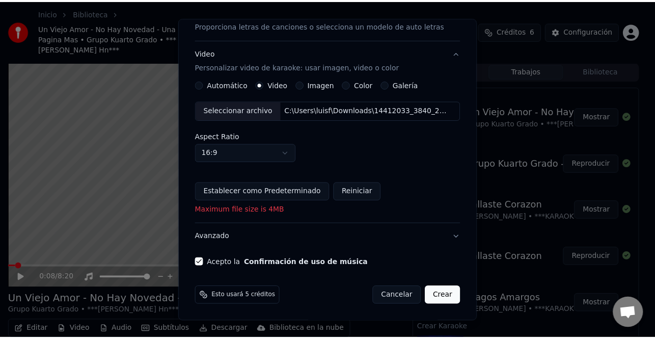
scroll to position [132, 0]
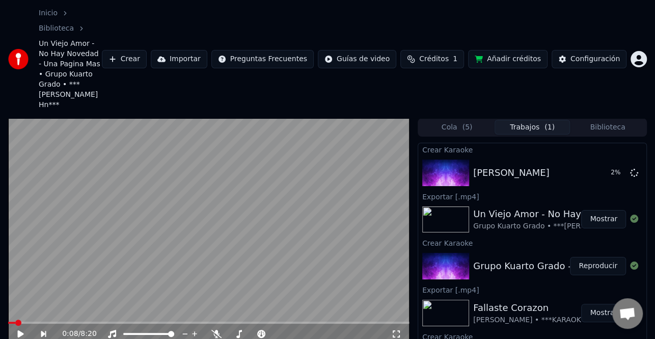
click at [586, 210] on button "Mostrar" at bounding box center [603, 219] width 45 height 18
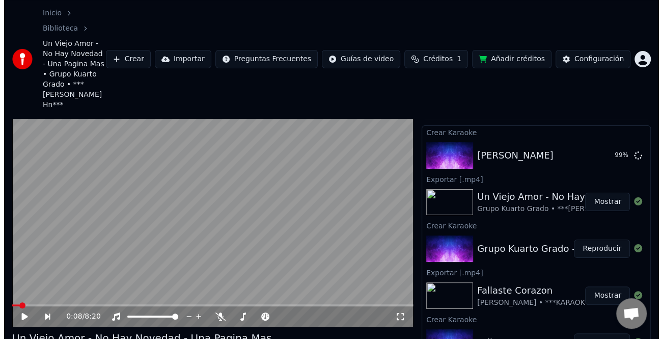
scroll to position [0, 0]
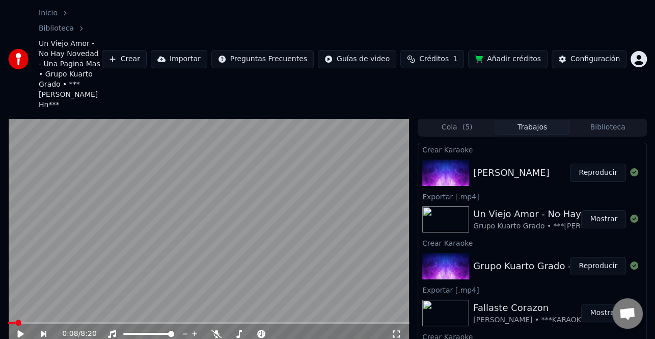
click at [593, 163] on button "Reproducir" at bounding box center [598, 172] width 56 height 18
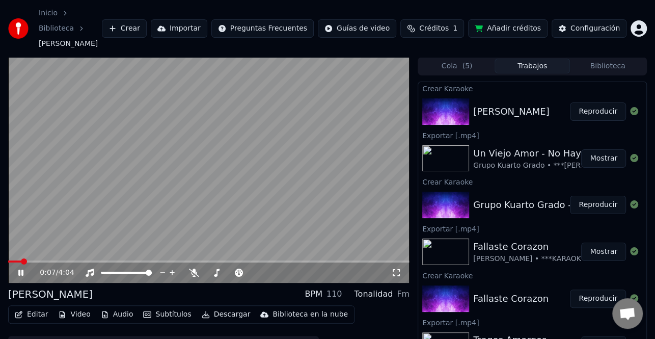
click at [21, 268] on icon at bounding box center [27, 272] width 23 height 8
click at [31, 307] on button "Editar" at bounding box center [31, 314] width 41 height 14
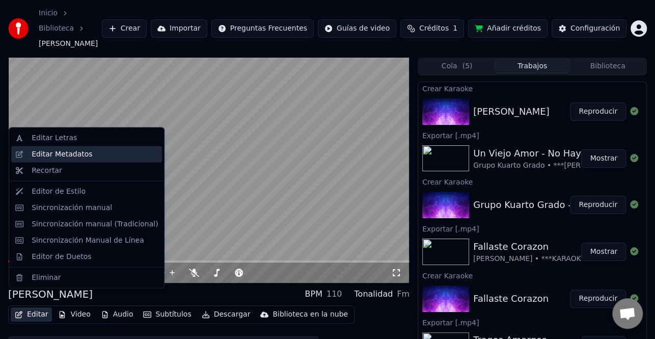
click at [60, 150] on div "Editar Metadatos" at bounding box center [62, 154] width 61 height 10
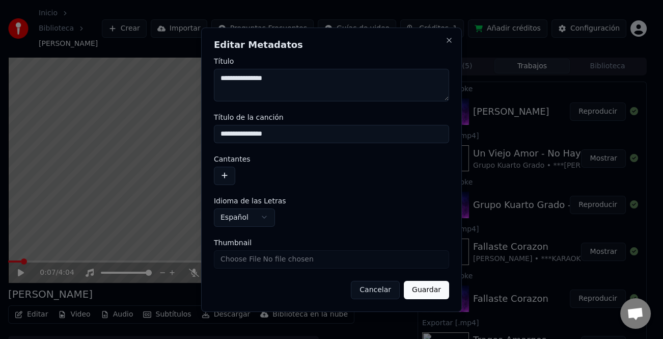
click at [224, 167] on button "button" at bounding box center [224, 175] width 21 height 18
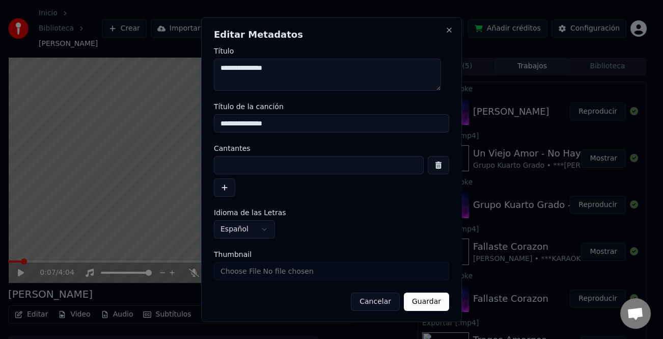
click at [228, 164] on input at bounding box center [319, 165] width 210 height 18
click at [235, 167] on input at bounding box center [319, 165] width 210 height 18
paste input "**********"
type input "**********"
click at [232, 187] on button "button" at bounding box center [224, 187] width 21 height 18
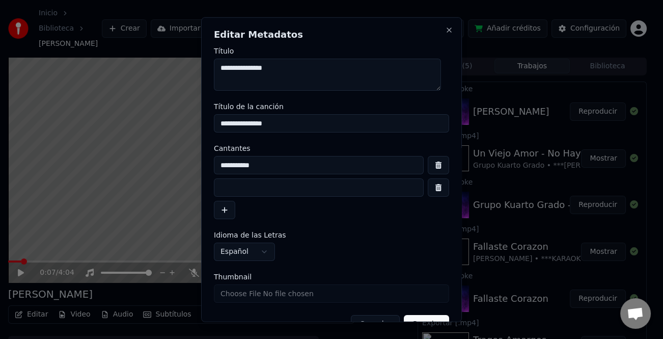
click at [236, 192] on input at bounding box center [319, 187] width 210 height 18
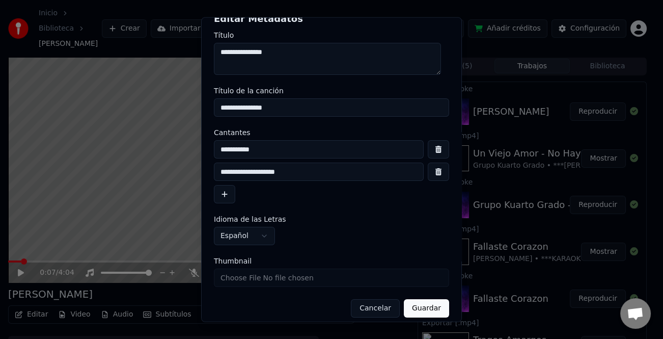
scroll to position [24, 0]
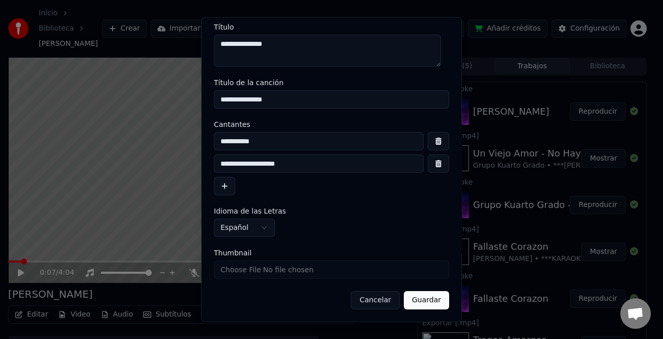
type input "**********"
click at [419, 305] on button "Guardar" at bounding box center [426, 300] width 45 height 18
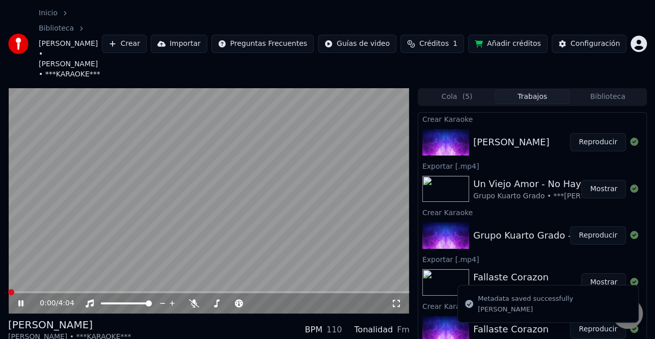
click at [21, 298] on div "0:00 / 4:04" at bounding box center [208, 303] width 393 height 10
click at [14, 298] on div "0:00 / 4:04" at bounding box center [208, 303] width 393 height 10
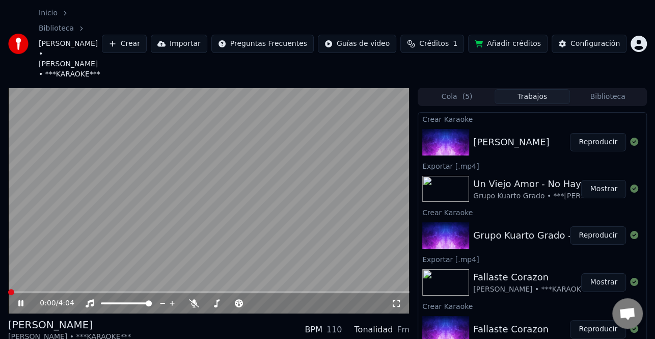
click at [19, 300] on icon at bounding box center [20, 303] width 5 height 6
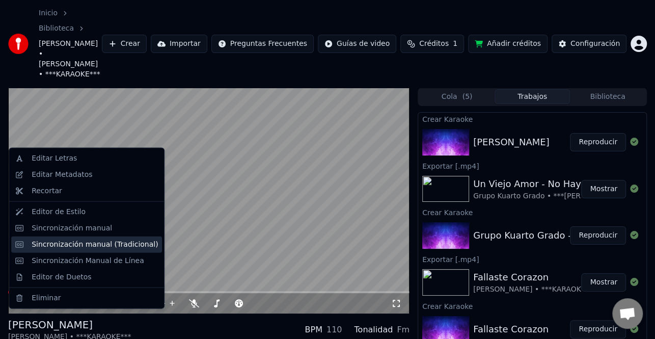
click at [103, 248] on div "Sincronización manual (Tradicional)" at bounding box center [95, 244] width 126 height 10
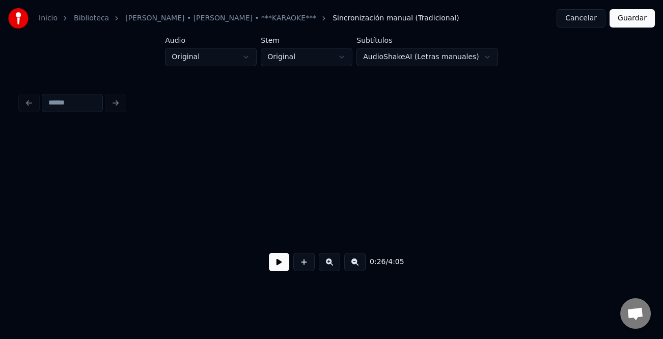
scroll to position [0, 1998]
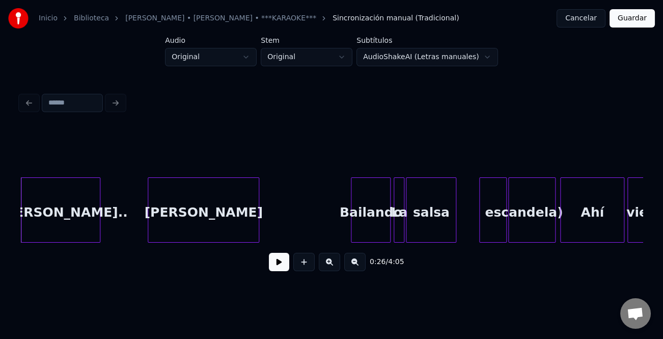
click at [280, 269] on button at bounding box center [279, 262] width 20 height 18
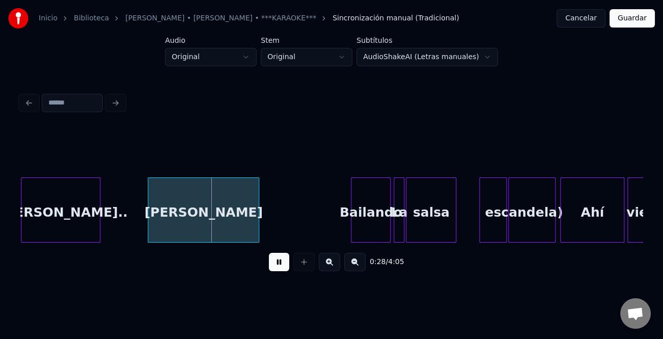
click at [9, 215] on div "Inicio Biblioteca [PERSON_NAME] • [PERSON_NAME] • ***KARAOKE*** Sincronización …" at bounding box center [331, 143] width 663 height 286
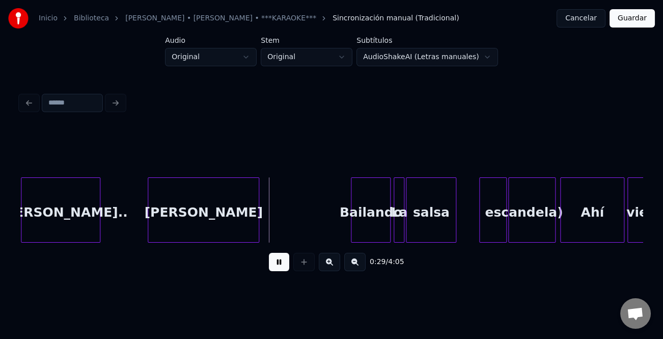
click at [17, 214] on div "0:29 / 4:05" at bounding box center [331, 185] width 631 height 202
click at [25, 211] on div "([PERSON_NAME].." at bounding box center [60, 212] width 78 height 69
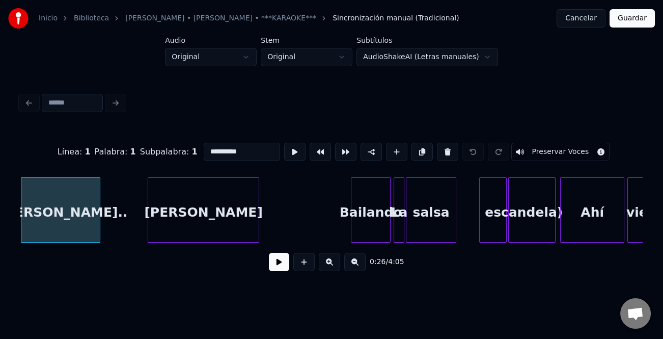
scroll to position [0, 1832]
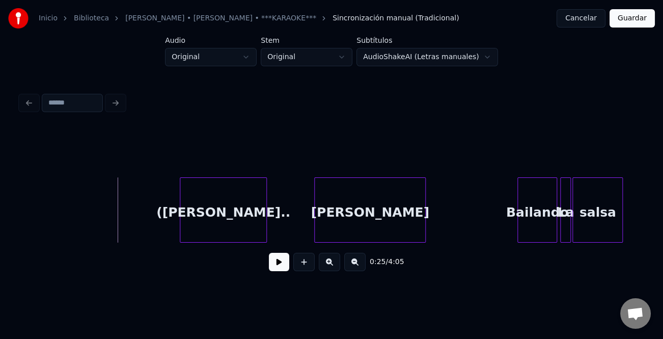
click at [180, 218] on div at bounding box center [181, 210] width 3 height 64
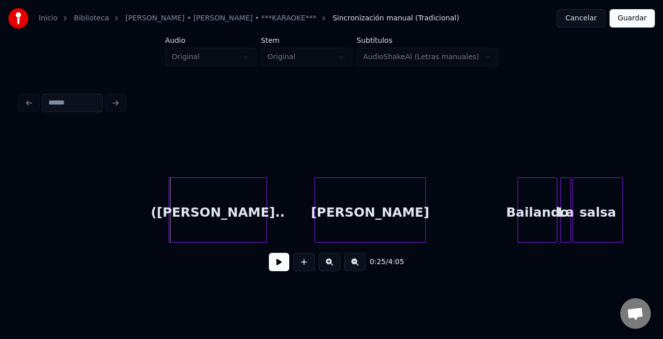
click at [170, 220] on div at bounding box center [170, 210] width 3 height 64
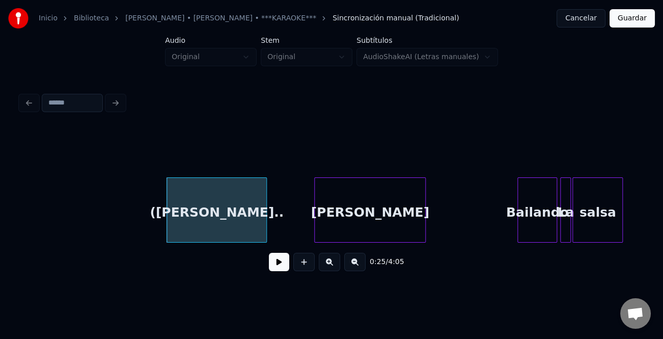
click at [275, 266] on button at bounding box center [279, 262] width 20 height 18
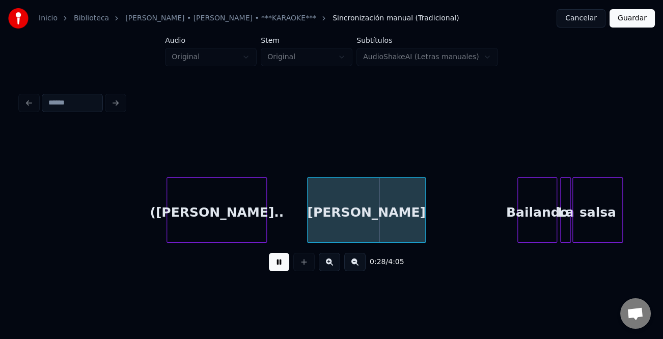
click at [309, 220] on div at bounding box center [309, 210] width 3 height 64
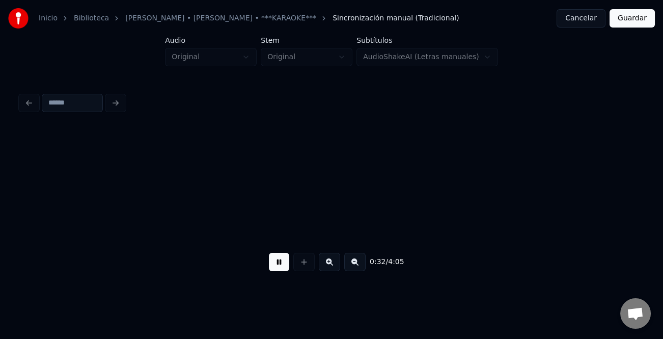
scroll to position [0, 2455]
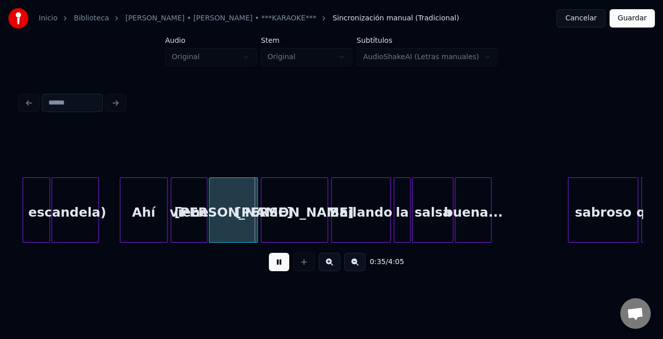
click at [120, 215] on div at bounding box center [121, 210] width 3 height 64
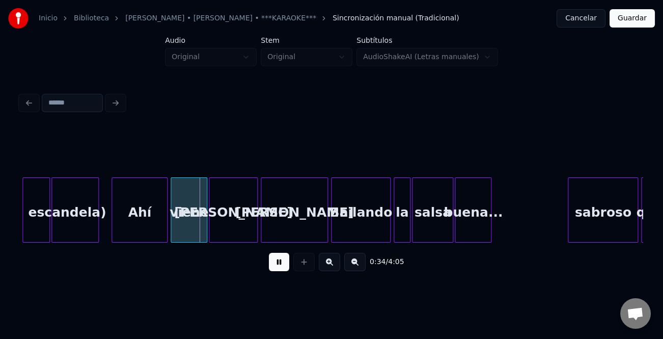
click at [112, 215] on div at bounding box center [113, 210] width 3 height 64
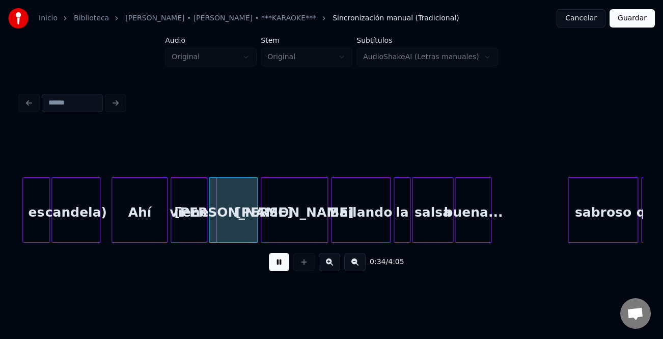
click at [100, 224] on div at bounding box center [98, 210] width 3 height 64
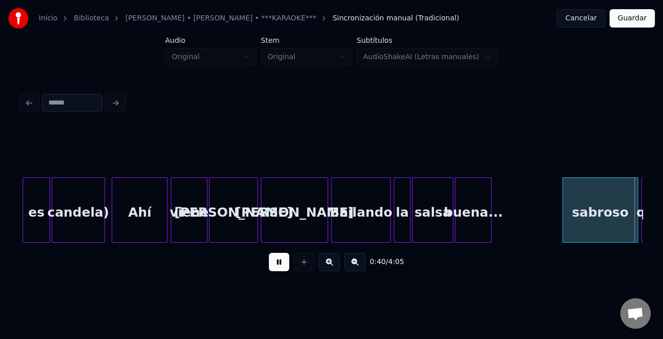
scroll to position [0, 2995]
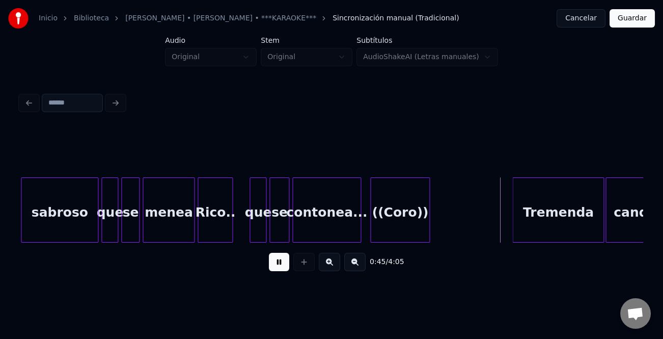
click at [358, 221] on div at bounding box center [359, 210] width 3 height 64
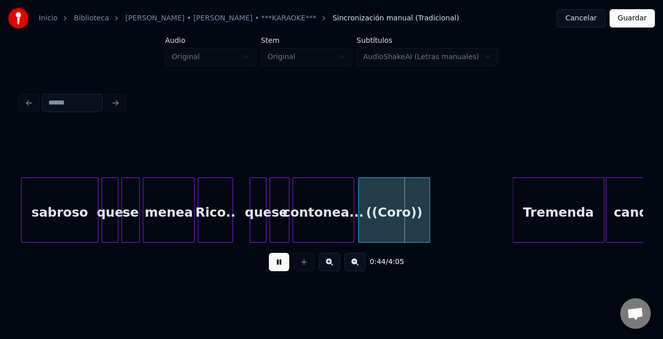
click at [359, 228] on div at bounding box center [360, 210] width 3 height 64
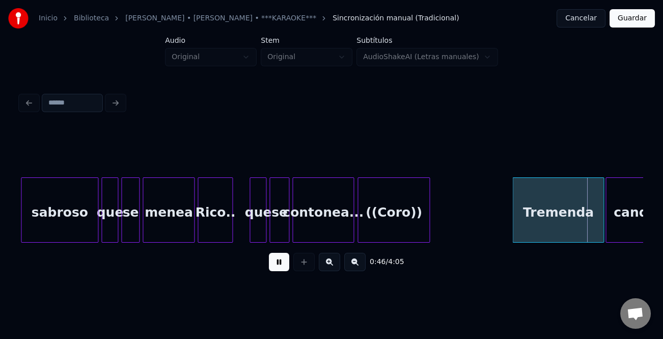
click at [513, 214] on div at bounding box center [514, 210] width 3 height 64
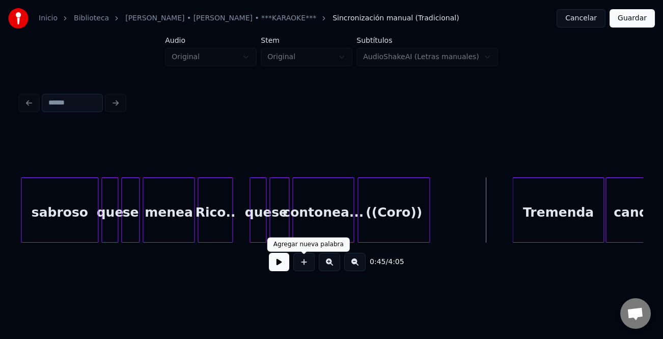
click at [272, 265] on button at bounding box center [279, 262] width 20 height 18
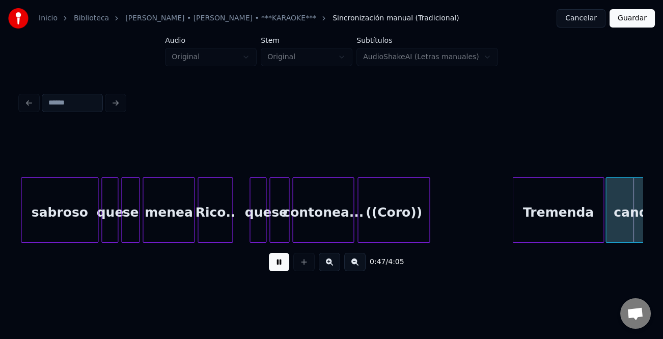
scroll to position [0, 3618]
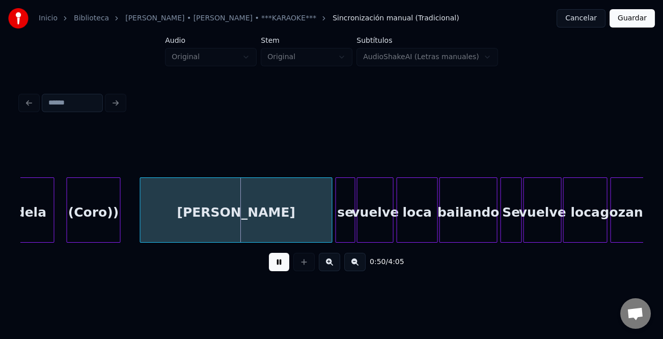
click at [119, 223] on div at bounding box center [118, 210] width 3 height 64
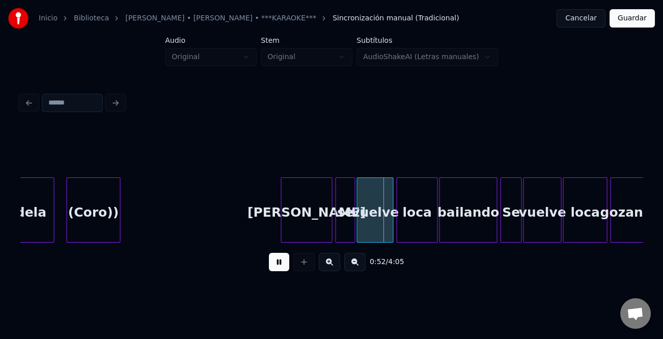
click at [282, 218] on div at bounding box center [283, 210] width 3 height 64
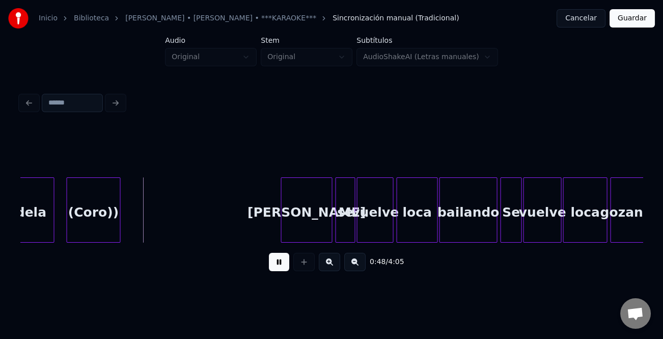
click at [106, 230] on div "(Coro))" at bounding box center [93, 212] width 53 height 69
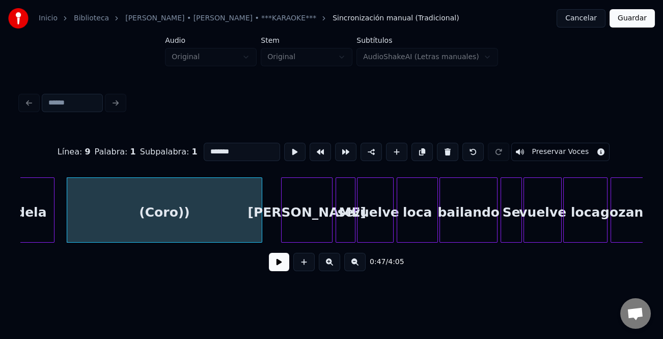
click at [262, 225] on div at bounding box center [260, 210] width 3 height 64
click at [276, 260] on button at bounding box center [279, 262] width 20 height 18
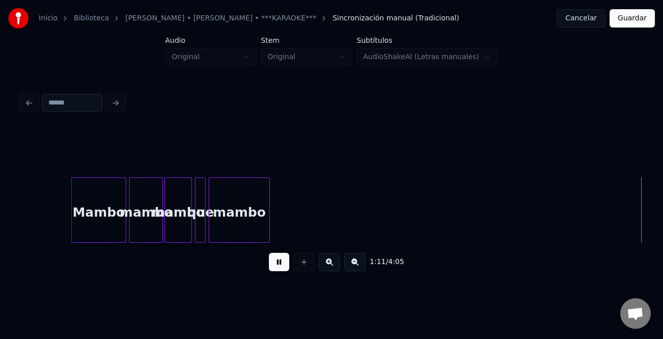
scroll to position [0, 5488]
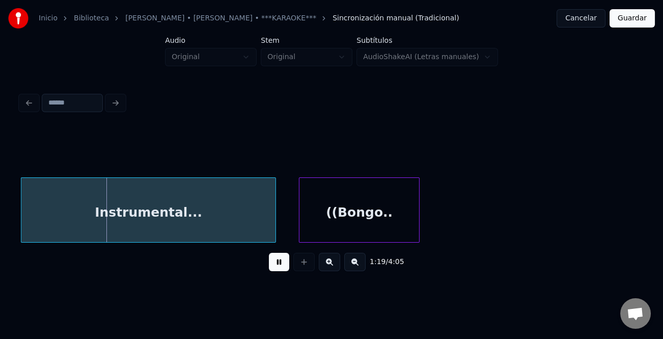
click at [332, 265] on button at bounding box center [329, 262] width 21 height 18
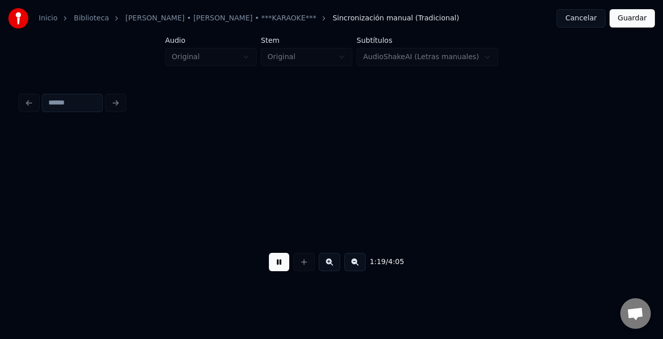
click at [332, 265] on button at bounding box center [329, 262] width 21 height 18
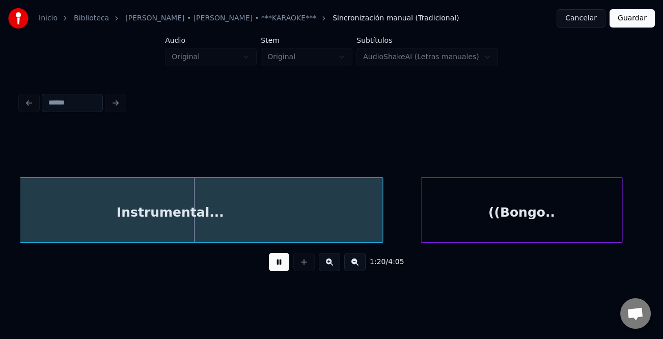
click at [333, 265] on button at bounding box center [329, 262] width 21 height 18
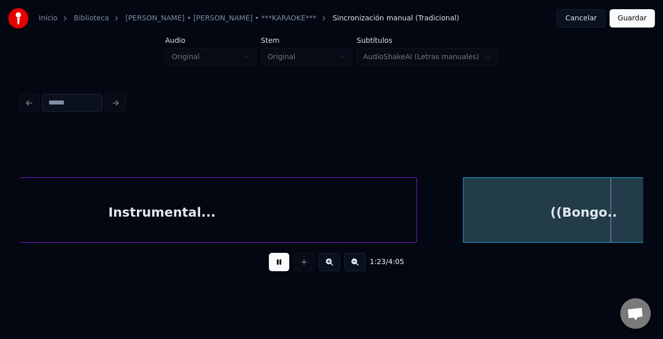
click at [271, 262] on button at bounding box center [279, 262] width 20 height 18
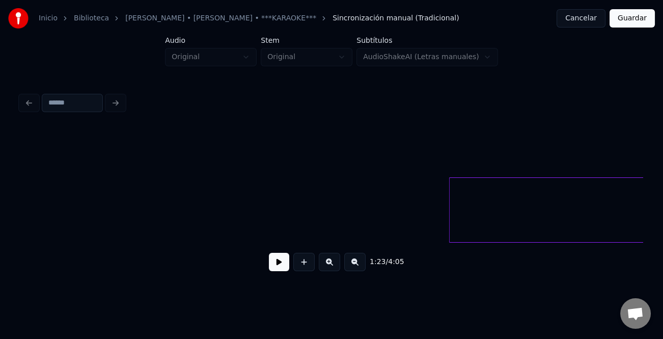
click at [354, 263] on button at bounding box center [354, 262] width 21 height 18
click at [329, 264] on button at bounding box center [329, 262] width 21 height 18
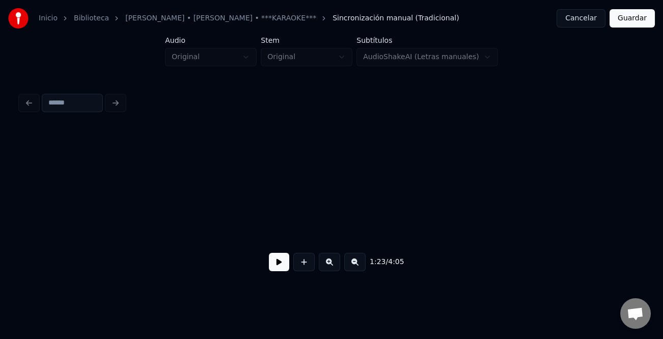
click at [358, 269] on button at bounding box center [354, 262] width 21 height 18
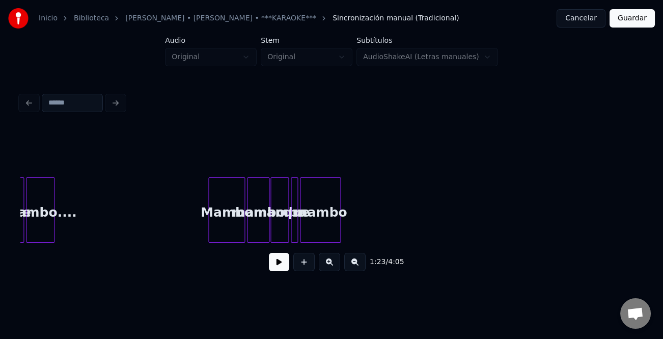
click at [358, 268] on button at bounding box center [354, 262] width 21 height 18
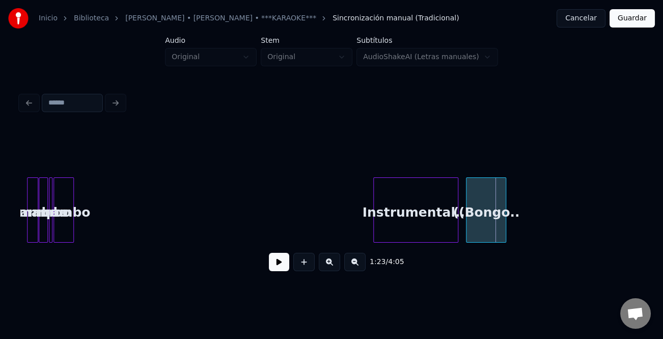
scroll to position [0, 1661]
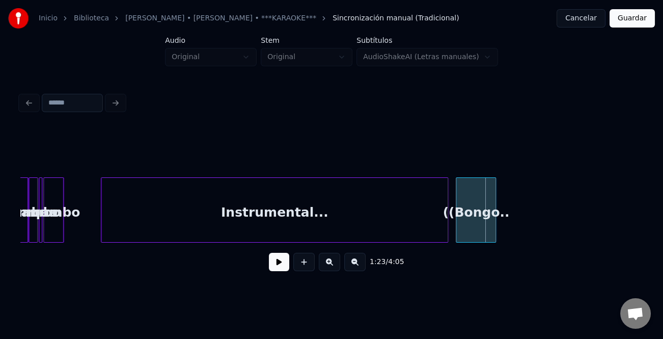
click at [102, 207] on div at bounding box center [102, 210] width 3 height 64
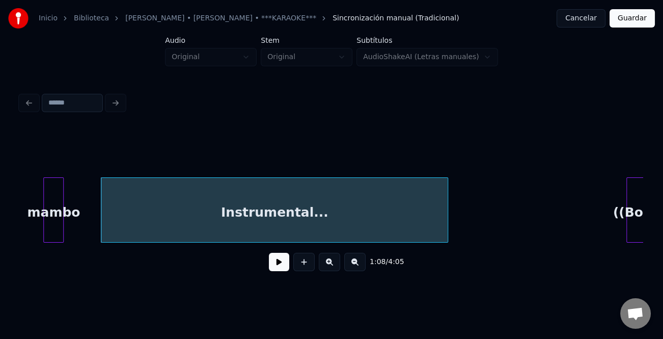
scroll to position [0, 1692]
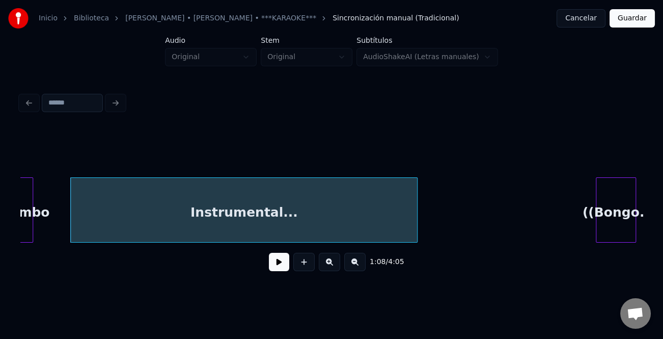
click at [652, 223] on div "Inicio Biblioteca [PERSON_NAME] • [PERSON_NAME] • ***KARAOKE*** Sincronización …" at bounding box center [331, 143] width 663 height 286
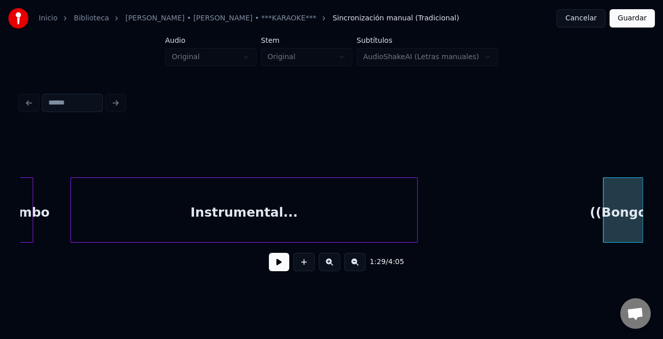
click at [353, 267] on button at bounding box center [354, 262] width 21 height 18
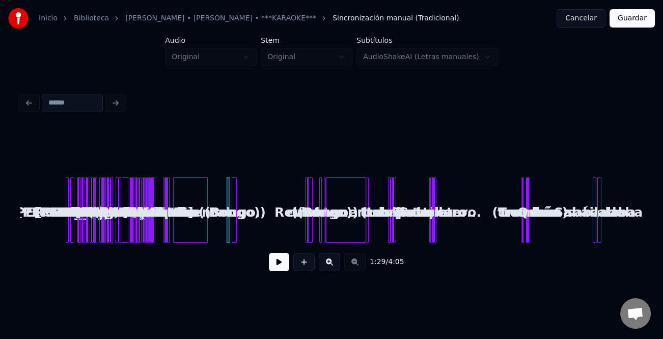
scroll to position [0, 0]
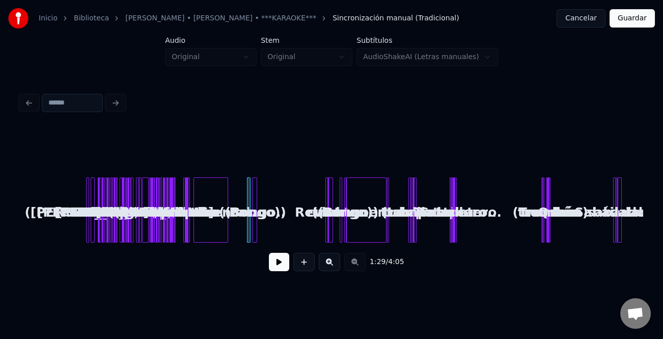
click at [326, 262] on button at bounding box center [329, 262] width 21 height 18
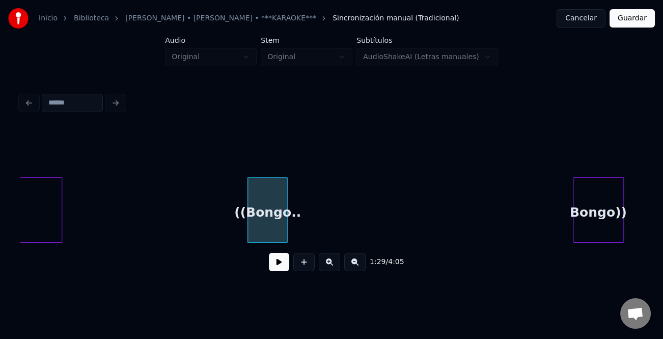
click at [611, 217] on div "Bongo))" at bounding box center [598, 212] width 50 height 69
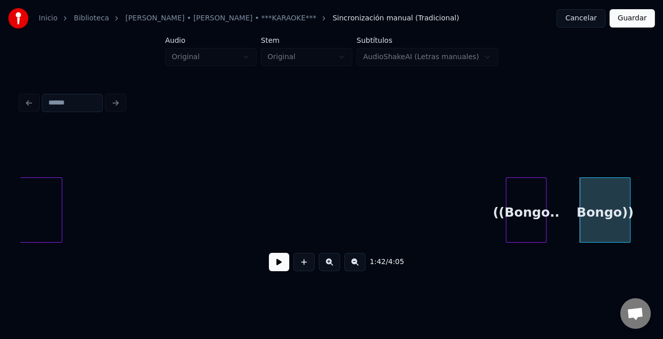
click at [534, 239] on div "Instrumental... ((Bongo.. Bongo))" at bounding box center [331, 209] width 622 height 65
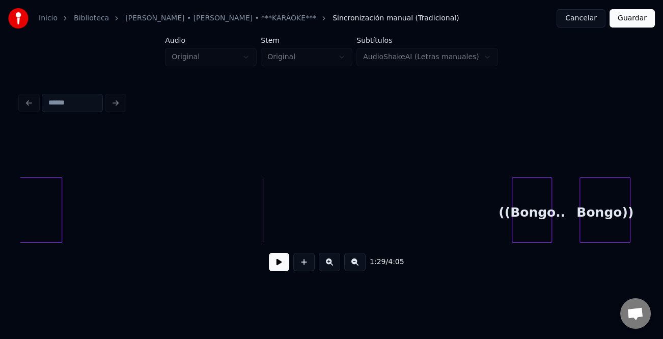
click at [272, 266] on button at bounding box center [279, 262] width 20 height 18
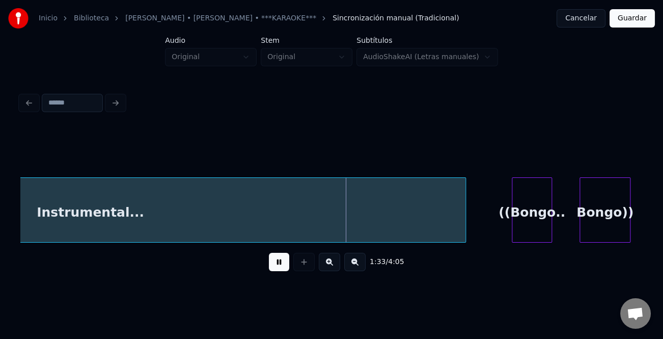
click at [475, 239] on div "Instrumental... ((Bongo.. Bongo))" at bounding box center [331, 209] width 622 height 65
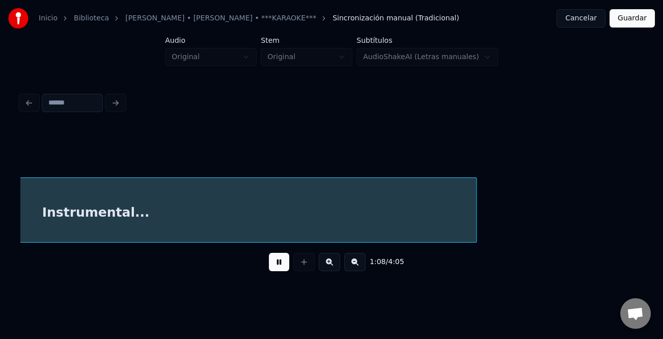
scroll to position [0, 1742]
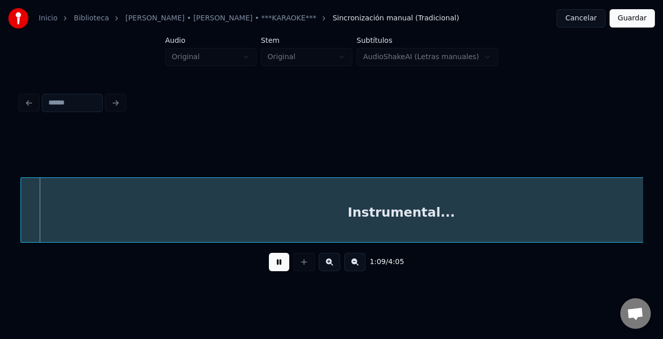
click at [275, 261] on button at bounding box center [279, 262] width 20 height 18
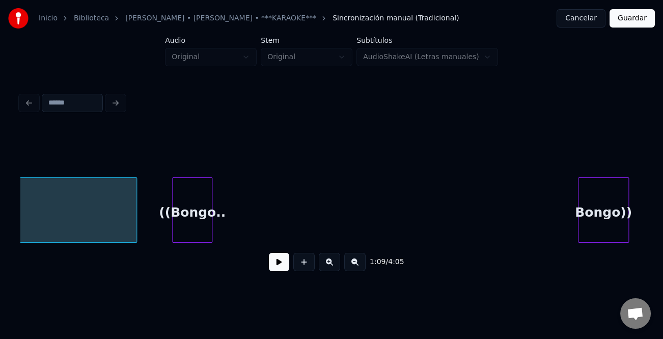
scroll to position [0, 2425]
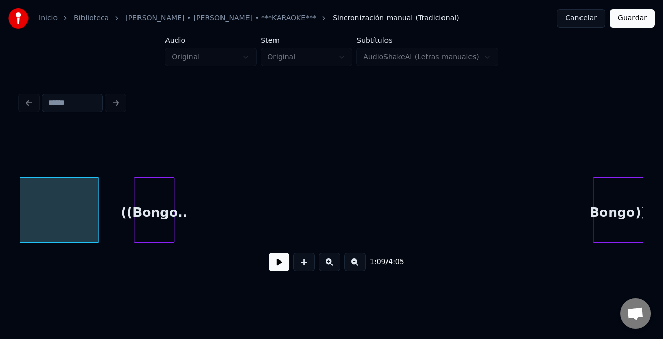
click at [655, 210] on div "Inicio Biblioteca [PERSON_NAME] • [PERSON_NAME] • ***KARAOKE*** Sincronización …" at bounding box center [331, 143] width 663 height 286
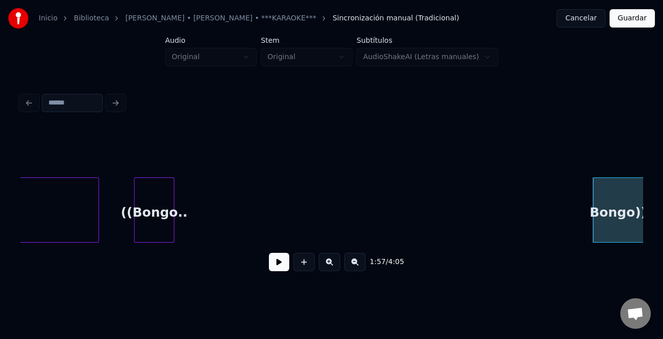
drag, startPoint x: 127, startPoint y: 196, endPoint x: 171, endPoint y: 198, distance: 44.3
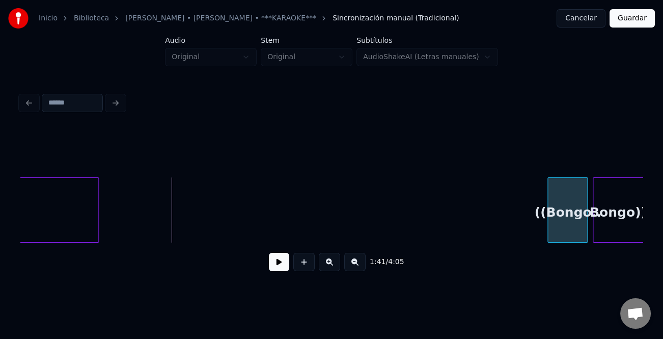
click at [572, 229] on div "((Bongo.." at bounding box center [567, 212] width 39 height 69
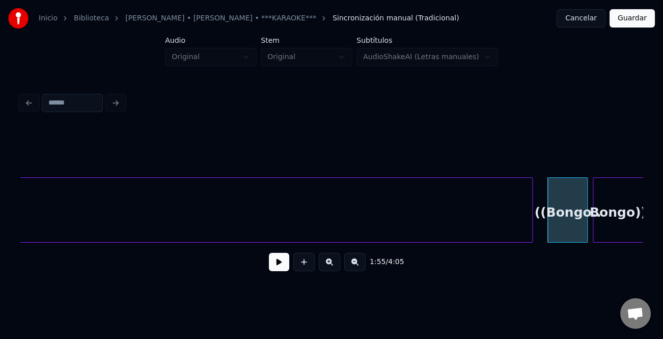
click at [529, 231] on div at bounding box center [530, 210] width 3 height 64
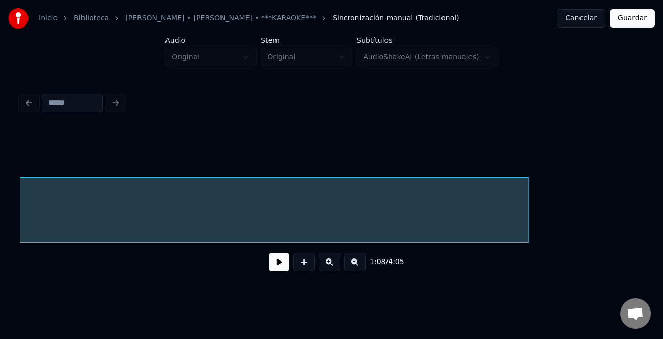
scroll to position [0, 1742]
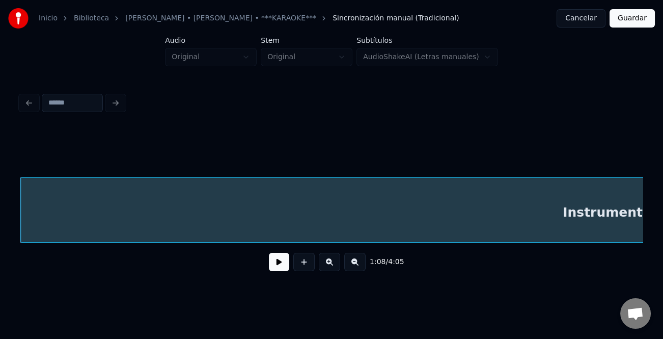
click at [281, 262] on button at bounding box center [279, 262] width 20 height 18
drag, startPoint x: 281, startPoint y: 264, endPoint x: 260, endPoint y: 253, distance: 23.3
click at [280, 264] on button at bounding box center [279, 262] width 20 height 18
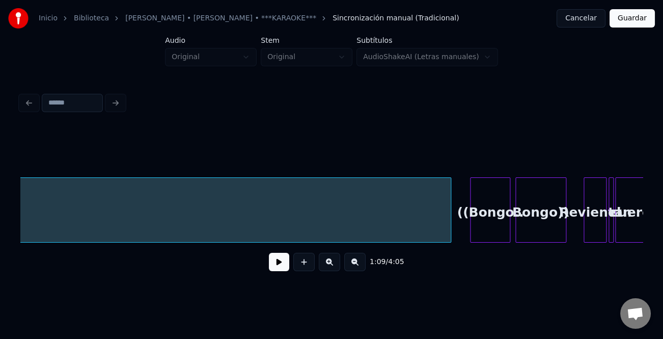
scroll to position [0, 2592]
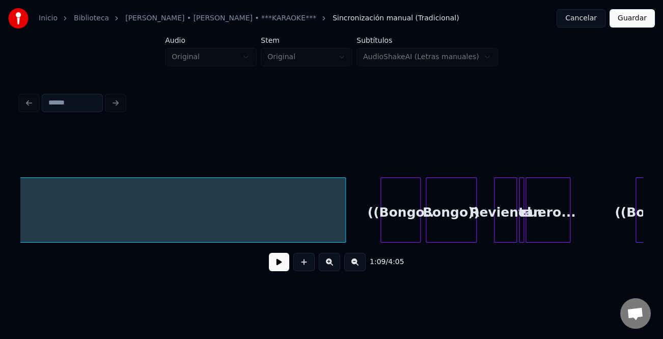
click at [342, 223] on div at bounding box center [343, 210] width 3 height 64
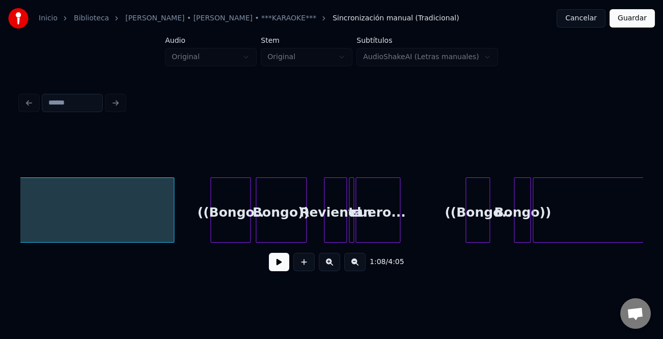
scroll to position [0, 2748]
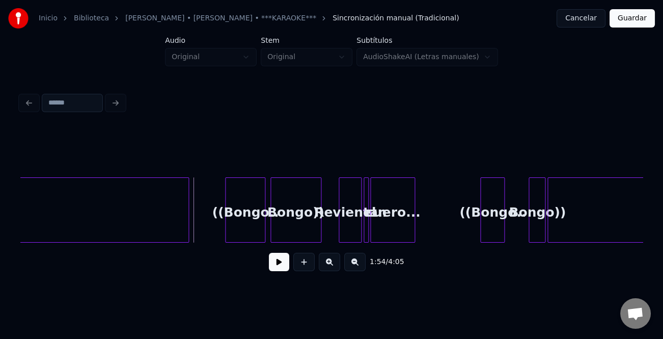
click at [275, 260] on button at bounding box center [279, 262] width 20 height 18
click at [250, 221] on div at bounding box center [251, 210] width 3 height 64
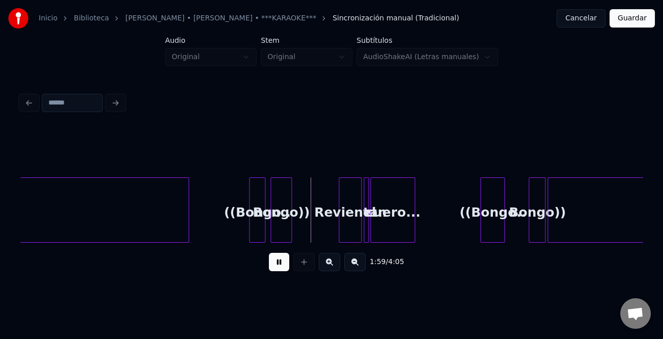
click at [289, 226] on div at bounding box center [289, 210] width 3 height 64
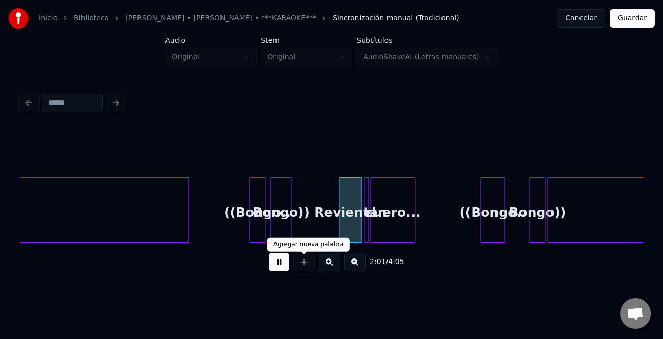
click at [280, 266] on button at bounding box center [279, 262] width 20 height 18
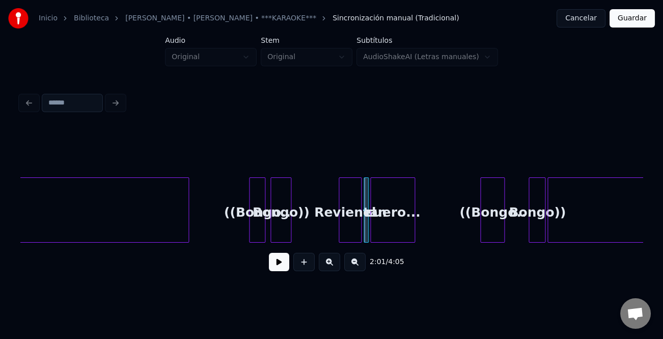
click at [329, 262] on button at bounding box center [329, 262] width 21 height 18
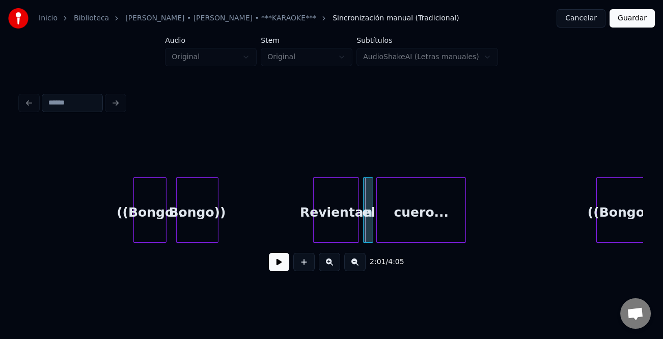
click at [329, 262] on button at bounding box center [329, 262] width 21 height 18
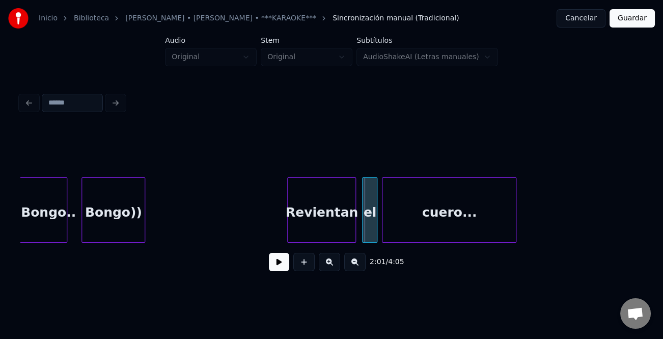
click at [329, 262] on button at bounding box center [329, 262] width 21 height 18
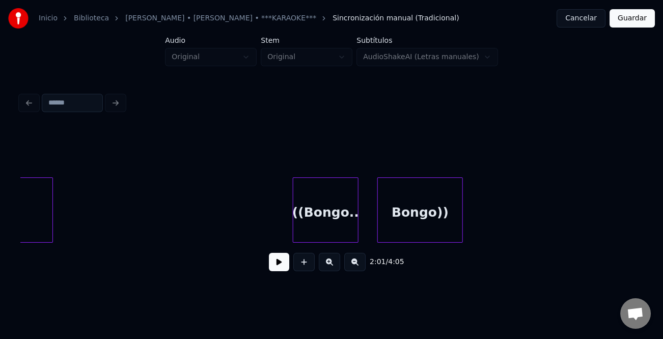
scroll to position [0, 11754]
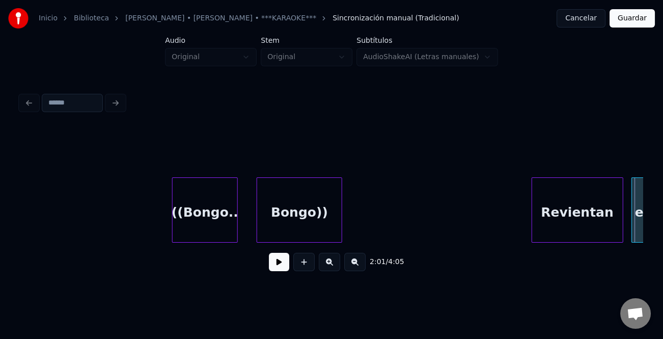
click at [306, 213] on div "Bongo))" at bounding box center [299, 212] width 85 height 69
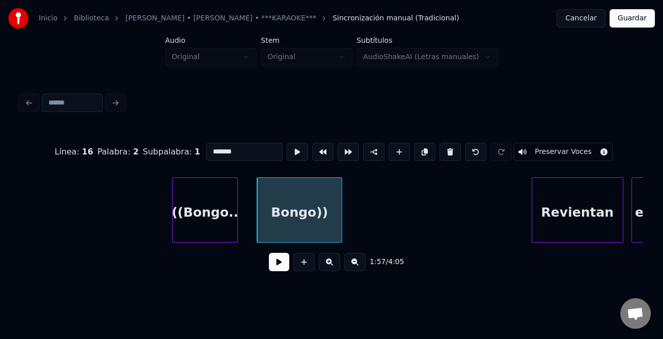
click at [227, 217] on div "((Bongo.." at bounding box center [205, 212] width 65 height 69
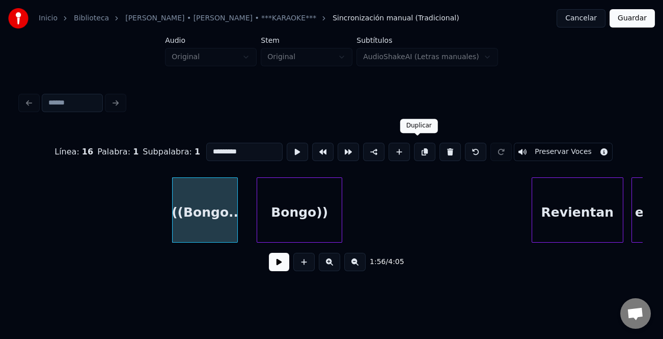
click at [418, 147] on button at bounding box center [424, 152] width 21 height 18
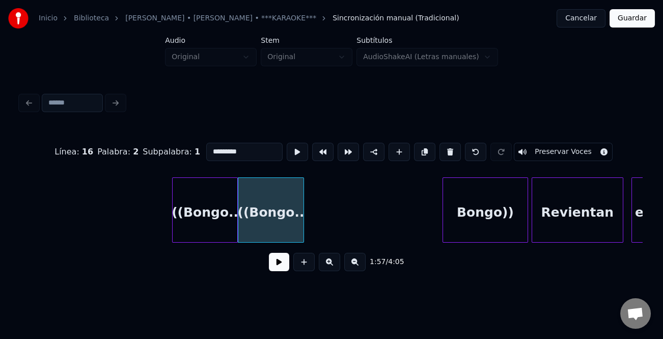
click at [511, 201] on div "Bongo))" at bounding box center [485, 212] width 85 height 69
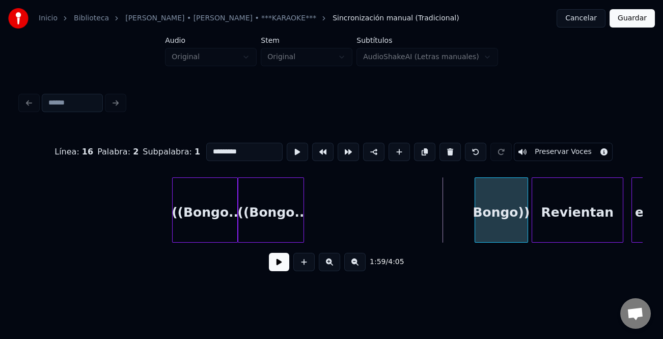
click at [476, 214] on div at bounding box center [476, 210] width 3 height 64
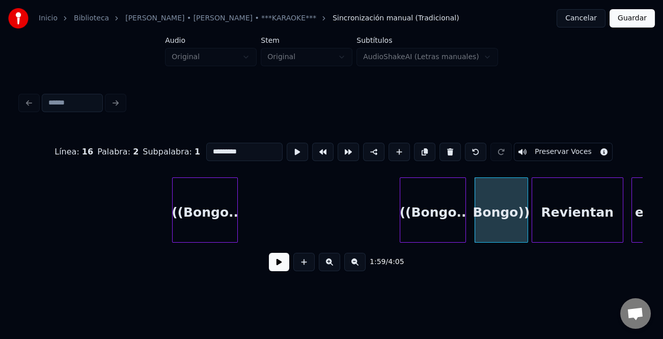
click at [442, 215] on div "((Bongo.." at bounding box center [432, 212] width 65 height 69
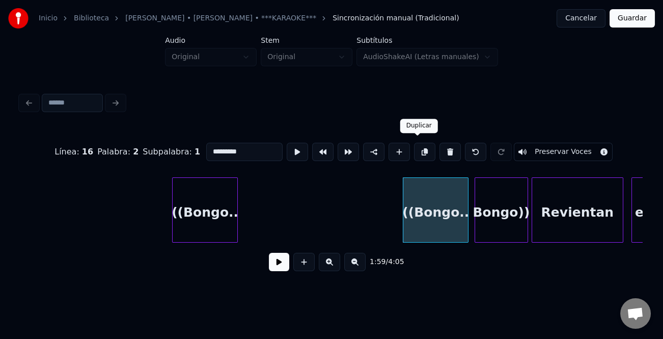
click at [414, 148] on button at bounding box center [424, 152] width 21 height 18
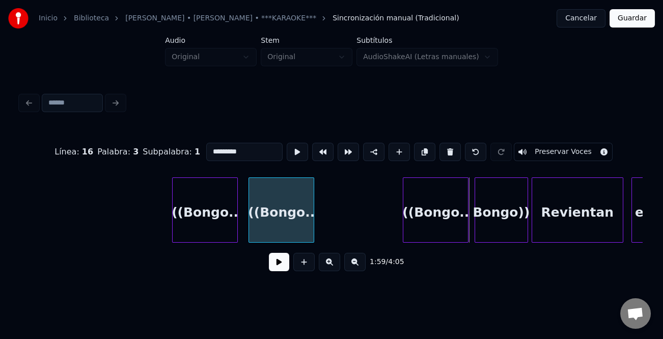
click at [268, 221] on div "((Bongo.." at bounding box center [281, 212] width 65 height 69
click at [325, 217] on div at bounding box center [324, 210] width 3 height 64
click at [273, 222] on div "((Bongo.." at bounding box center [287, 212] width 78 height 69
click at [209, 145] on input "*********" at bounding box center [244, 152] width 76 height 18
click at [211, 144] on input "*********" at bounding box center [244, 152] width 76 height 18
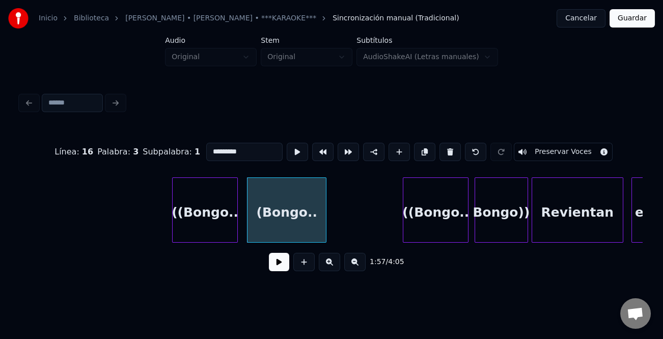
click at [206, 144] on input "*********" at bounding box center [244, 152] width 76 height 18
click at [210, 145] on input "*********" at bounding box center [244, 152] width 76 height 18
click at [209, 150] on input "*********" at bounding box center [244, 152] width 76 height 18
drag, startPoint x: 453, startPoint y: 146, endPoint x: 447, endPoint y: 149, distance: 7.5
click at [447, 149] on div at bounding box center [450, 152] width 25 height 18
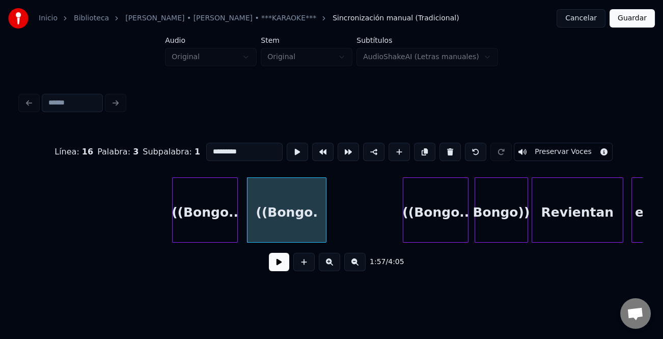
drag, startPoint x: 444, startPoint y: 149, endPoint x: 414, endPoint y: 164, distance: 33.9
click at [444, 149] on button at bounding box center [450, 152] width 21 height 18
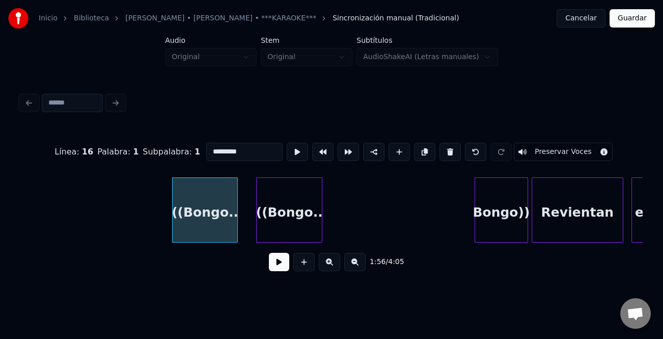
click at [295, 215] on div "((Bongo.." at bounding box center [289, 212] width 65 height 69
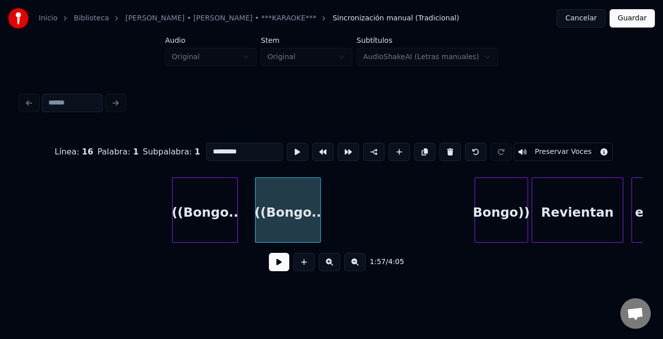
click at [303, 214] on div "((Bongo.." at bounding box center [288, 212] width 65 height 69
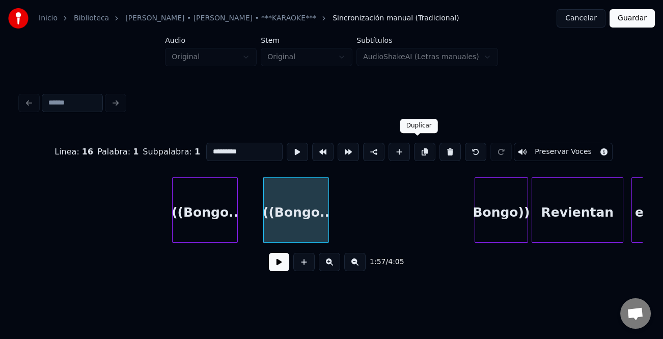
drag, startPoint x: 423, startPoint y: 144, endPoint x: 309, endPoint y: 192, distance: 123.7
click at [422, 144] on button at bounding box center [424, 152] width 21 height 18
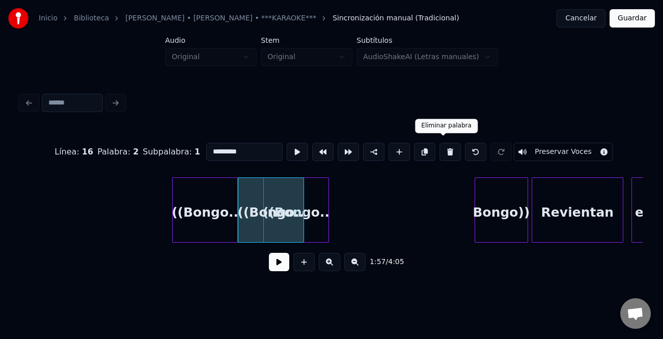
click at [440, 150] on button at bounding box center [450, 152] width 21 height 18
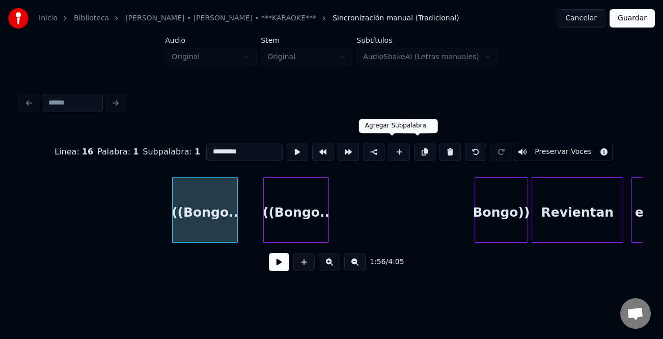
click at [305, 196] on div "((Bongo.." at bounding box center [296, 212] width 65 height 69
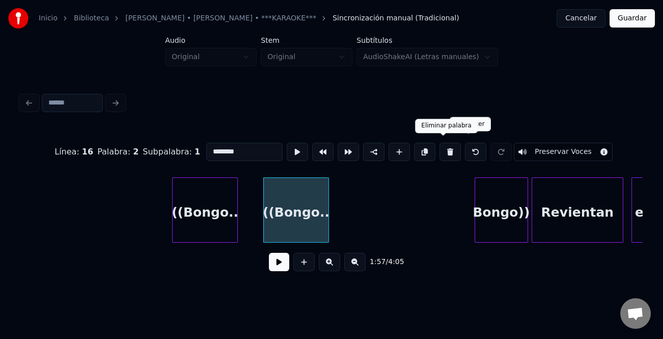
click at [445, 147] on button at bounding box center [450, 152] width 21 height 18
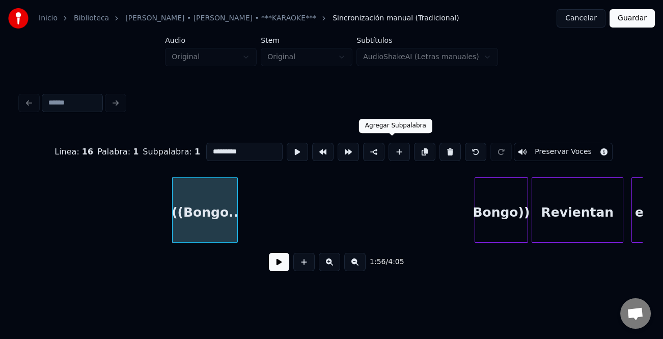
click at [395, 148] on button at bounding box center [399, 152] width 21 height 18
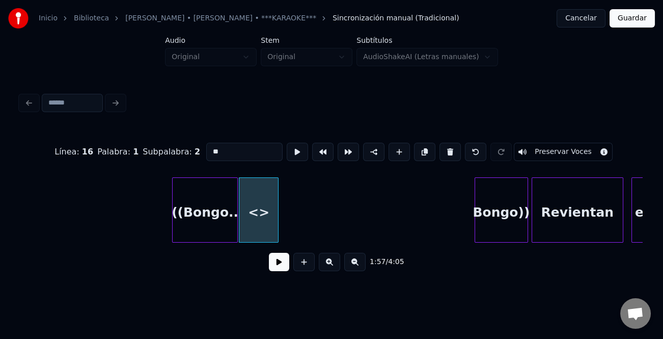
click at [250, 153] on input "**" at bounding box center [244, 152] width 76 height 18
type input "*"
click at [298, 201] on div at bounding box center [296, 210] width 3 height 64
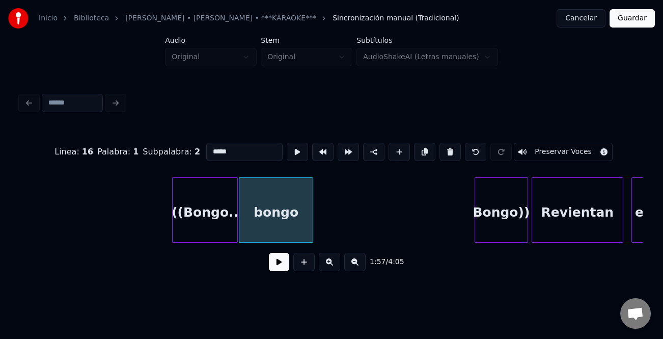
type input "*****"
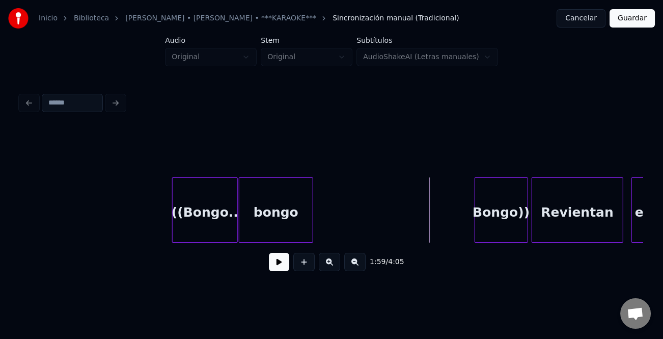
click at [305, 216] on div "bongo" at bounding box center [275, 212] width 73 height 69
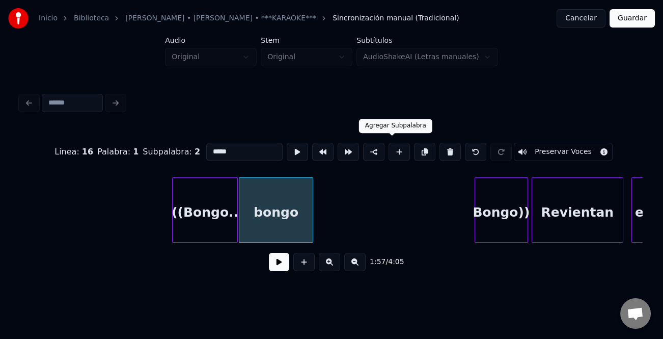
click at [398, 145] on button at bounding box center [399, 152] width 21 height 18
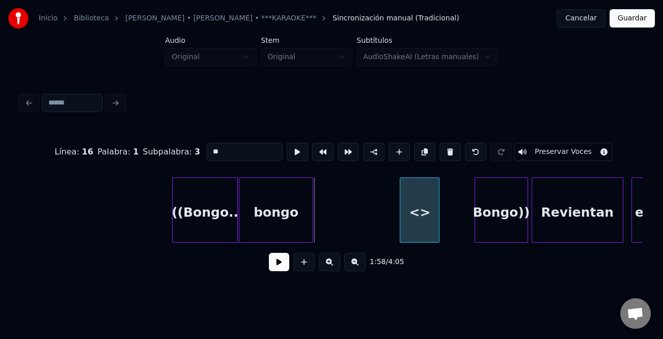
click at [427, 208] on div "<>" at bounding box center [419, 212] width 39 height 69
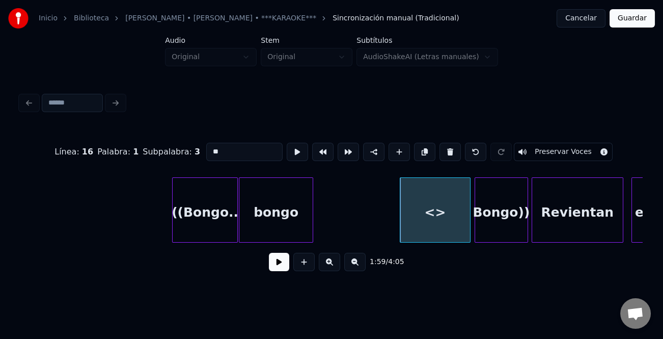
click at [468, 210] on div at bounding box center [468, 210] width 3 height 64
click at [440, 213] on div "<>" at bounding box center [434, 212] width 69 height 69
drag, startPoint x: 208, startPoint y: 146, endPoint x: 183, endPoint y: 142, distance: 25.9
click at [183, 142] on div "Línea : 16 Palabra : 1 Subpalabra : 3 ** Preservar Voces" at bounding box center [331, 151] width 622 height 51
click at [230, 230] on div "((Bongo.." at bounding box center [205, 212] width 65 height 69
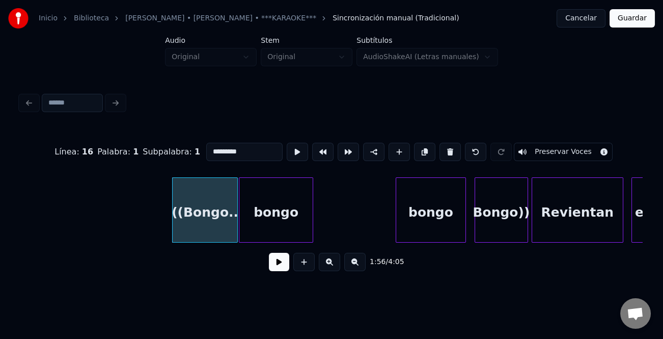
type input "*********"
click at [276, 259] on button at bounding box center [279, 262] width 20 height 18
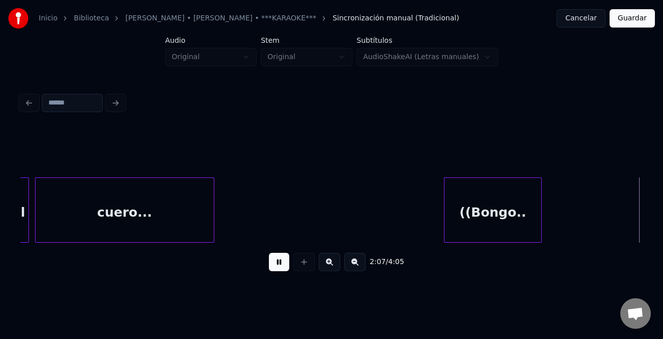
scroll to position [0, 12800]
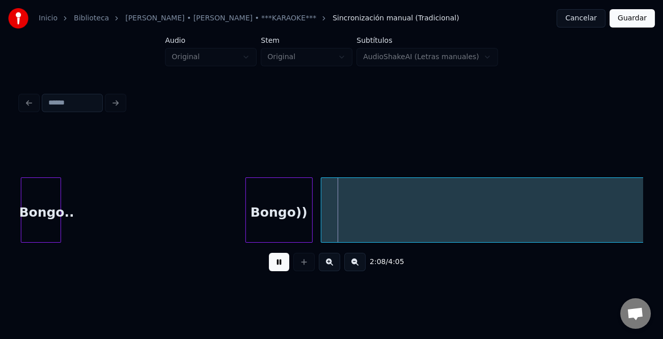
click at [58, 223] on div at bounding box center [59, 210] width 3 height 64
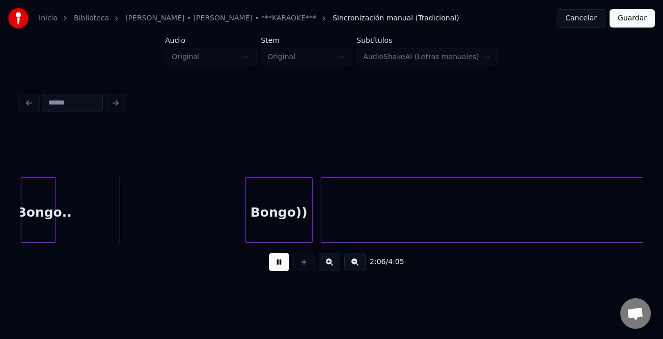
drag, startPoint x: 287, startPoint y: 264, endPoint x: 122, endPoint y: 234, distance: 167.2
click at [286, 264] on button at bounding box center [279, 262] width 20 height 18
click at [50, 227] on div "((Bongo.." at bounding box center [38, 212] width 34 height 69
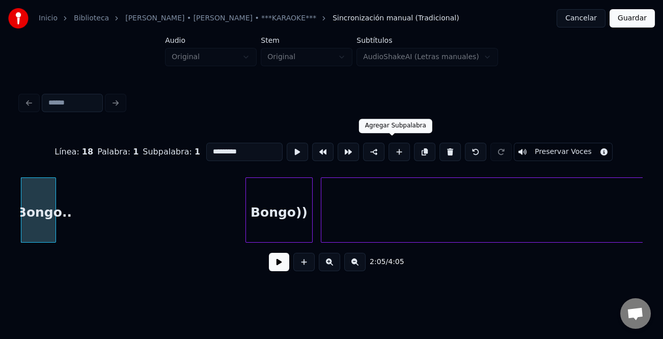
click at [389, 149] on button at bounding box center [399, 152] width 21 height 18
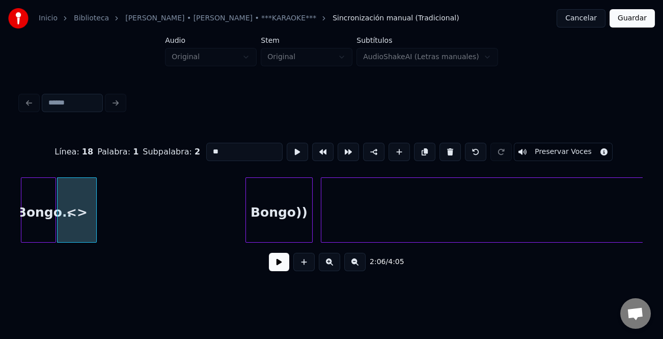
drag, startPoint x: 223, startPoint y: 150, endPoint x: 197, endPoint y: 149, distance: 25.5
click at [197, 149] on div "Línea : 18 Palabra : 1 Subpalabra : 2 ** Preservar Voces" at bounding box center [331, 151] width 622 height 51
click at [95, 216] on div "bongo" at bounding box center [85, 212] width 39 height 69
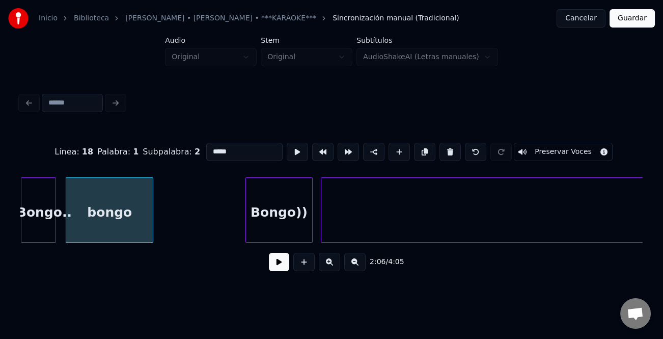
click at [151, 224] on div at bounding box center [151, 210] width 3 height 64
click at [297, 223] on div at bounding box center [298, 210] width 3 height 64
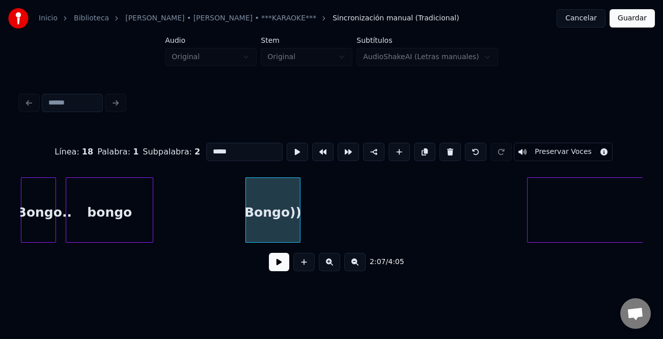
click at [529, 225] on div at bounding box center [529, 210] width 3 height 64
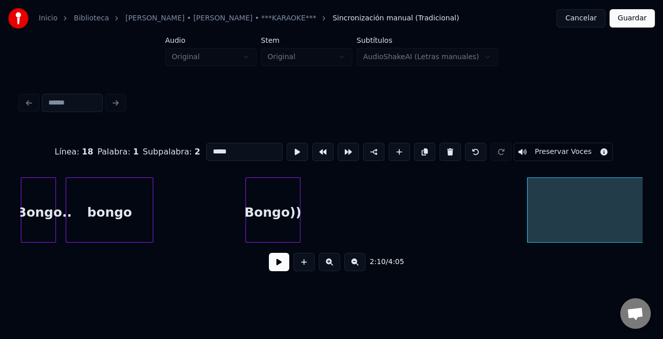
click at [271, 221] on div "Bongo))" at bounding box center [273, 212] width 54 height 69
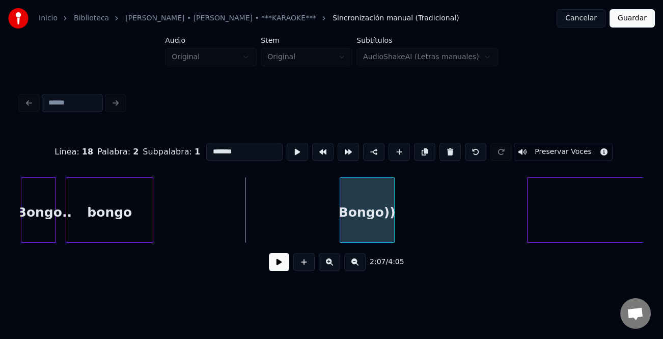
click at [374, 209] on div "Bongo))" at bounding box center [367, 212] width 54 height 69
click at [364, 208] on div "Bongo))" at bounding box center [367, 212] width 54 height 69
click at [146, 214] on div "bongo" at bounding box center [109, 212] width 87 height 69
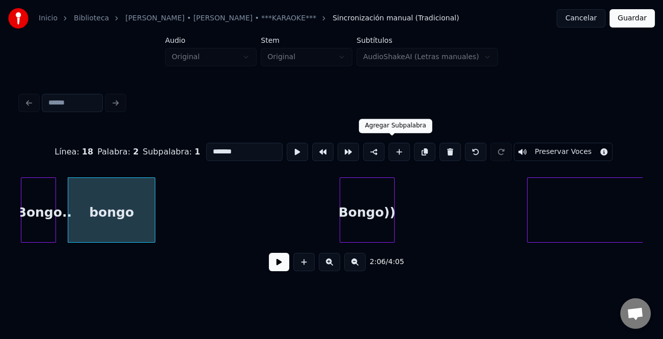
click at [389, 148] on button at bounding box center [399, 152] width 21 height 18
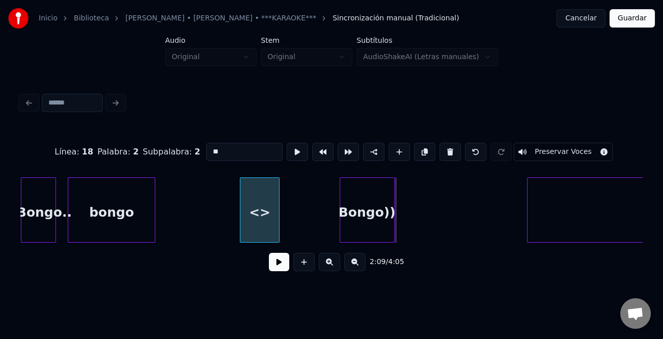
click at [265, 222] on div "<>" at bounding box center [259, 212] width 39 height 69
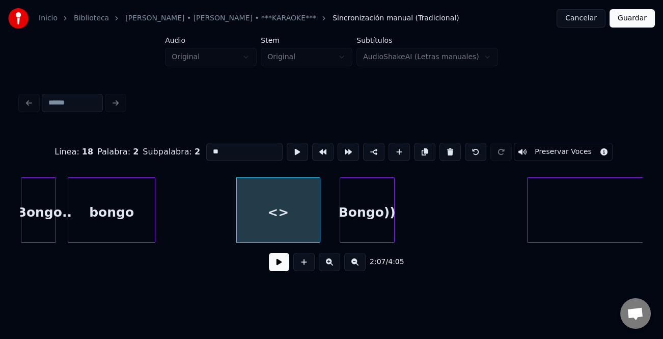
click at [320, 222] on div at bounding box center [318, 210] width 3 height 64
click at [317, 214] on div "<>" at bounding box center [284, 212] width 96 height 69
click at [242, 148] on input "**" at bounding box center [244, 152] width 76 height 18
click at [248, 166] on div "Línea : 18 Palabra : 2 Subpalabra : 2 ** Preservar Voces" at bounding box center [331, 151] width 622 height 51
click at [274, 193] on div "<" at bounding box center [280, 212] width 96 height 69
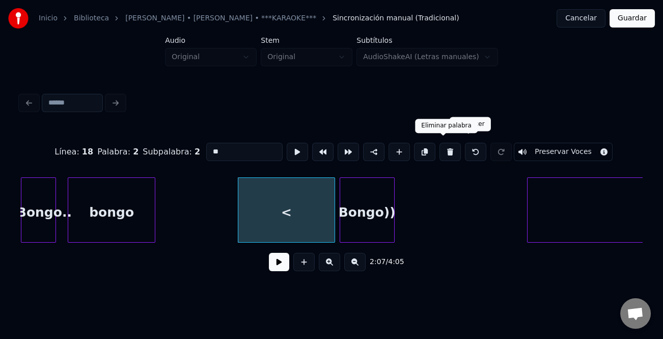
click at [453, 149] on button at bounding box center [450, 152] width 21 height 18
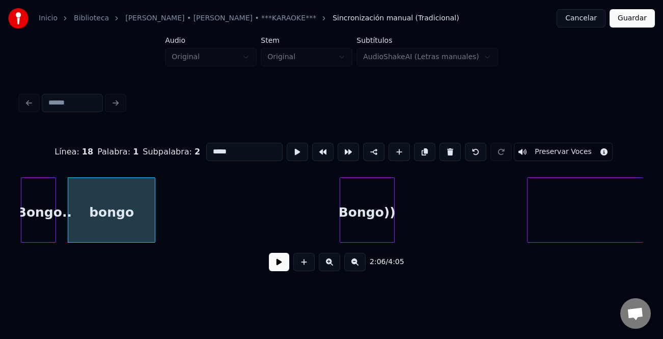
click at [131, 219] on div "bongo" at bounding box center [111, 212] width 87 height 69
click at [132, 218] on div "bongo" at bounding box center [111, 212] width 87 height 69
click at [397, 147] on button at bounding box center [399, 152] width 21 height 18
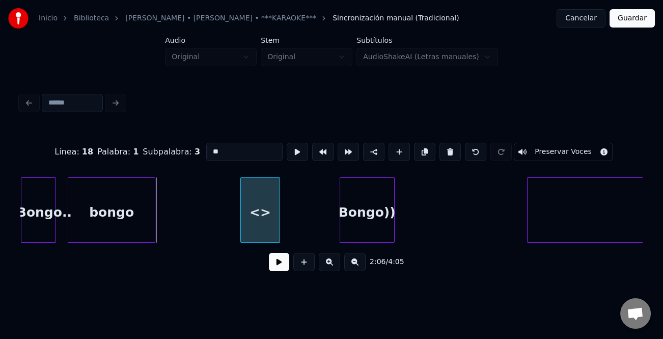
click at [255, 229] on div "<>" at bounding box center [260, 212] width 39 height 69
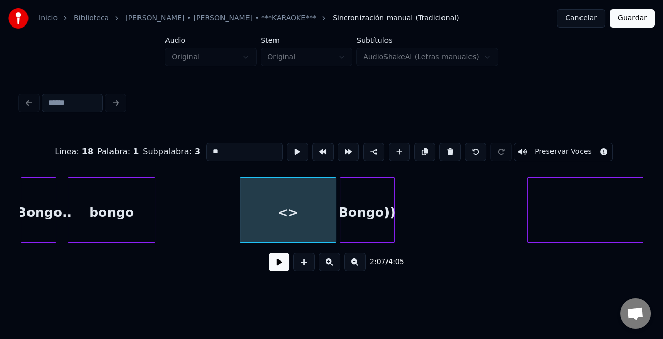
click at [334, 228] on div at bounding box center [334, 210] width 3 height 64
click at [311, 226] on div "<>" at bounding box center [287, 212] width 95 height 69
drag, startPoint x: 228, startPoint y: 149, endPoint x: 178, endPoint y: 145, distance: 50.1
click at [178, 145] on div "Línea : 18 Palabra : 1 Subpalabra : 3 ** Preservar Voces" at bounding box center [331, 151] width 622 height 51
click at [93, 207] on div "bongo" at bounding box center [111, 212] width 87 height 69
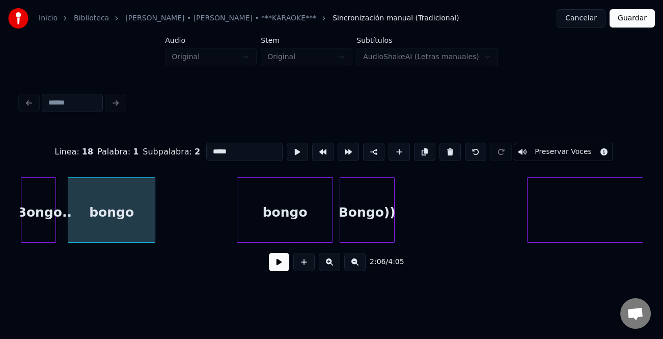
type input "*****"
click at [273, 261] on button at bounding box center [279, 262] width 20 height 18
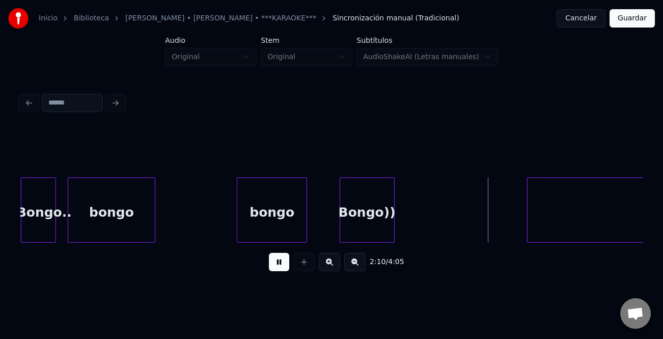
click at [304, 224] on div at bounding box center [305, 210] width 3 height 64
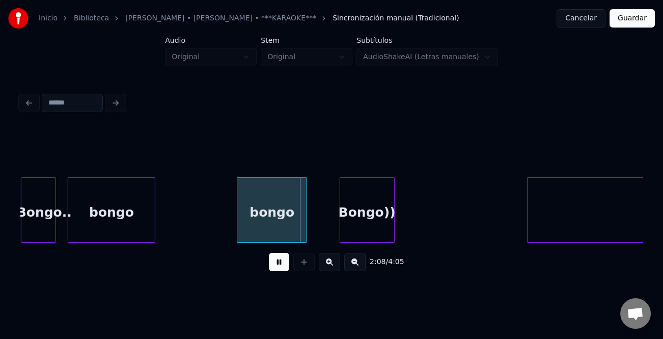
click at [341, 222] on div "Bongo))" at bounding box center [367, 209] width 55 height 65
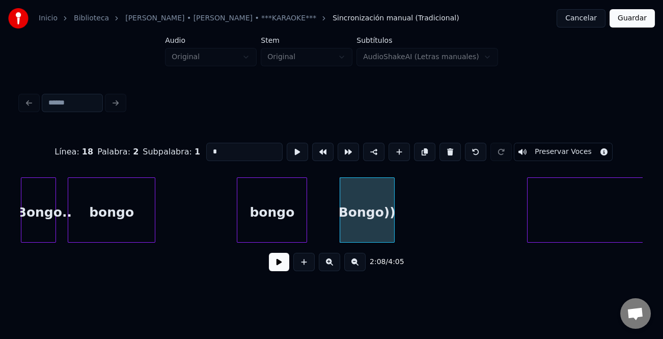
click at [342, 222] on div "Bongo))" at bounding box center [367, 209] width 55 height 65
click at [313, 232] on div at bounding box center [314, 210] width 3 height 64
click at [282, 260] on button at bounding box center [279, 262] width 20 height 18
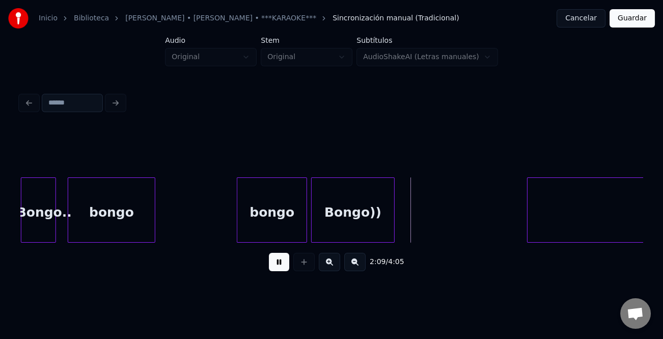
click at [352, 268] on button at bounding box center [354, 262] width 21 height 18
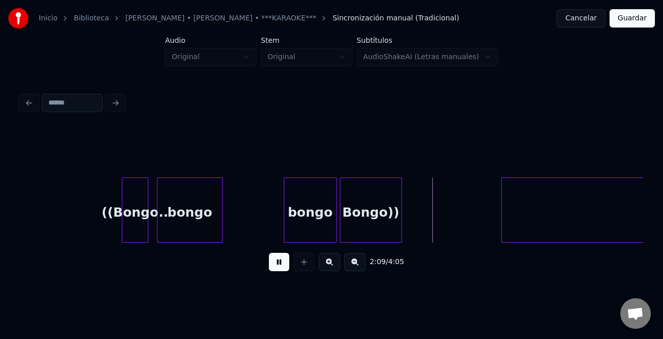
drag, startPoint x: 352, startPoint y: 268, endPoint x: 346, endPoint y: 268, distance: 5.6
click at [351, 268] on button at bounding box center [354, 262] width 21 height 18
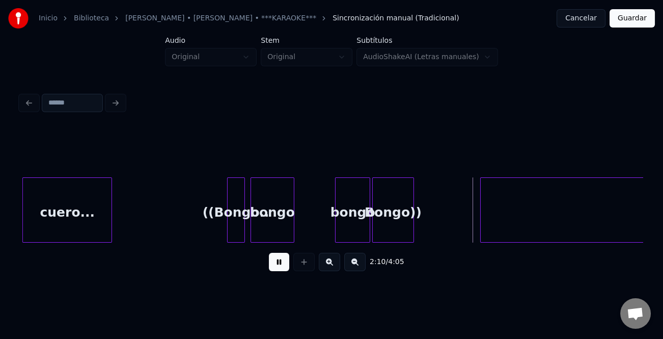
click at [287, 268] on button at bounding box center [279, 262] width 20 height 18
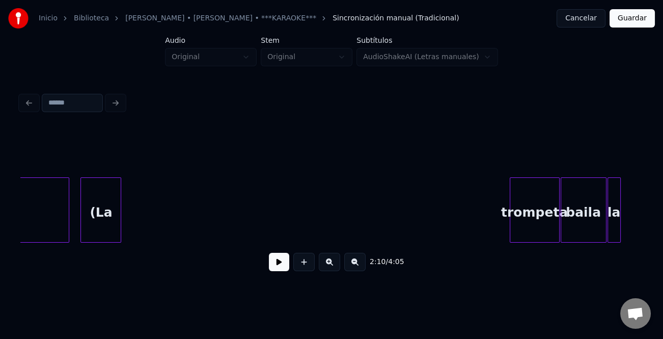
scroll to position [0, 7278]
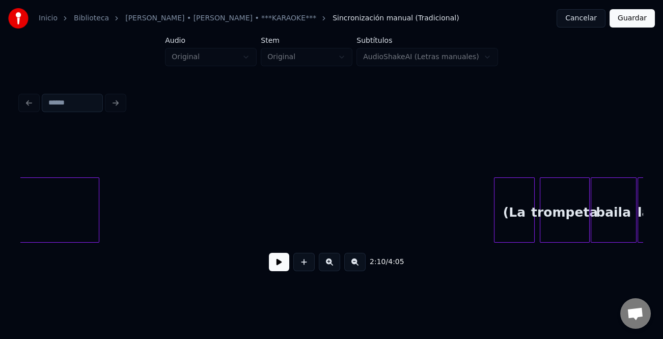
click at [507, 224] on div "(La" at bounding box center [515, 212] width 40 height 69
click at [520, 231] on div at bounding box center [521, 210] width 3 height 64
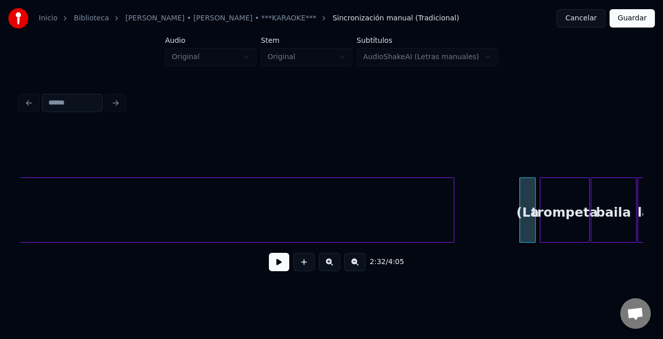
click at [452, 228] on div at bounding box center [452, 210] width 3 height 64
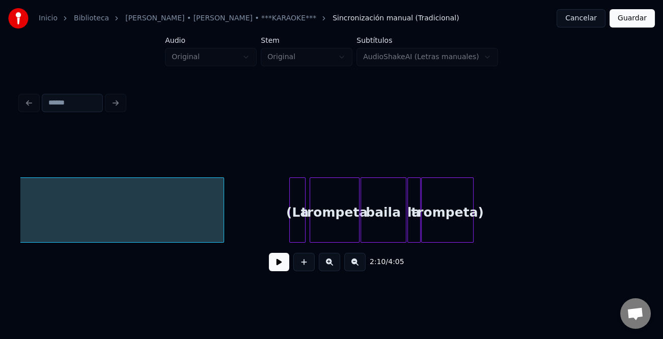
scroll to position [0, 7668]
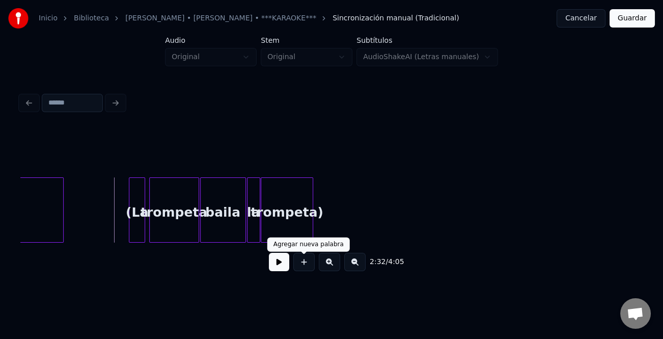
click at [284, 267] on button at bounding box center [279, 262] width 20 height 18
click at [138, 226] on div "(La" at bounding box center [136, 212] width 15 height 69
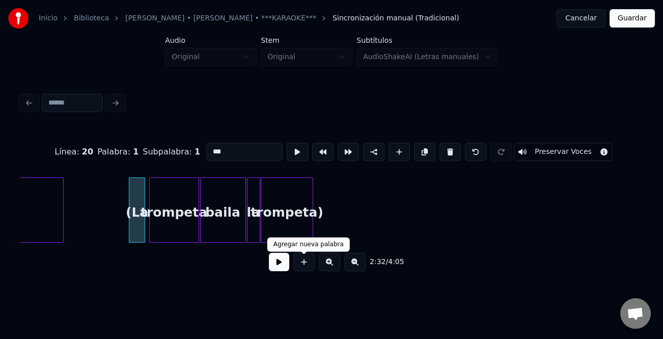
click at [282, 266] on button at bounding box center [279, 262] width 20 height 18
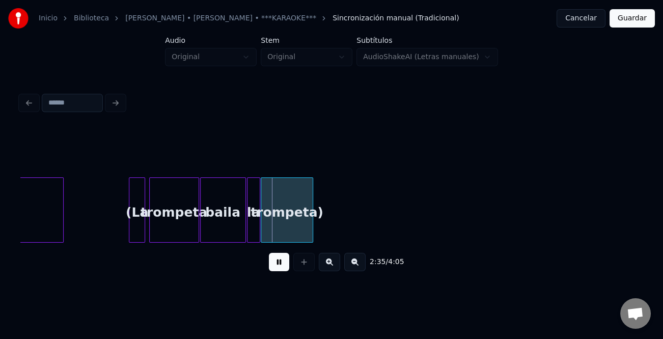
click at [285, 266] on button at bounding box center [279, 262] width 20 height 18
click at [216, 226] on div "baila" at bounding box center [223, 212] width 45 height 69
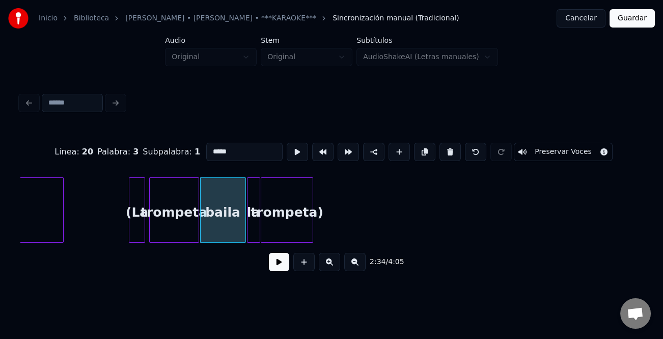
click at [336, 266] on button at bounding box center [329, 262] width 21 height 18
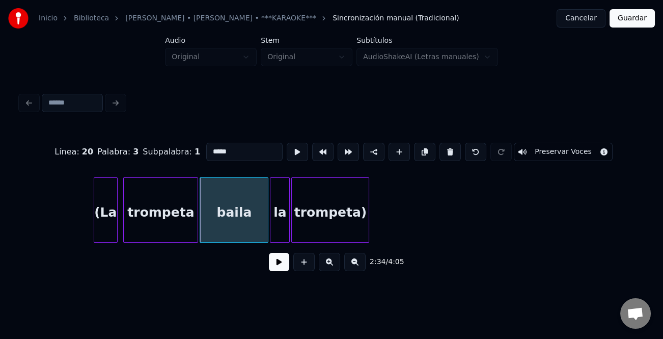
click at [336, 266] on button at bounding box center [329, 262] width 21 height 18
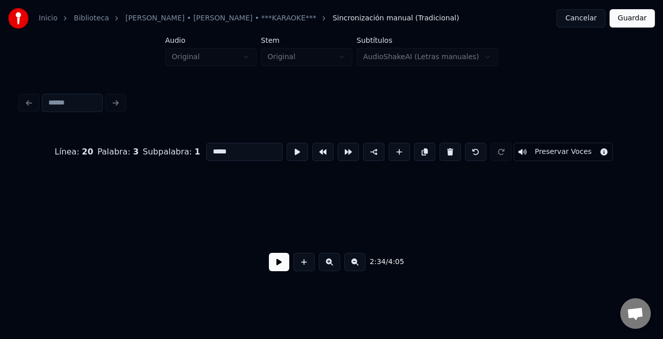
click at [336, 266] on button at bounding box center [329, 262] width 21 height 18
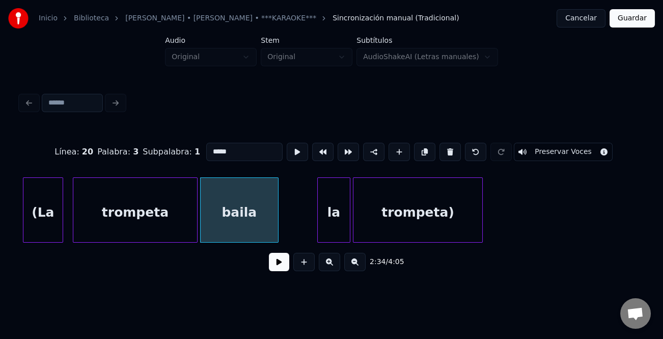
click at [275, 224] on div at bounding box center [276, 210] width 3 height 64
click at [261, 218] on div "baila" at bounding box center [239, 212] width 76 height 69
drag, startPoint x: 396, startPoint y: 147, endPoint x: 308, endPoint y: 151, distance: 88.7
click at [394, 148] on button at bounding box center [399, 152] width 21 height 18
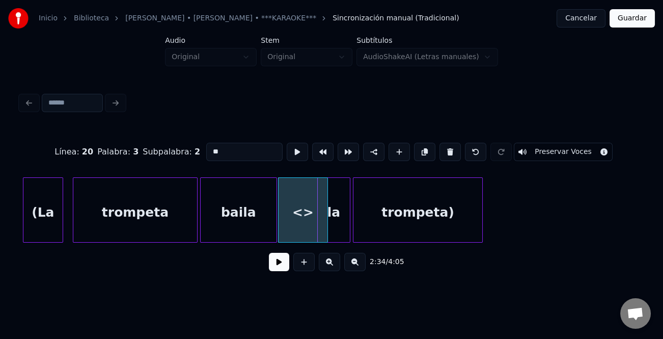
drag, startPoint x: 249, startPoint y: 152, endPoint x: 180, endPoint y: 147, distance: 69.0
click at [180, 147] on div "Línea : 20 Palabra : 3 Subpalabra : 2 ** Preservar Voces" at bounding box center [331, 151] width 622 height 51
click at [308, 224] on div at bounding box center [307, 210] width 3 height 64
click at [306, 226] on div "con" at bounding box center [297, 212] width 30 height 69
click at [247, 225] on div "baila" at bounding box center [239, 212] width 76 height 69
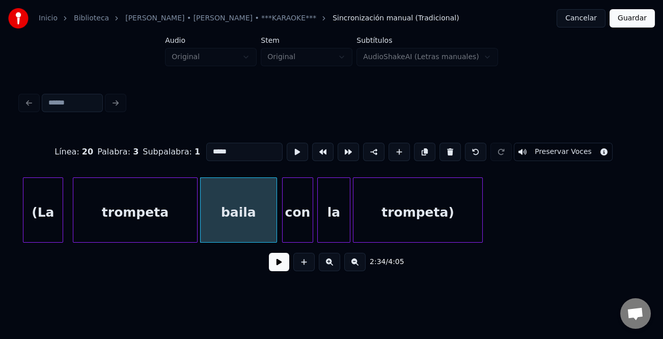
type input "*****"
click at [276, 260] on button at bounding box center [279, 262] width 20 height 18
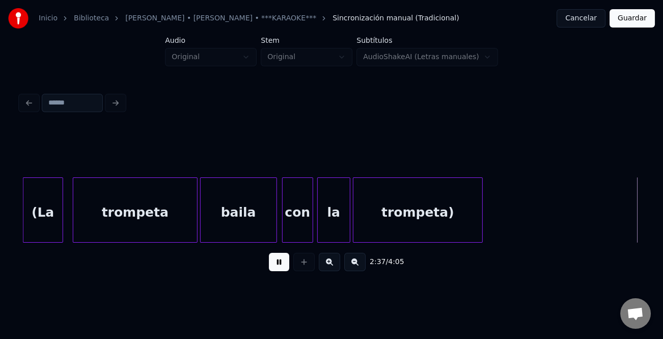
scroll to position [0, 20062]
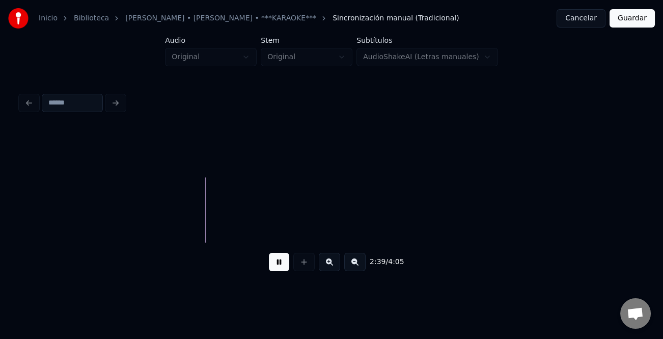
click at [365, 268] on button at bounding box center [354, 262] width 21 height 18
click at [360, 268] on button at bounding box center [354, 262] width 21 height 18
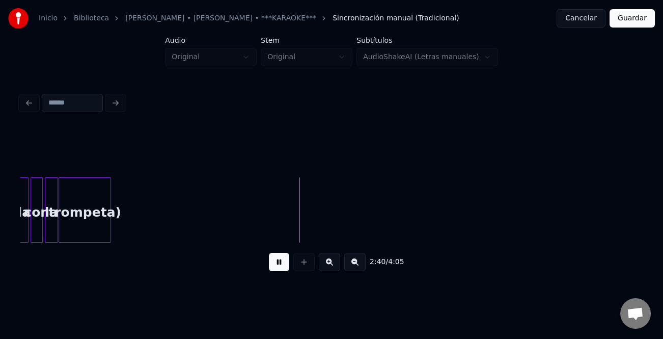
click at [360, 268] on button at bounding box center [354, 262] width 21 height 18
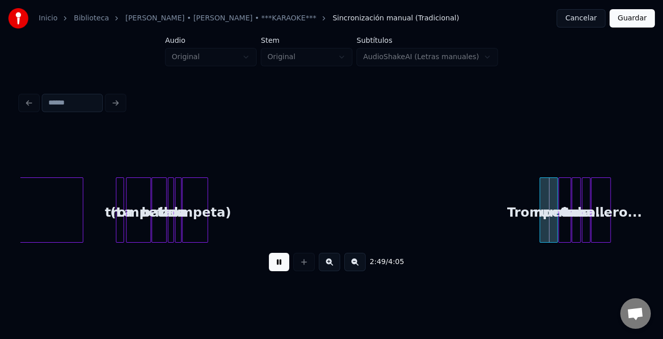
click at [332, 265] on button at bounding box center [329, 262] width 21 height 18
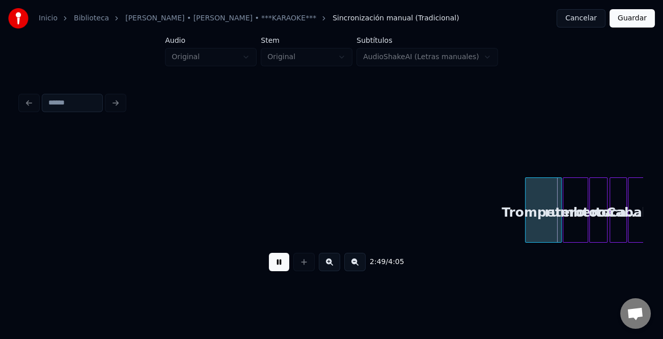
click at [332, 265] on button at bounding box center [329, 262] width 21 height 18
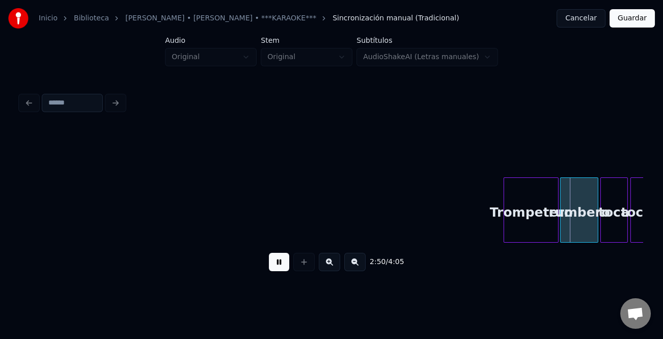
click at [332, 265] on button at bounding box center [329, 262] width 21 height 18
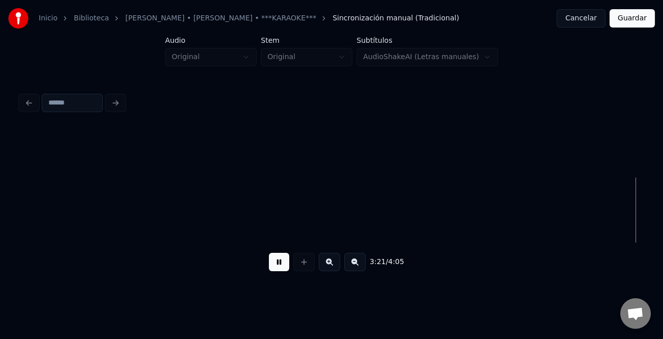
scroll to position [0, 20526]
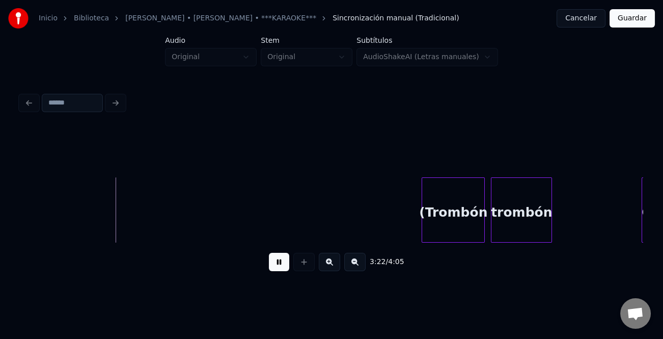
click at [424, 205] on div at bounding box center [423, 210] width 3 height 64
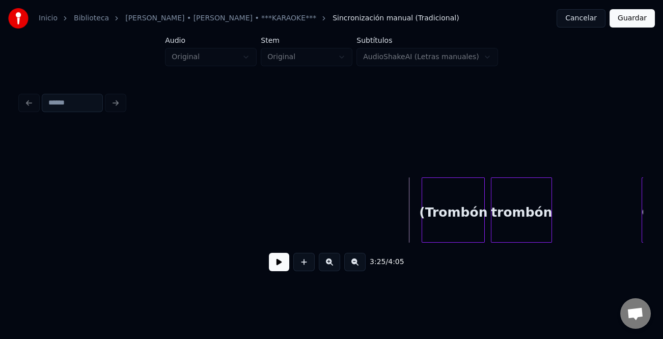
click at [277, 263] on button at bounding box center [279, 262] width 20 height 18
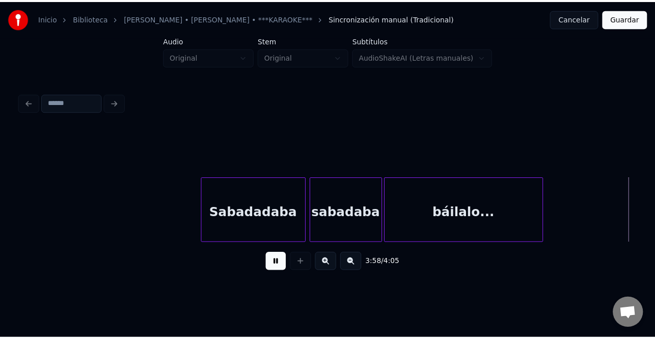
scroll to position [0, 24268]
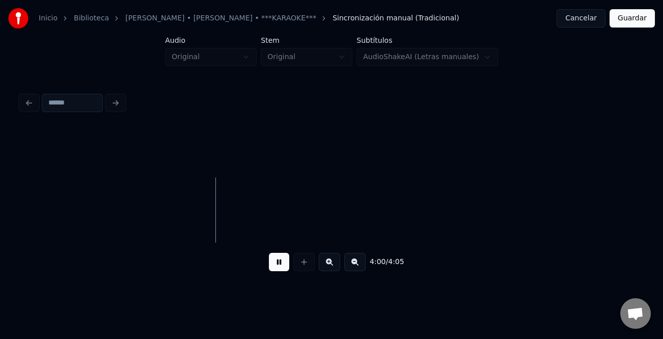
click at [638, 17] on button "Guardar" at bounding box center [632, 18] width 45 height 18
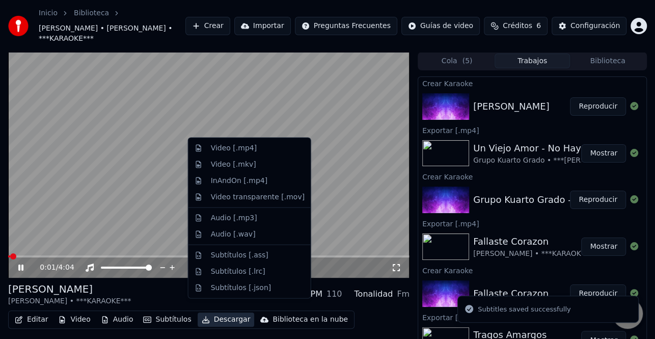
click at [233, 312] on button "Descargar" at bounding box center [226, 319] width 57 height 14
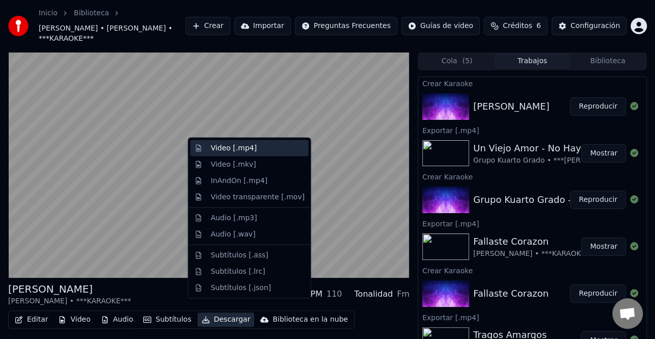
click at [265, 143] on div "Video [.mp4]" at bounding box center [258, 148] width 94 height 10
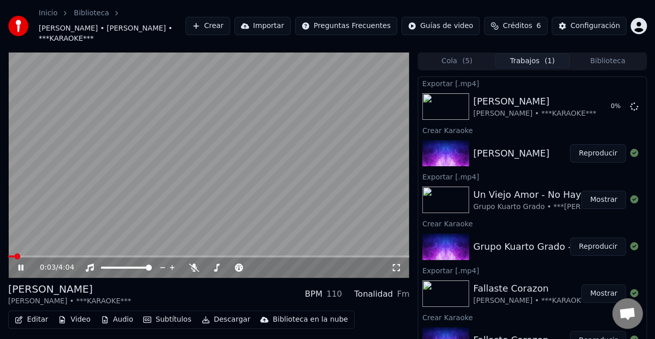
click at [23, 264] on icon at bounding box center [20, 267] width 5 height 6
click at [19, 263] on icon at bounding box center [27, 267] width 23 height 8
click at [19, 264] on icon at bounding box center [20, 267] width 5 height 6
click at [20, 264] on icon at bounding box center [21, 267] width 6 height 7
click at [24, 263] on icon at bounding box center [27, 267] width 23 height 8
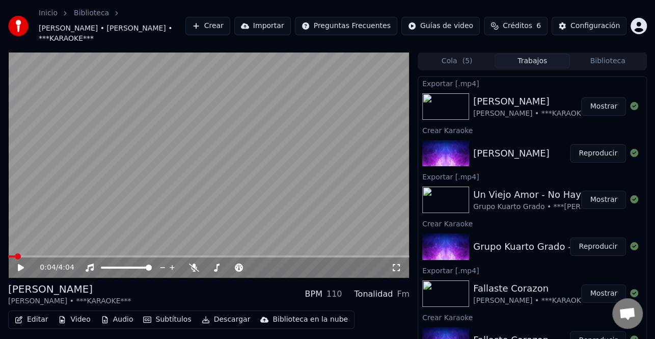
click at [595, 98] on button "Mostrar" at bounding box center [603, 106] width 45 height 18
